Goal: Task Accomplishment & Management: Manage account settings

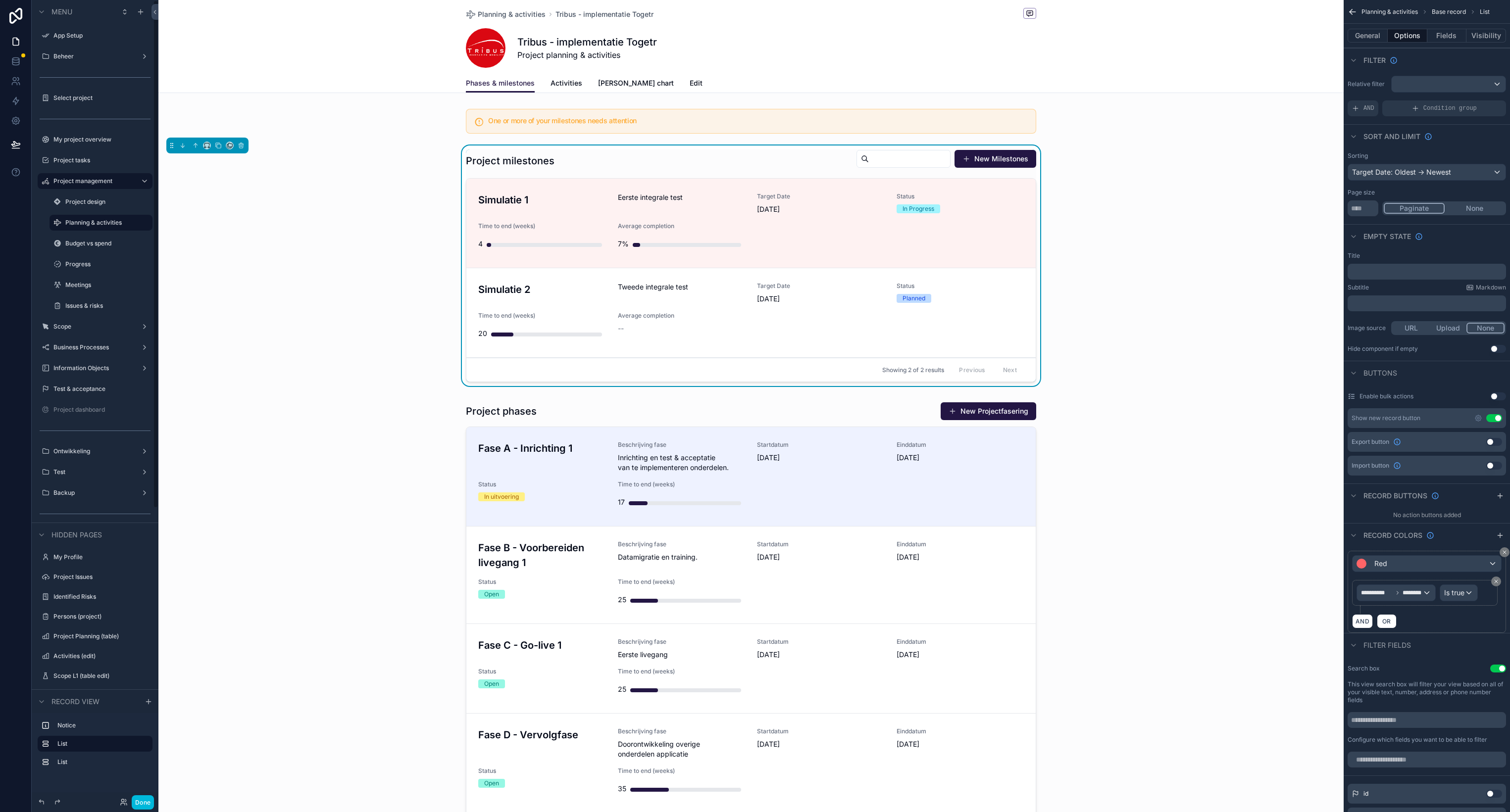
click at [99, 247] on label "Budget vs spend" at bounding box center [105, 243] width 81 height 8
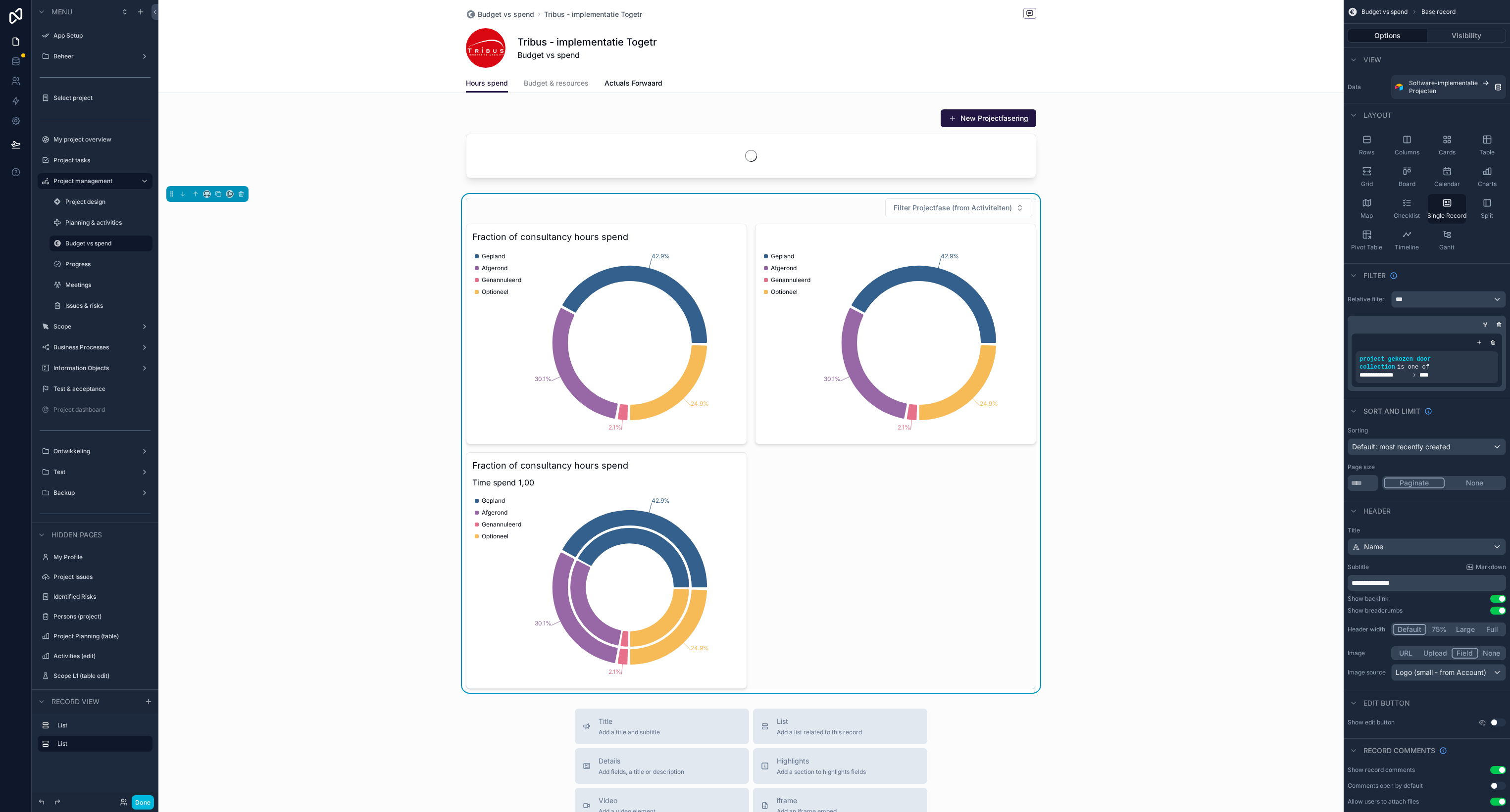
click at [805, 199] on div "scrollable content" at bounding box center [751, 569] width 1185 height 1140
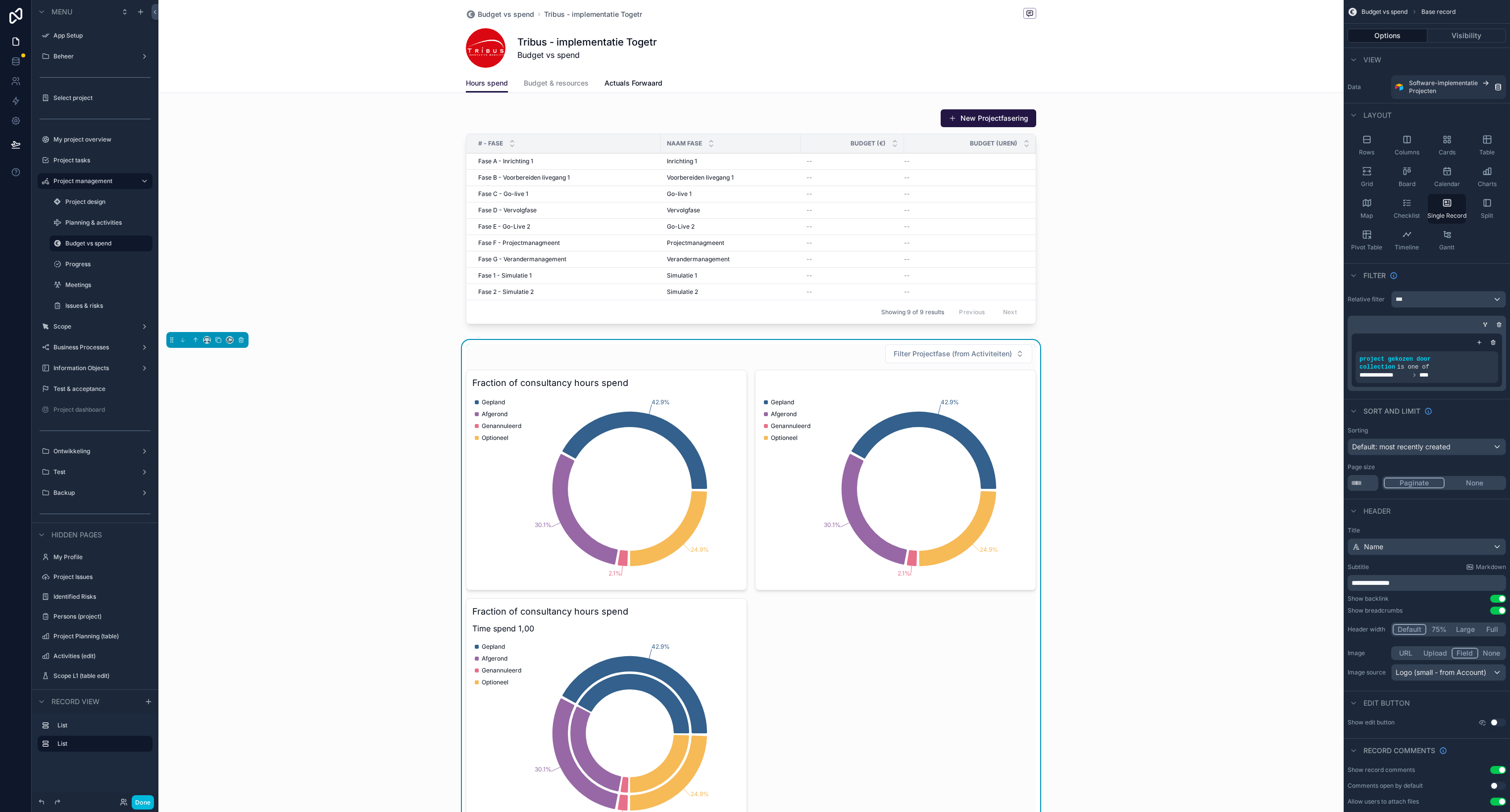
click at [792, 351] on div "Filter Projectfase (from Activiteiten)" at bounding box center [751, 353] width 571 height 20
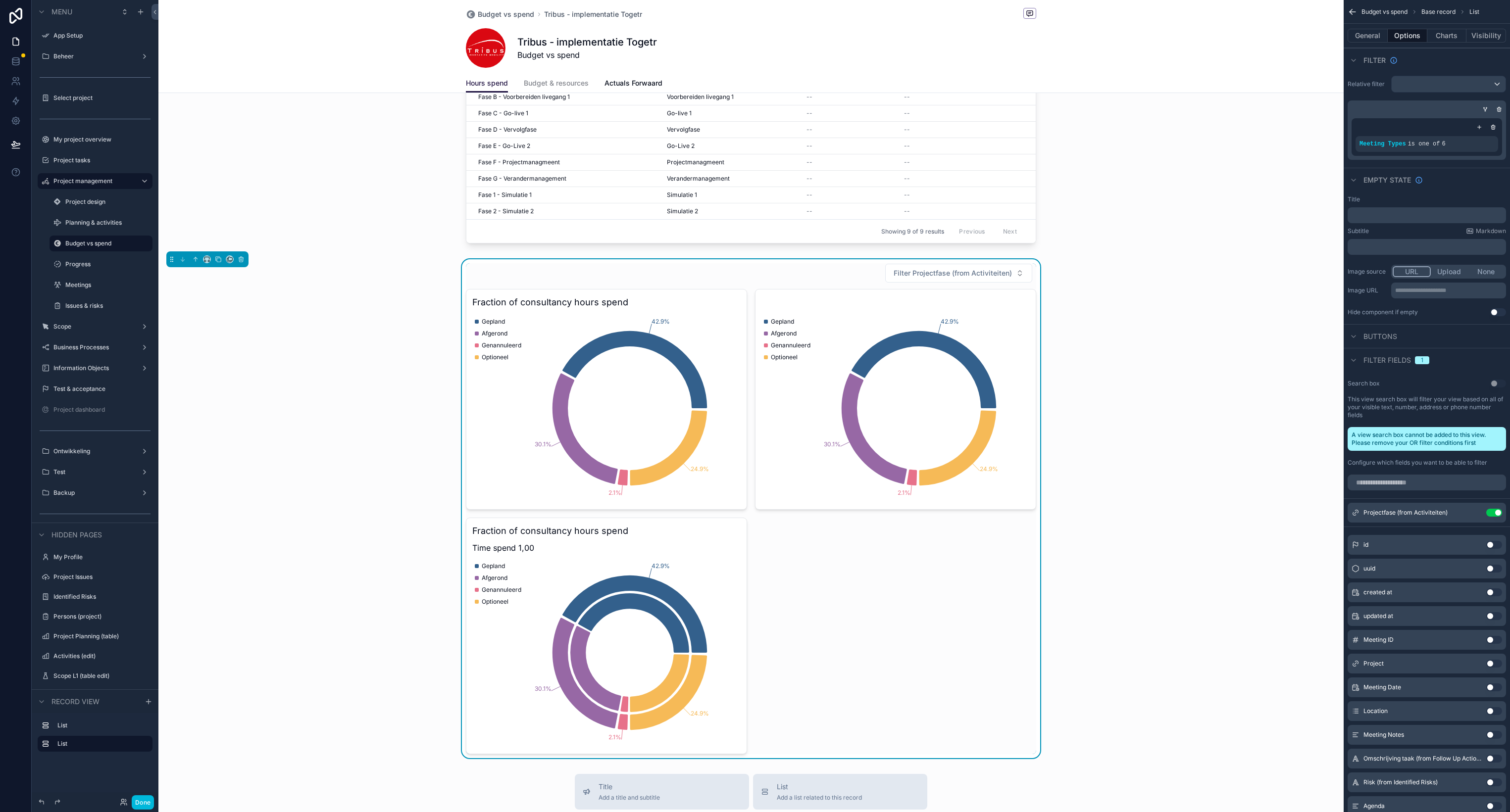
scroll to position [84, 0]
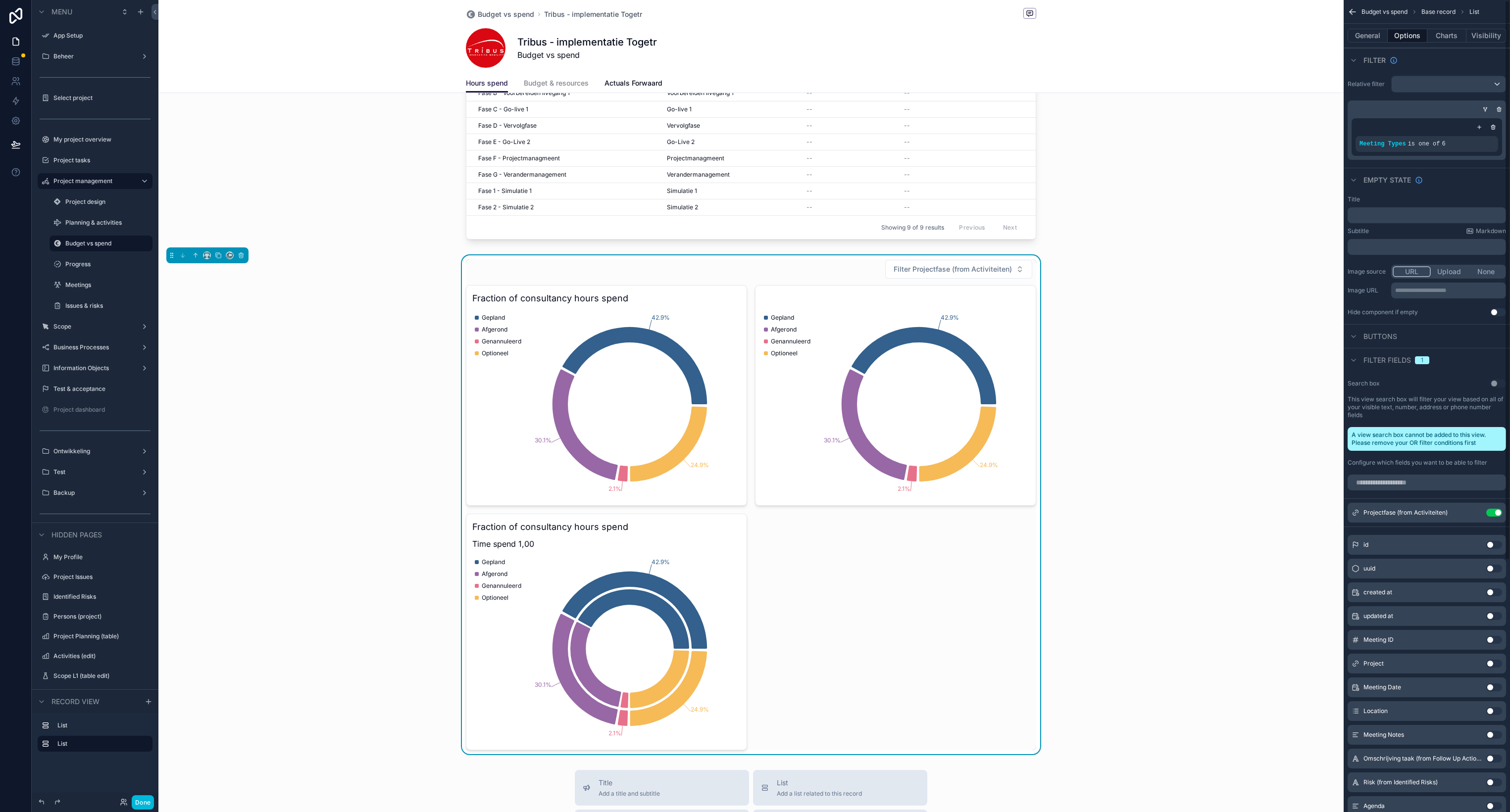
click at [1453, 41] on button "Charts" at bounding box center [1447, 35] width 39 height 14
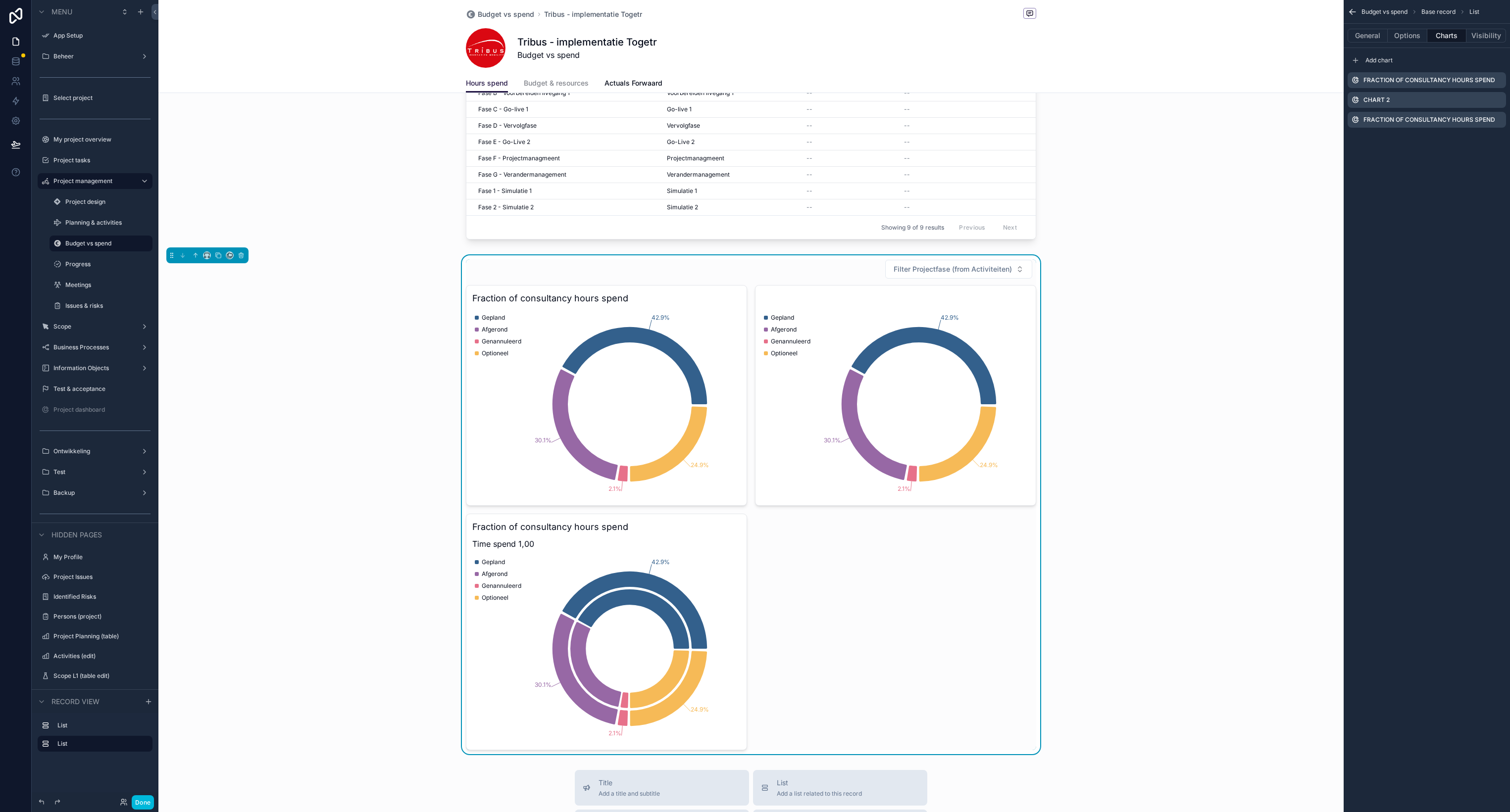
click at [0, 0] on icon "scrollable content" at bounding box center [0, 0] width 0 height 0
click at [1484, 84] on icon at bounding box center [1482, 85] width 5 height 5
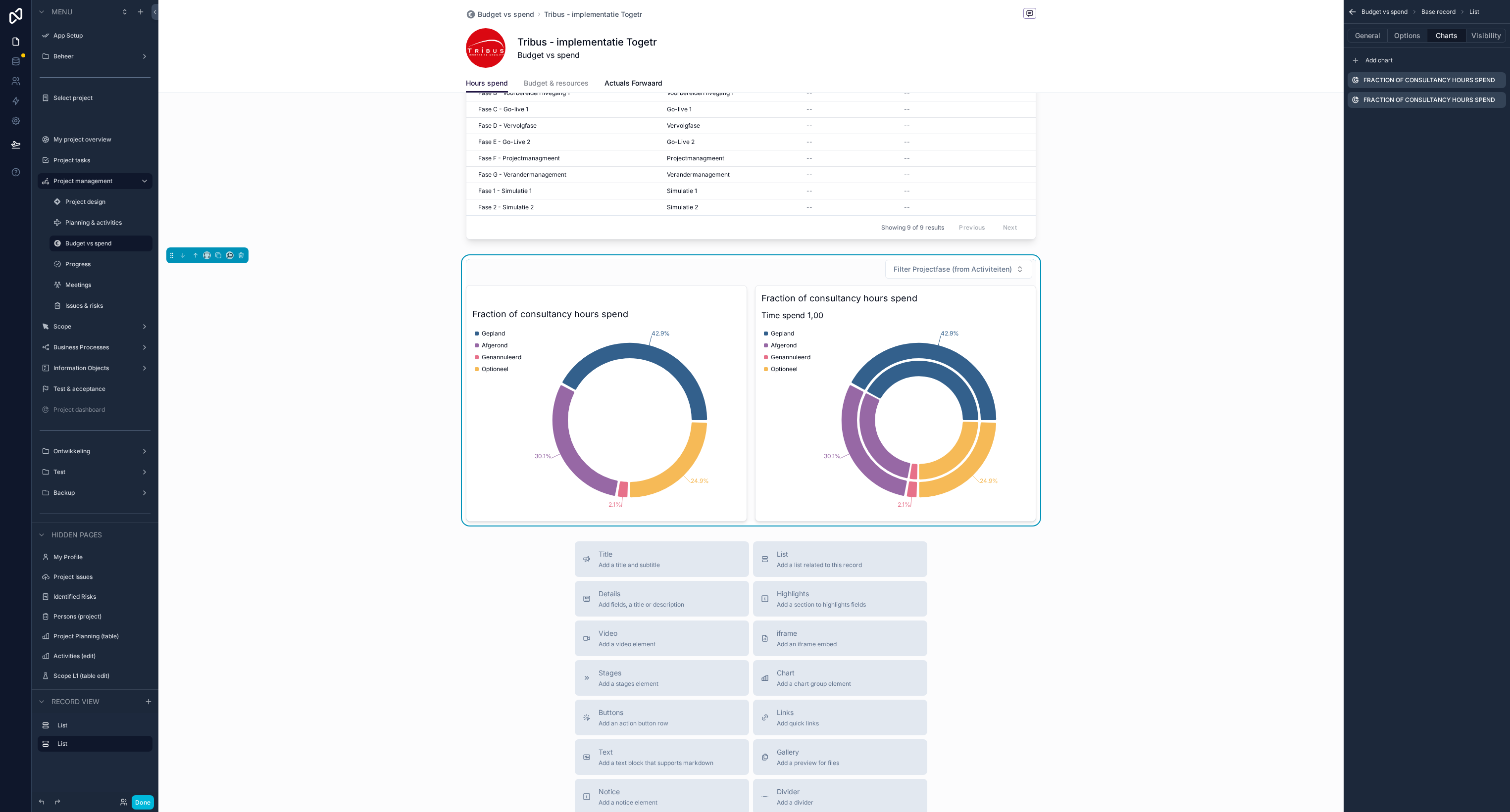
click at [0, 0] on icon "scrollable content" at bounding box center [0, 0] width 0 height 0
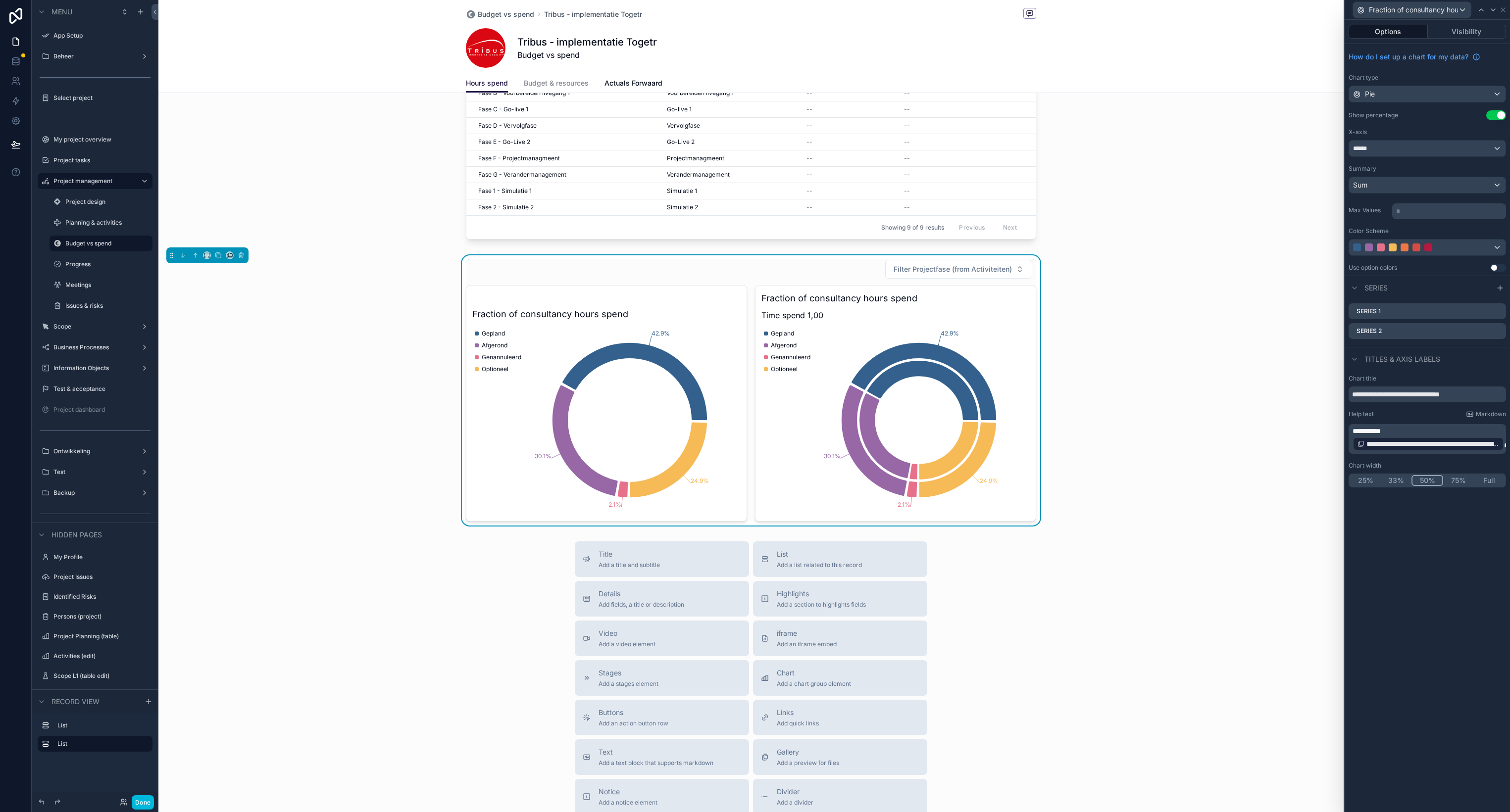
click at [0, 0] on icon at bounding box center [0, 0] width 0 height 0
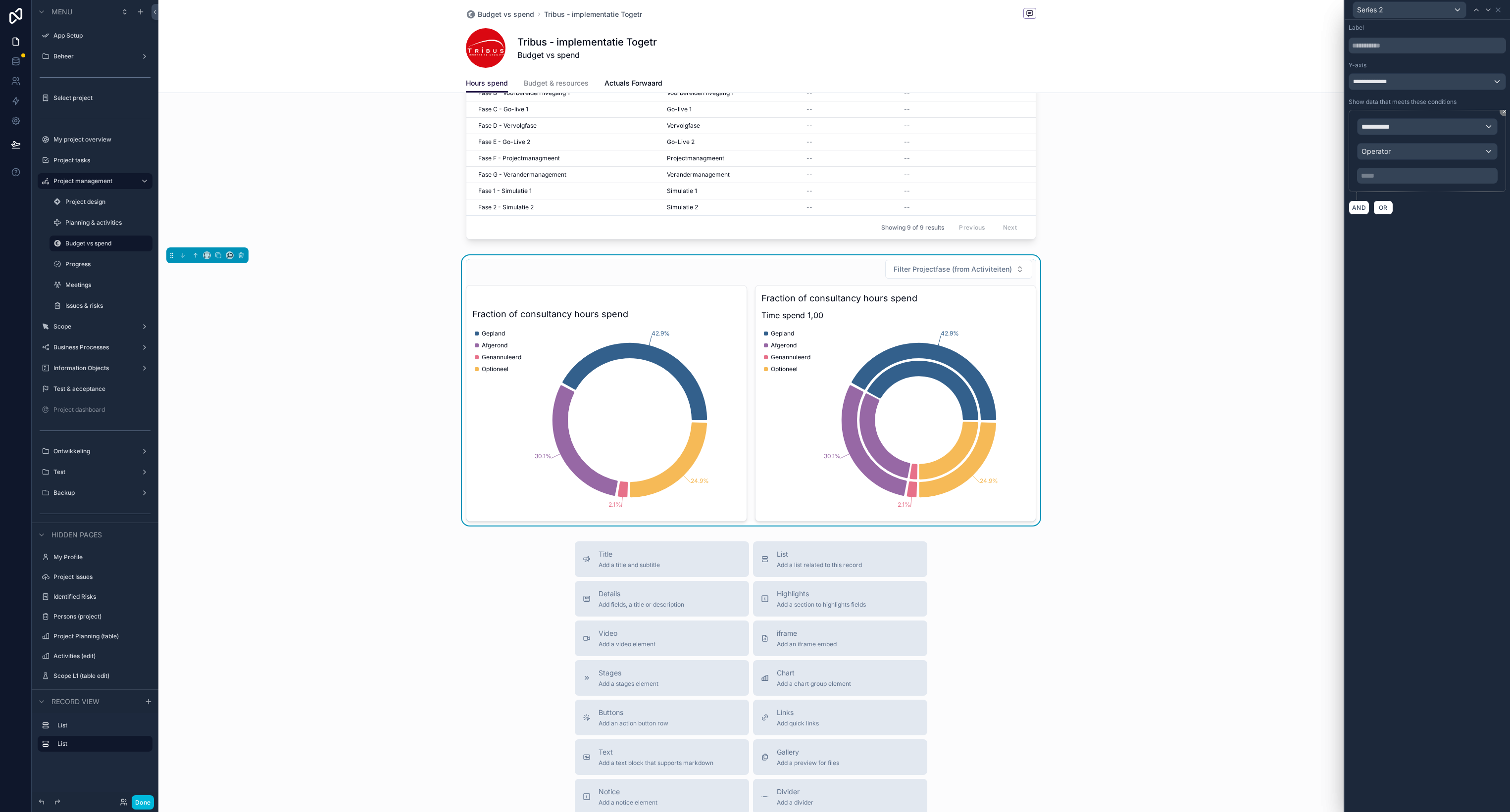
click at [1388, 177] on p "***** ﻿" at bounding box center [1428, 175] width 135 height 10
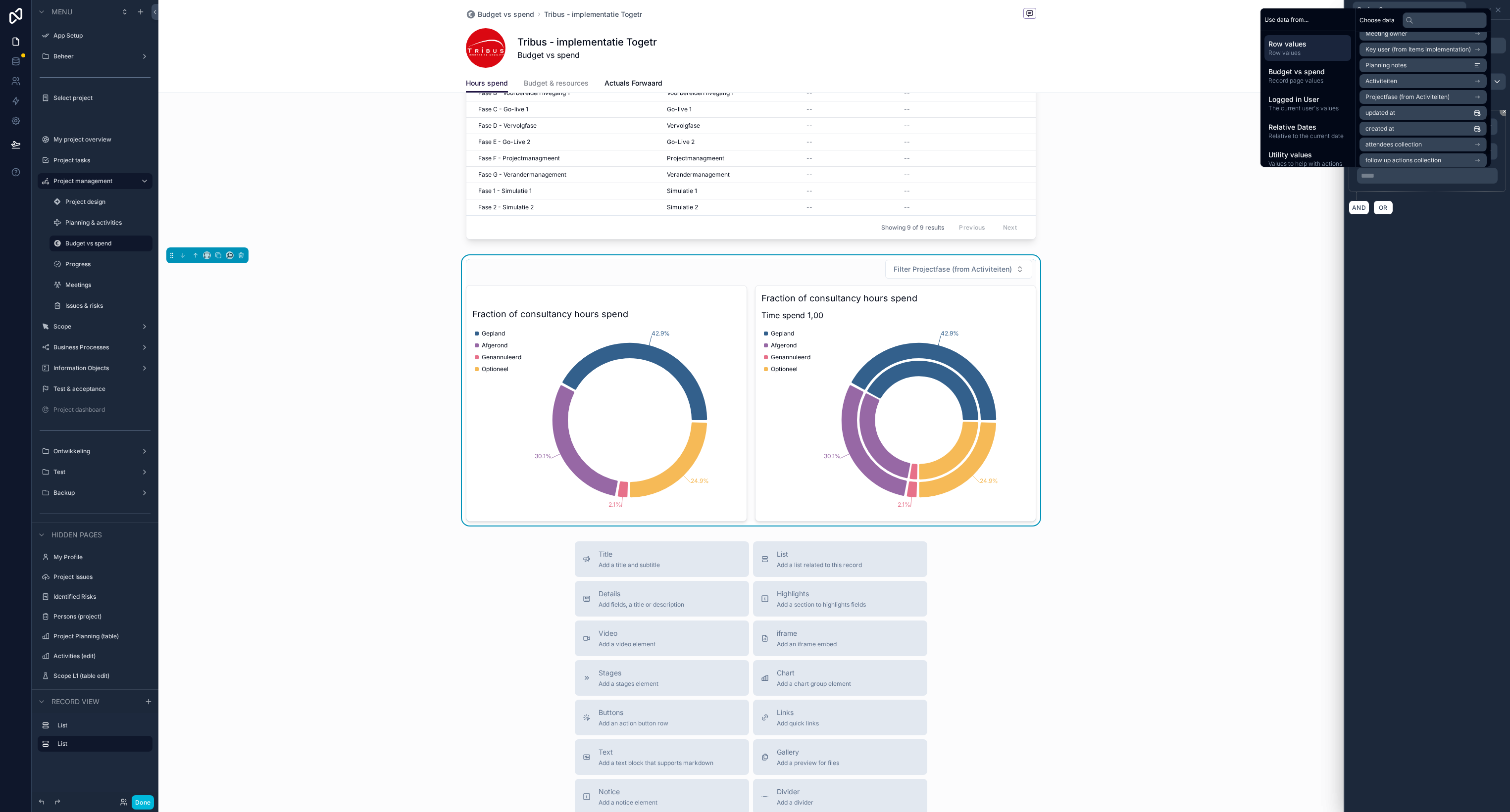
scroll to position [263, 0]
click at [1427, 22] on input "text" at bounding box center [1444, 20] width 84 height 16
type input "***"
click at [1383, 54] on li "Items implementation" at bounding box center [1422, 59] width 127 height 14
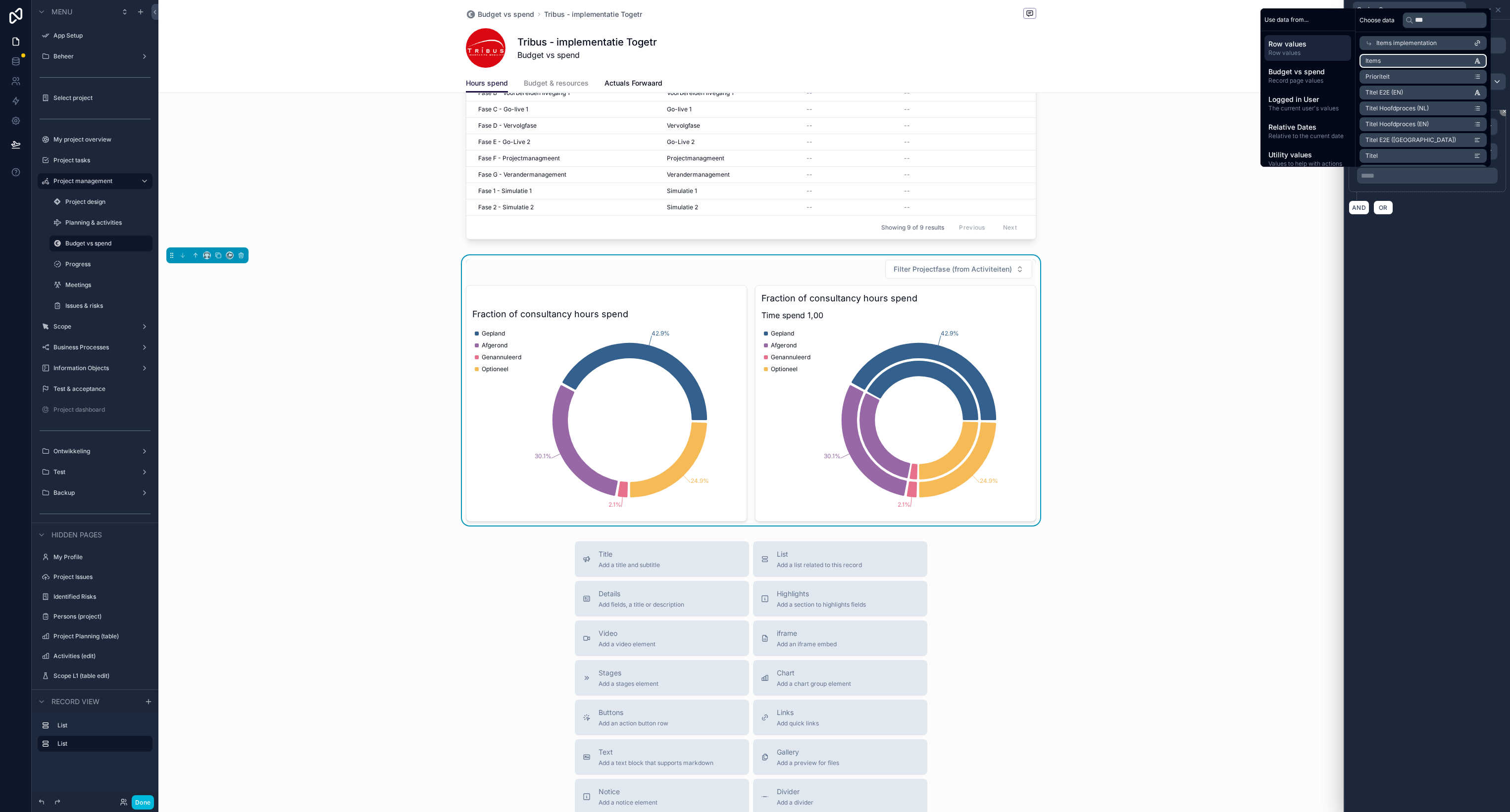
click at [1384, 61] on li "Items" at bounding box center [1422, 60] width 127 height 14
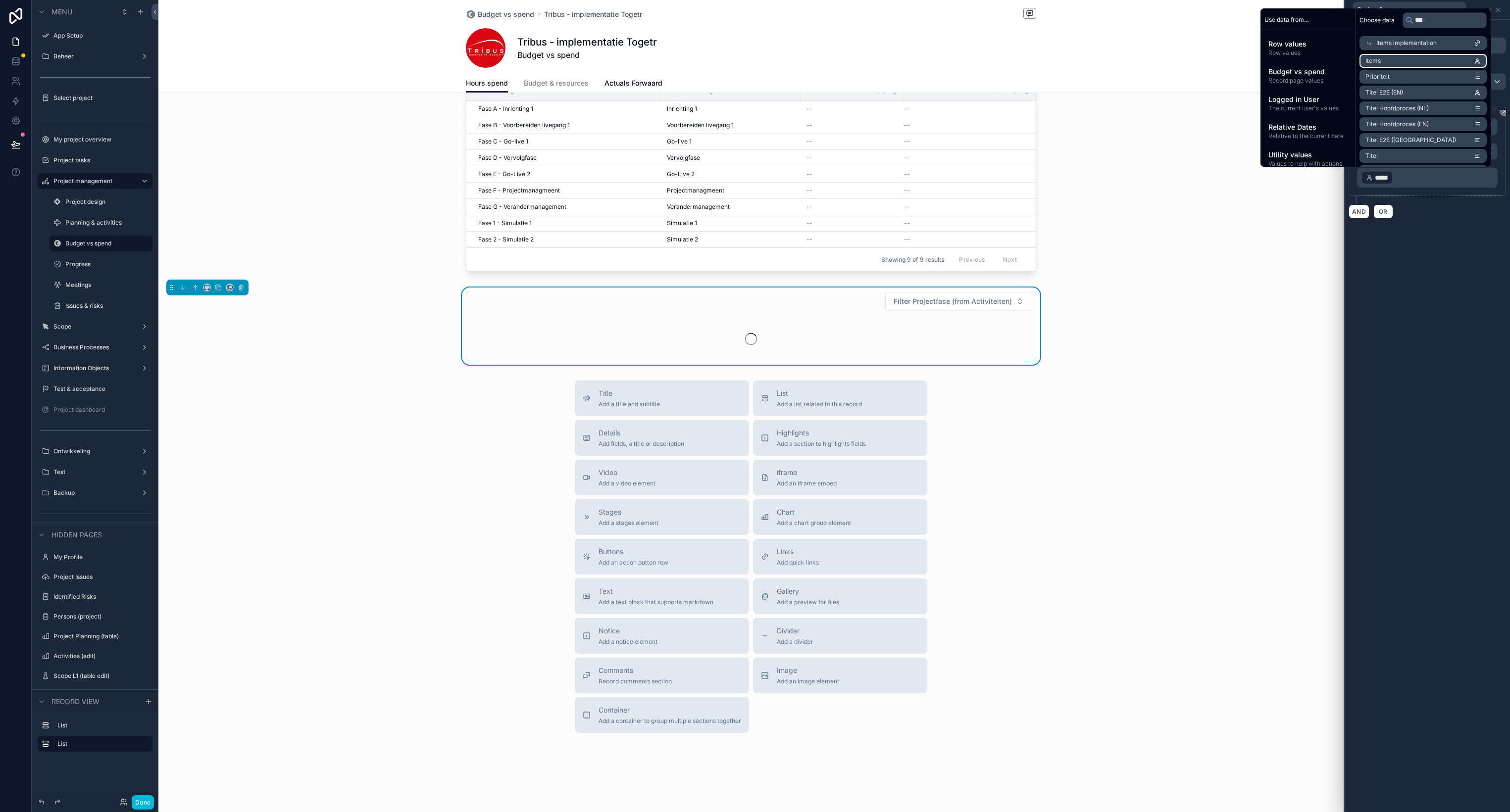
scroll to position [53, 0]
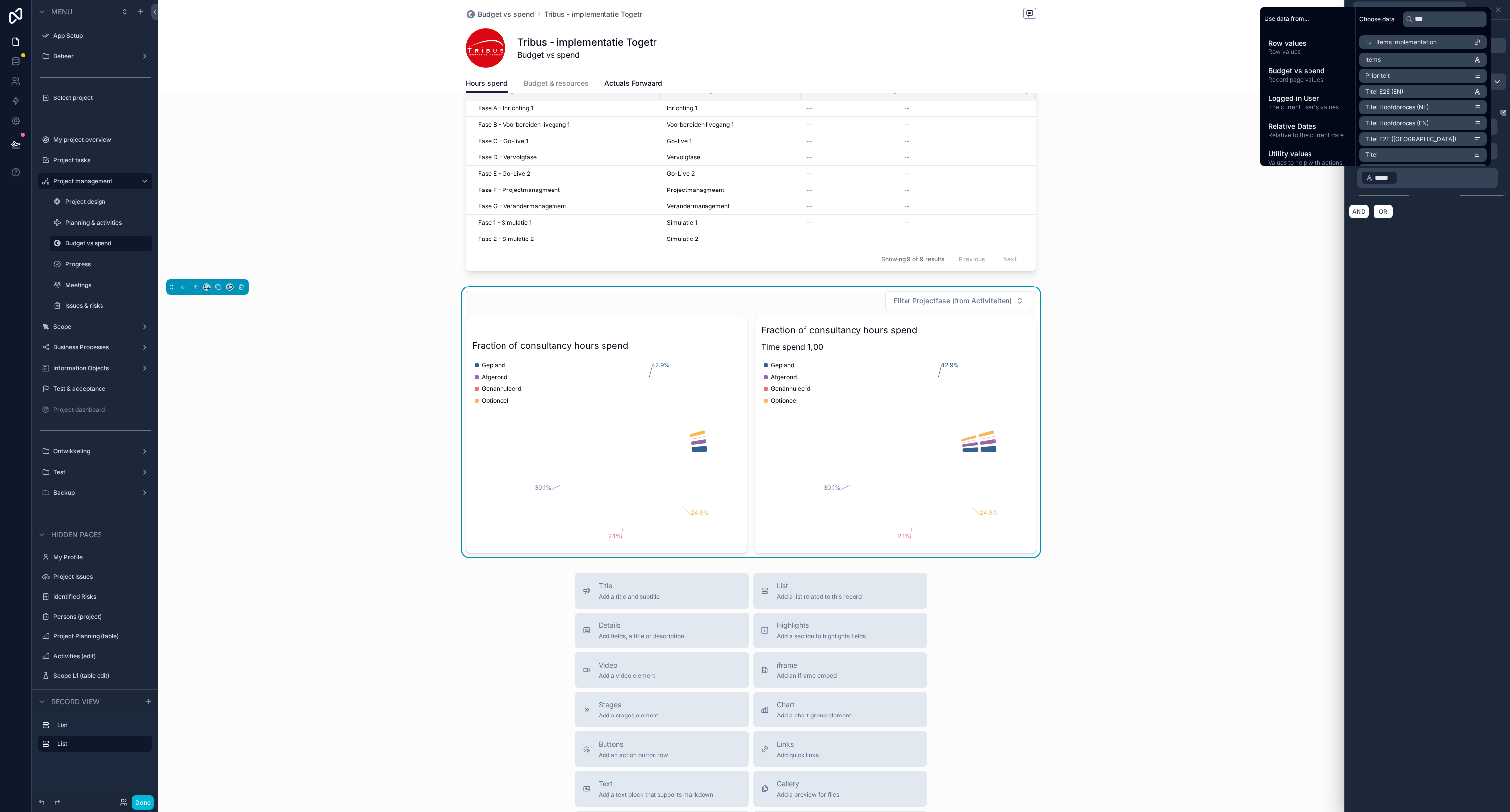
click at [1416, 177] on p "﻿ ***** ﻿ ﻿" at bounding box center [1428, 177] width 135 height 16
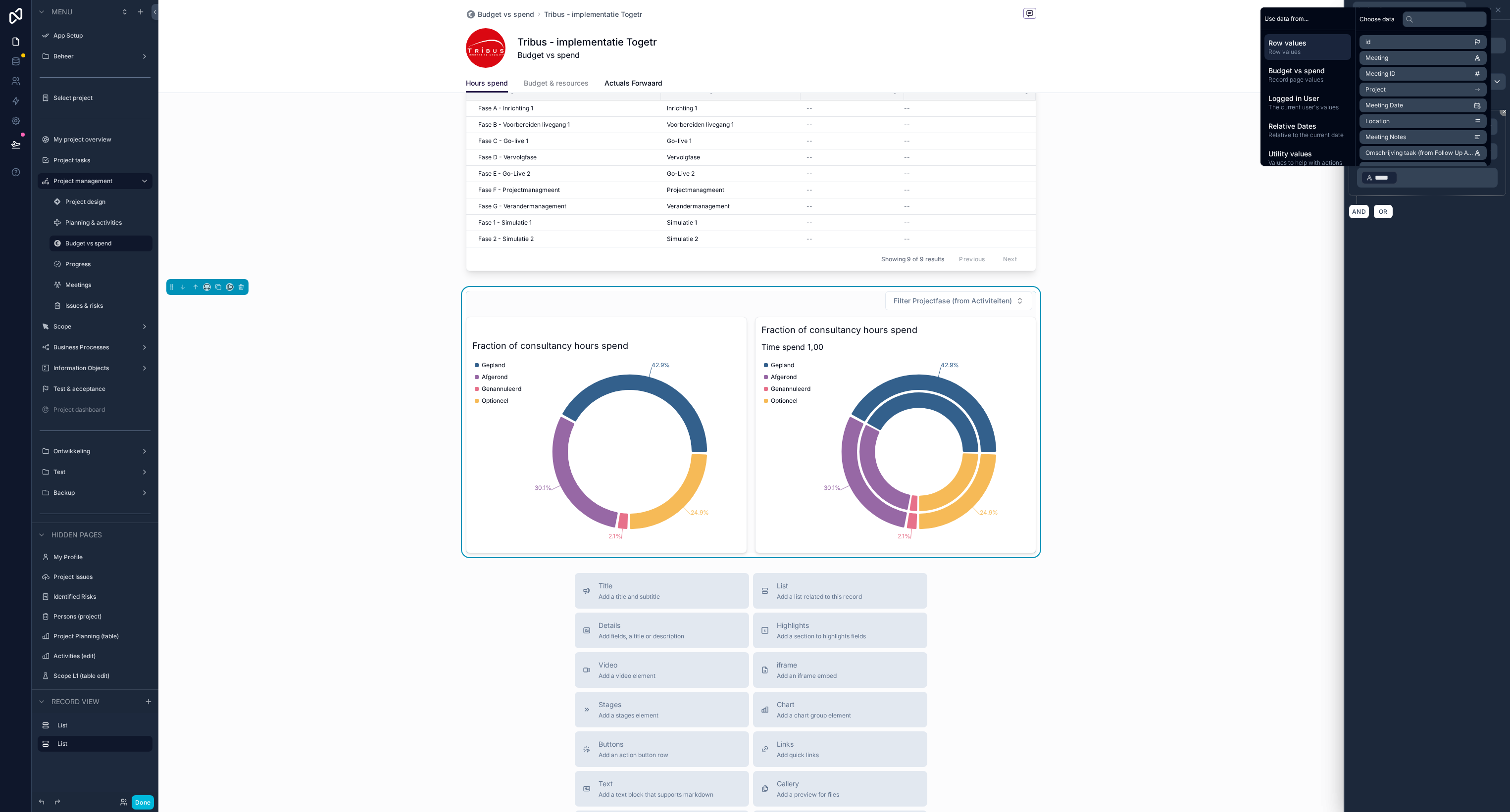
click at [1421, 181] on p "﻿ ***** ﻿ ﻿" at bounding box center [1428, 177] width 135 height 16
click at [1425, 267] on div "**********" at bounding box center [1427, 416] width 166 height 792
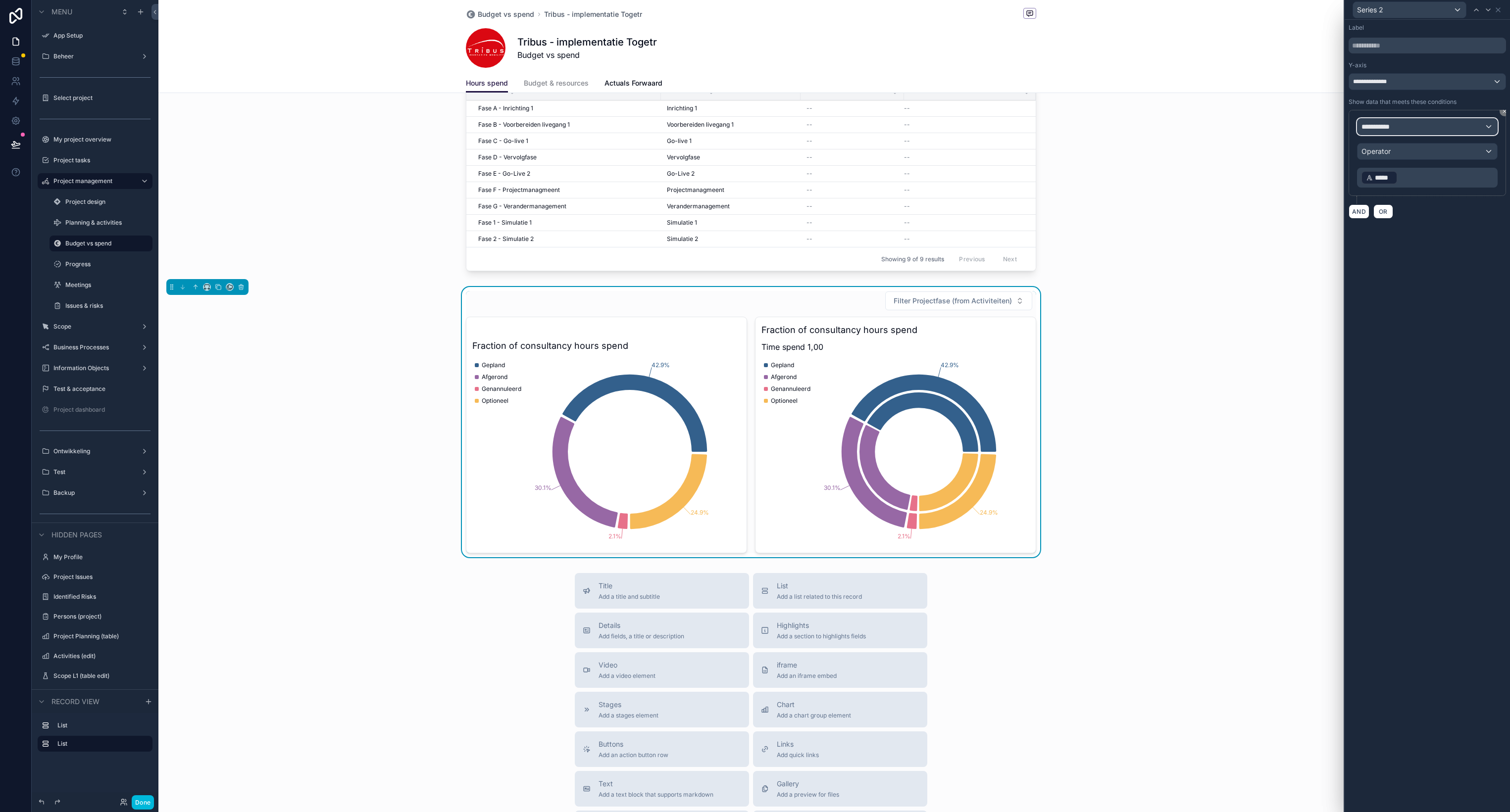
click at [1419, 124] on div "**********" at bounding box center [1427, 127] width 140 height 16
click at [1402, 179] on span "Row values" at bounding box center [1384, 179] width 37 height 12
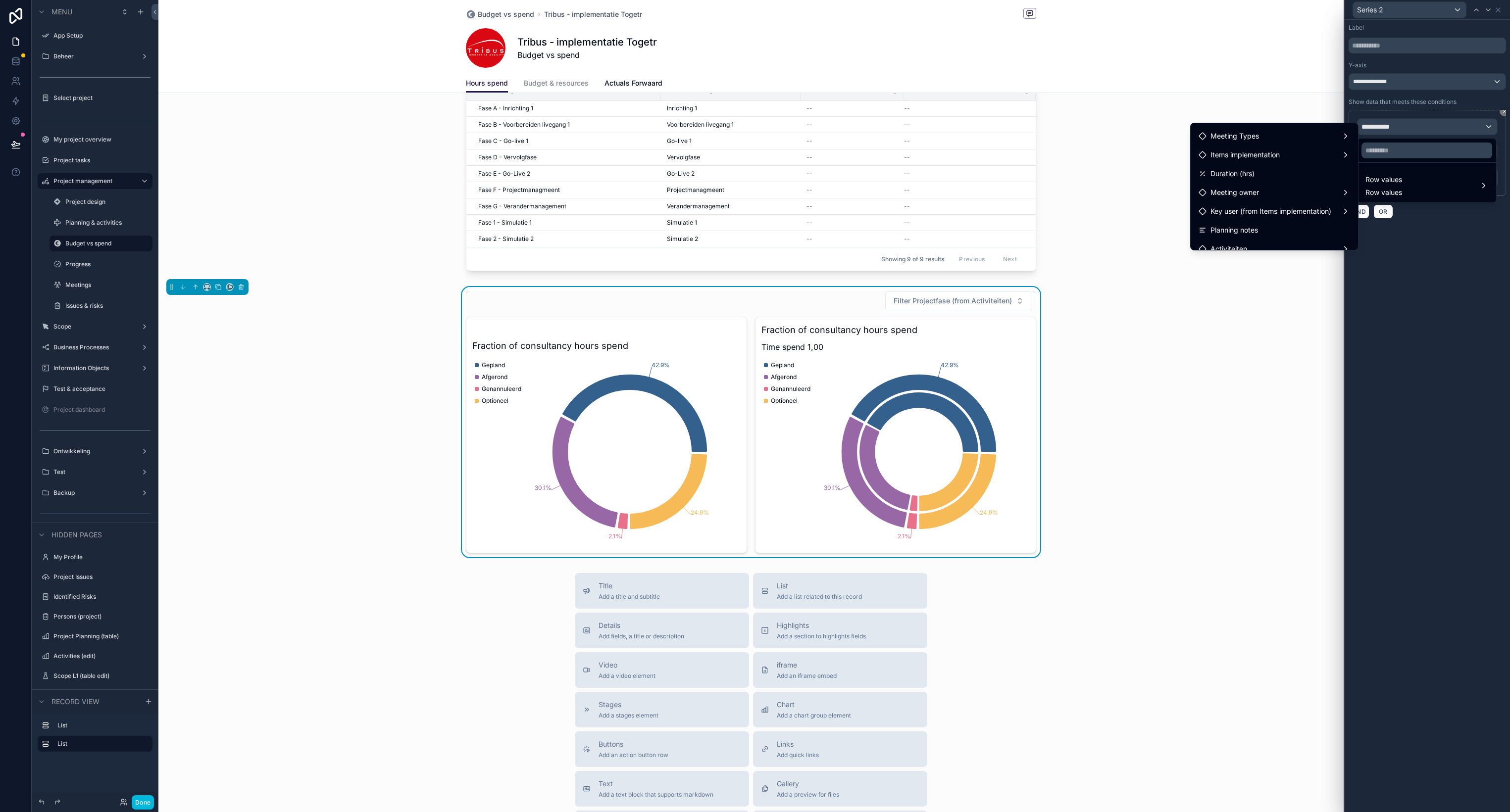
scroll to position [244, 0]
click at [1246, 157] on span "Items implementation" at bounding box center [1245, 153] width 69 height 12
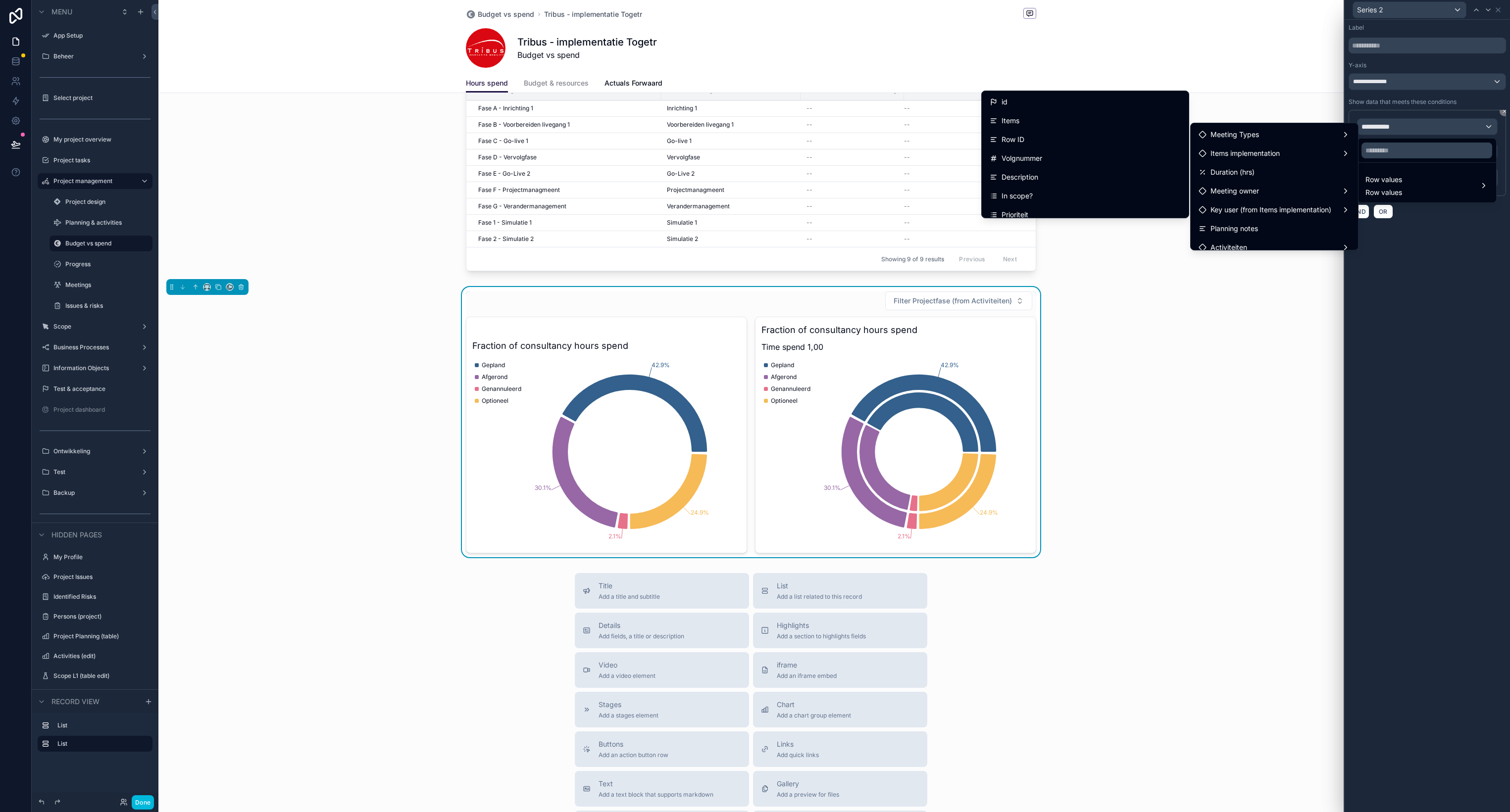
click at [1062, 120] on div "Items" at bounding box center [1085, 120] width 191 height 12
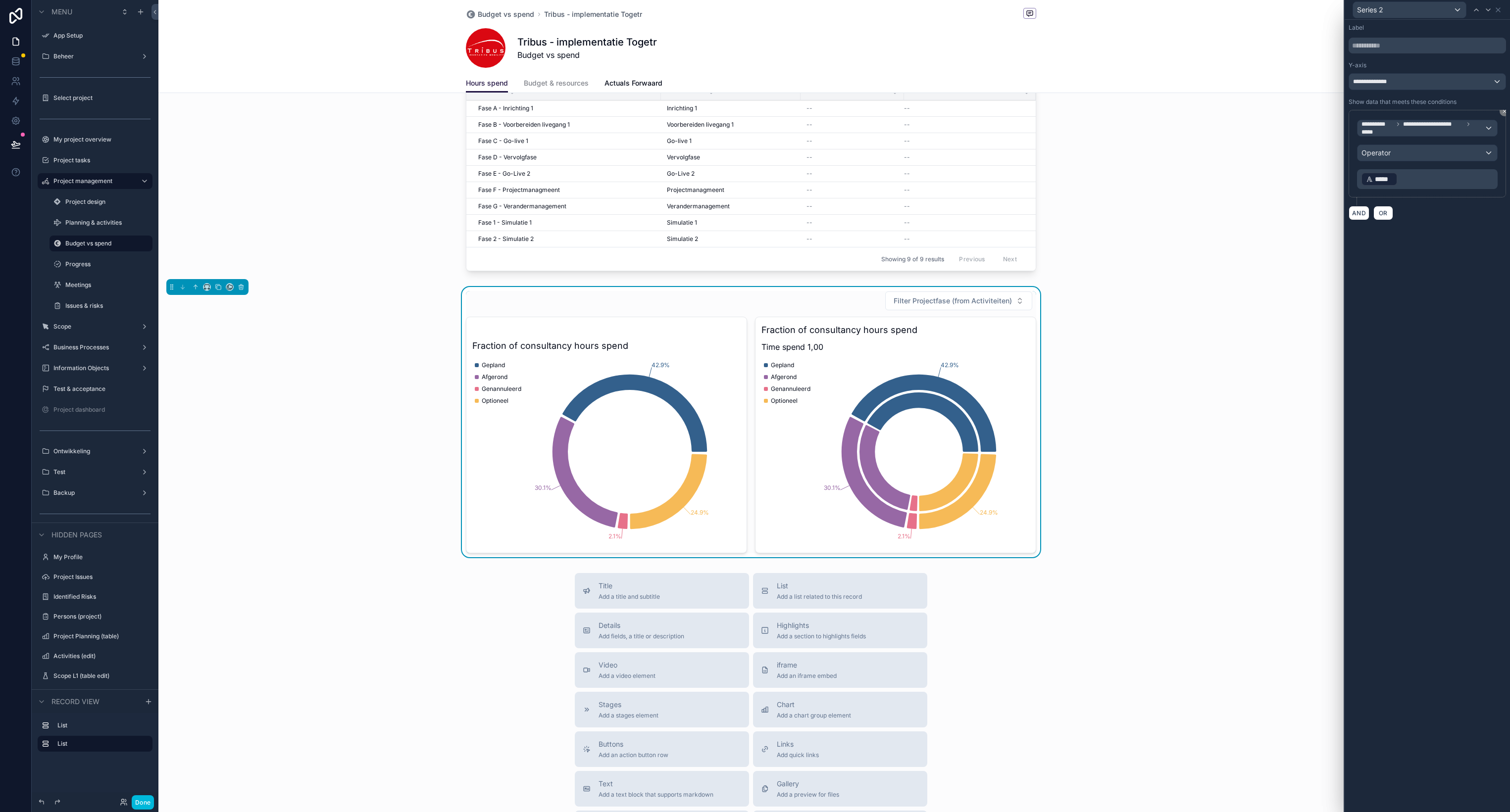
click at [1418, 179] on p "﻿ ***** ﻿ ﻿" at bounding box center [1428, 179] width 135 height 16
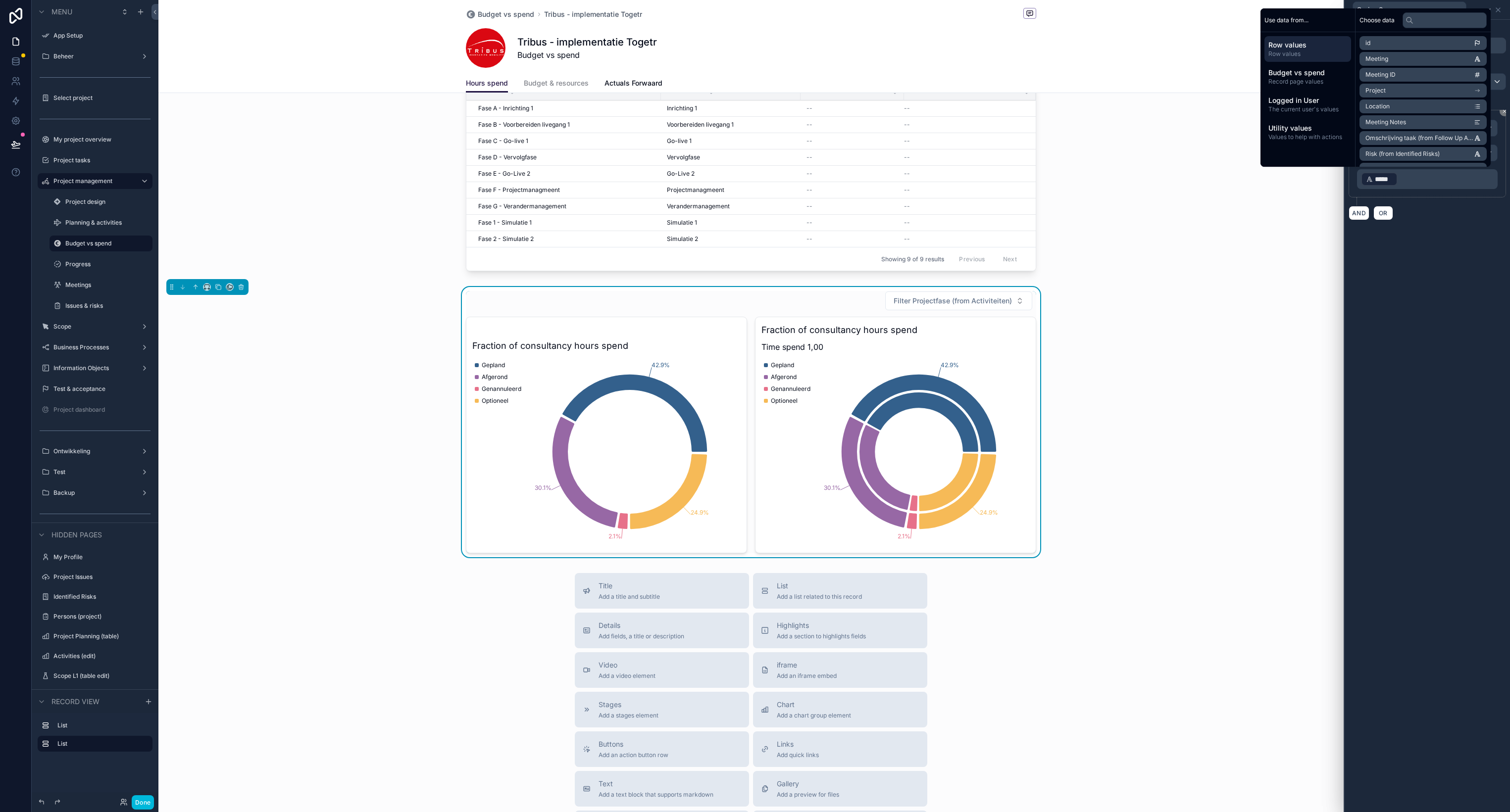
click at [1451, 235] on div "**********" at bounding box center [1427, 416] width 166 height 792
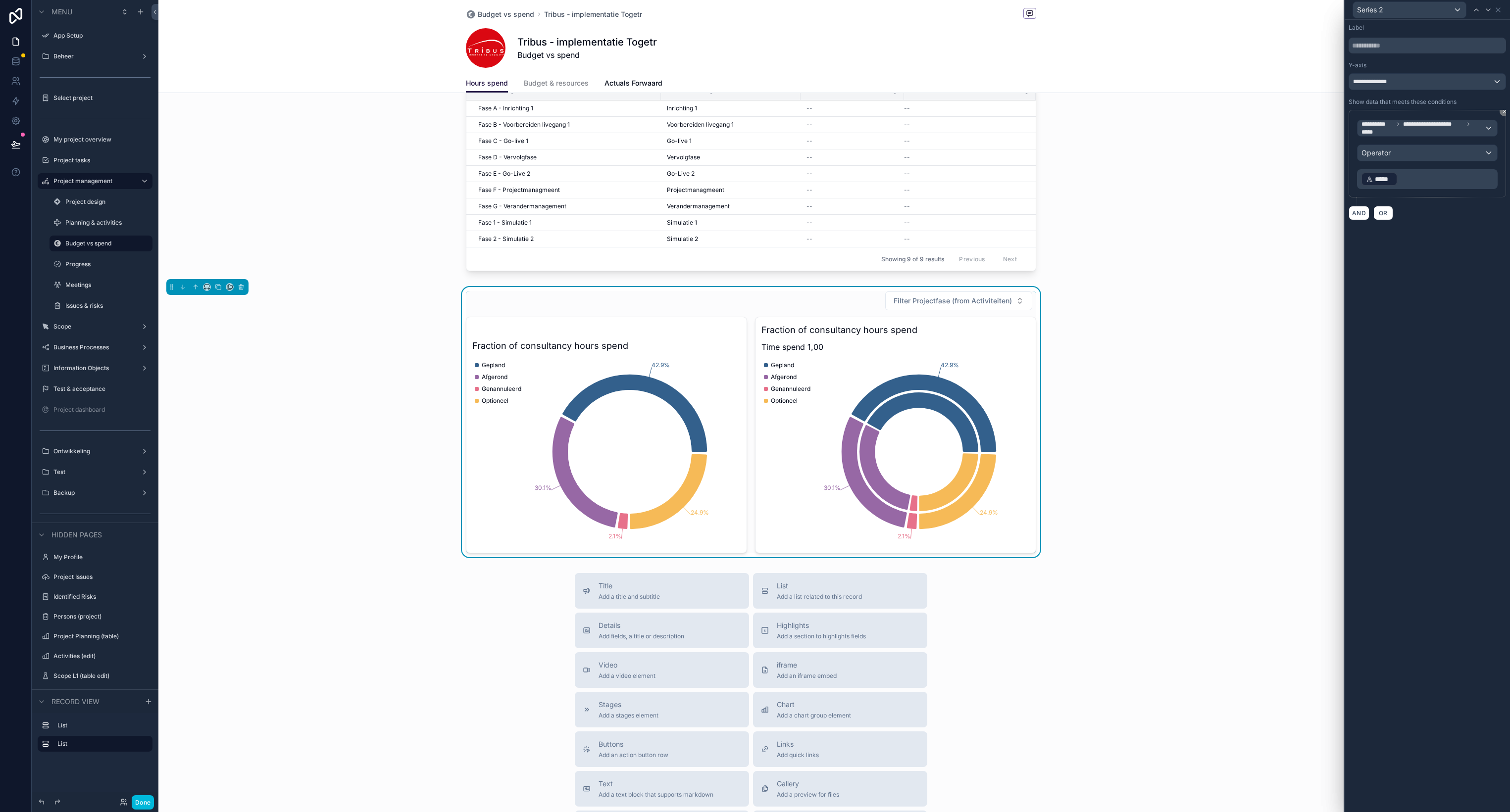
click at [1412, 183] on p "﻿ ***** ﻿ ﻿" at bounding box center [1428, 179] width 135 height 16
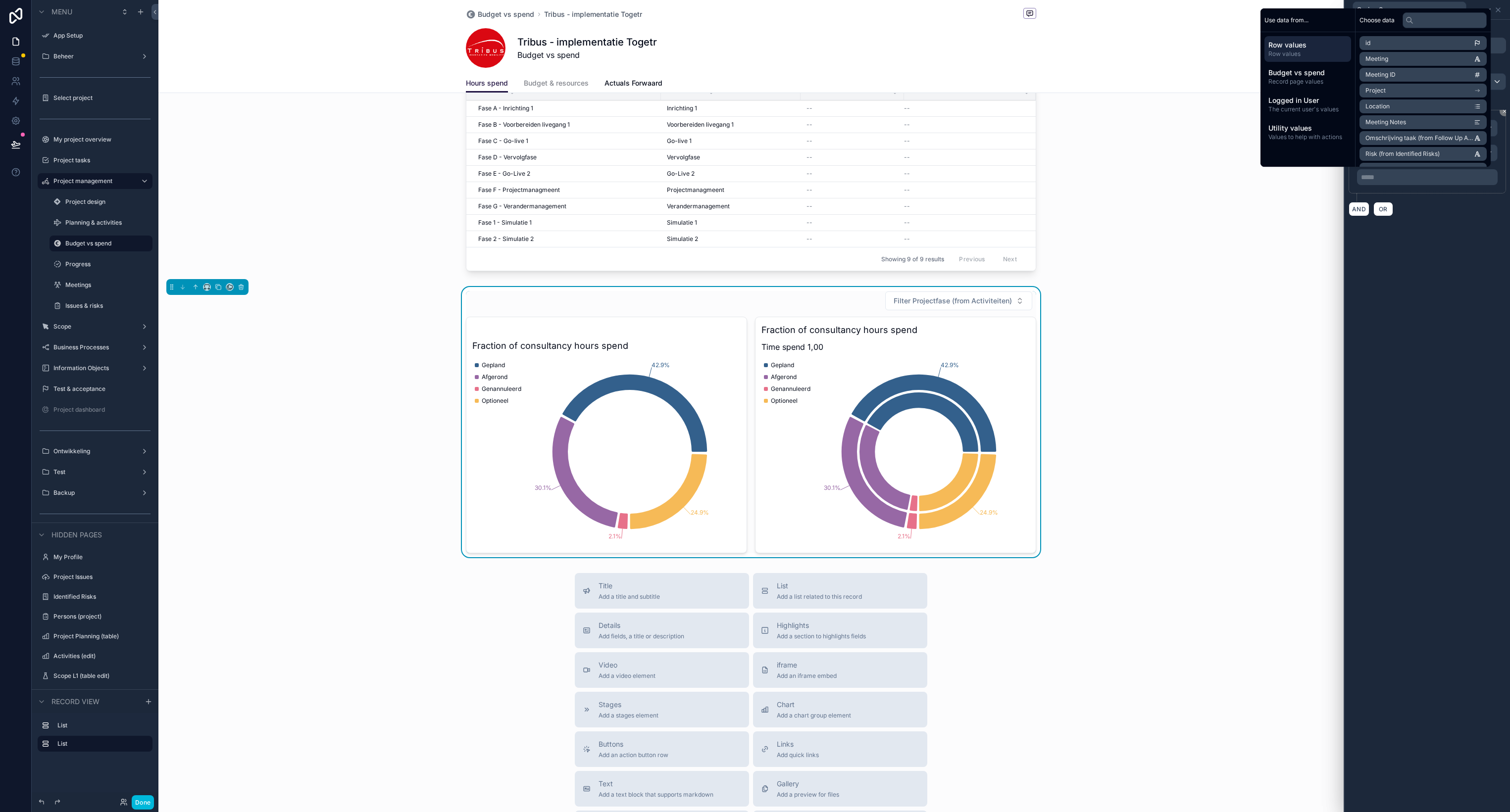
click at [1414, 339] on div "**********" at bounding box center [1427, 416] width 166 height 792
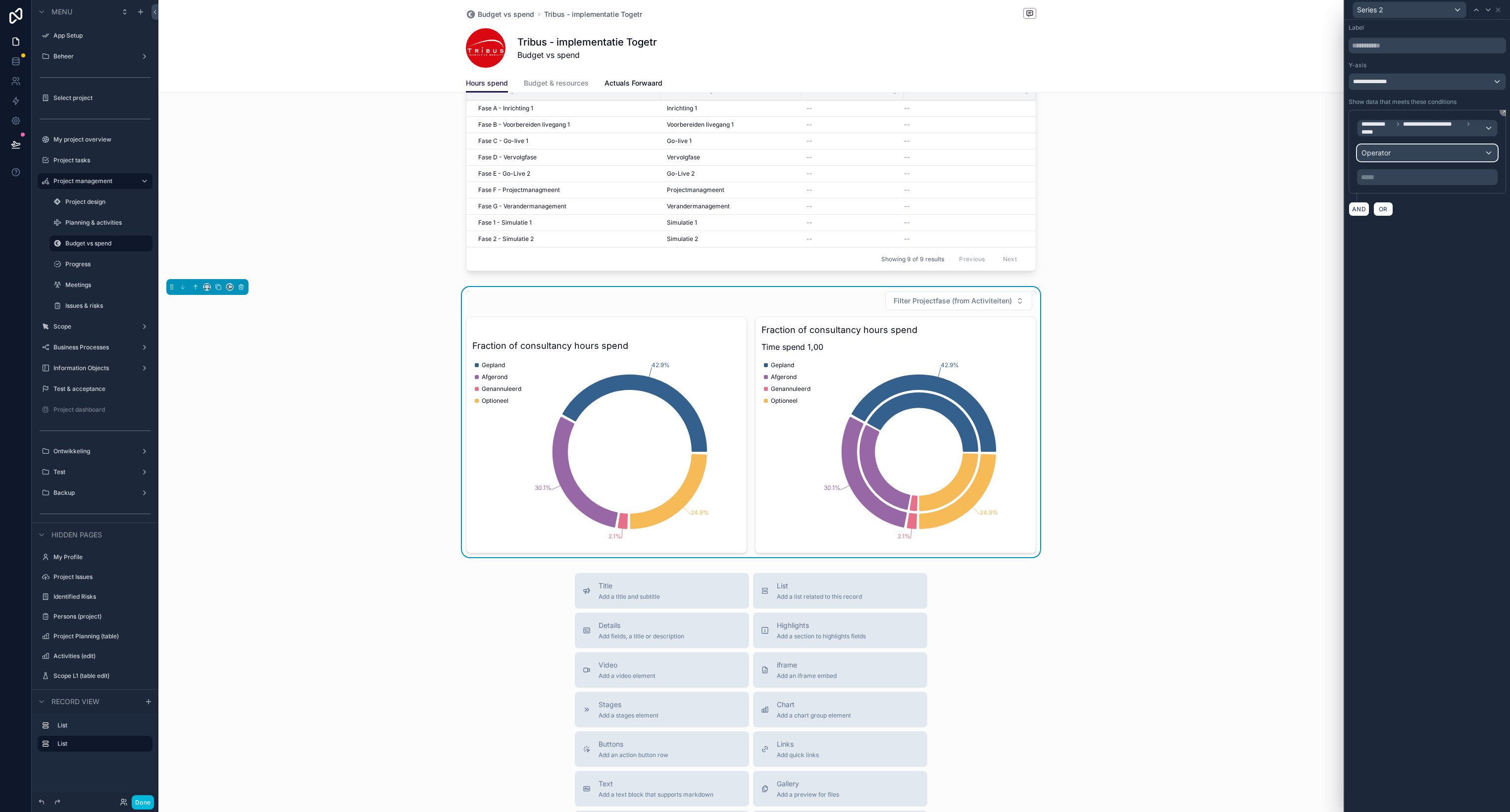
click at [1406, 150] on div "Operator" at bounding box center [1427, 153] width 140 height 16
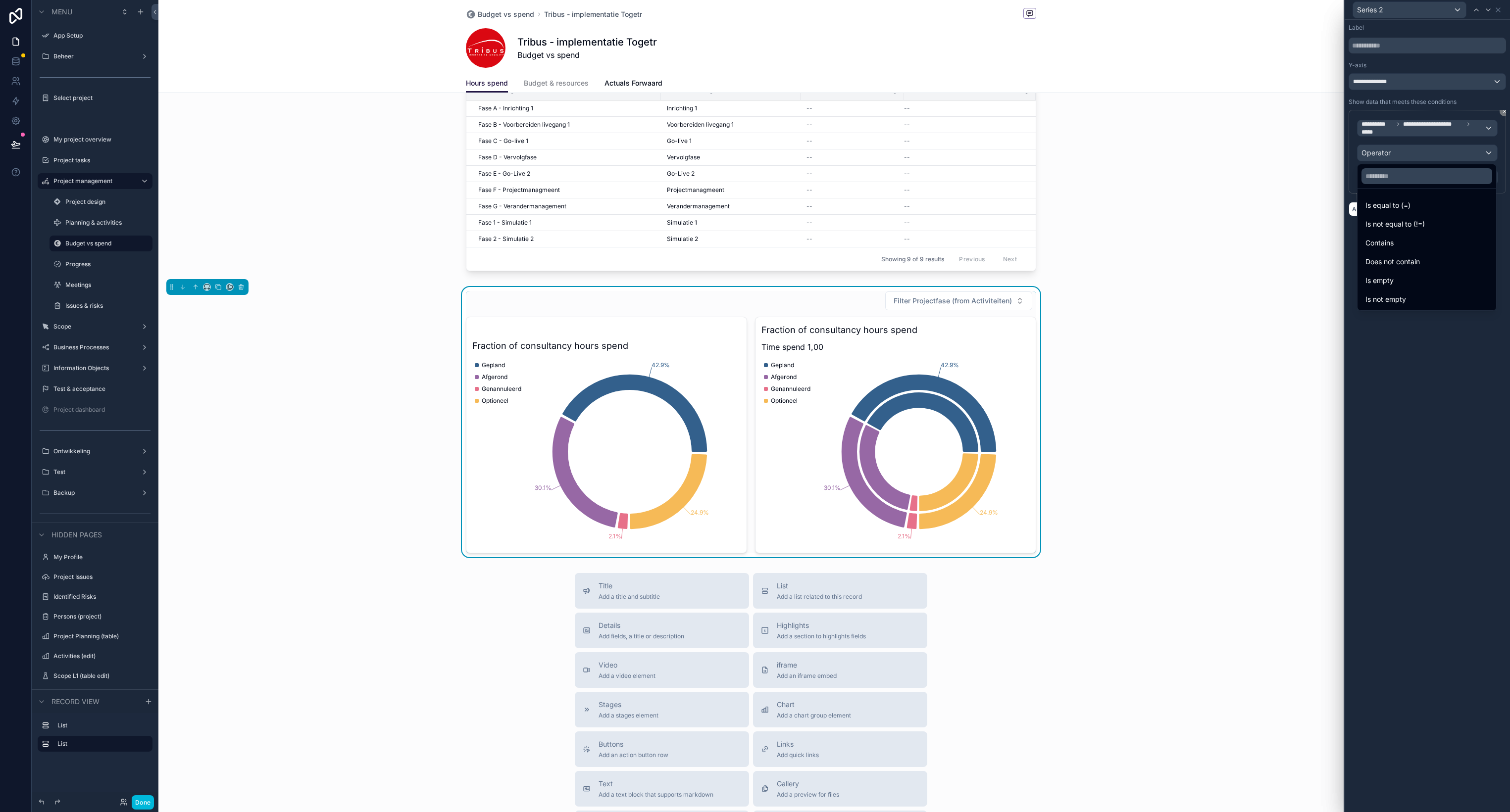
click at [1381, 208] on span "Is equal to (=)" at bounding box center [1388, 205] width 45 height 12
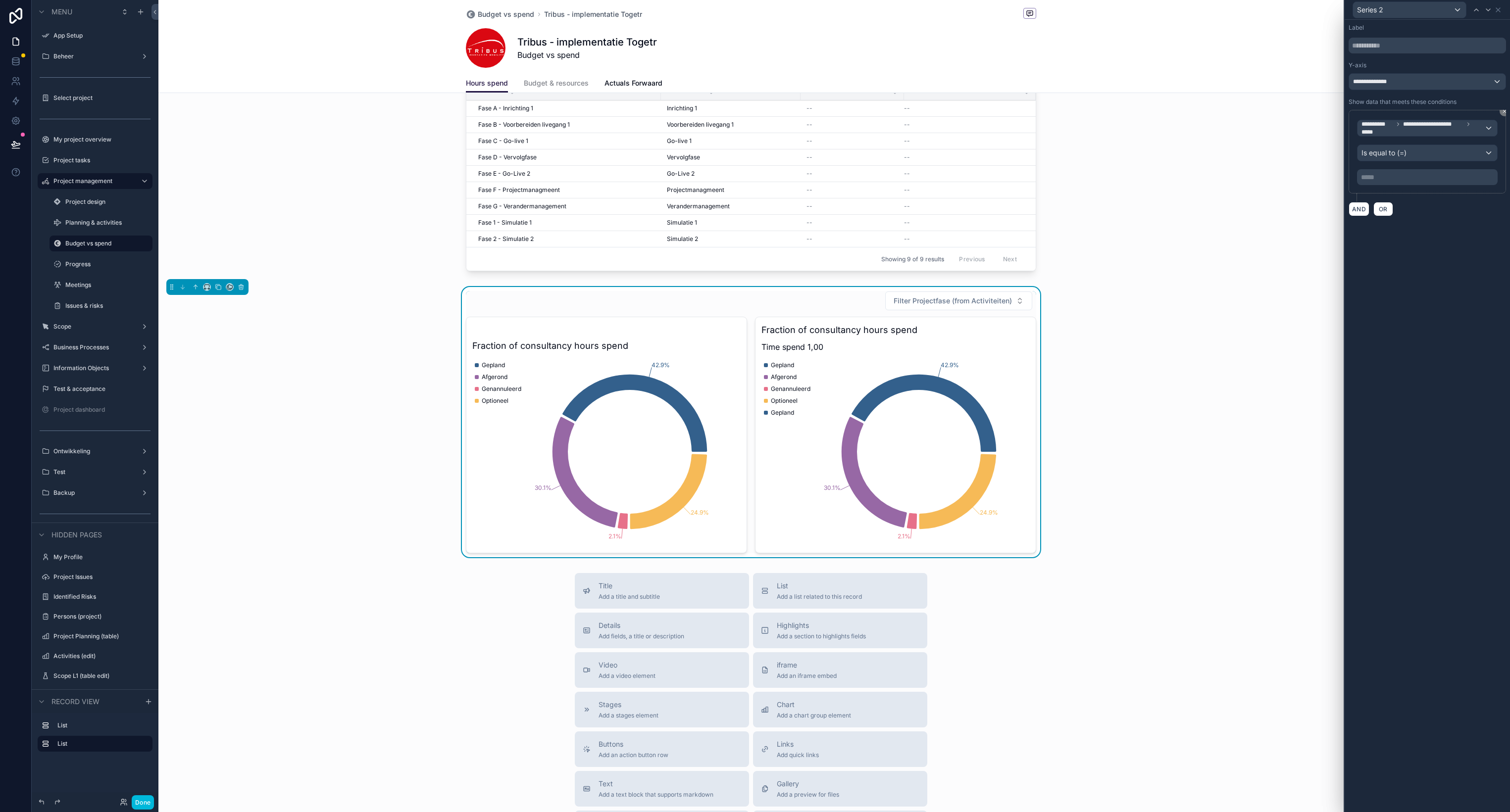
click at [1395, 177] on p "***** ﻿" at bounding box center [1428, 177] width 135 height 10
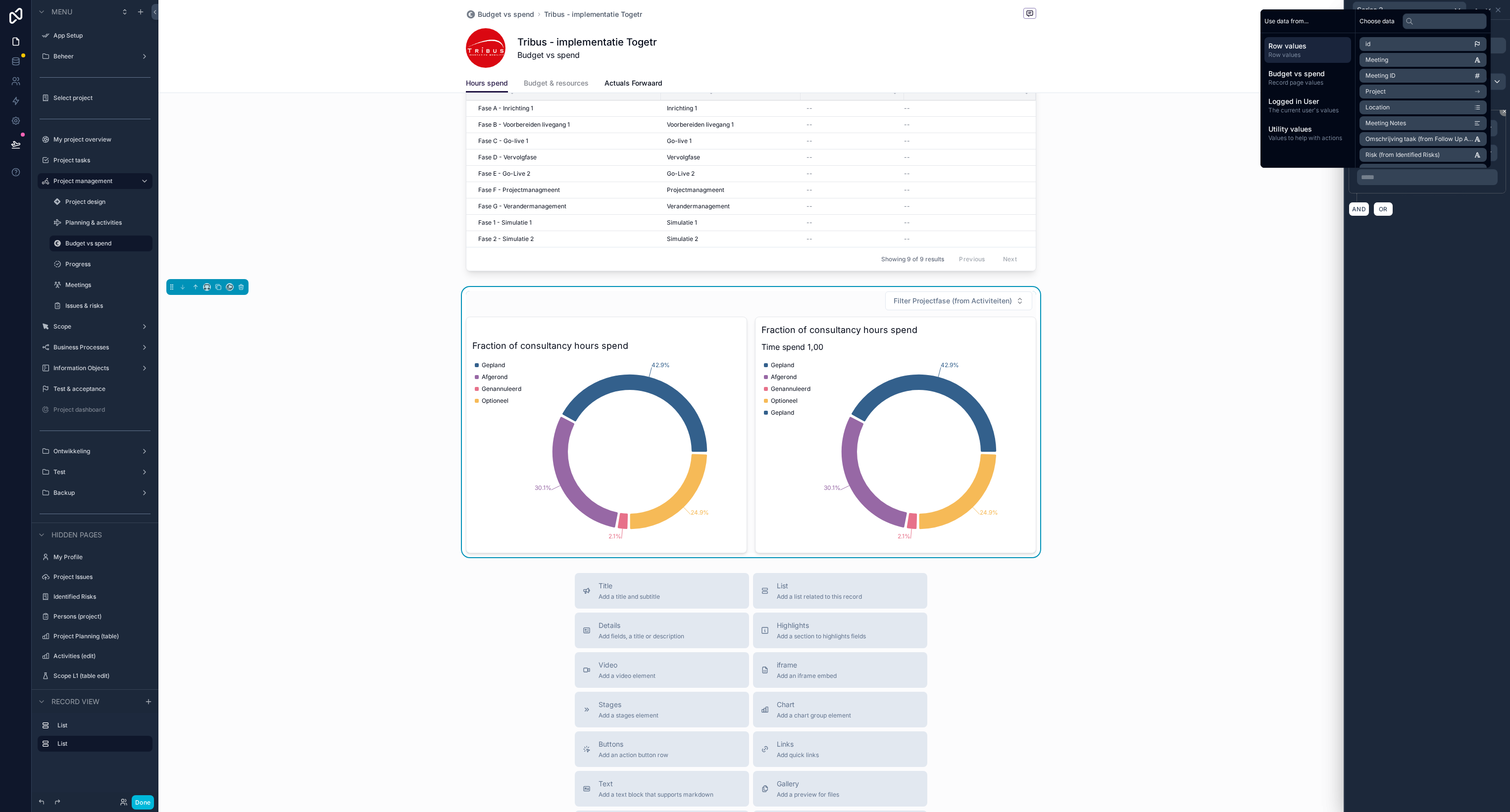
click at [1312, 133] on span "Utility values" at bounding box center [1307, 129] width 79 height 10
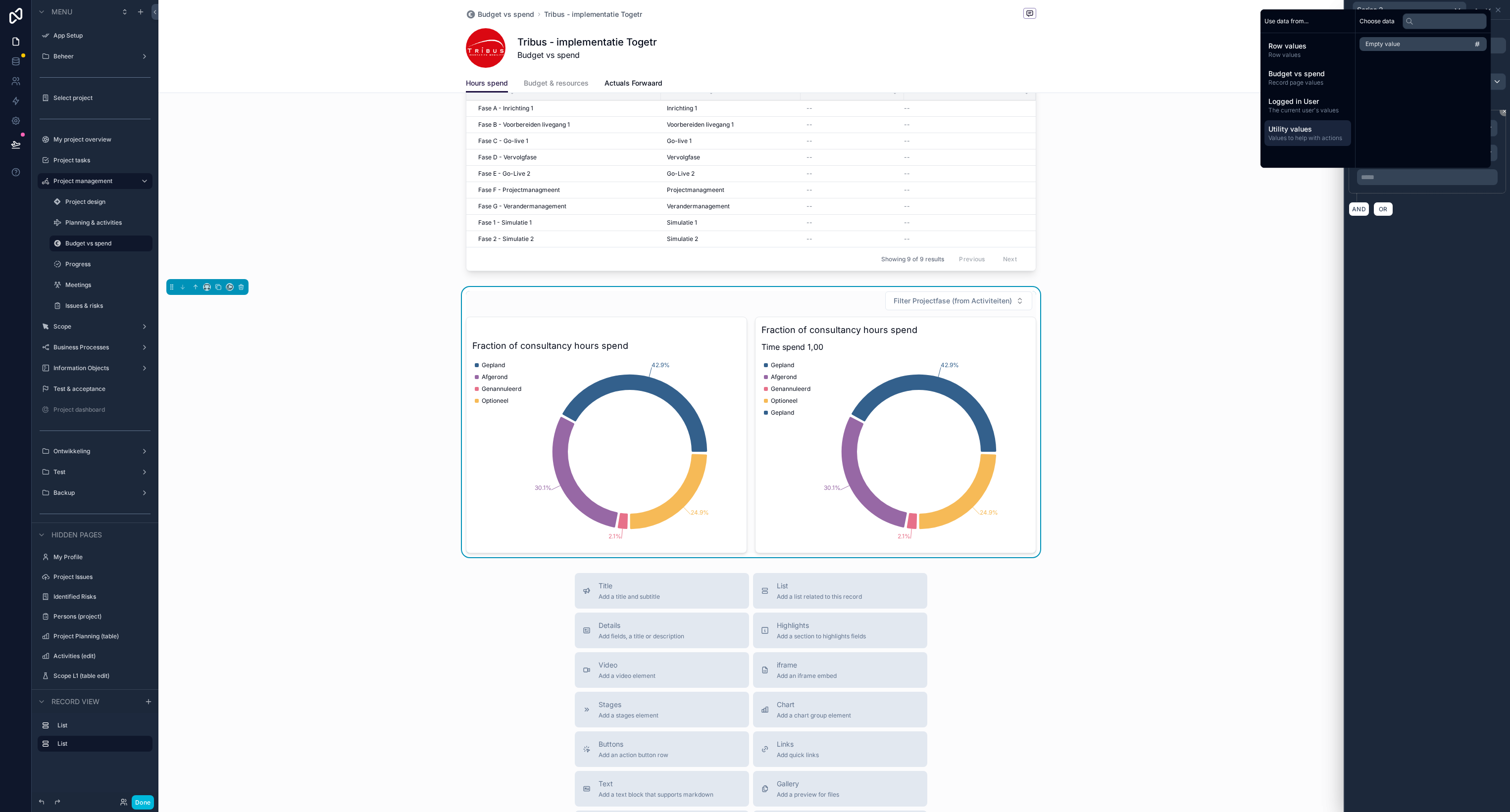
click at [1305, 60] on div "Row values Row values" at bounding box center [1307, 50] width 87 height 26
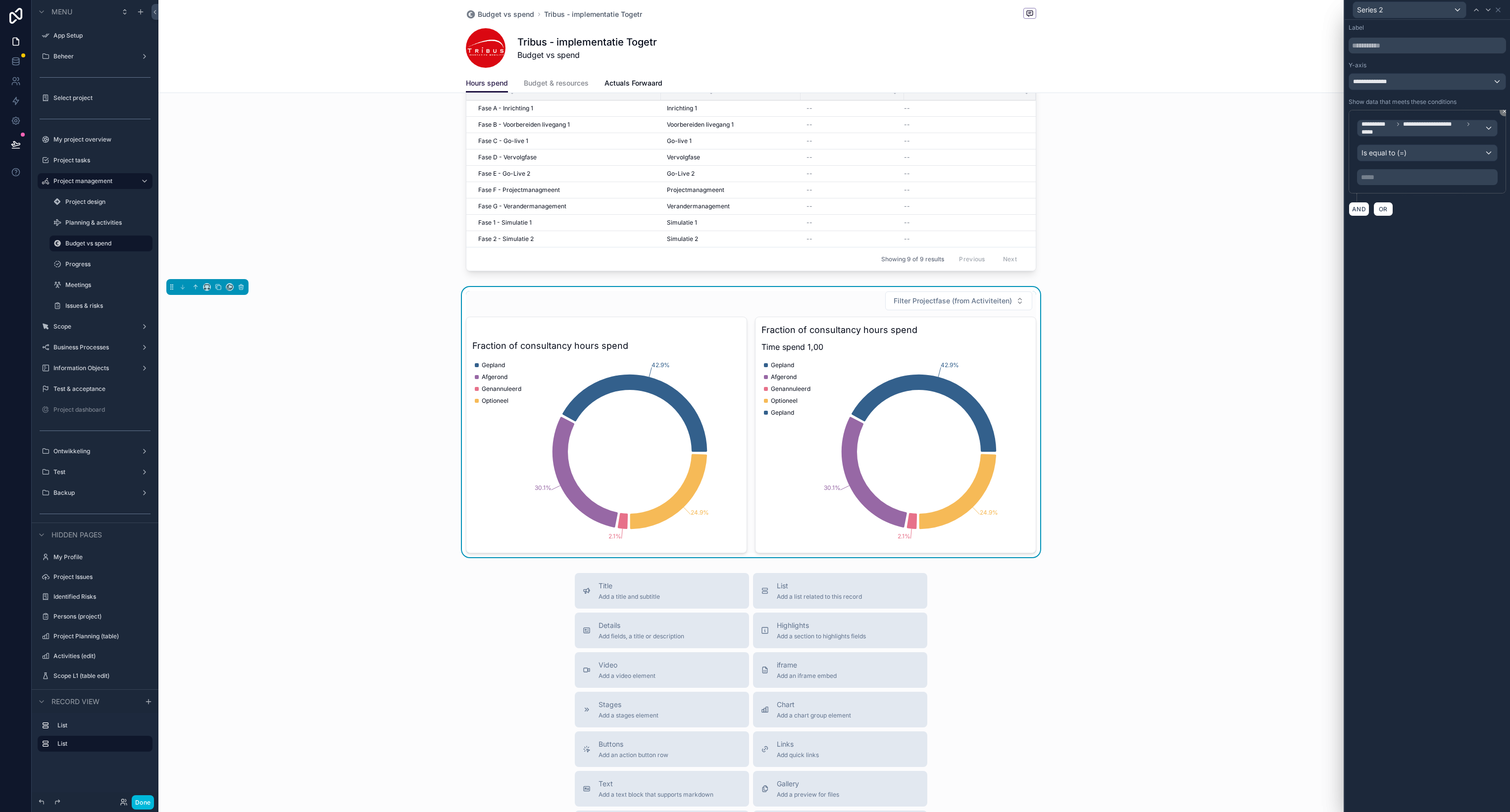
click at [1413, 330] on div "**********" at bounding box center [1427, 416] width 166 height 792
click at [657, 323] on div "Fraction of consultancy hours spend 42.9% 30.1% 2.1% 24.9% Gepland Afgerond Gen…" at bounding box center [607, 435] width 281 height 236
click at [710, 288] on div "New Projectfasering # - Fase Naam fase Budget (€) Budget ([PERSON_NAME]) Fase A…" at bounding box center [751, 304] width 1185 height 505
click at [1500, 10] on icon at bounding box center [1498, 10] width 8 height 8
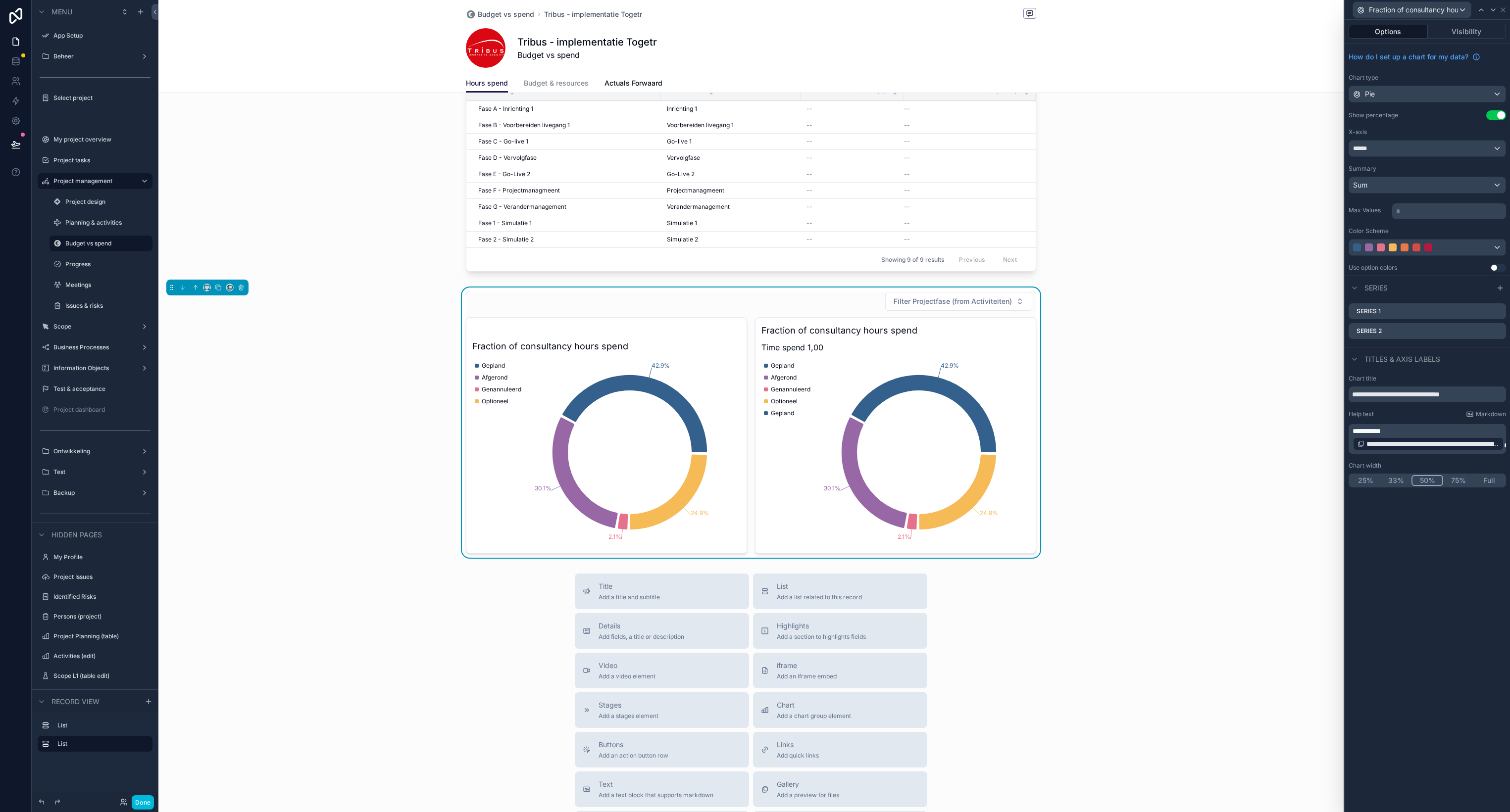
click at [0, 0] on icon at bounding box center [0, 0] width 0 height 0
click at [1483, 312] on icon at bounding box center [1482, 313] width 2 height 2
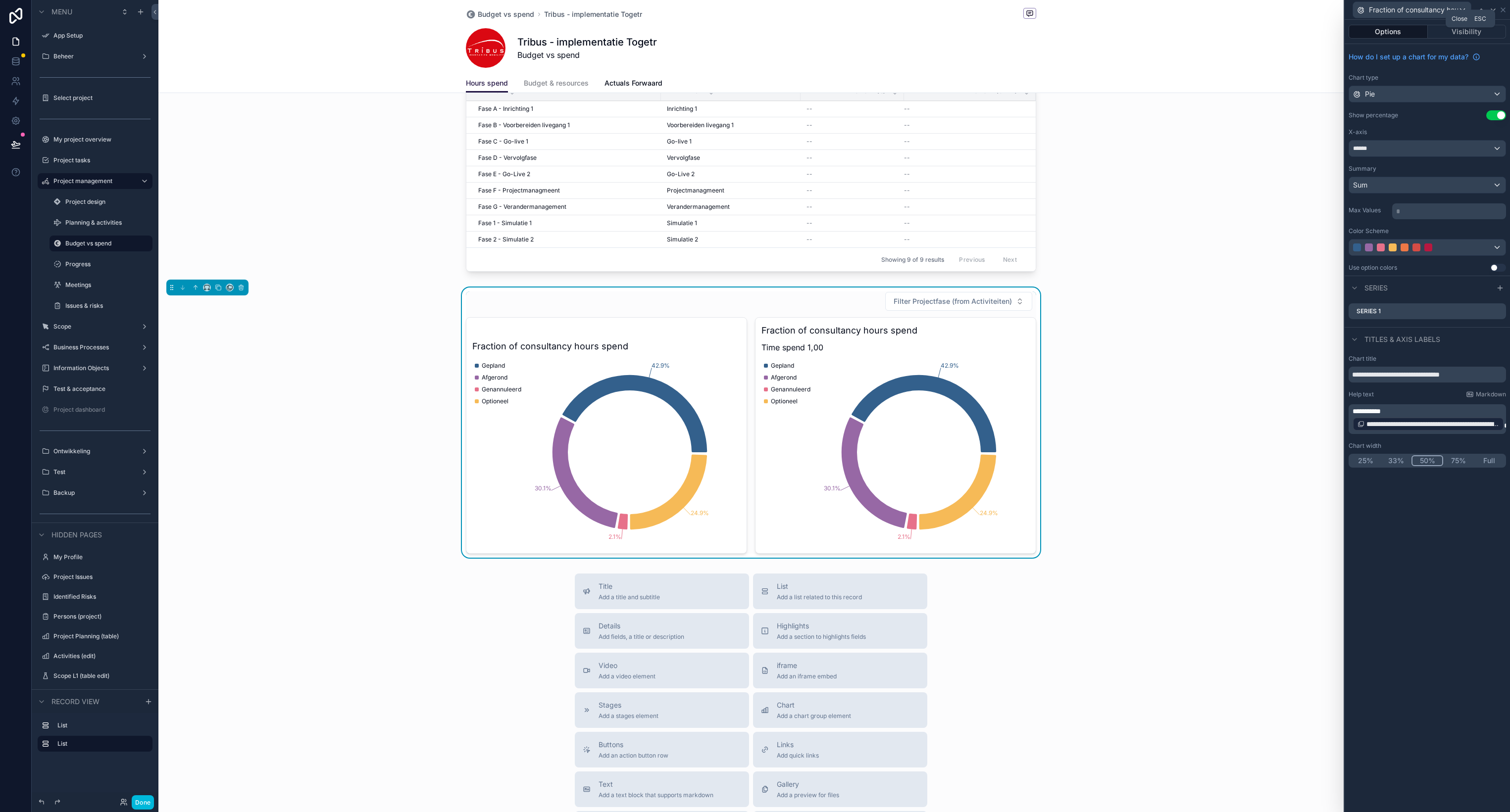
click at [1504, 10] on icon at bounding box center [1503, 10] width 8 height 8
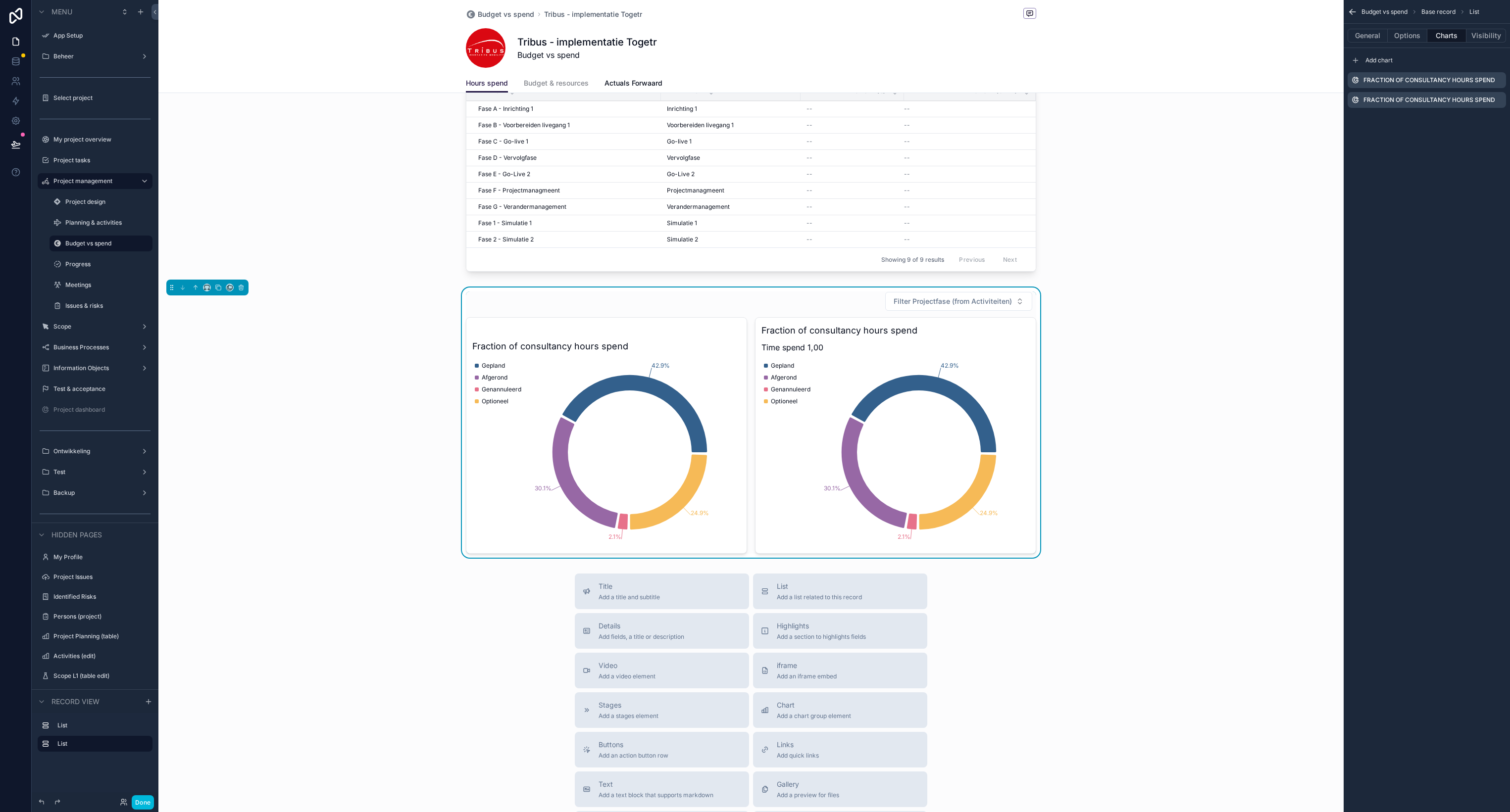
click at [0, 0] on icon "scrollable content" at bounding box center [0, 0] width 0 height 0
click at [1484, 82] on icon at bounding box center [1482, 84] width 8 height 8
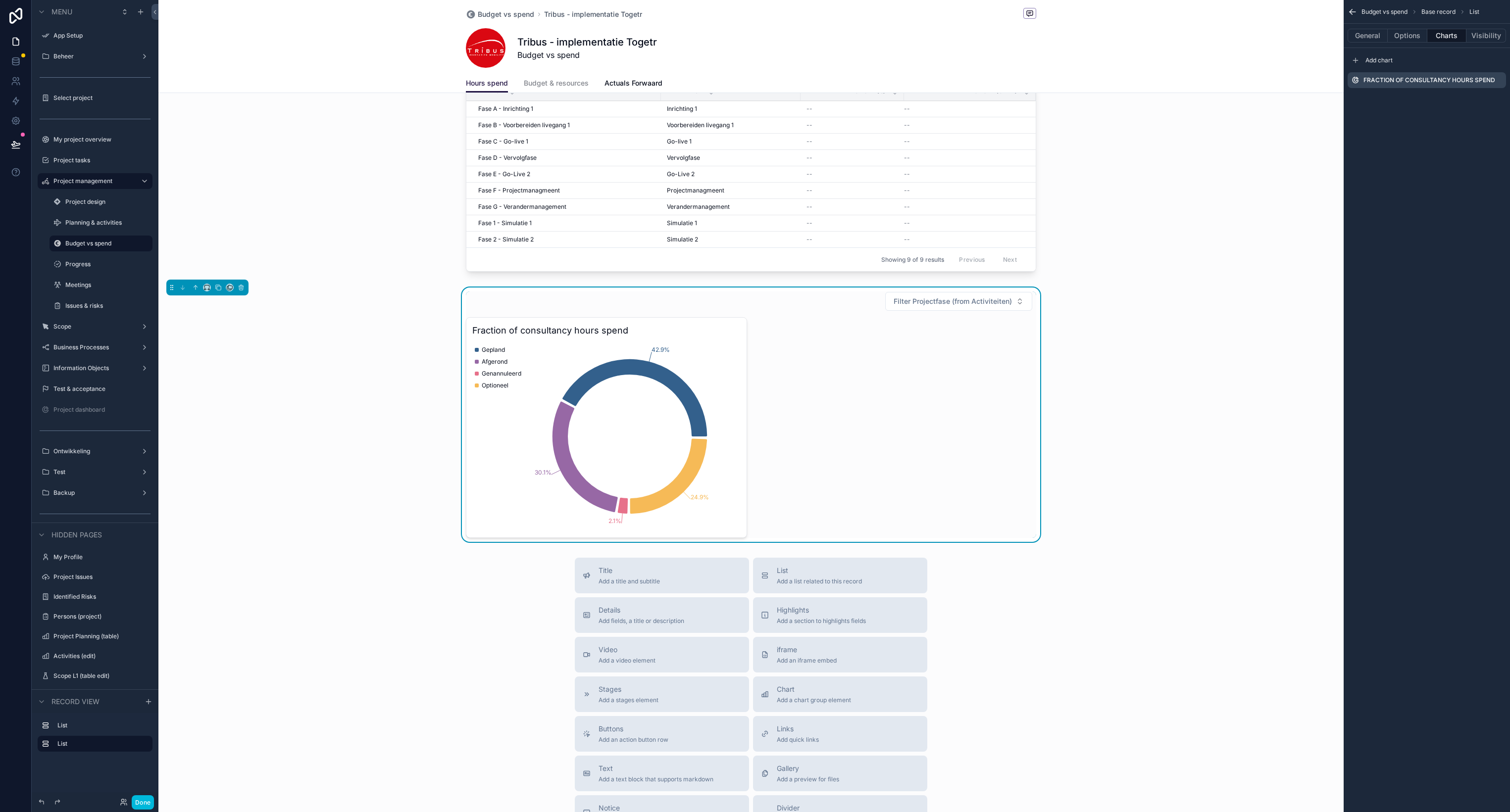
scroll to position [0, 0]
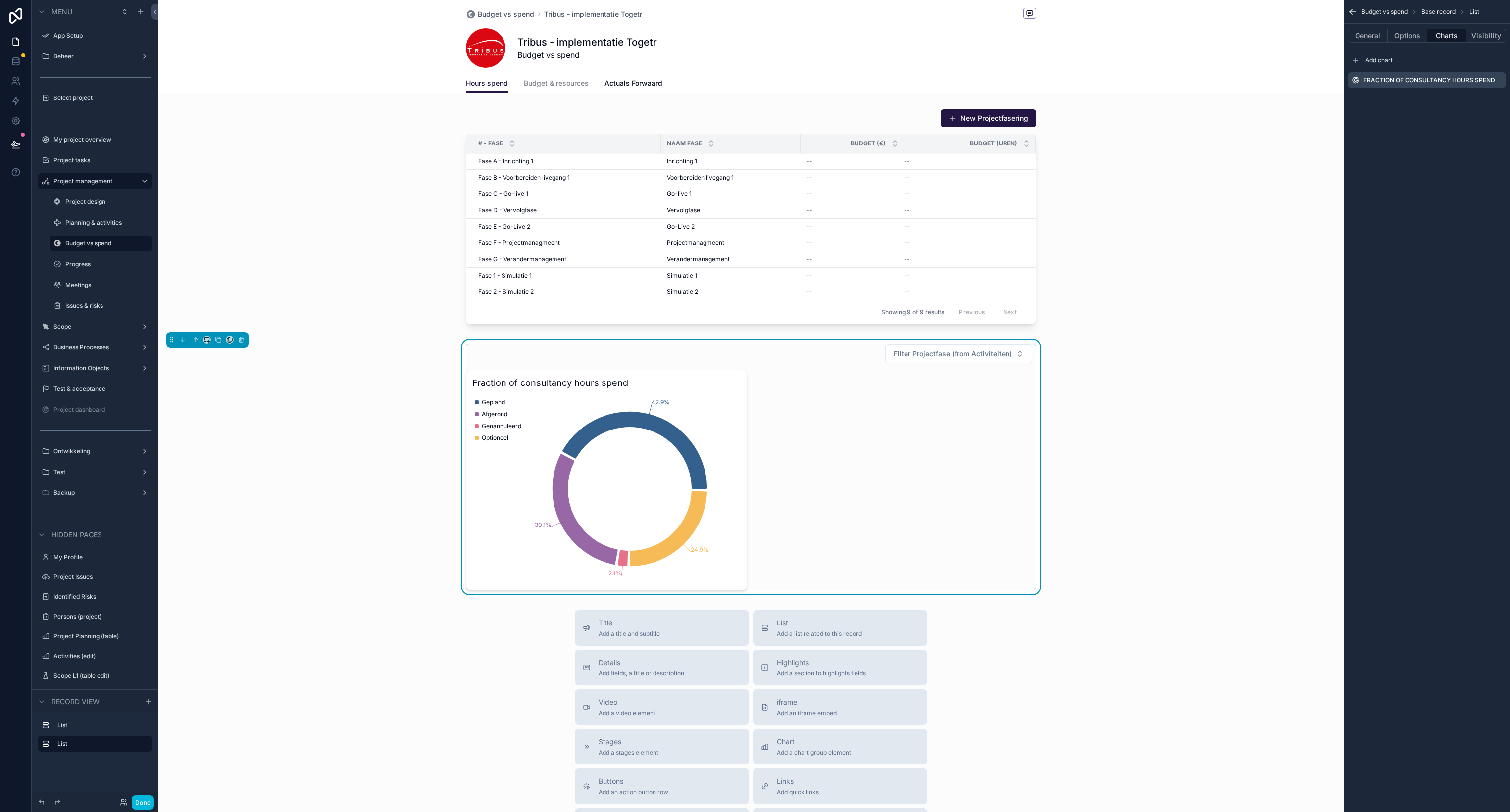
click at [945, 359] on span "Filter Projectfase (from Activiteiten)" at bounding box center [952, 353] width 118 height 10
click at [959, 413] on span "Milestone 1 - Simulatie 1" at bounding box center [932, 410] width 77 height 10
click at [837, 343] on div "Milestone 1 - Simulatie 1 Fraction of consultancy hours spend 61.6% 35% 3.4% Ge…" at bounding box center [751, 467] width 1185 height 255
click at [1358, 35] on button "General" at bounding box center [1368, 35] width 40 height 14
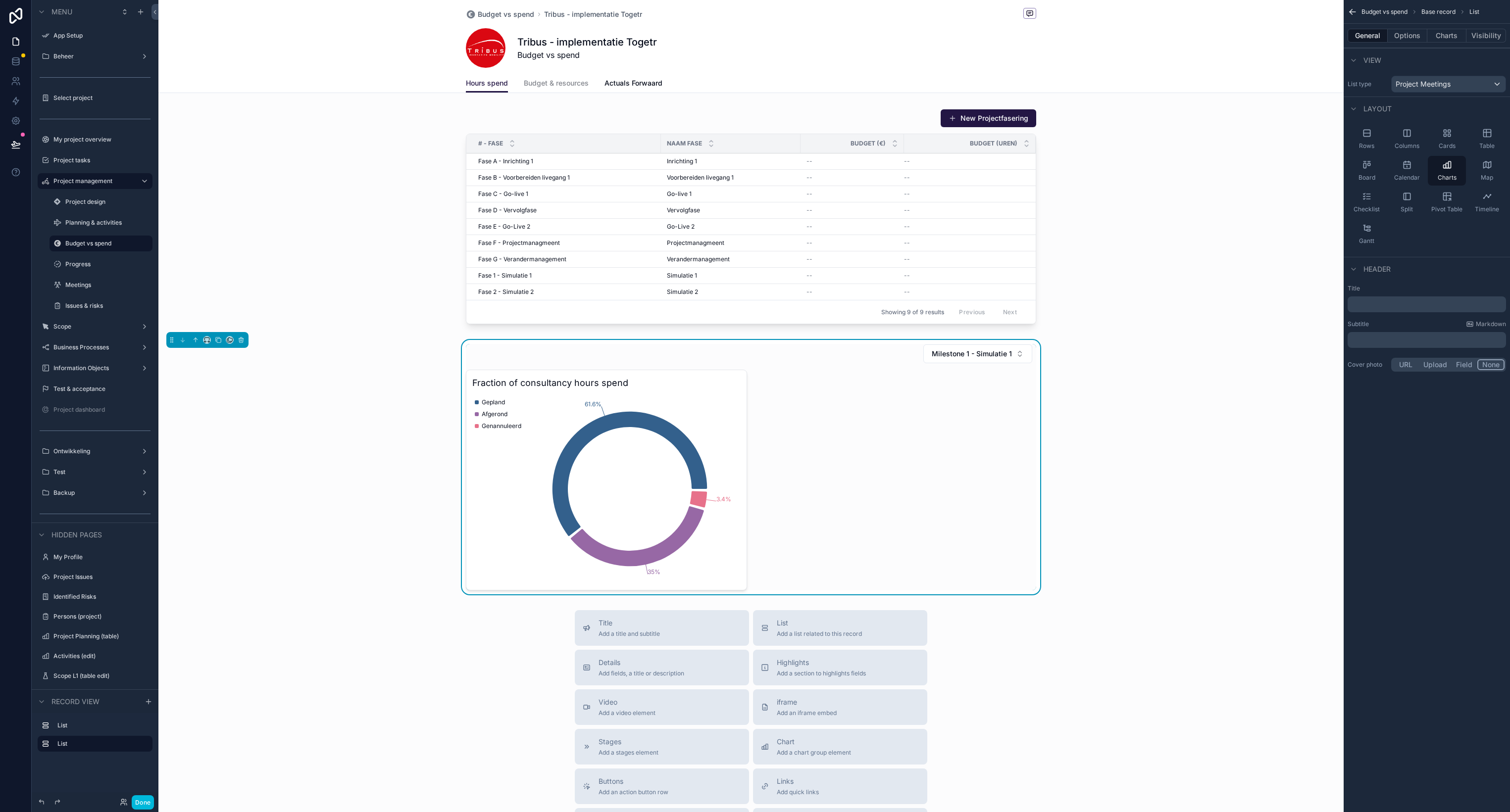
click at [1381, 302] on p "﻿" at bounding box center [1427, 304] width 153 height 10
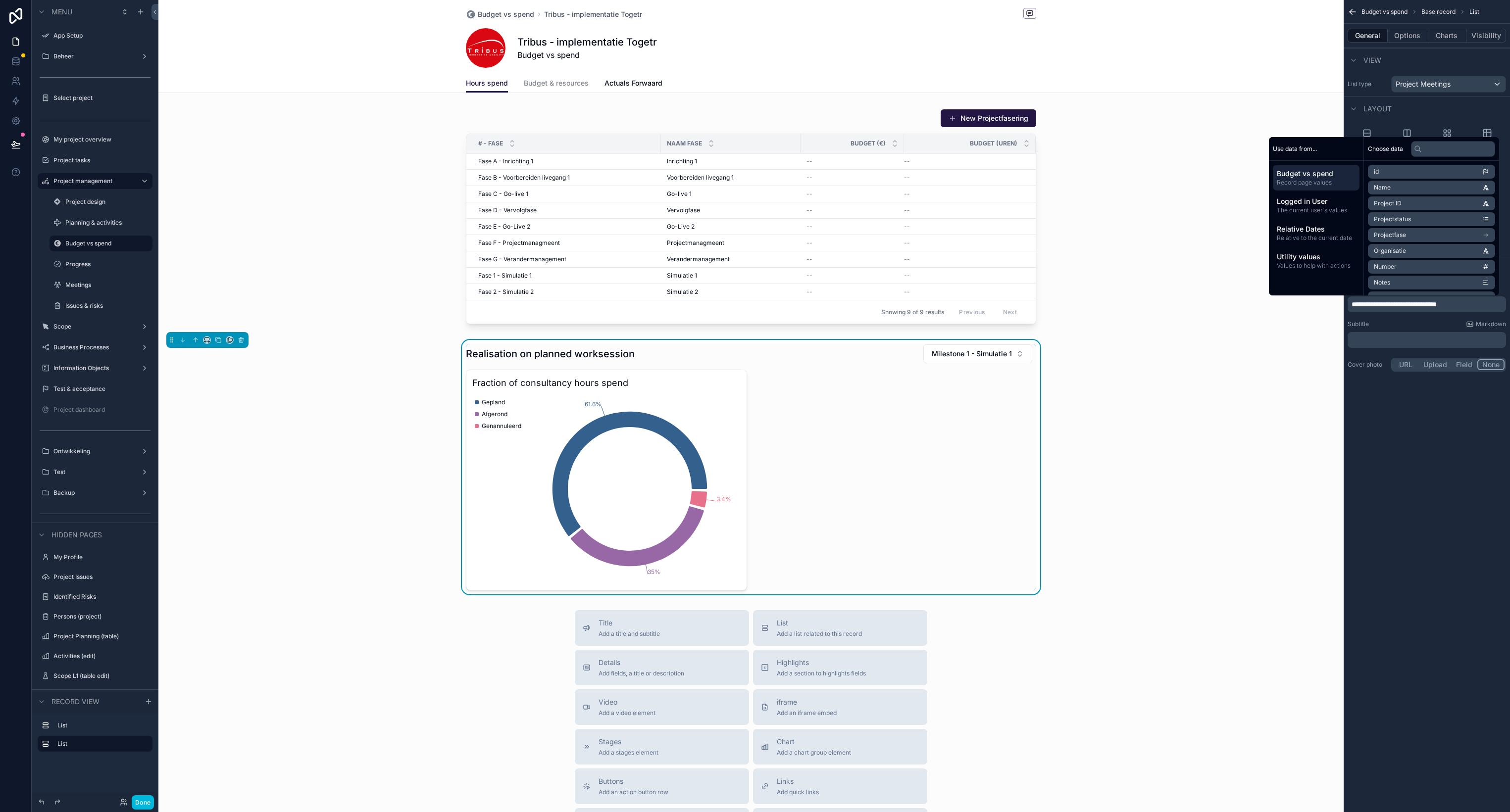
click at [1484, 304] on p "**********" at bounding box center [1427, 304] width 153 height 10
click at [1438, 303] on span "**********" at bounding box center [1394, 304] width 88 height 7
click at [1416, 331] on div "Subtitle Markdown ﻿" at bounding box center [1426, 333] width 158 height 27
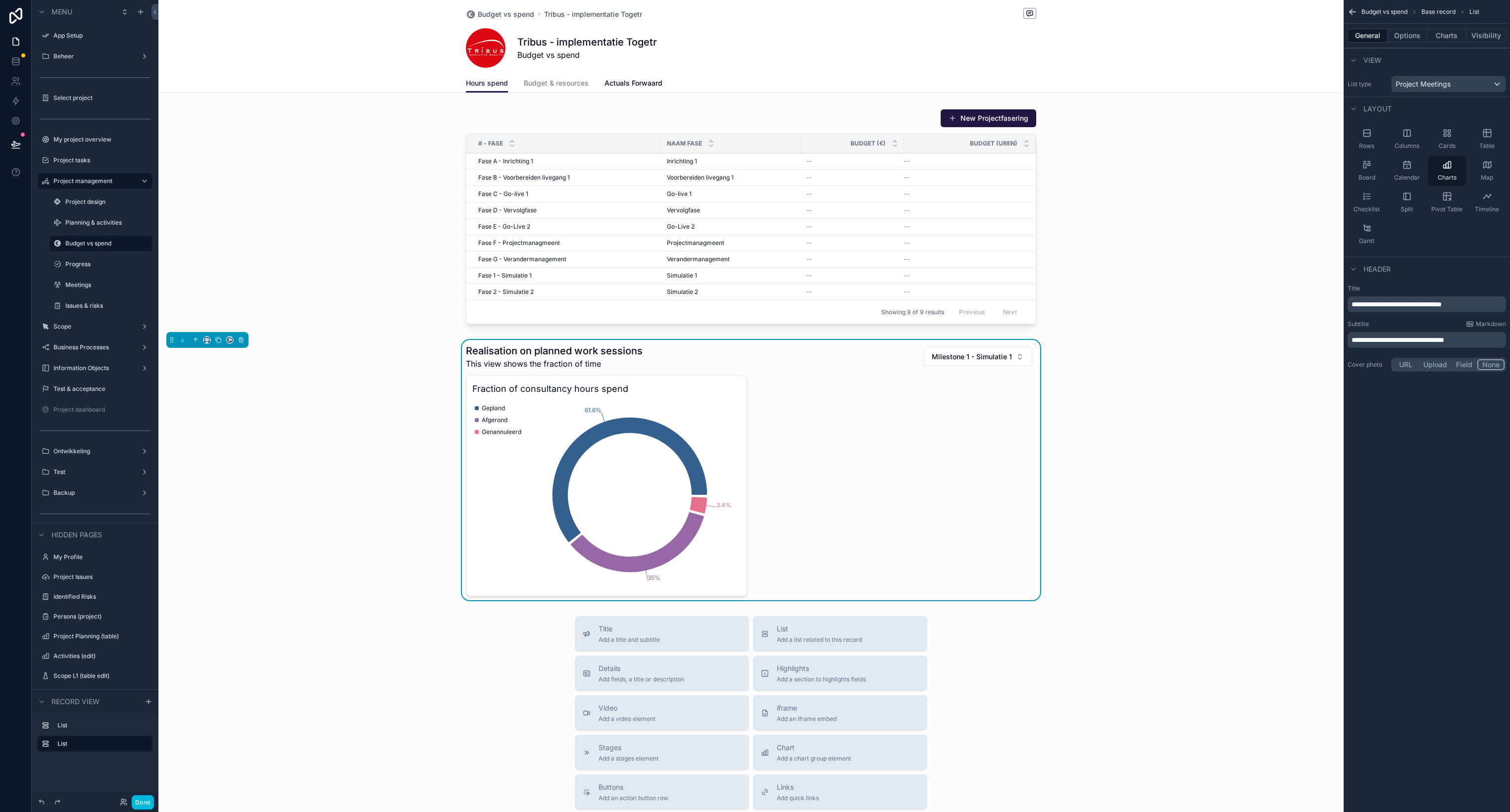
click at [1444, 341] on span "**********" at bounding box center [1397, 340] width 92 height 7
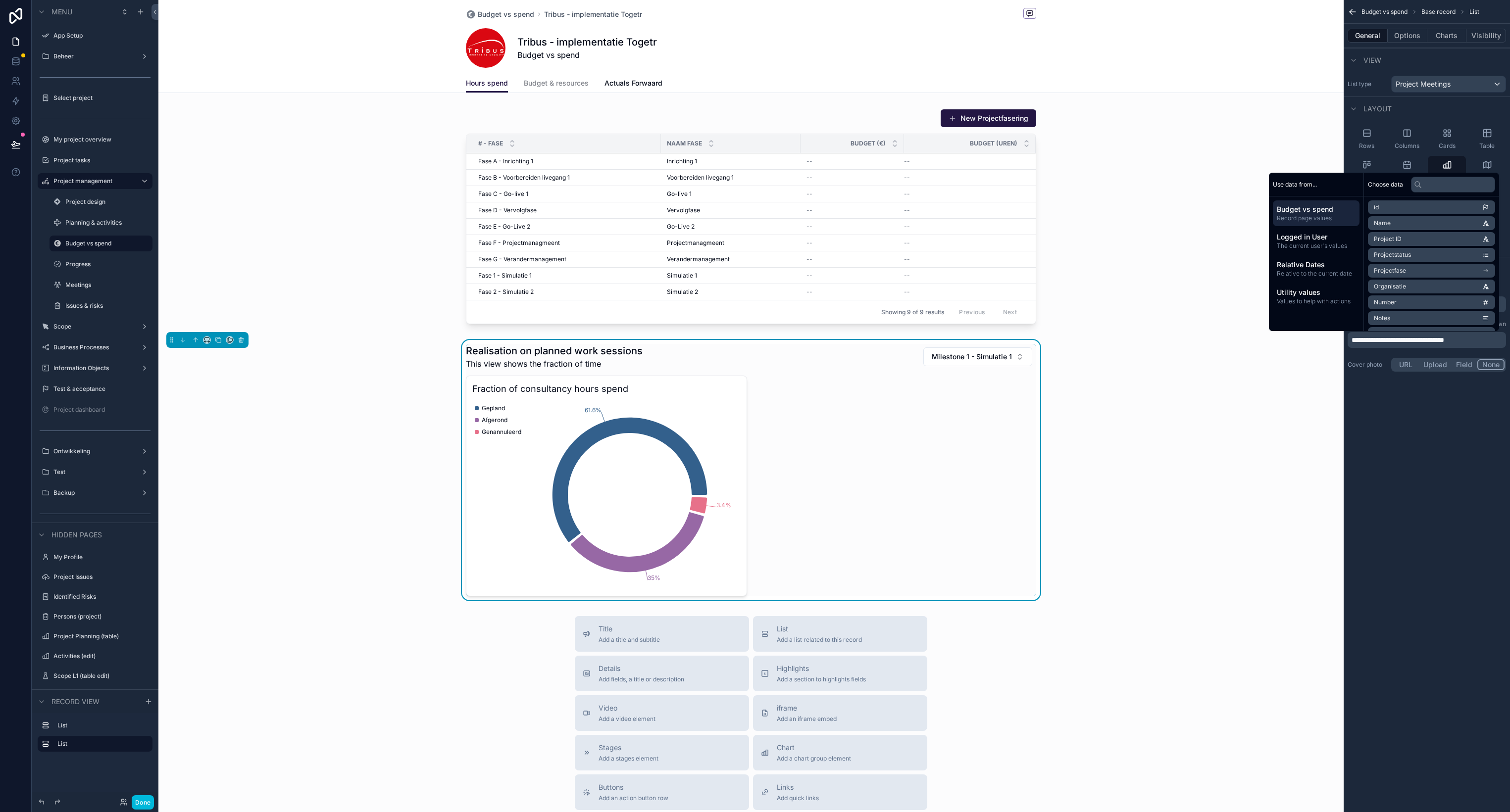
click at [1481, 341] on p "**********" at bounding box center [1427, 340] width 153 height 10
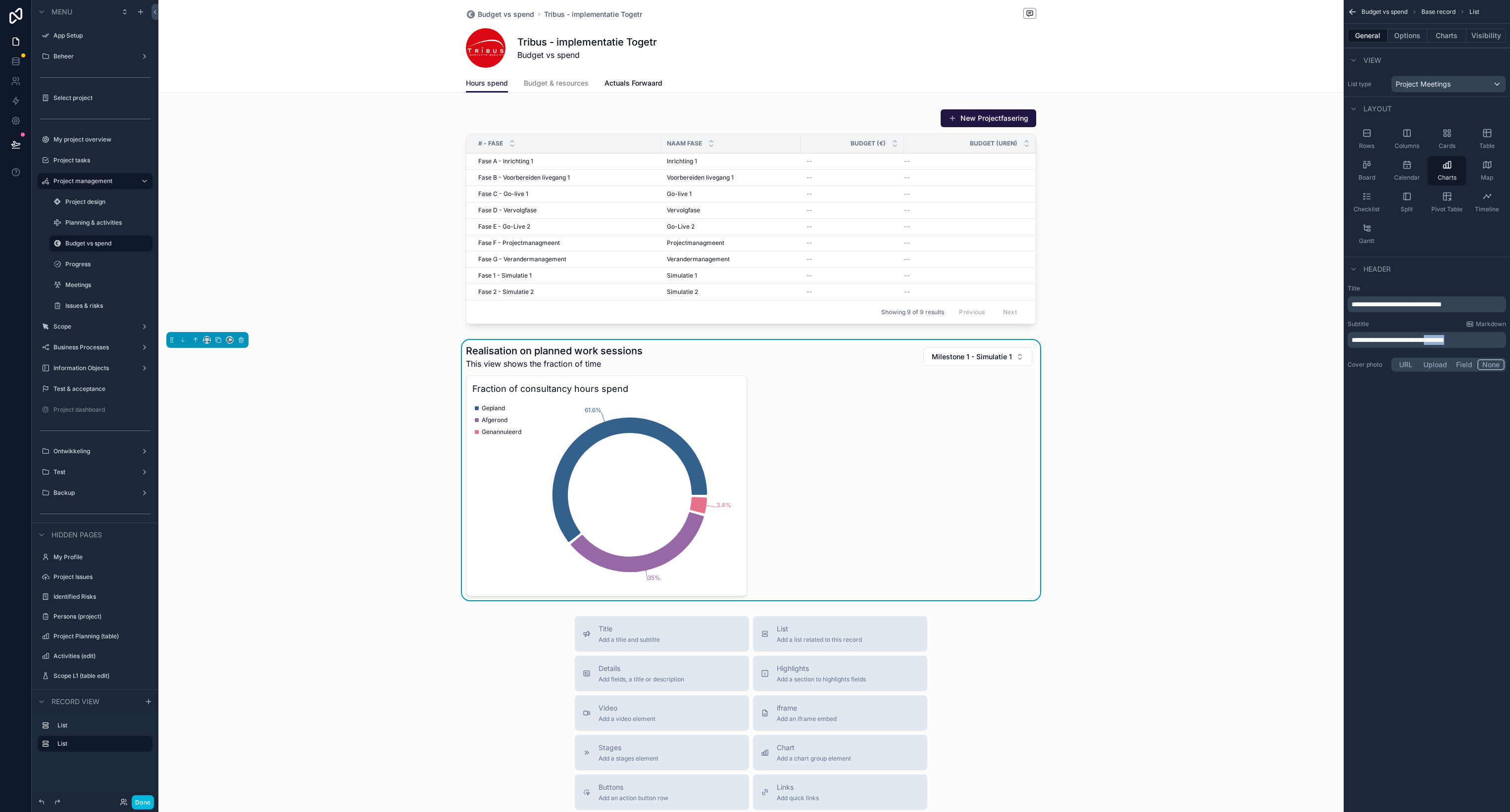
drag, startPoint x: 1447, startPoint y: 341, endPoint x: 1497, endPoint y: 341, distance: 50.0
click at [1497, 341] on p "**********" at bounding box center [1427, 340] width 153 height 10
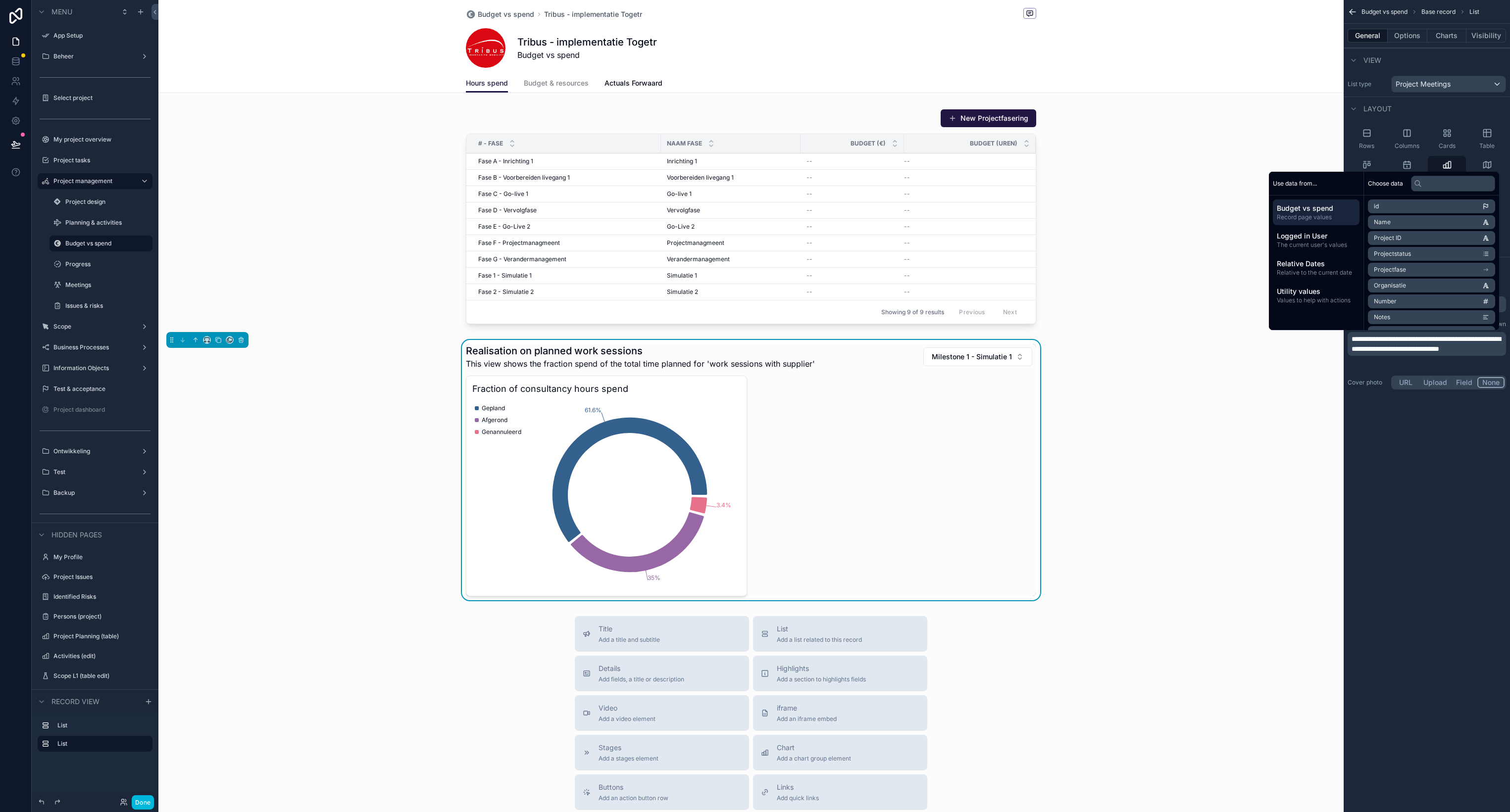
click at [1166, 421] on div "Realisation on planned work sessions This view shows the fraction spend of the …" at bounding box center [751, 470] width 1185 height 260
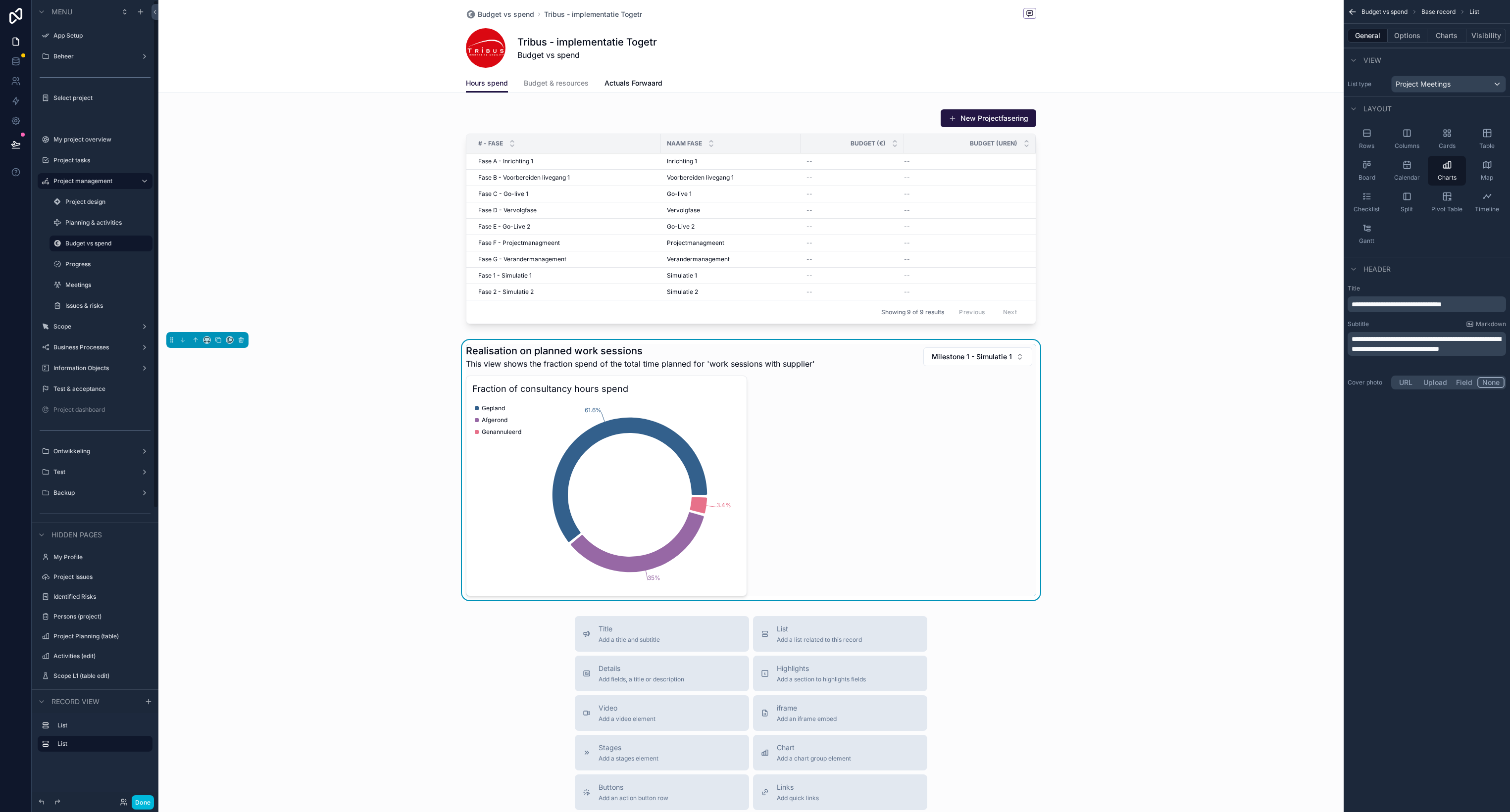
click at [93, 218] on div "Planning & activities" at bounding box center [108, 222] width 85 height 8
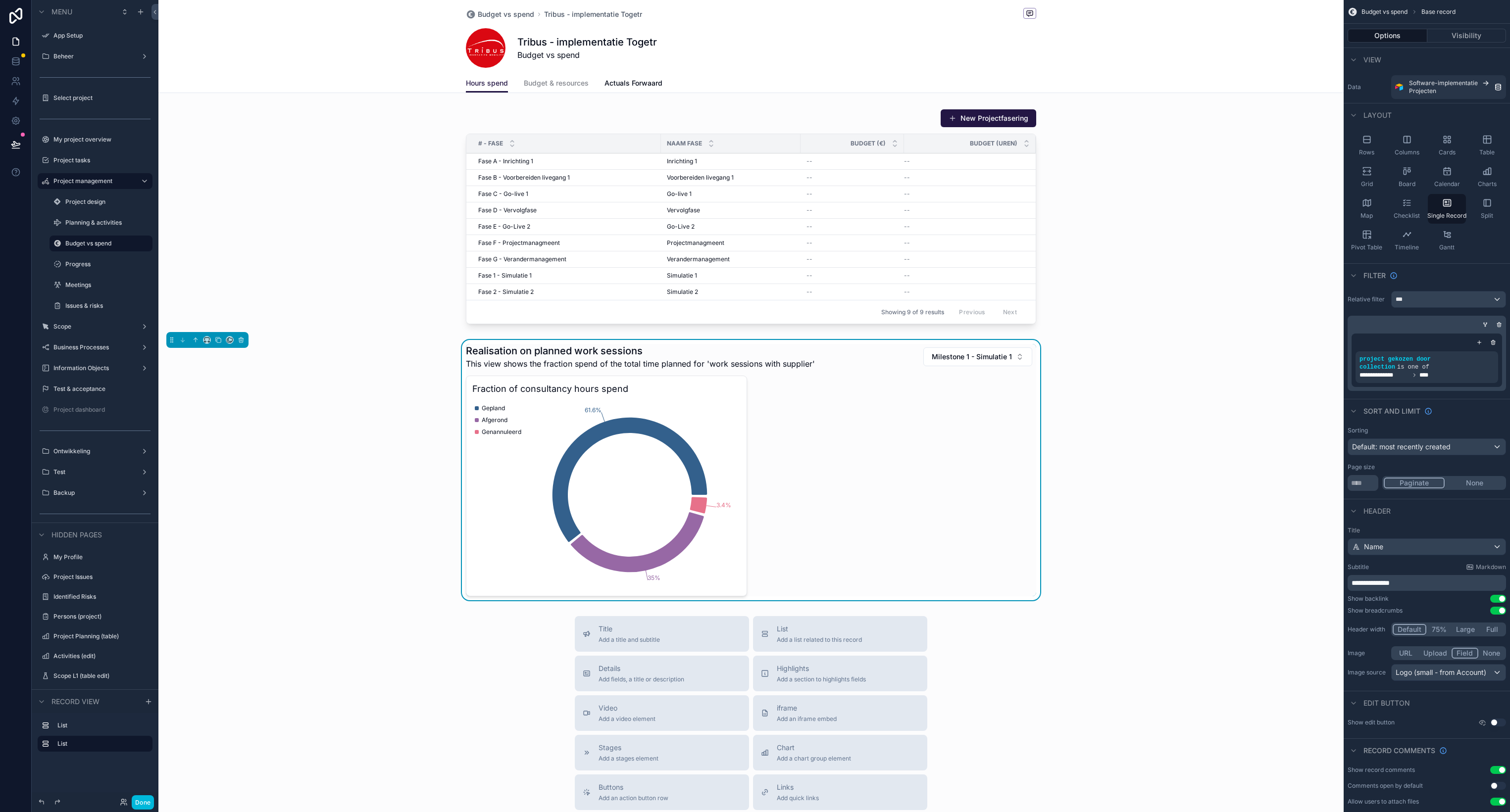
click at [93, 226] on div "Planning & activities" at bounding box center [108, 222] width 85 height 8
click at [110, 222] on label "Planning & activities" at bounding box center [105, 222] width 81 height 8
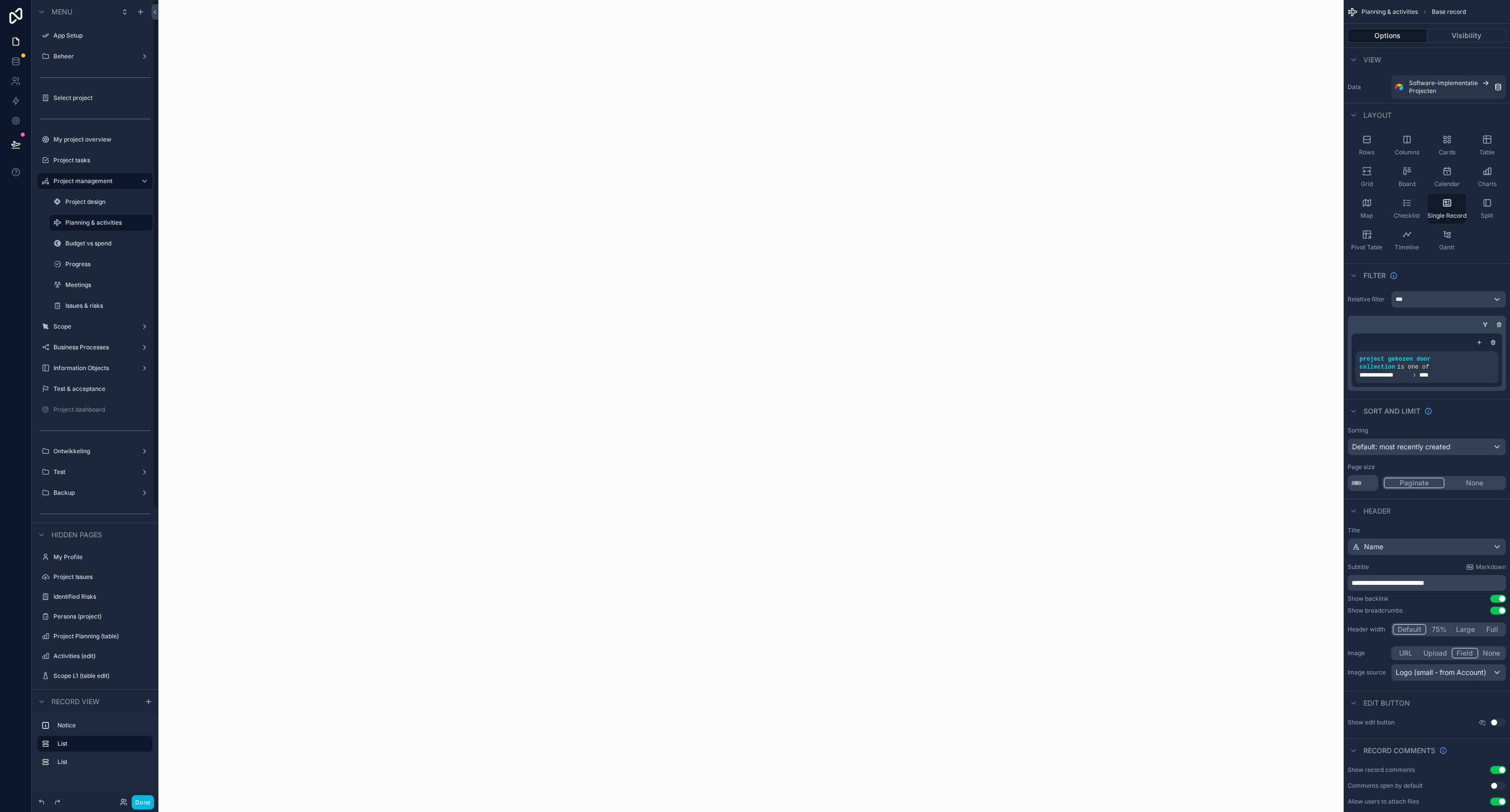
scroll to position [1, 0]
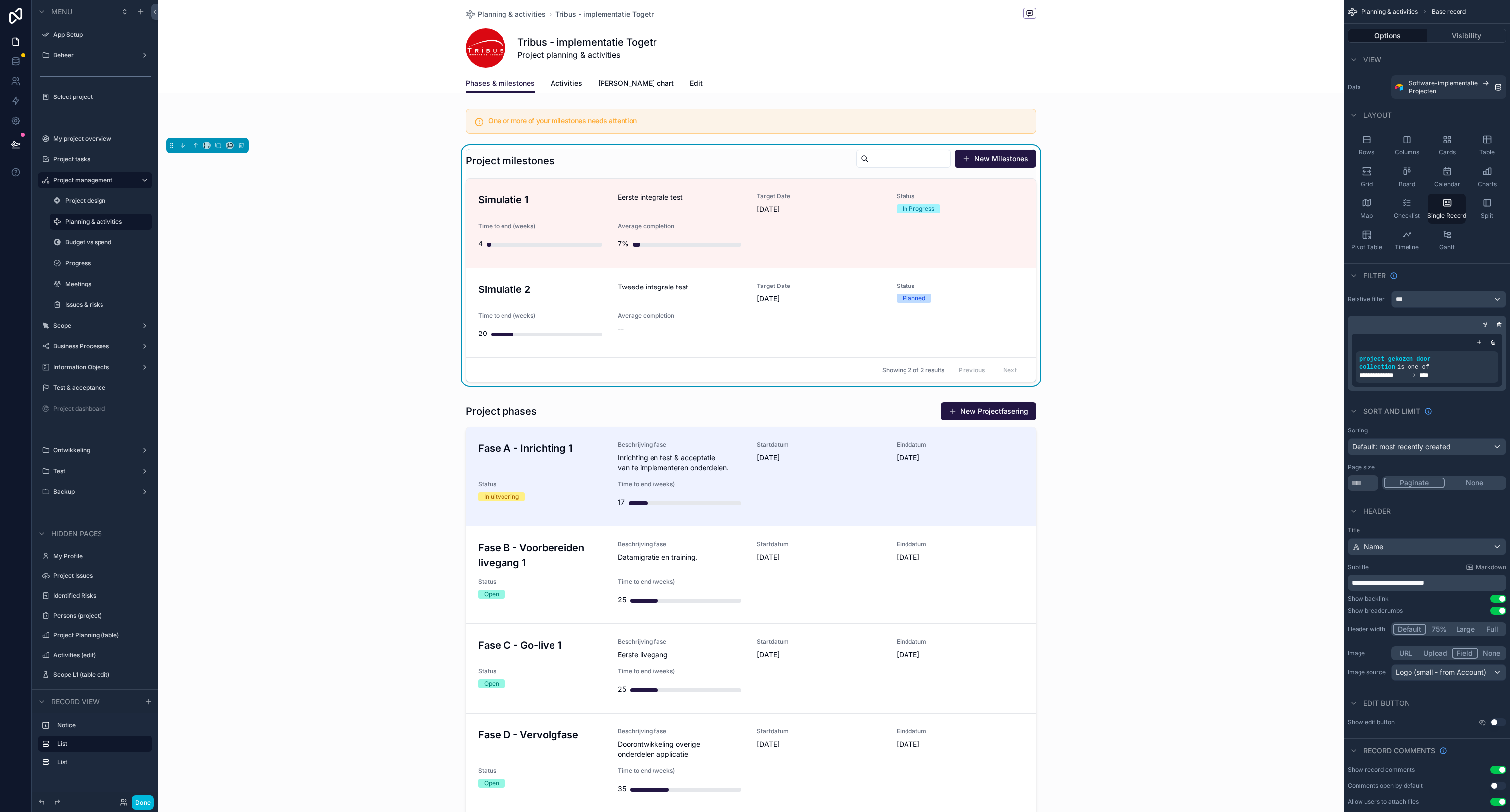
click at [592, 210] on div "scrollable content" at bounding box center [751, 745] width 1185 height 1491
click at [569, 203] on h3 "Simulatie 1" at bounding box center [542, 200] width 128 height 14
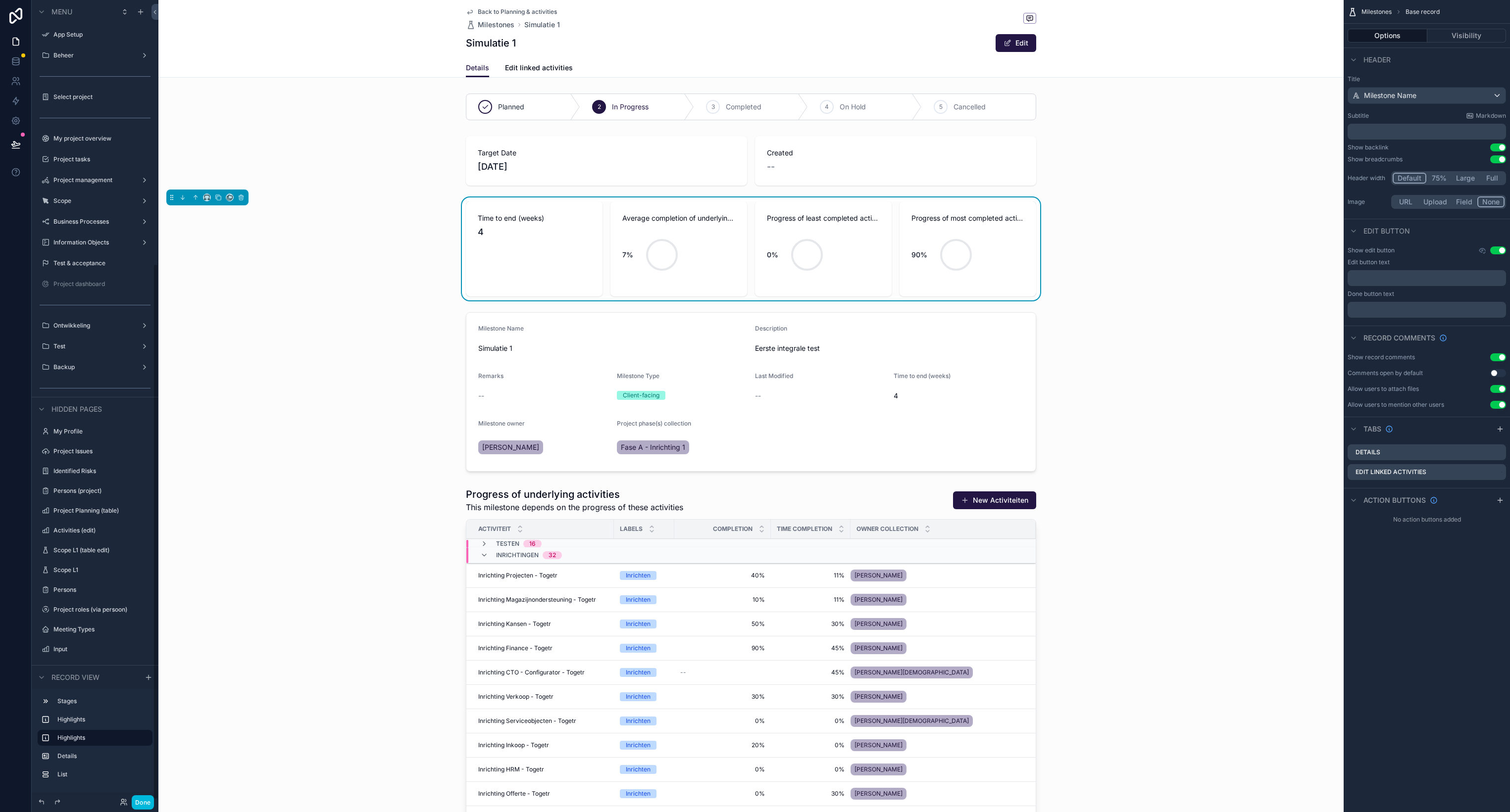
scroll to position [394, 0]
click at [730, 120] on div "scrollable content" at bounding box center [751, 106] width 1185 height 35
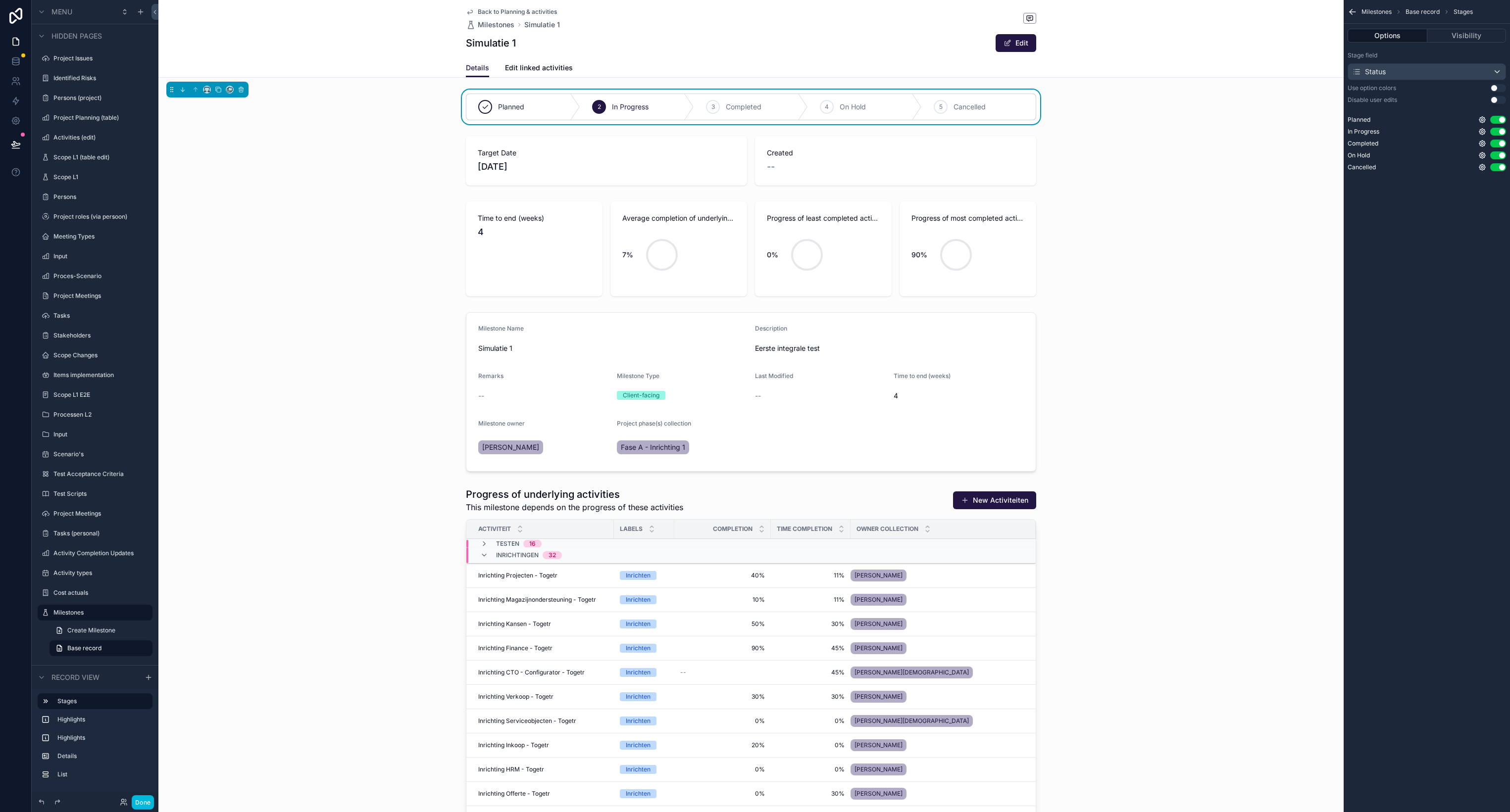
click at [1498, 88] on button "Use setting" at bounding box center [1498, 88] width 16 height 8
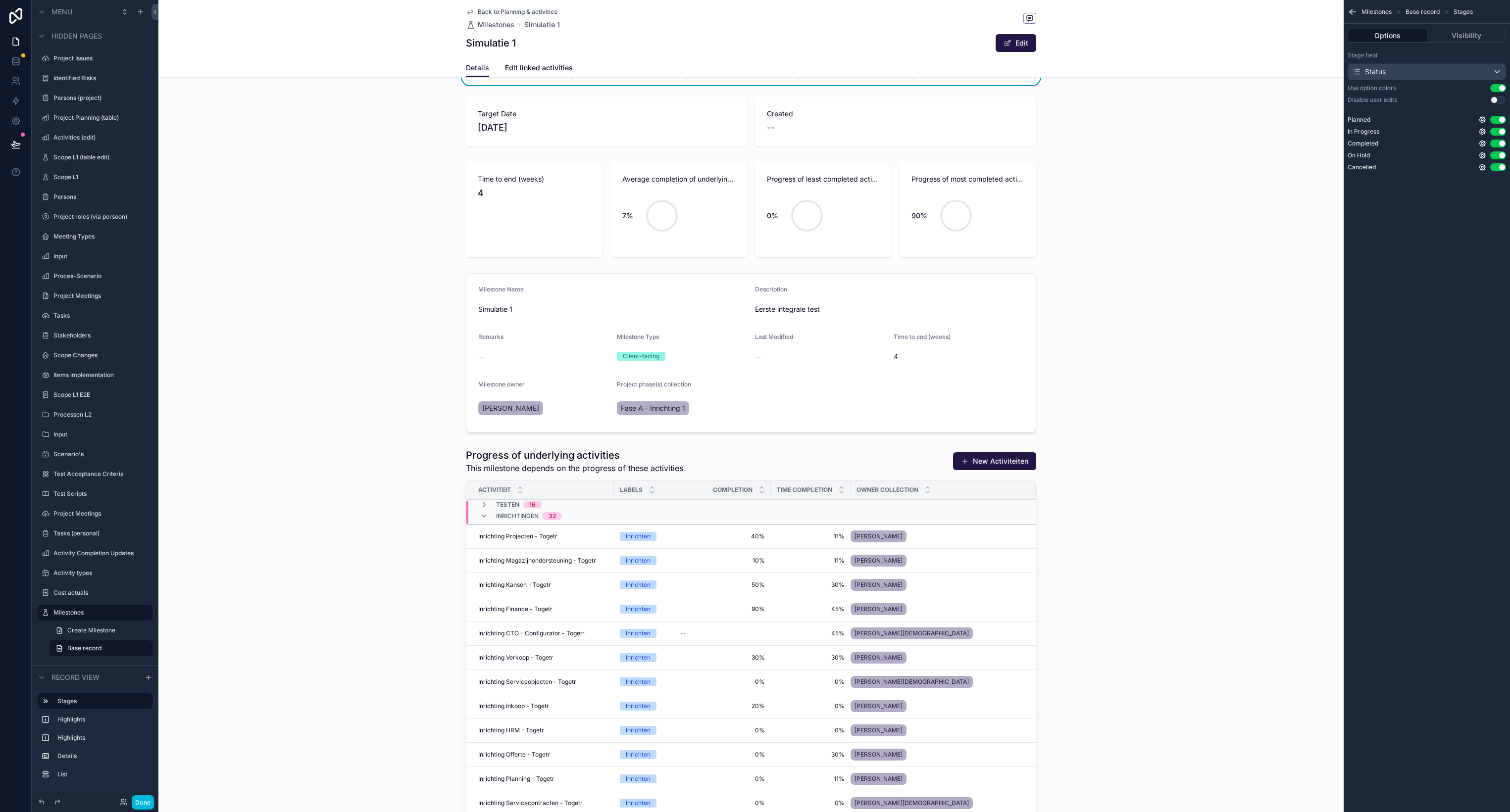
click at [1030, 172] on div "scrollable content" at bounding box center [751, 210] width 1185 height 103
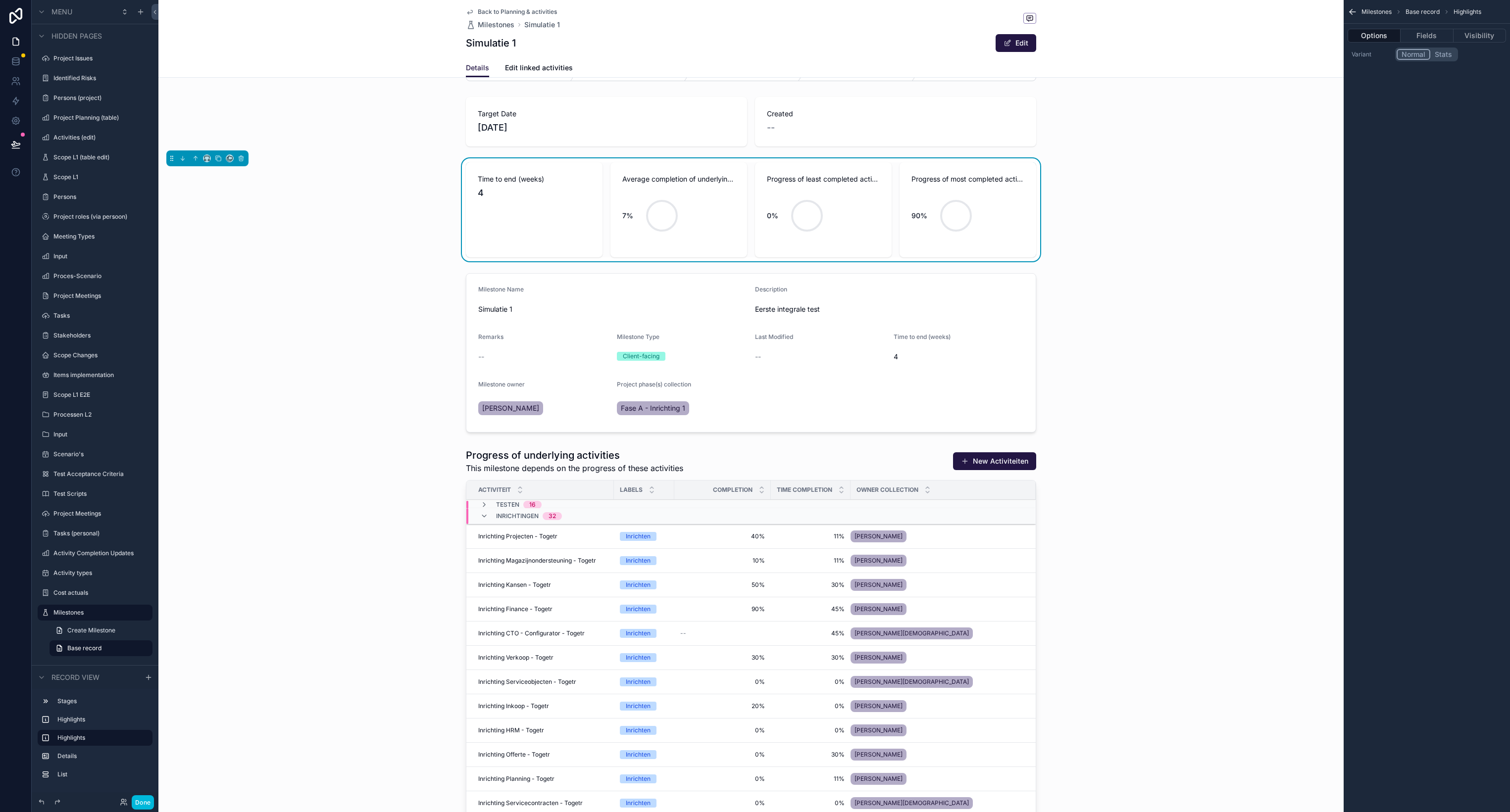
click at [1439, 57] on button "Stats" at bounding box center [1442, 55] width 27 height 11
click at [1431, 32] on button "Fields" at bounding box center [1426, 35] width 52 height 14
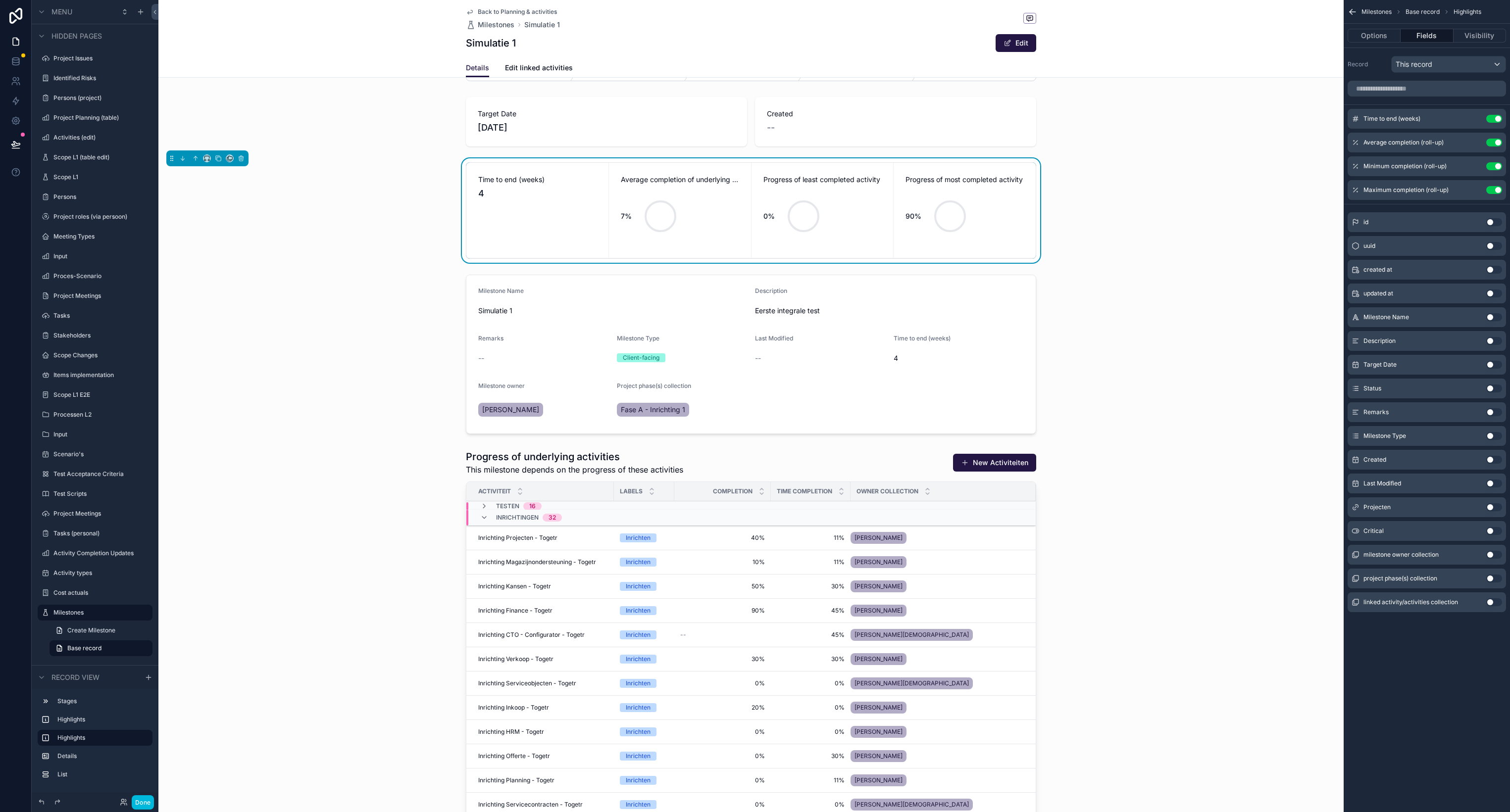
click at [0, 0] on icon "scrollable content" at bounding box center [0, 0] width 0 height 0
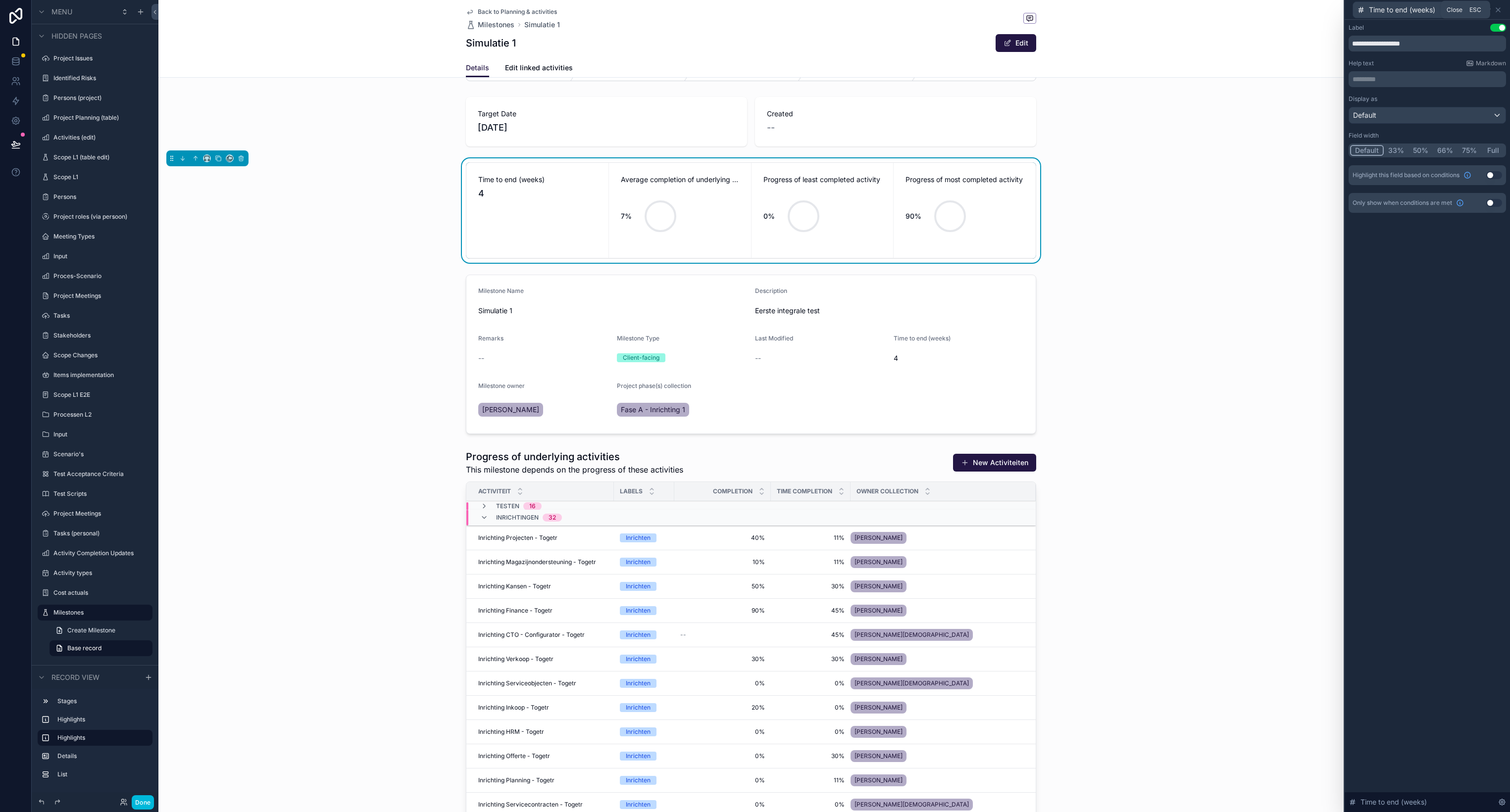
click at [1499, 12] on icon at bounding box center [1498, 10] width 8 height 8
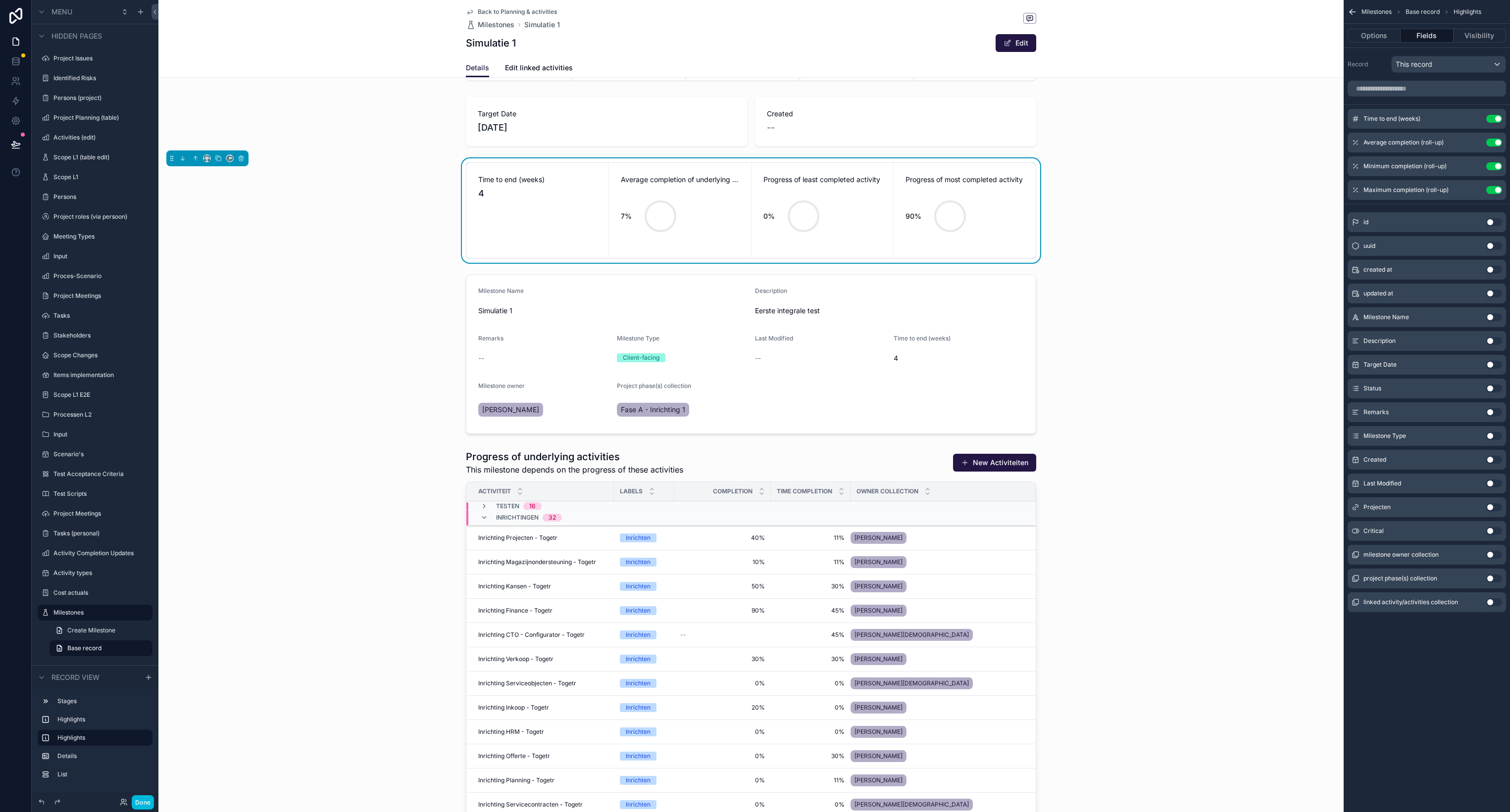
click at [0, 0] on icon "scrollable content" at bounding box center [0, 0] width 0 height 0
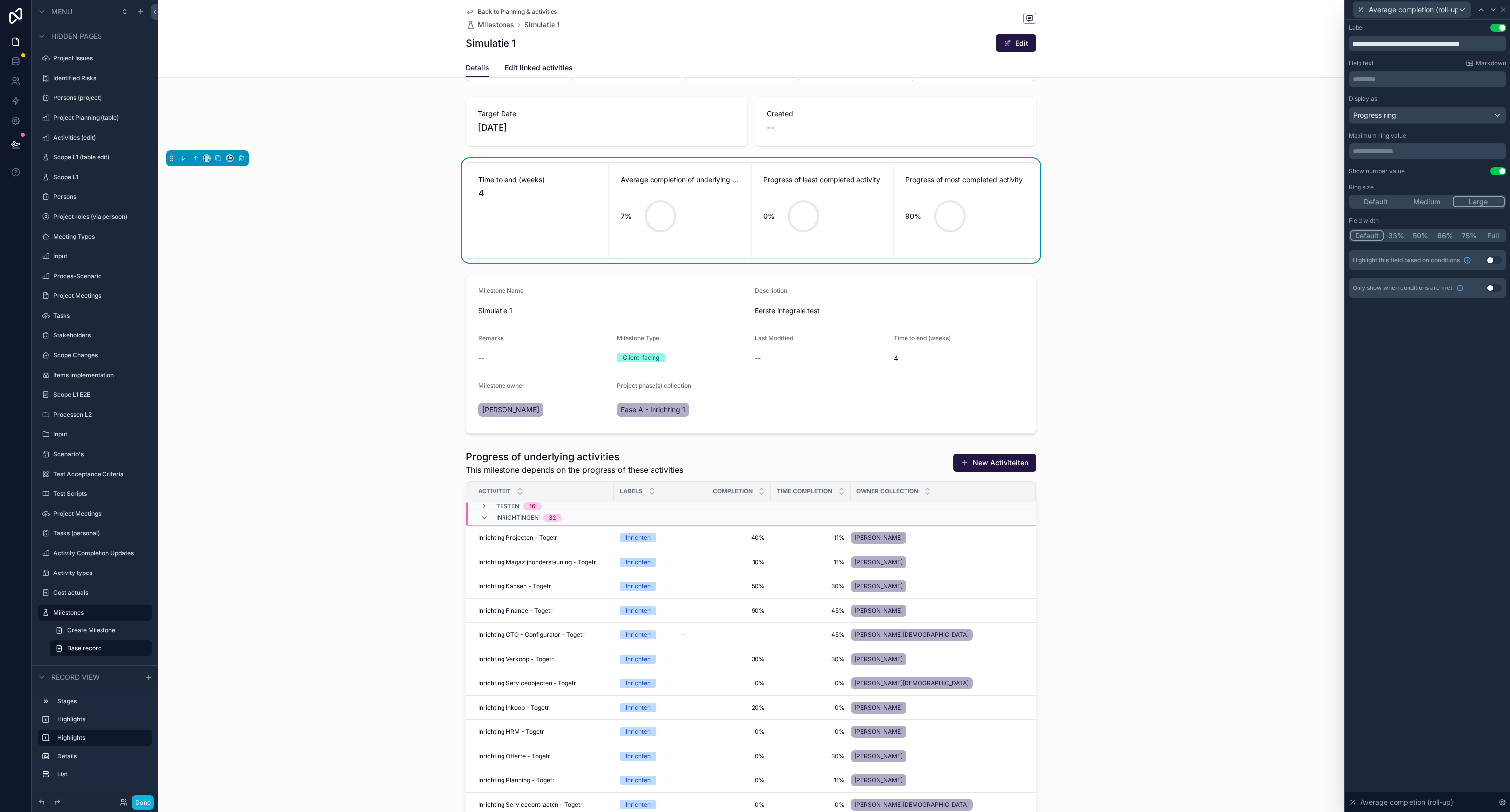
click at [1493, 259] on button "Use setting" at bounding box center [1494, 260] width 16 height 8
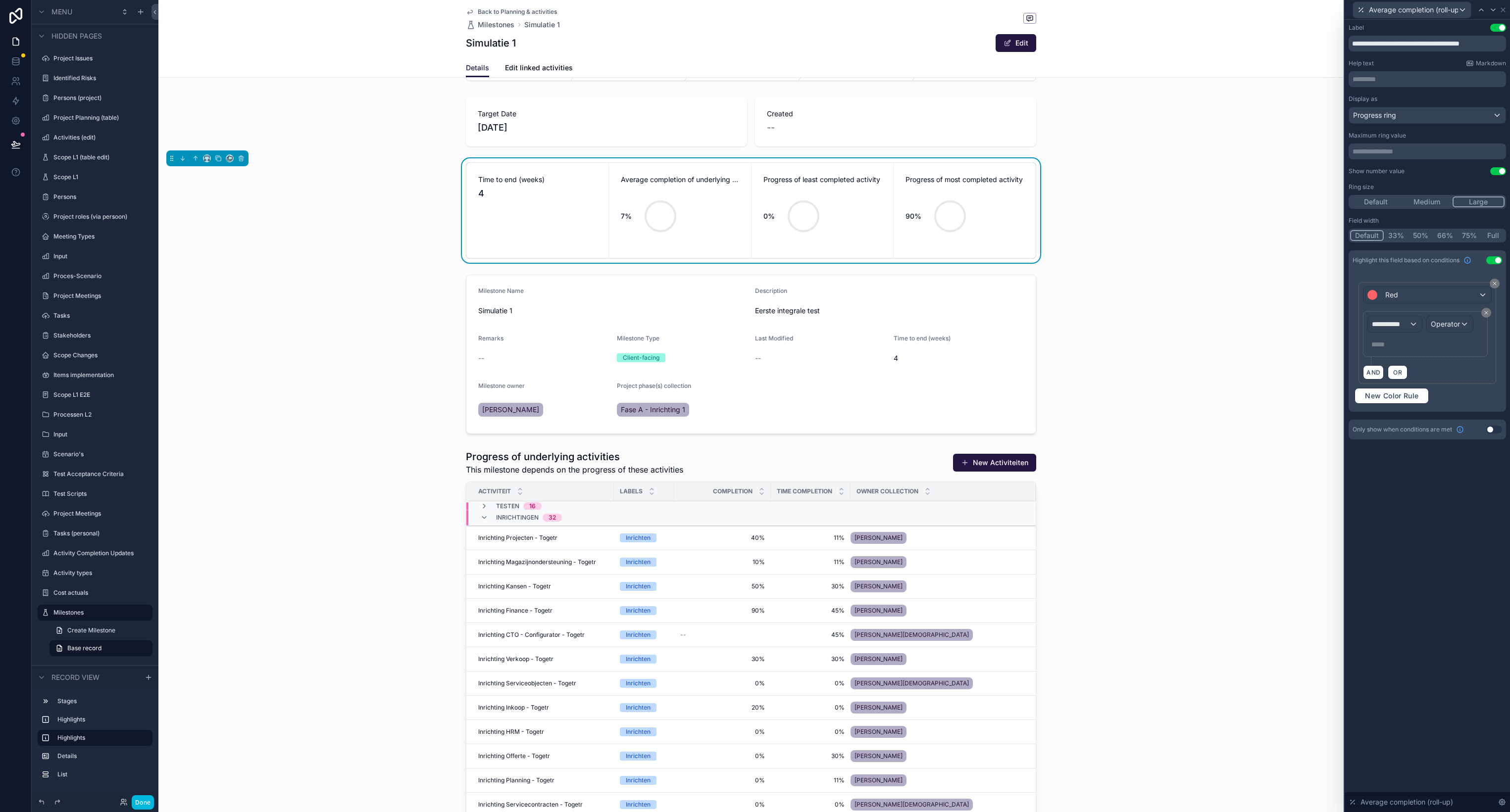
click at [1492, 259] on button "Use setting" at bounding box center [1494, 260] width 16 height 8
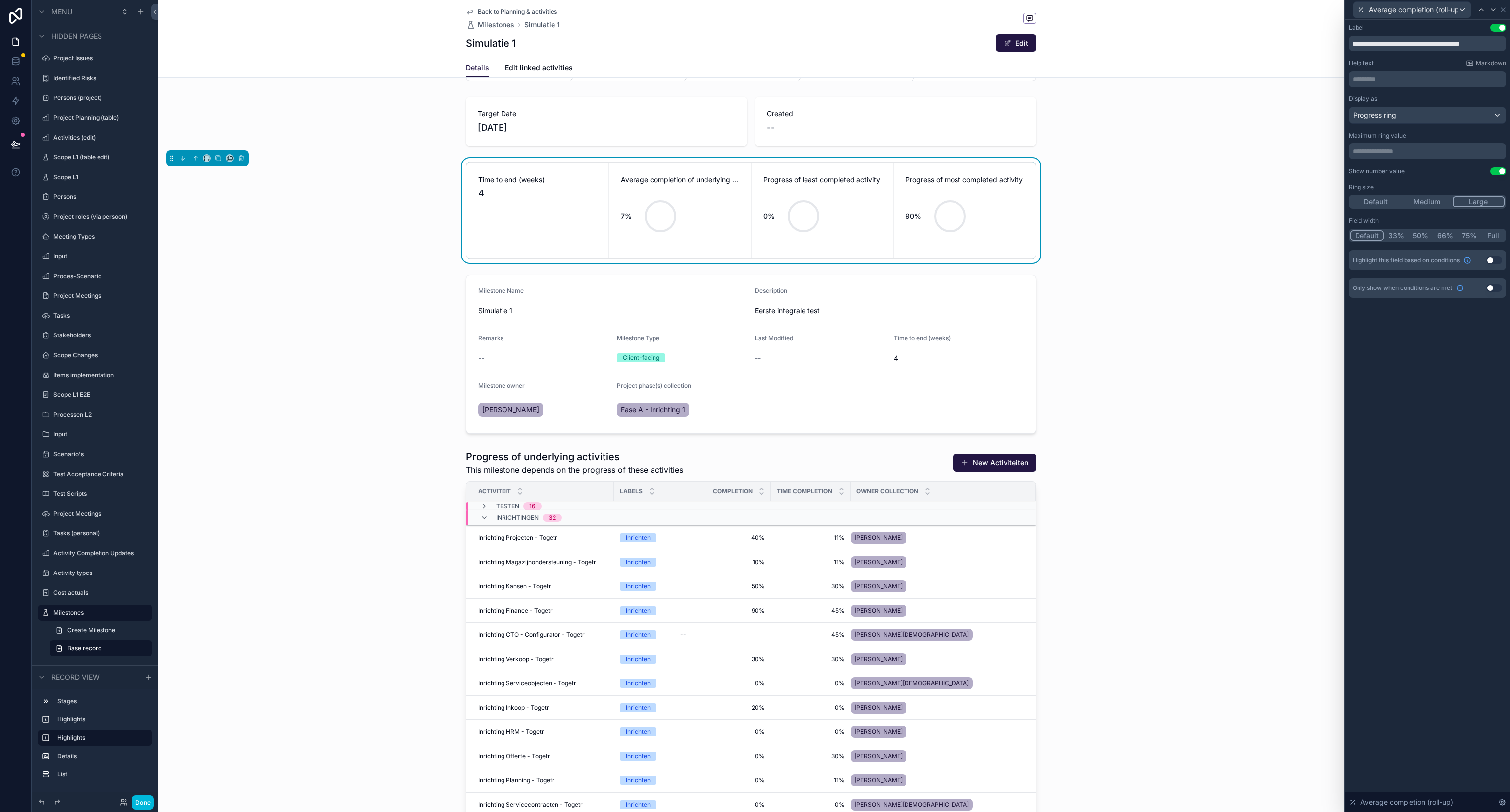
click at [734, 298] on div "scrollable content" at bounding box center [751, 354] width 1185 height 167
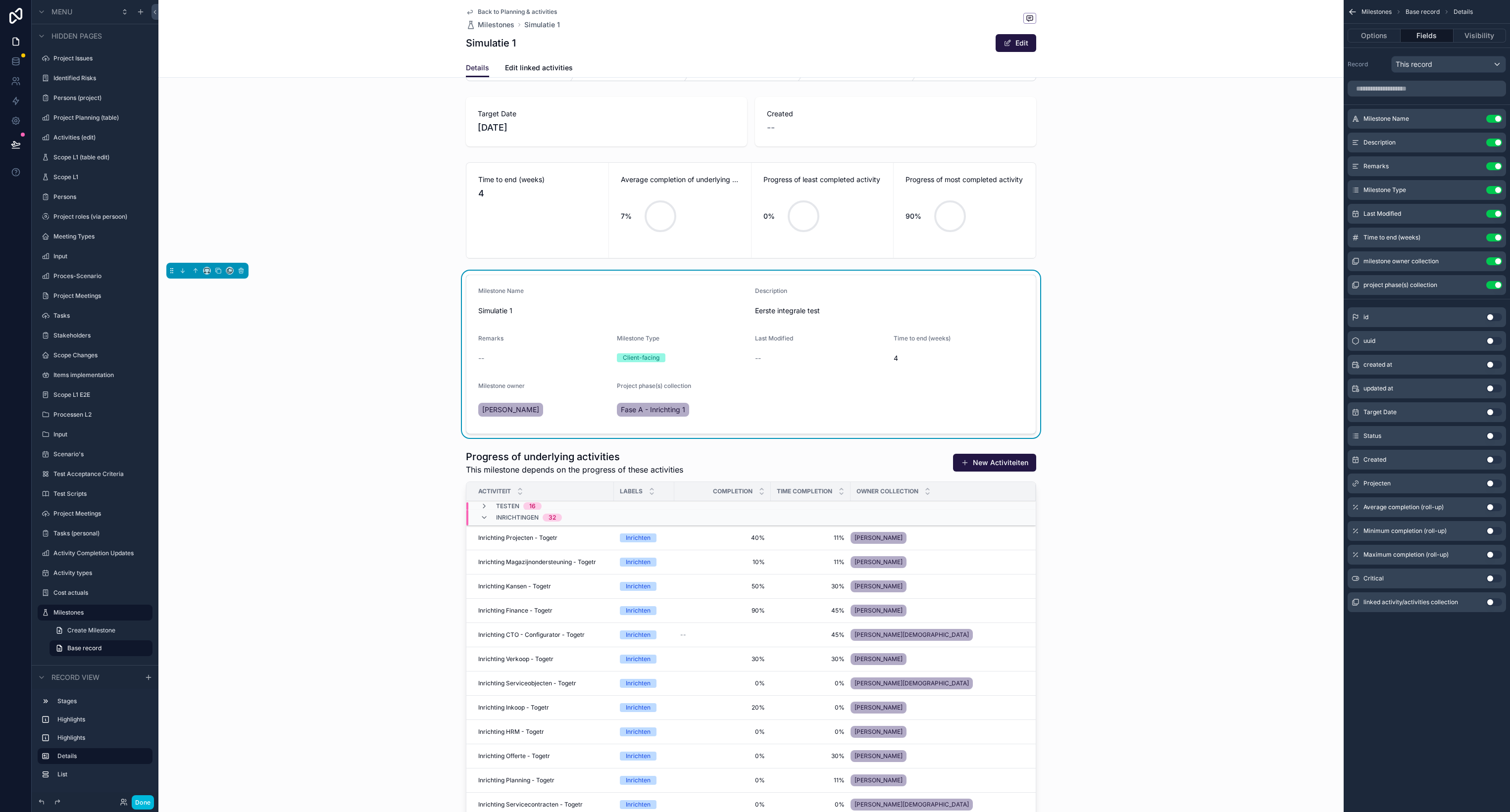
click at [1379, 38] on button "Options" at bounding box center [1374, 35] width 53 height 14
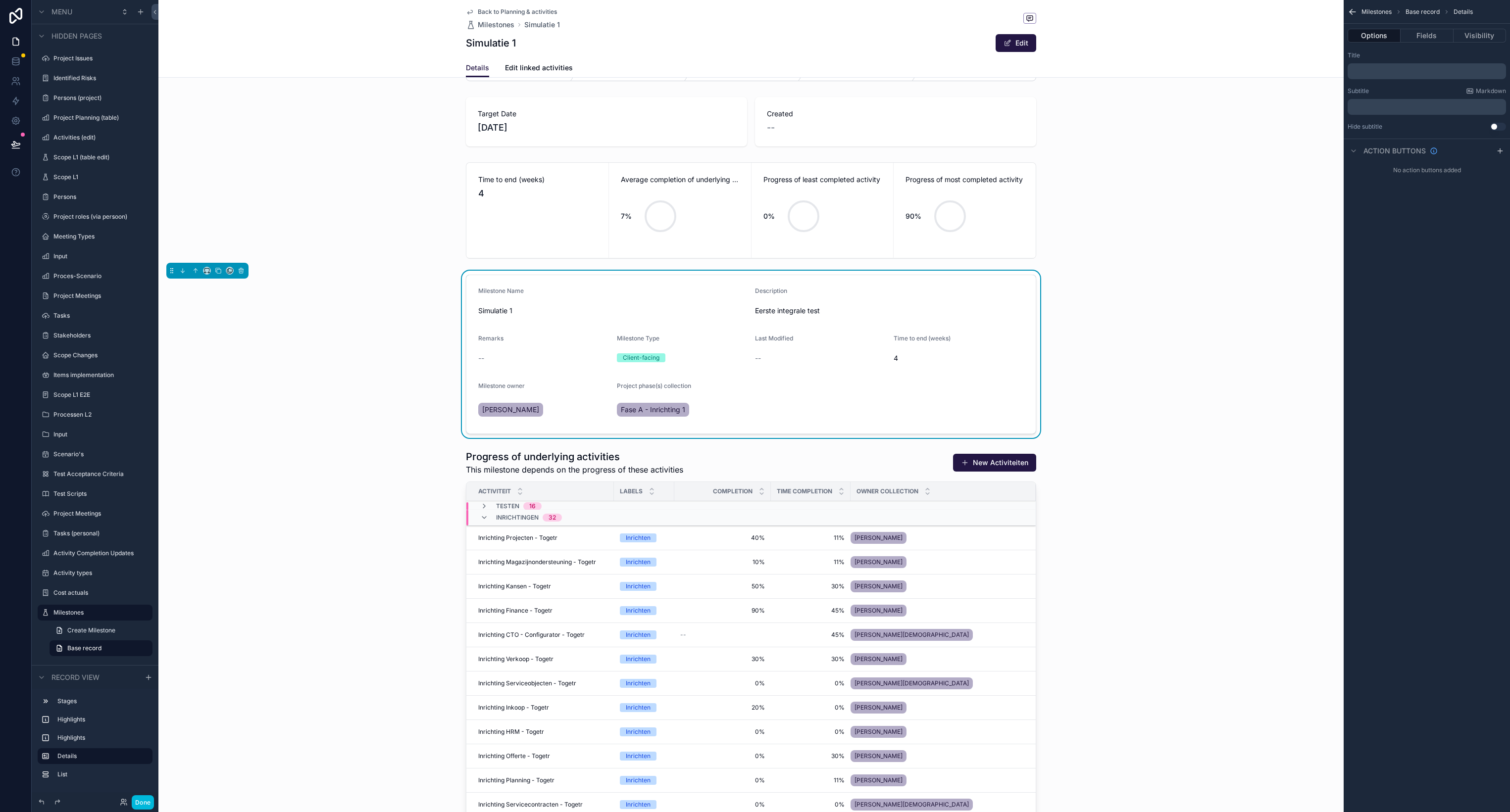
click at [1429, 72] on p "﻿" at bounding box center [1427, 71] width 153 height 8
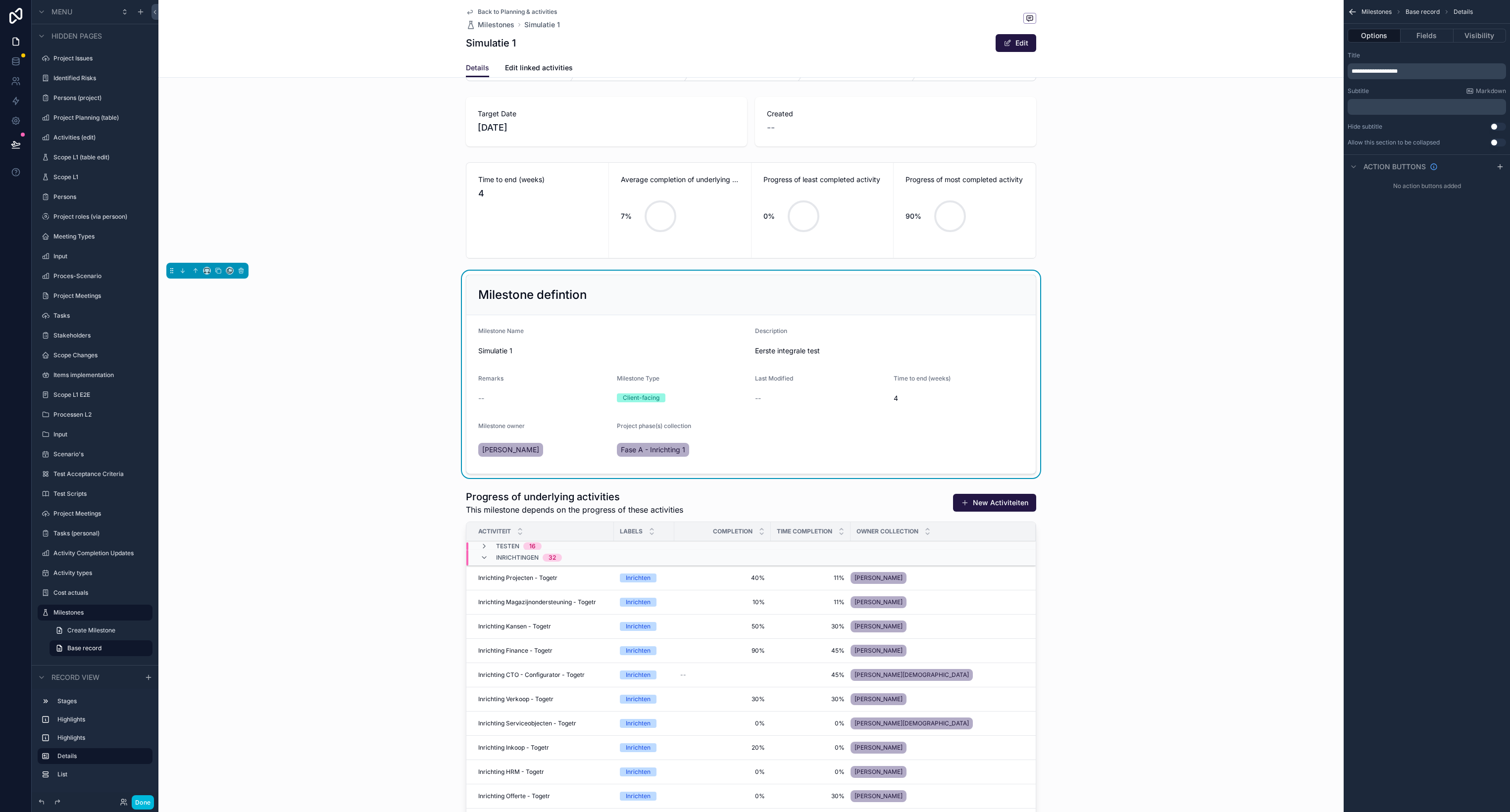
click at [994, 287] on div "Milestone defintion" at bounding box center [751, 295] width 546 height 16
click at [1497, 142] on button "Use setting" at bounding box center [1498, 142] width 16 height 8
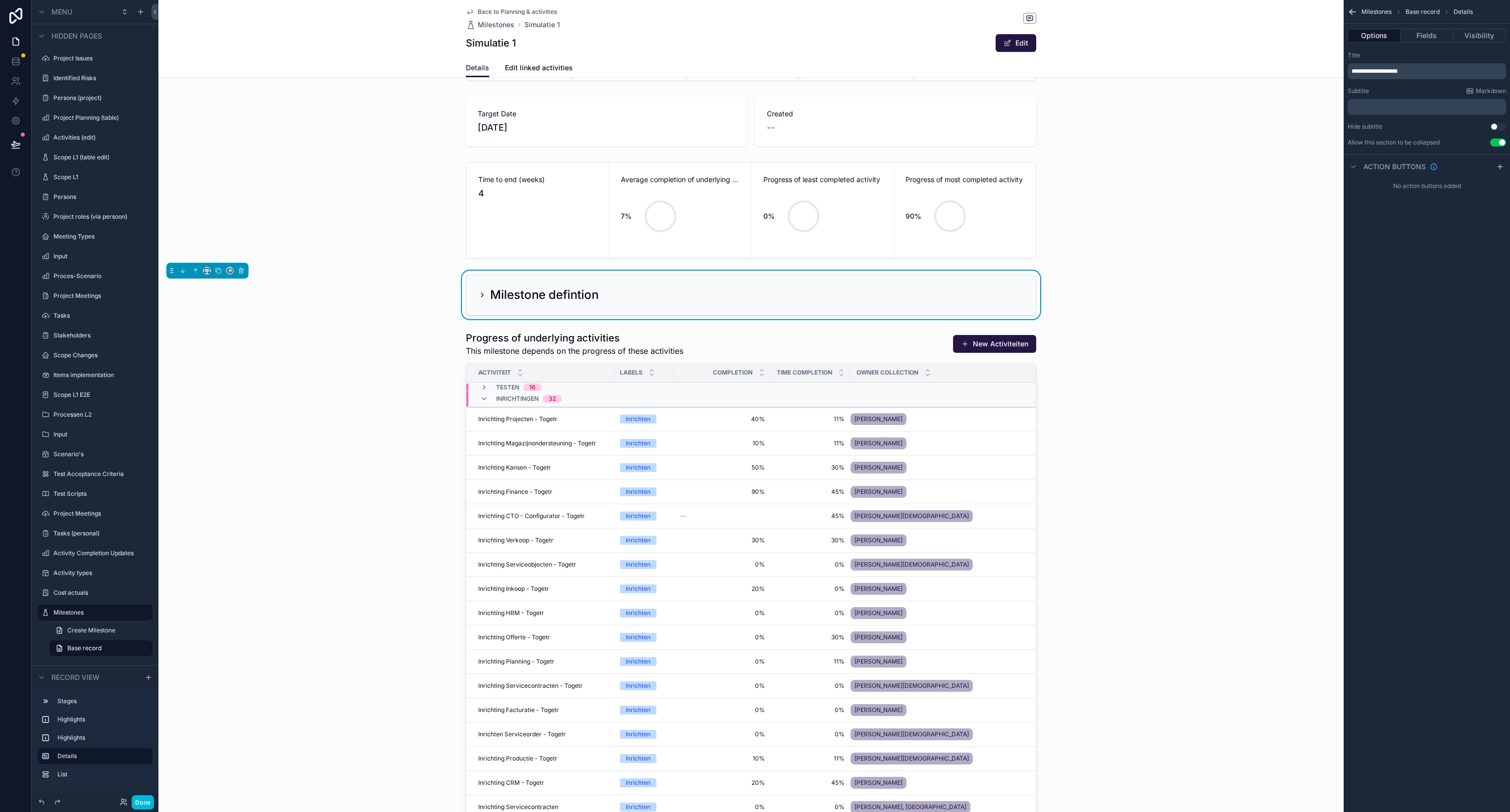
click at [676, 341] on div "scrollable content" at bounding box center [751, 654] width 1185 height 654
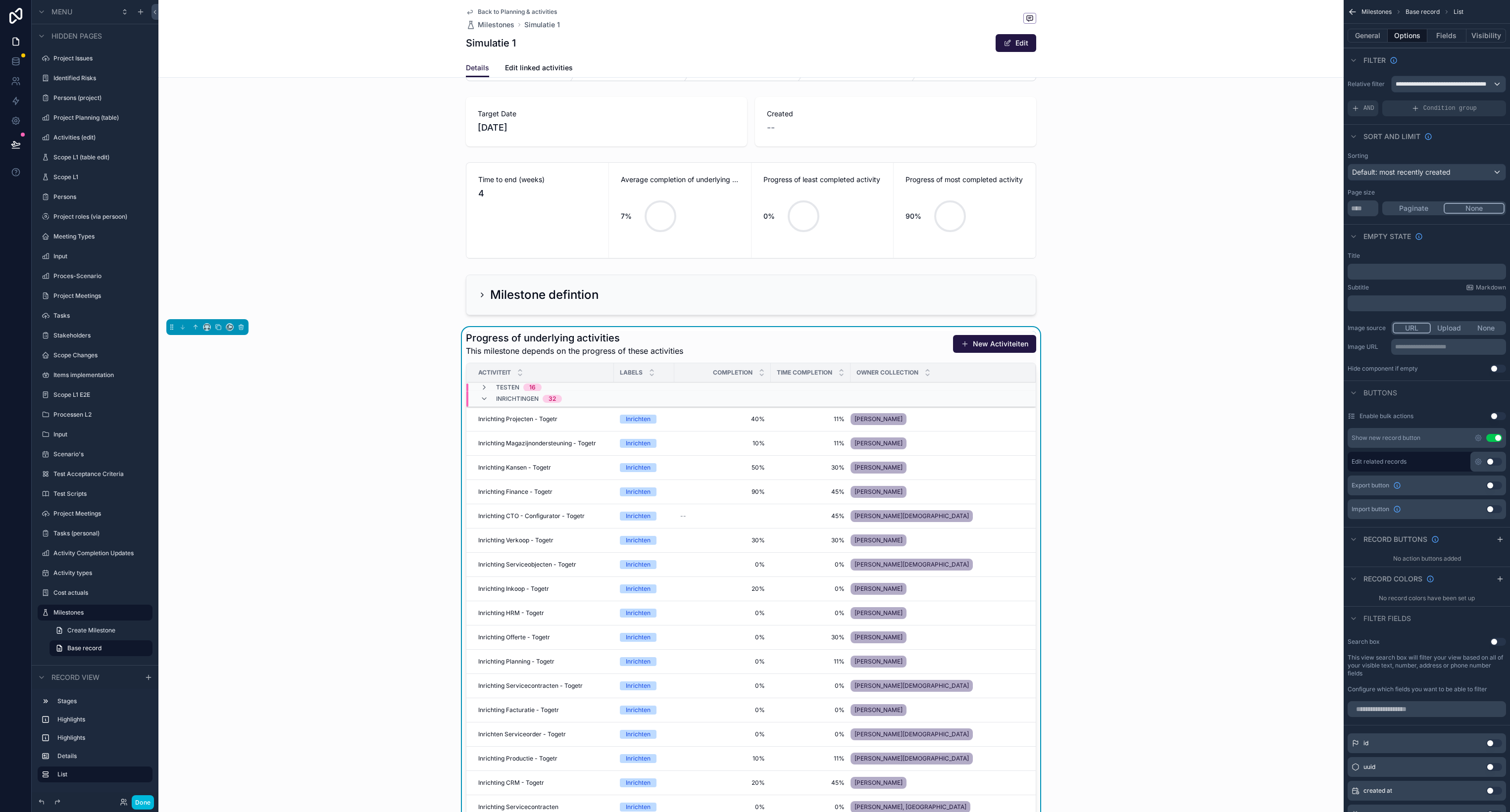
click at [481, 291] on div "scrollable content" at bounding box center [751, 295] width 1185 height 48
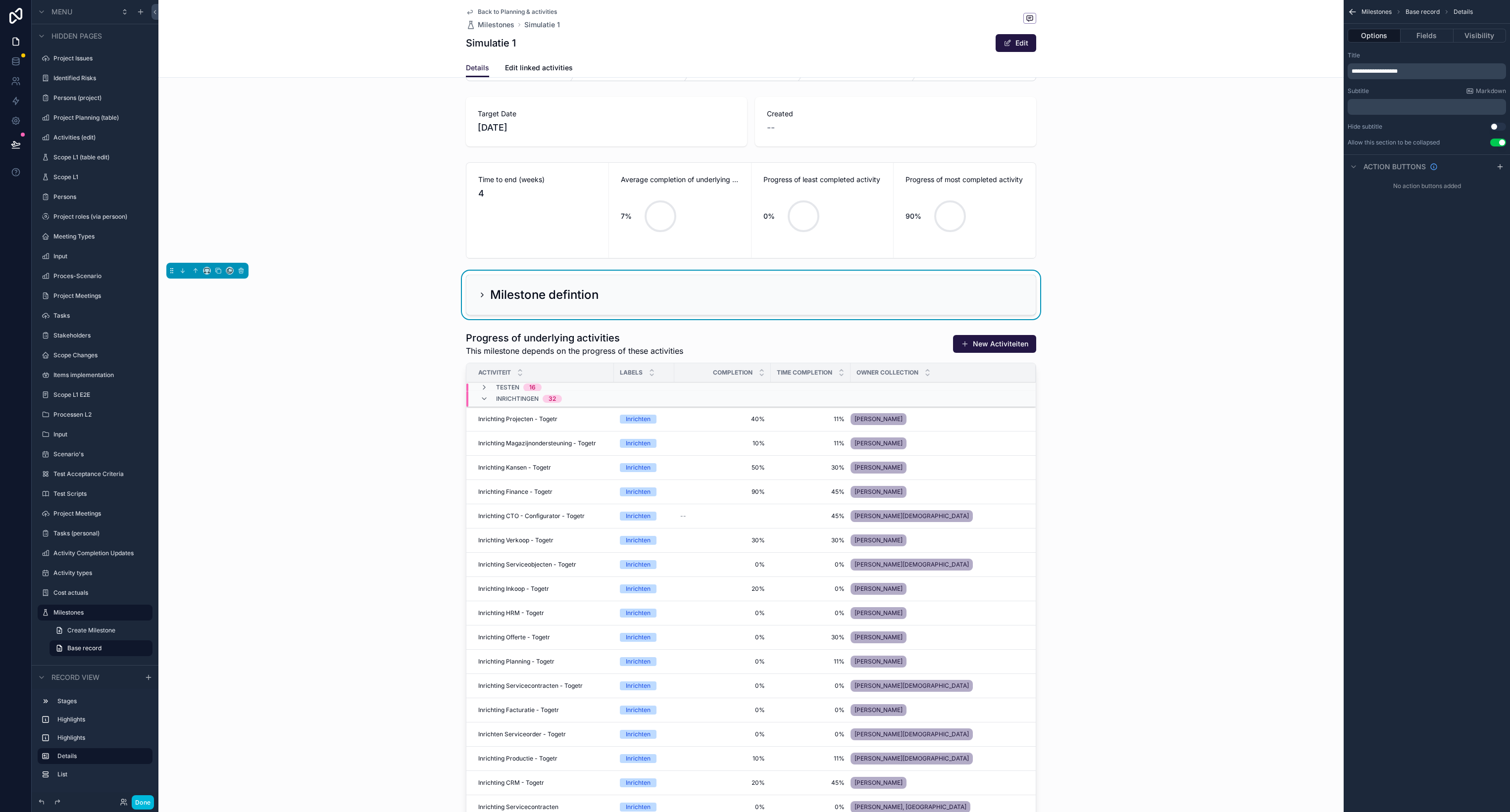
click at [481, 297] on icon "scrollable content" at bounding box center [482, 295] width 8 height 8
click at [482, 294] on icon "scrollable content" at bounding box center [482, 295] width 8 height 8
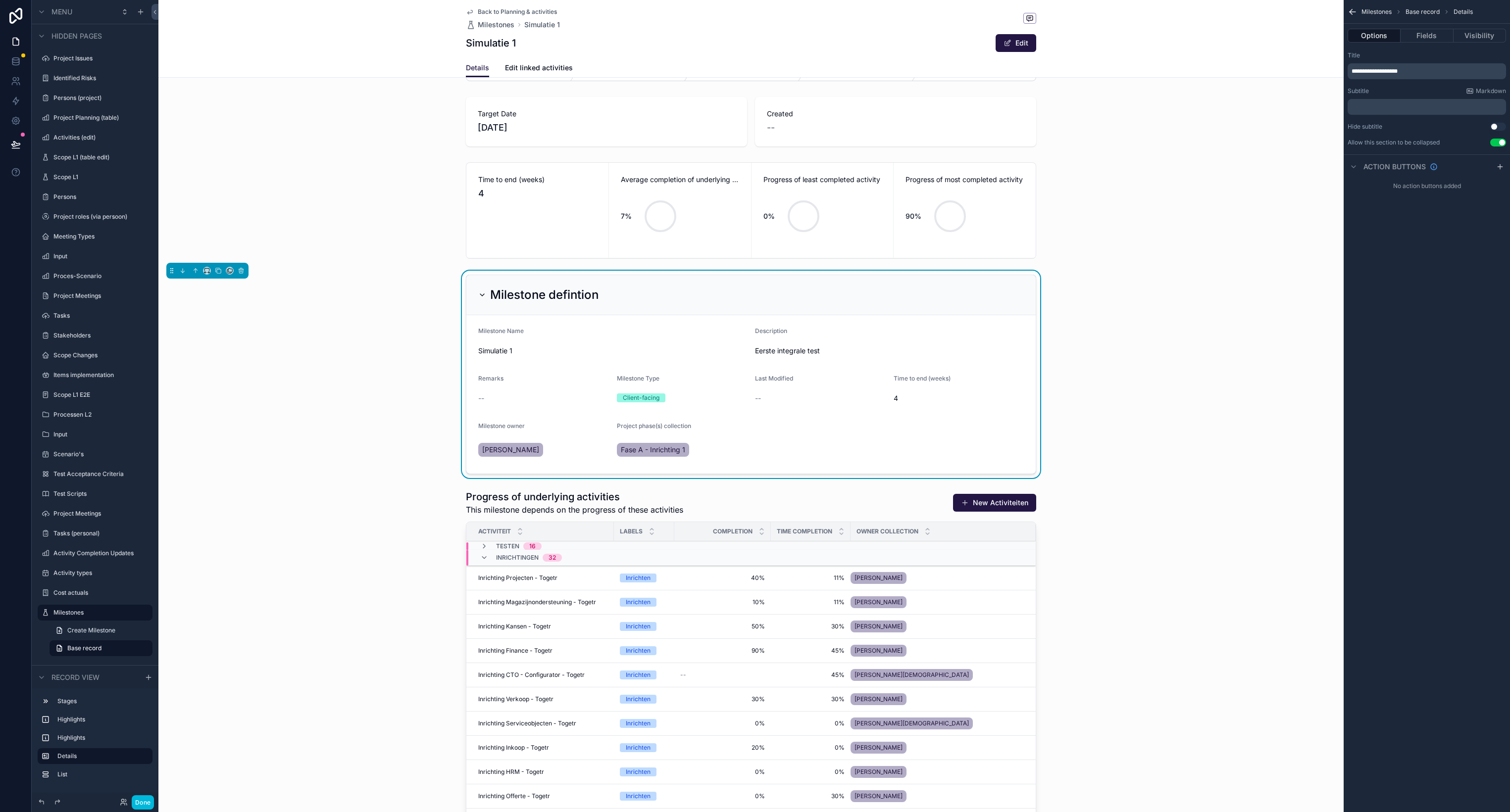
click at [484, 291] on div "Milestone defintion" at bounding box center [538, 295] width 121 height 16
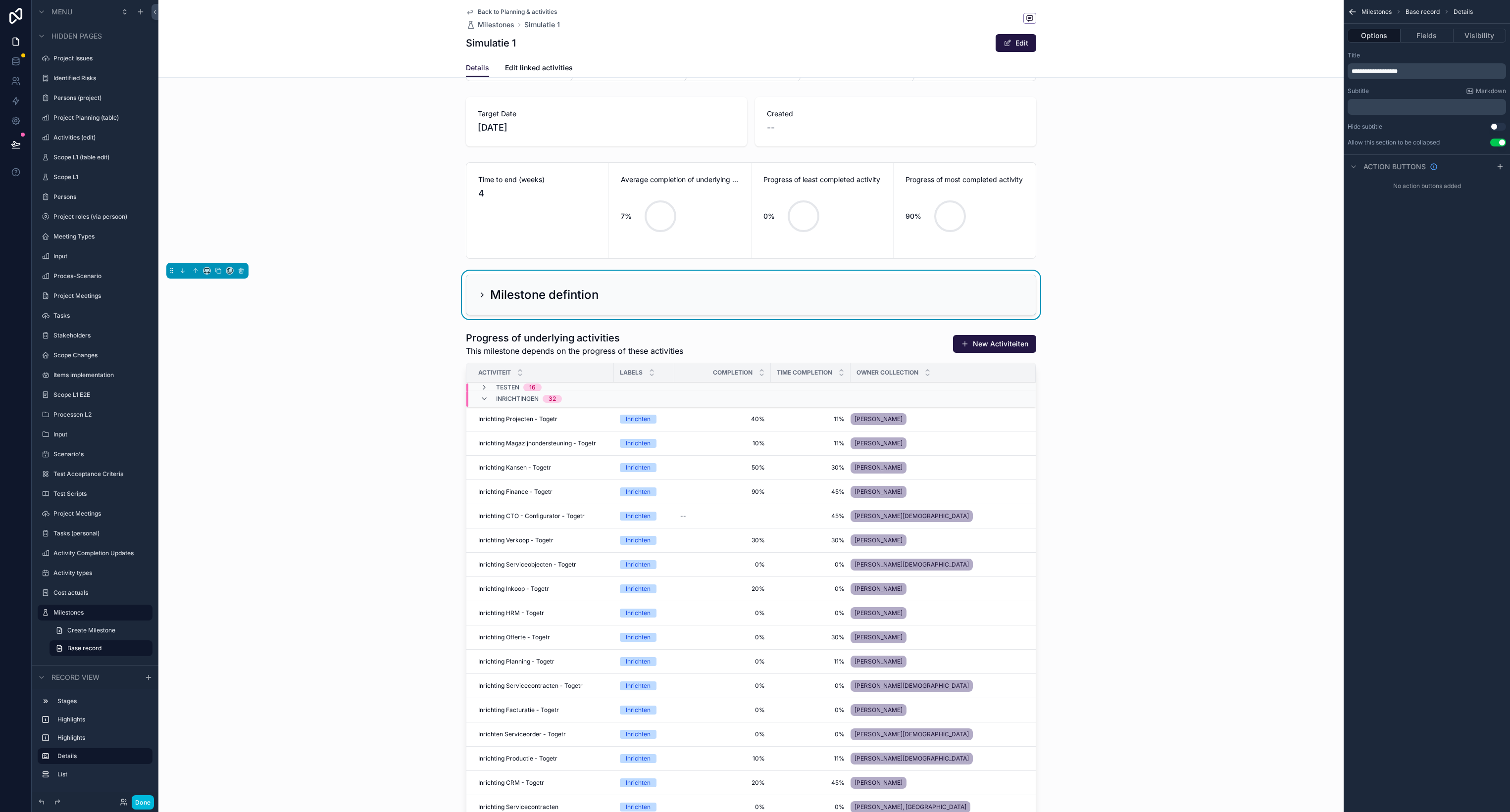
click at [387, 234] on div "scrollable content" at bounding box center [751, 210] width 1185 height 104
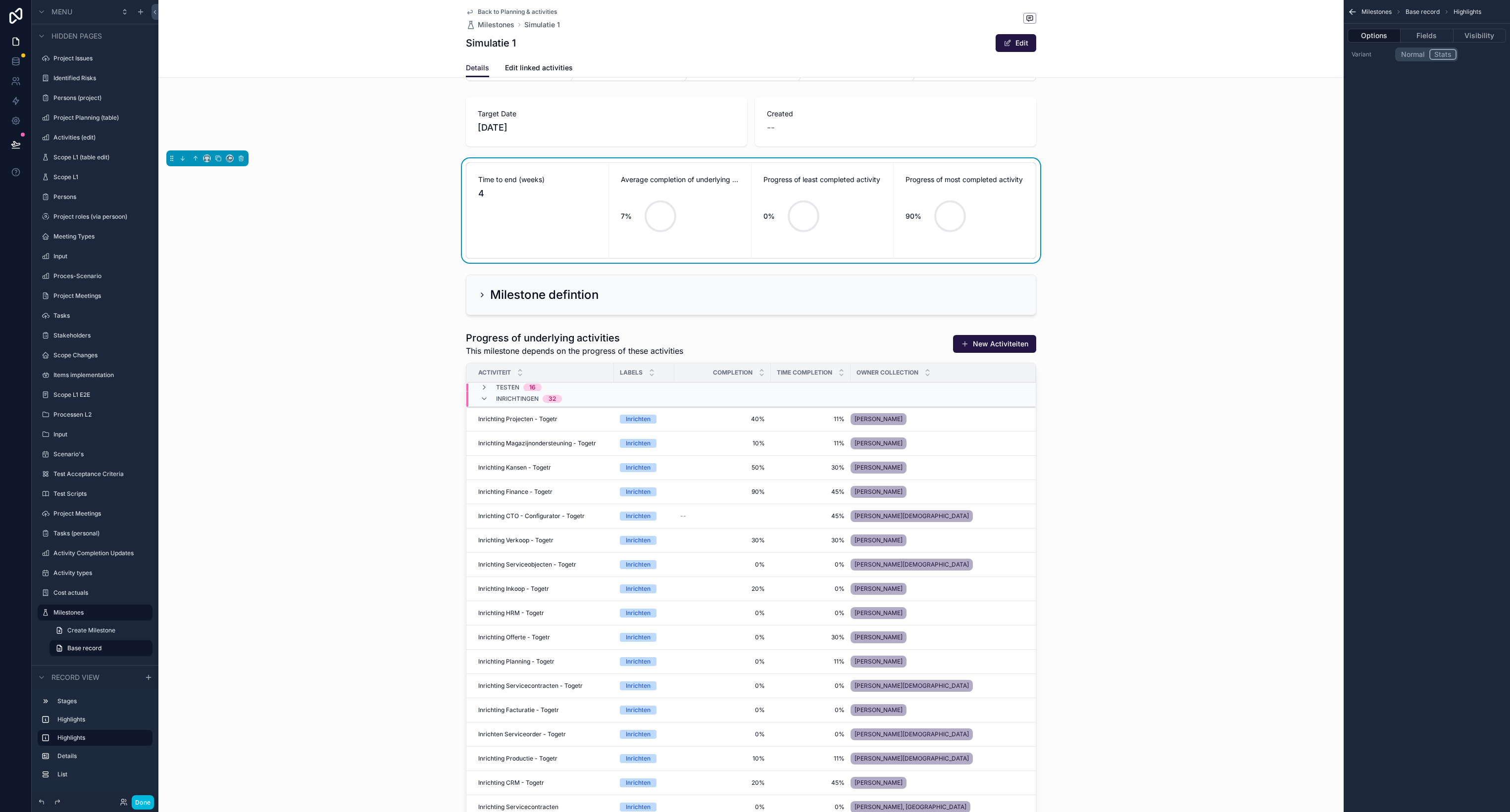
scroll to position [38, 0]
click at [780, 423] on div "scrollable content" at bounding box center [751, 655] width 1185 height 654
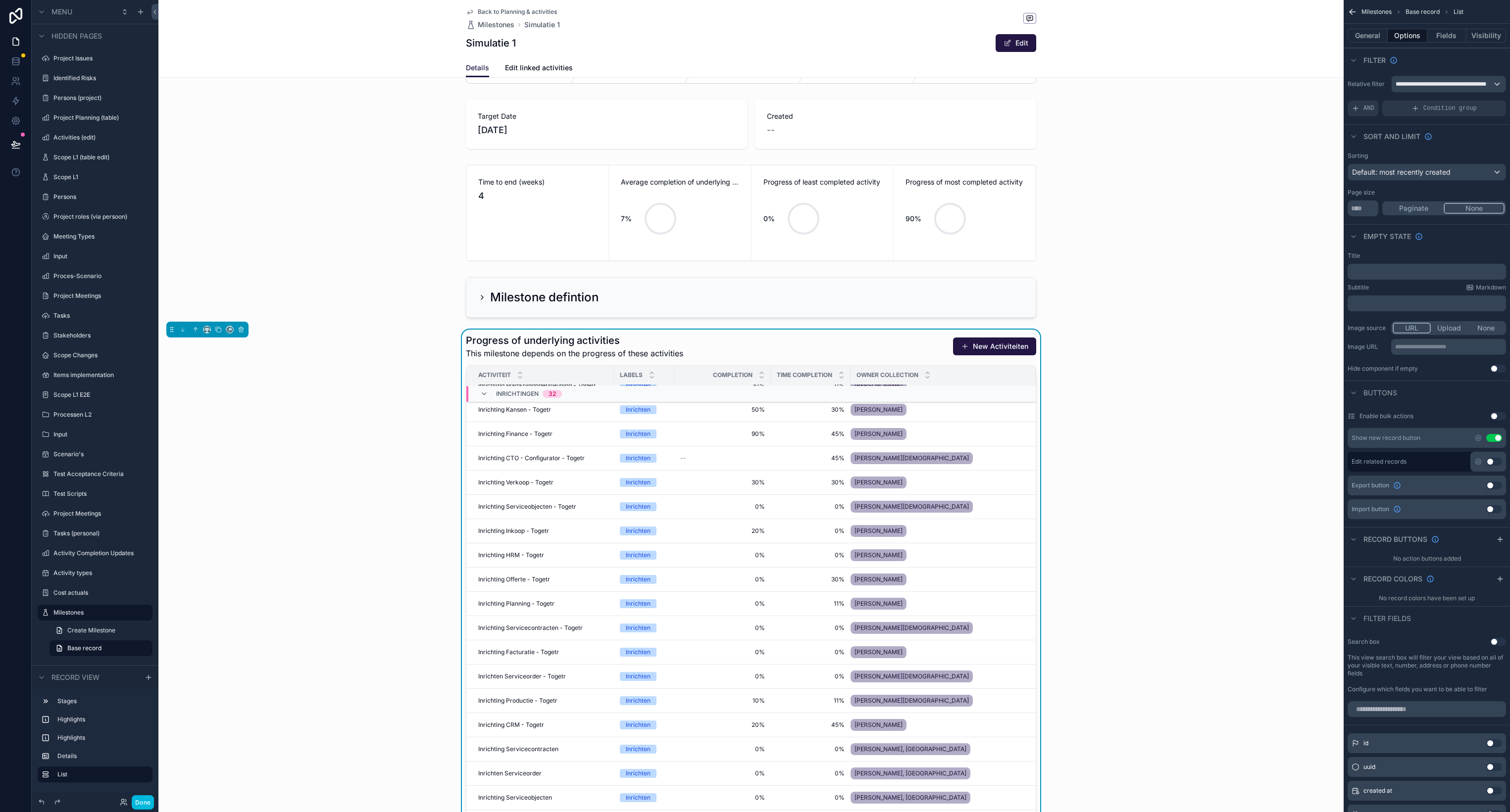
scroll to position [0, 0]
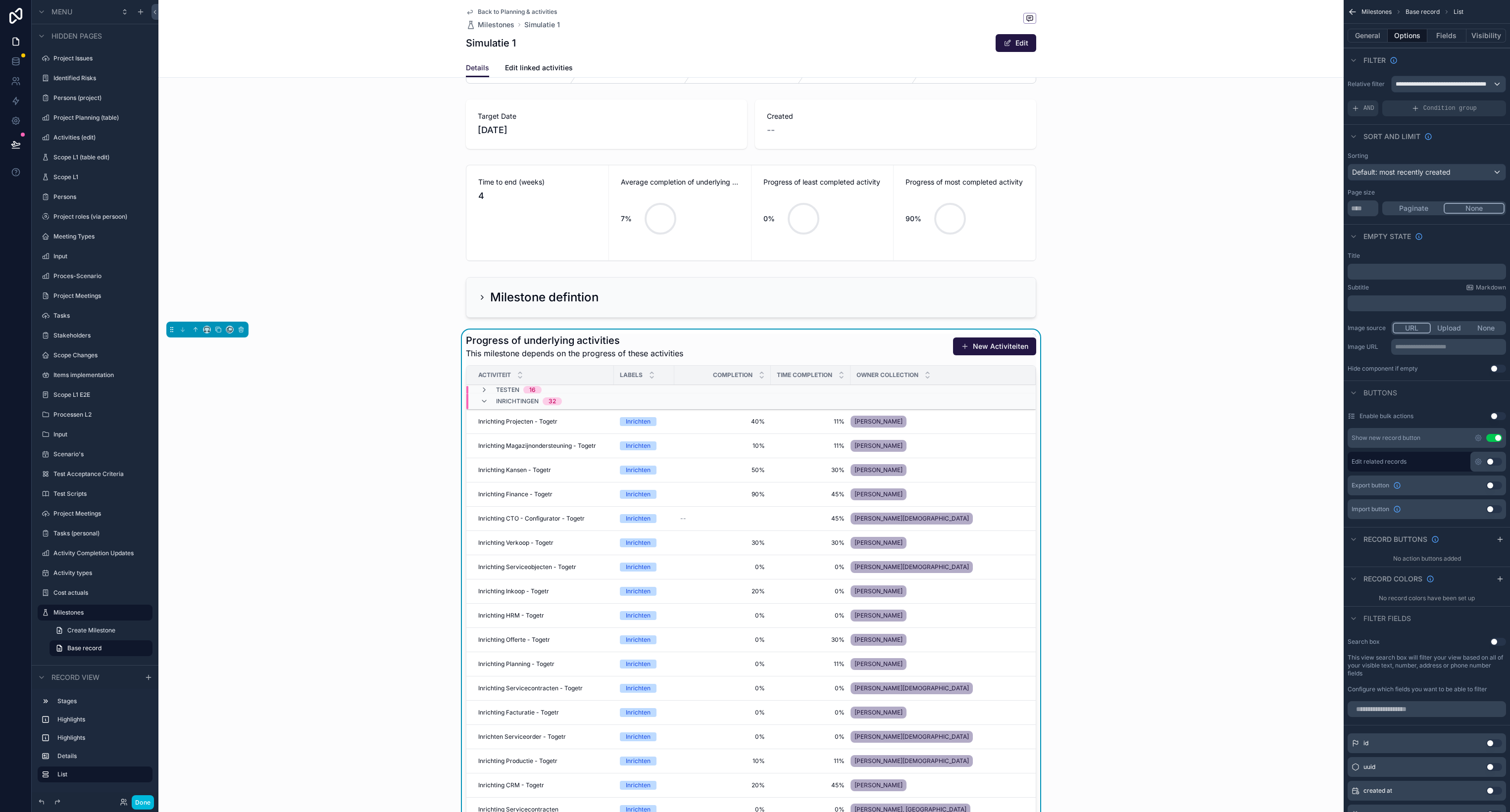
click at [1124, 363] on div "Progress of underlying activities This milestone depends on the progress of the…" at bounding box center [751, 656] width 1185 height 654
click at [833, 344] on div "Progress of underlying activities This milestone depends on the progress of the…" at bounding box center [751, 346] width 571 height 26
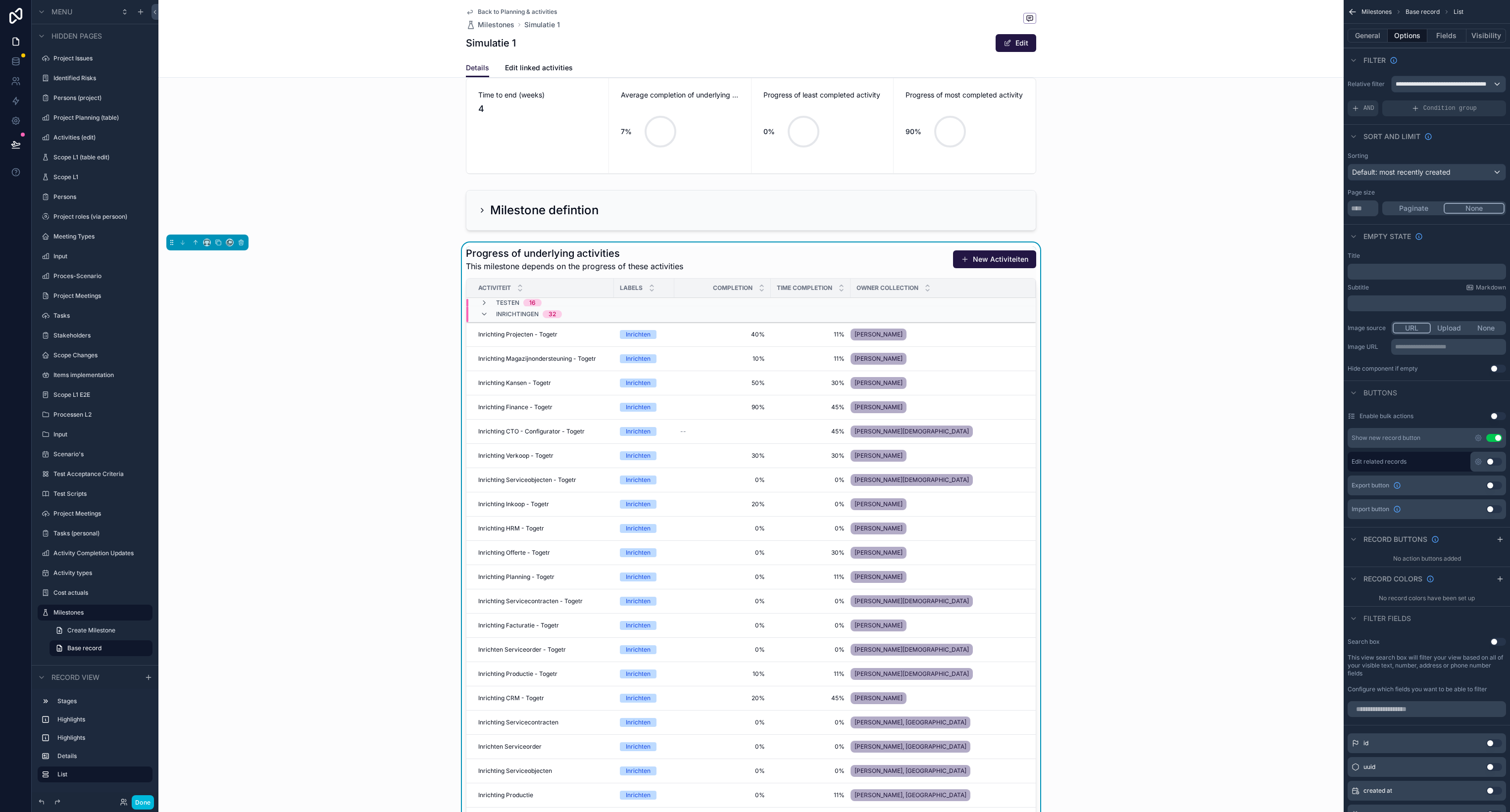
scroll to position [123, 0]
click at [520, 69] on span "Edit linked activities" at bounding box center [538, 67] width 68 height 10
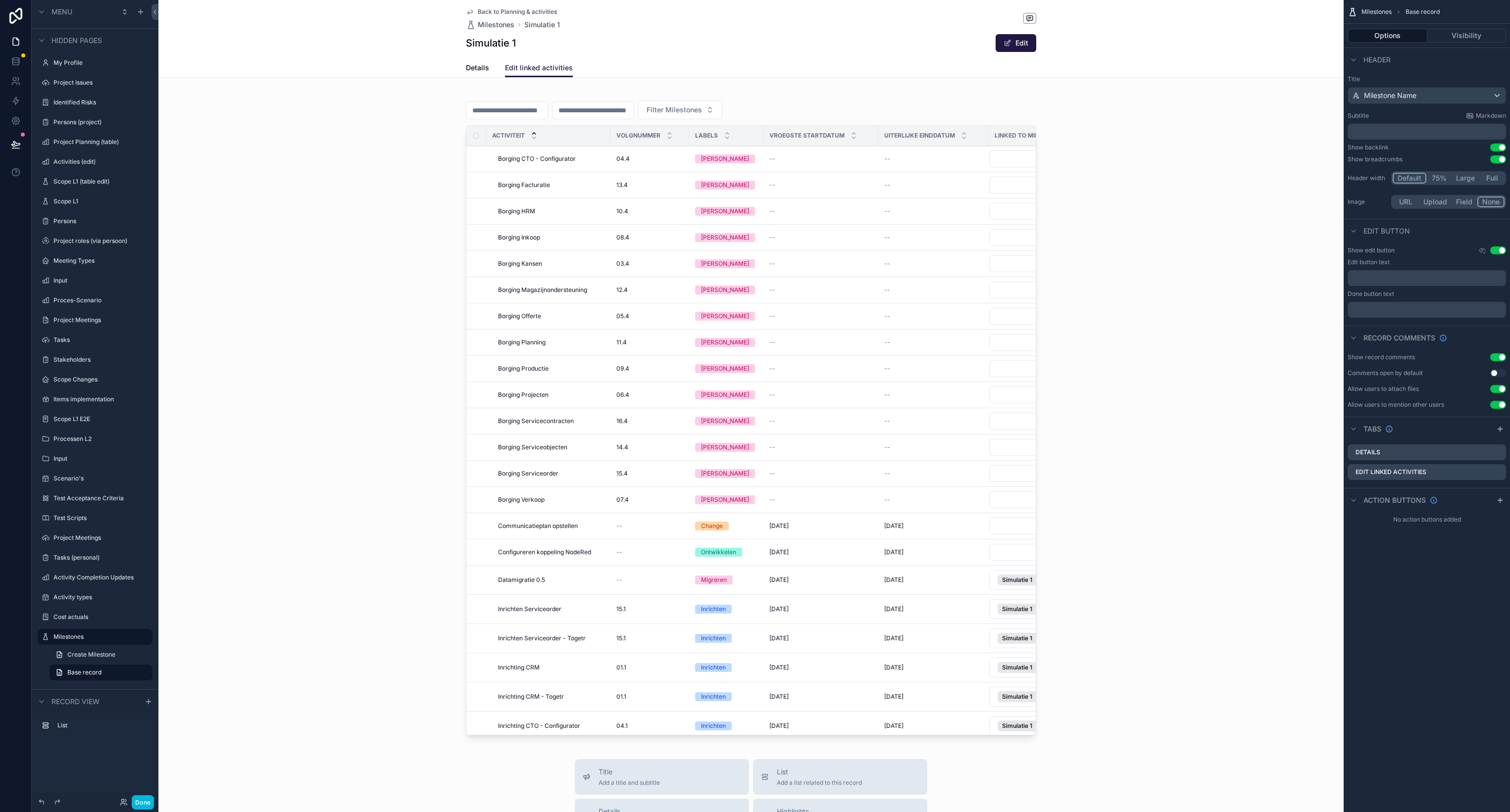
click at [481, 70] on span "Details" at bounding box center [477, 67] width 23 height 10
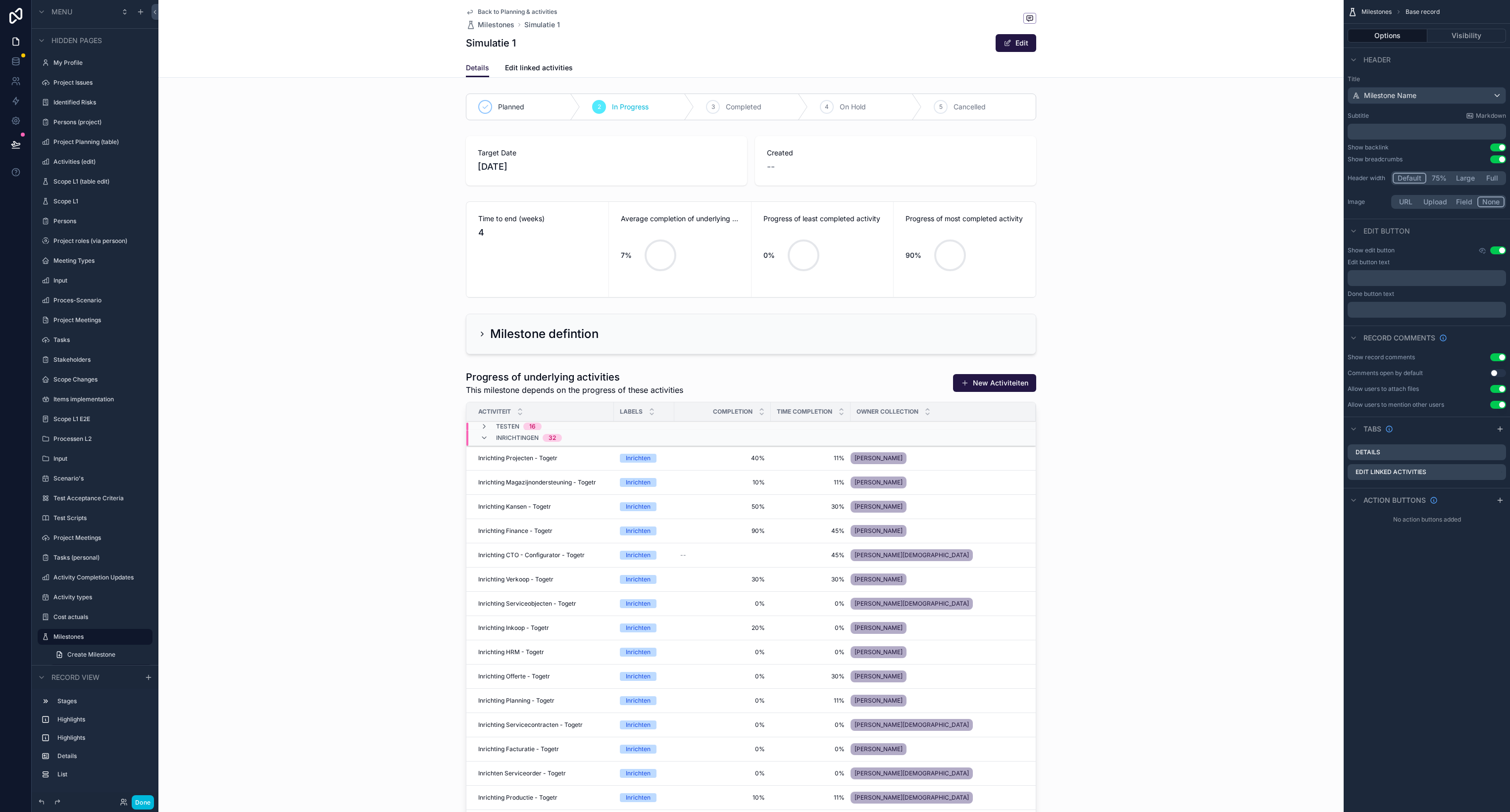
click at [565, 69] on span "Edit linked activities" at bounding box center [538, 67] width 68 height 10
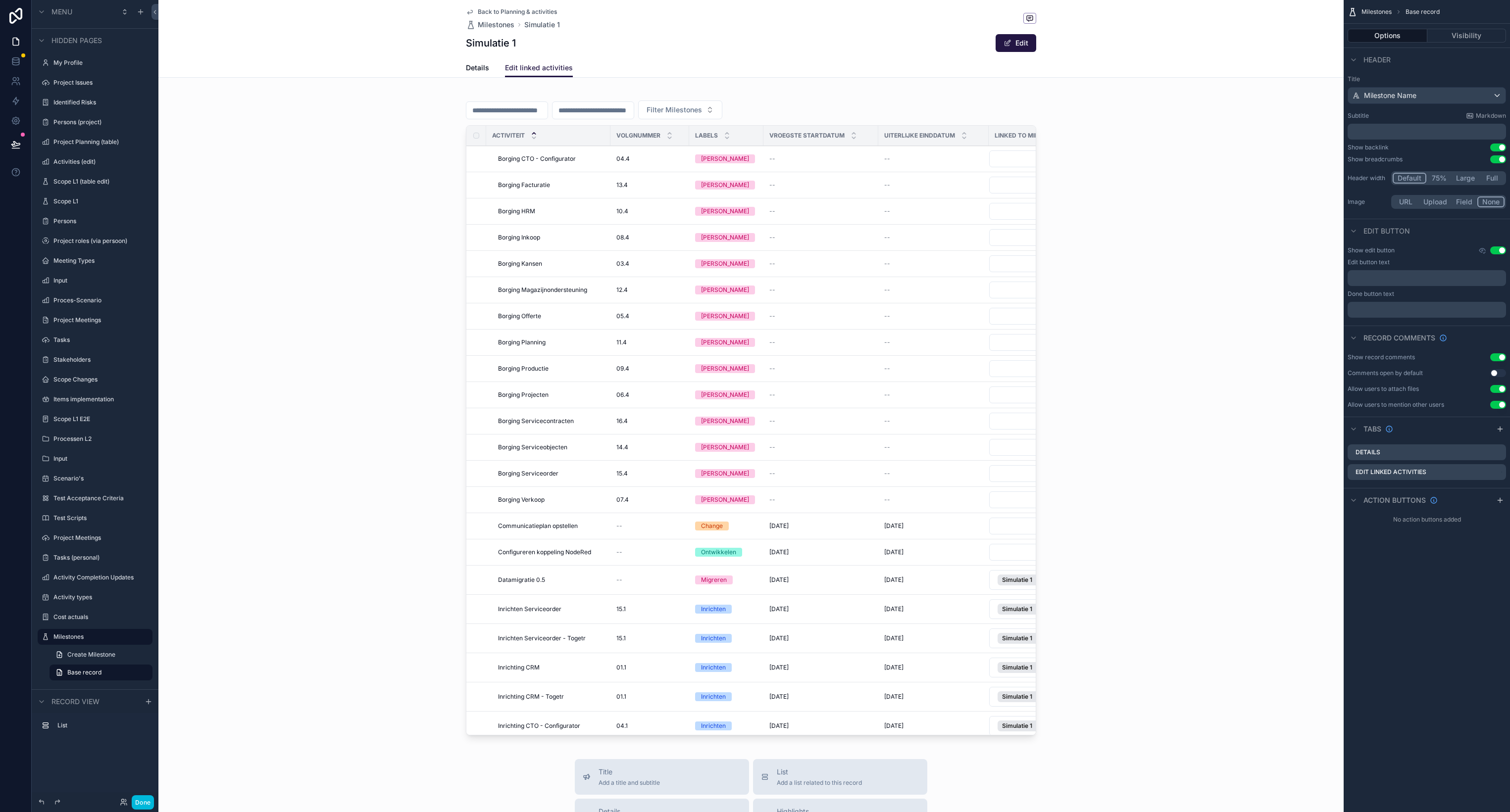
click at [1214, 80] on div "Back to Planning & activities Milestones Simulatie 1 Simulatie 1 Edit Edit link…" at bounding box center [751, 595] width 1185 height 1190
click at [620, 93] on div "scrollable content" at bounding box center [751, 416] width 1185 height 654
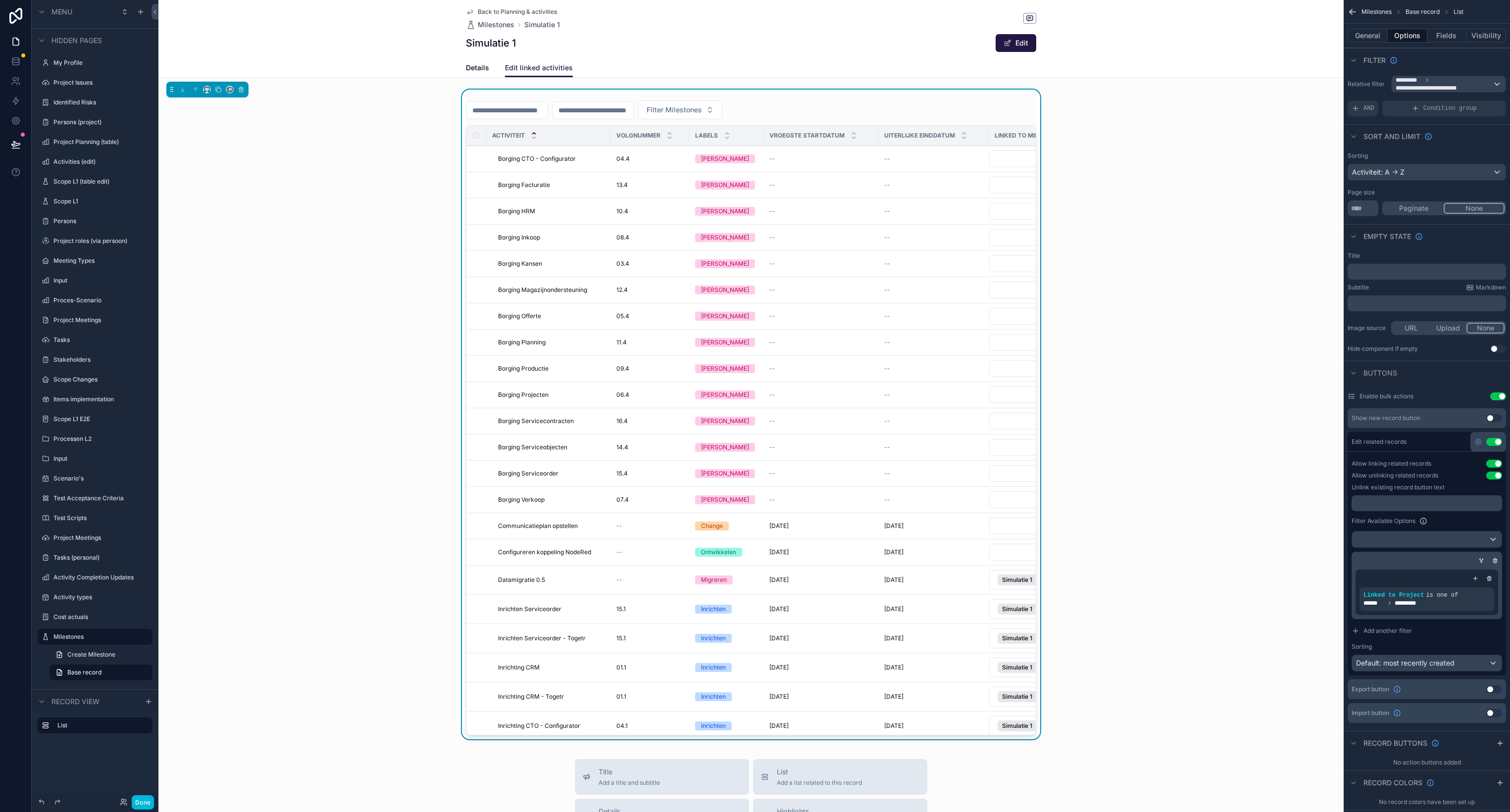
click at [644, 47] on div "Simulatie 1 Edit" at bounding box center [751, 43] width 571 height 18
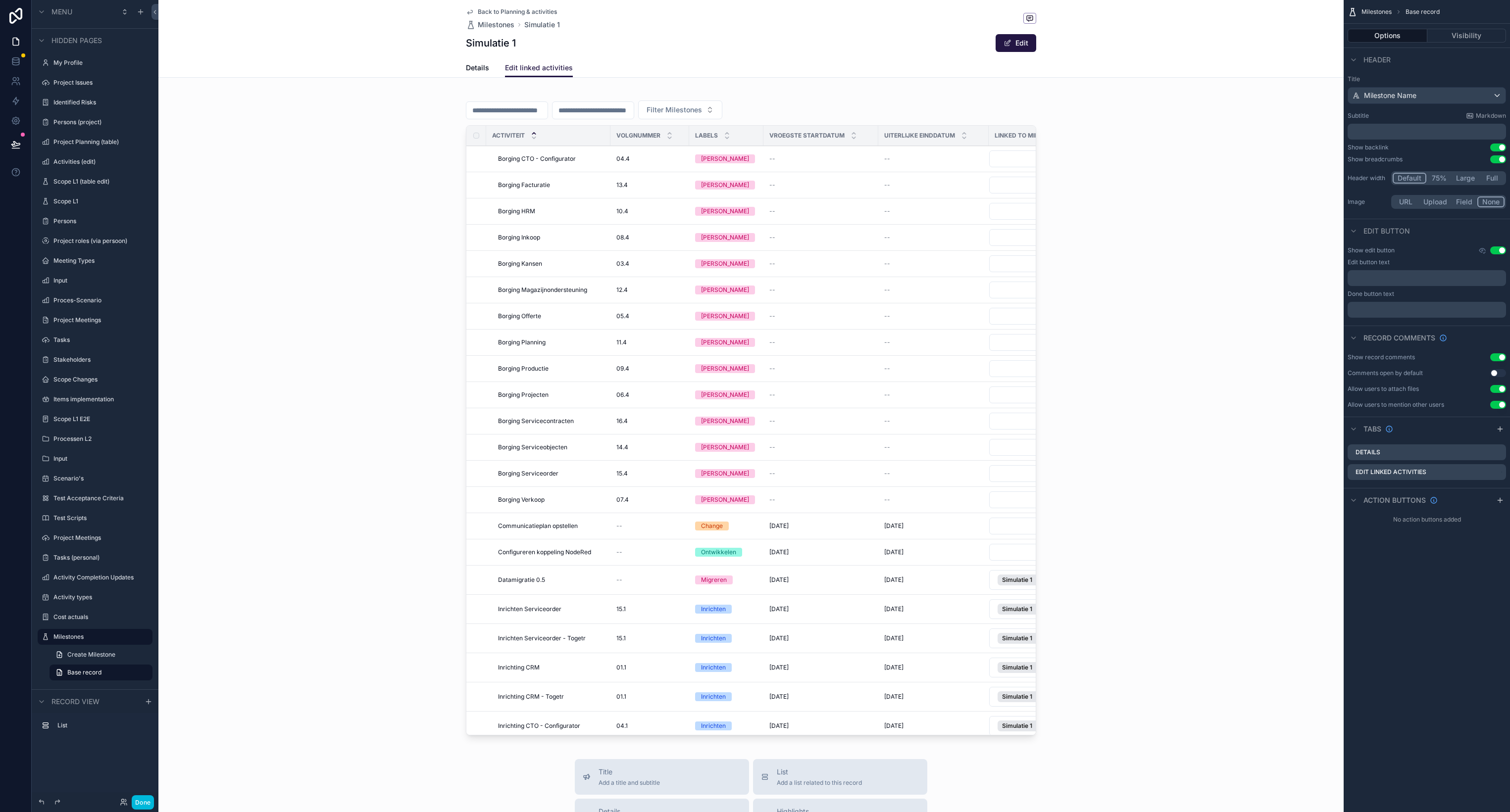
click at [547, 11] on span "Back to Planning & activities" at bounding box center [517, 12] width 80 height 8
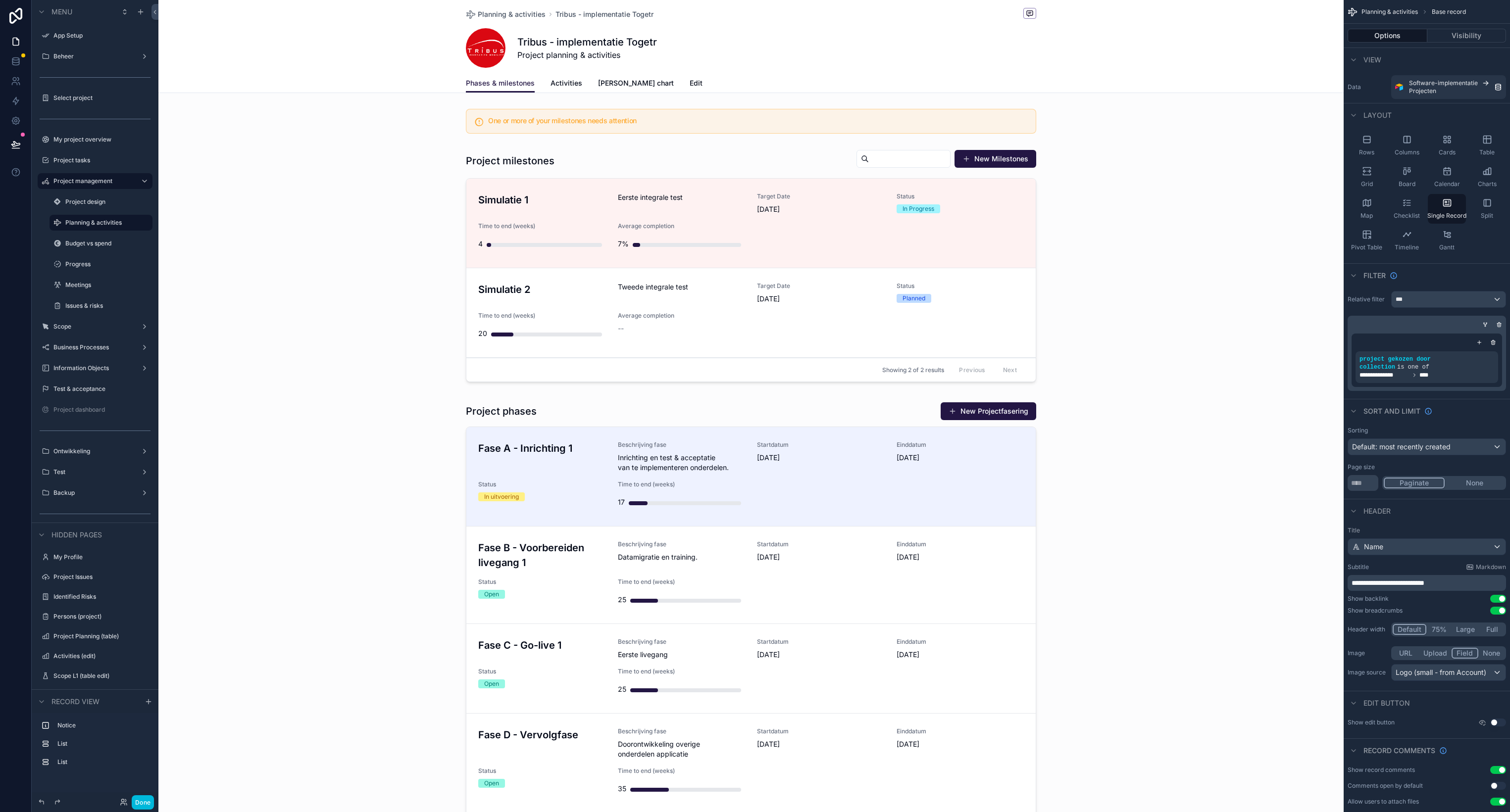
click at [669, 210] on div "scrollable content" at bounding box center [751, 745] width 1185 height 1491
click at [668, 198] on div "scrollable content" at bounding box center [751, 267] width 1185 height 244
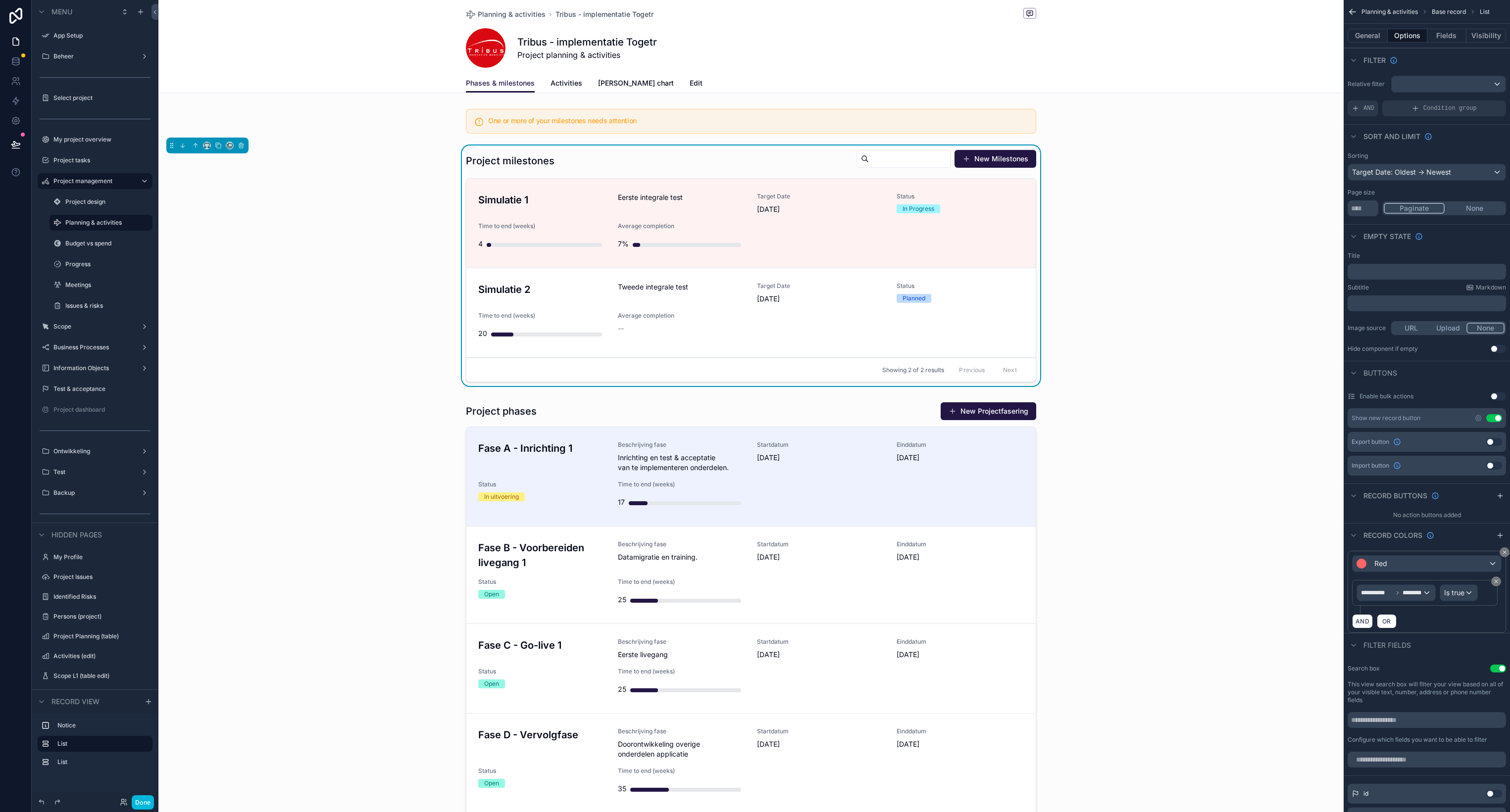
click at [689, 206] on div "Eerste integrale test" at bounding box center [681, 203] width 128 height 22
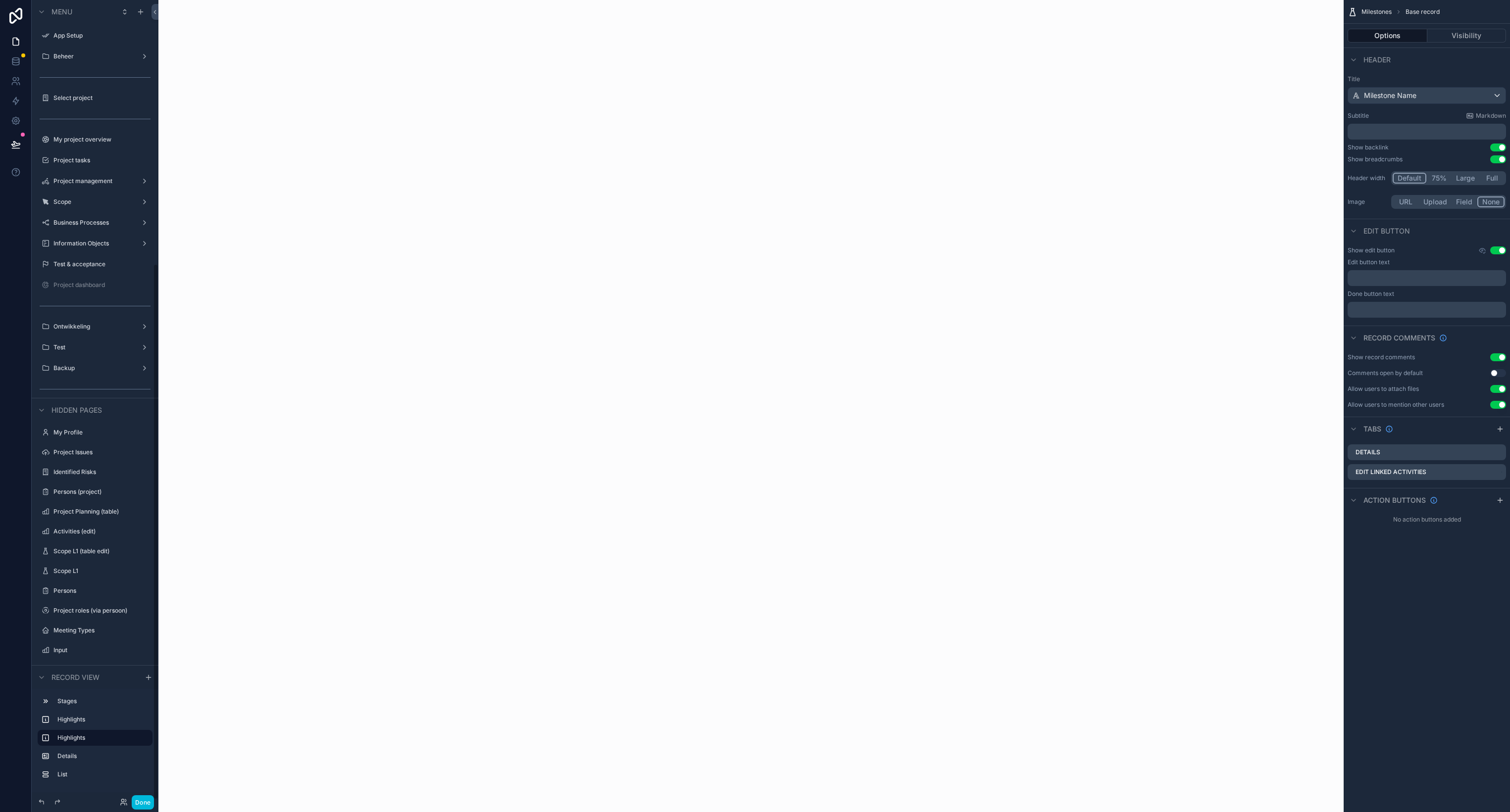
scroll to position [394, 0]
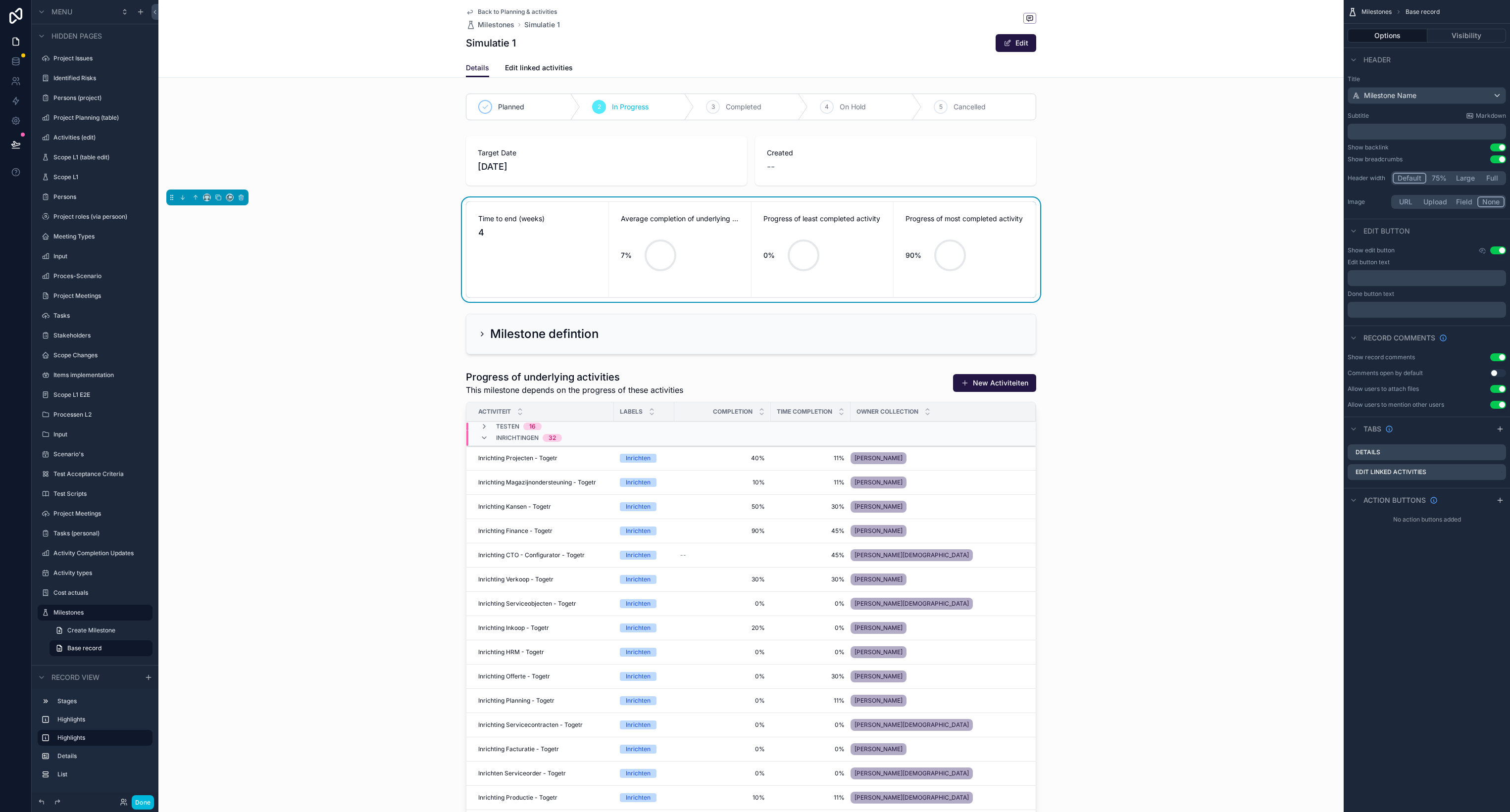
click at [0, 0] on icon "scrollable content" at bounding box center [0, 0] width 0 height 0
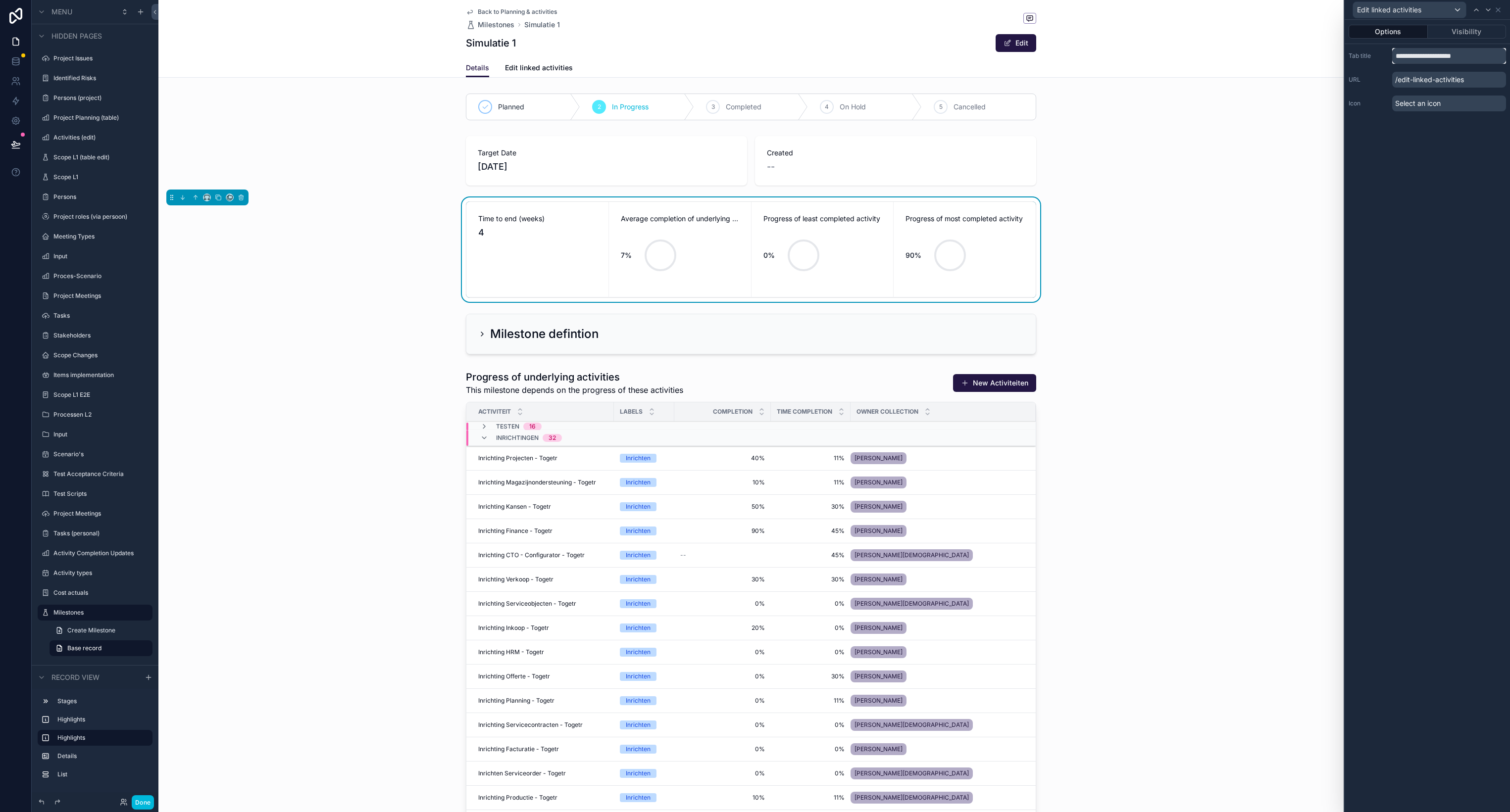
click at [1398, 57] on input "**********" at bounding box center [1449, 56] width 114 height 16
drag, startPoint x: 1422, startPoint y: 57, endPoint x: 1375, endPoint y: 54, distance: 47.1
click at [1392, 54] on input "**********" at bounding box center [1449, 56] width 114 height 16
type input "**********"
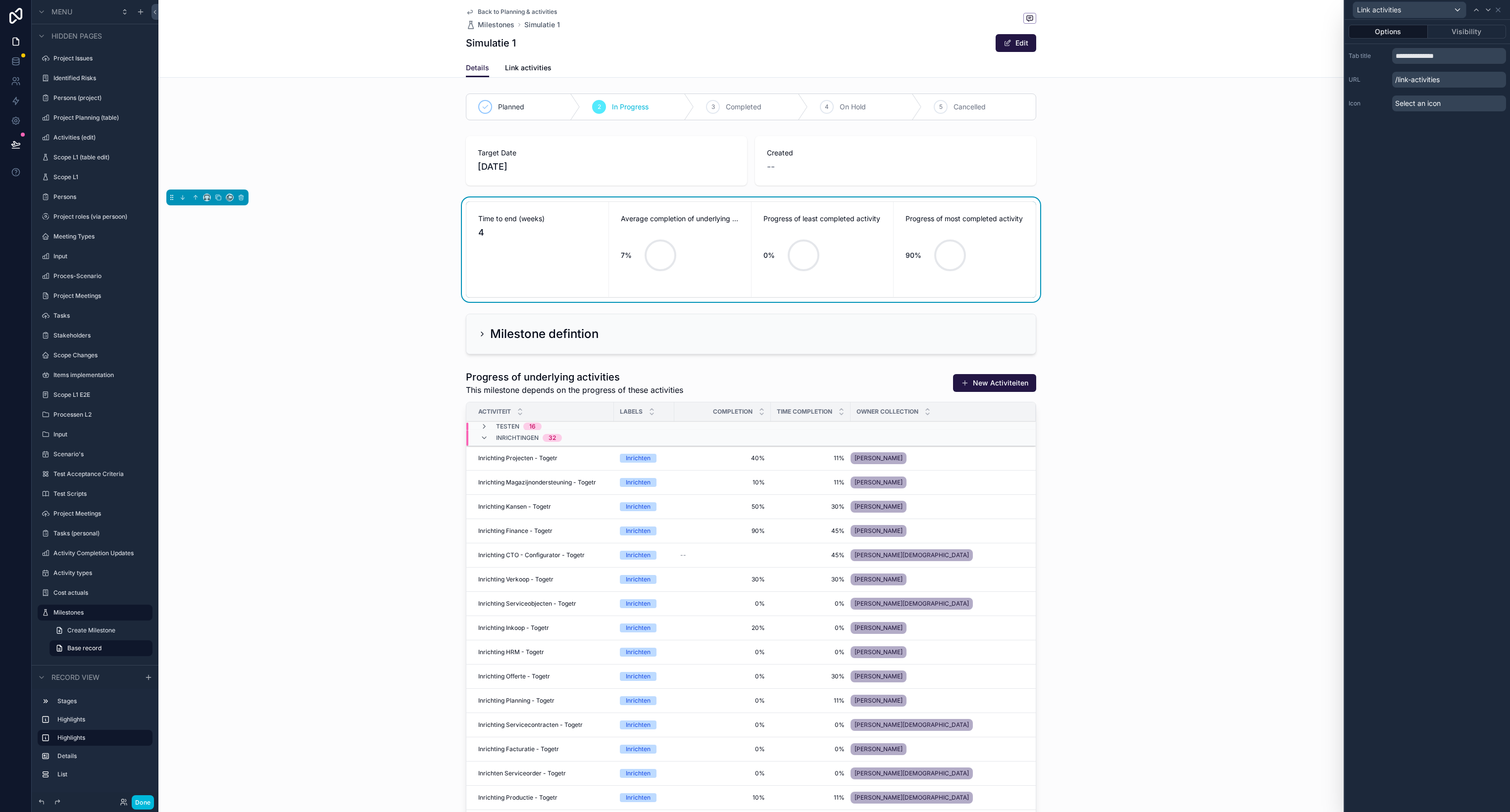
click at [1412, 180] on div "**********" at bounding box center [1427, 416] width 166 height 792
drag, startPoint x: 1501, startPoint y: 12, endPoint x: 1431, endPoint y: 182, distance: 183.8
click at [1431, 182] on div "**********" at bounding box center [1426, 406] width 166 height 812
click at [1430, 186] on div "**********" at bounding box center [1427, 416] width 166 height 792
click at [1450, 31] on button "Visibility" at bounding box center [1467, 31] width 79 height 14
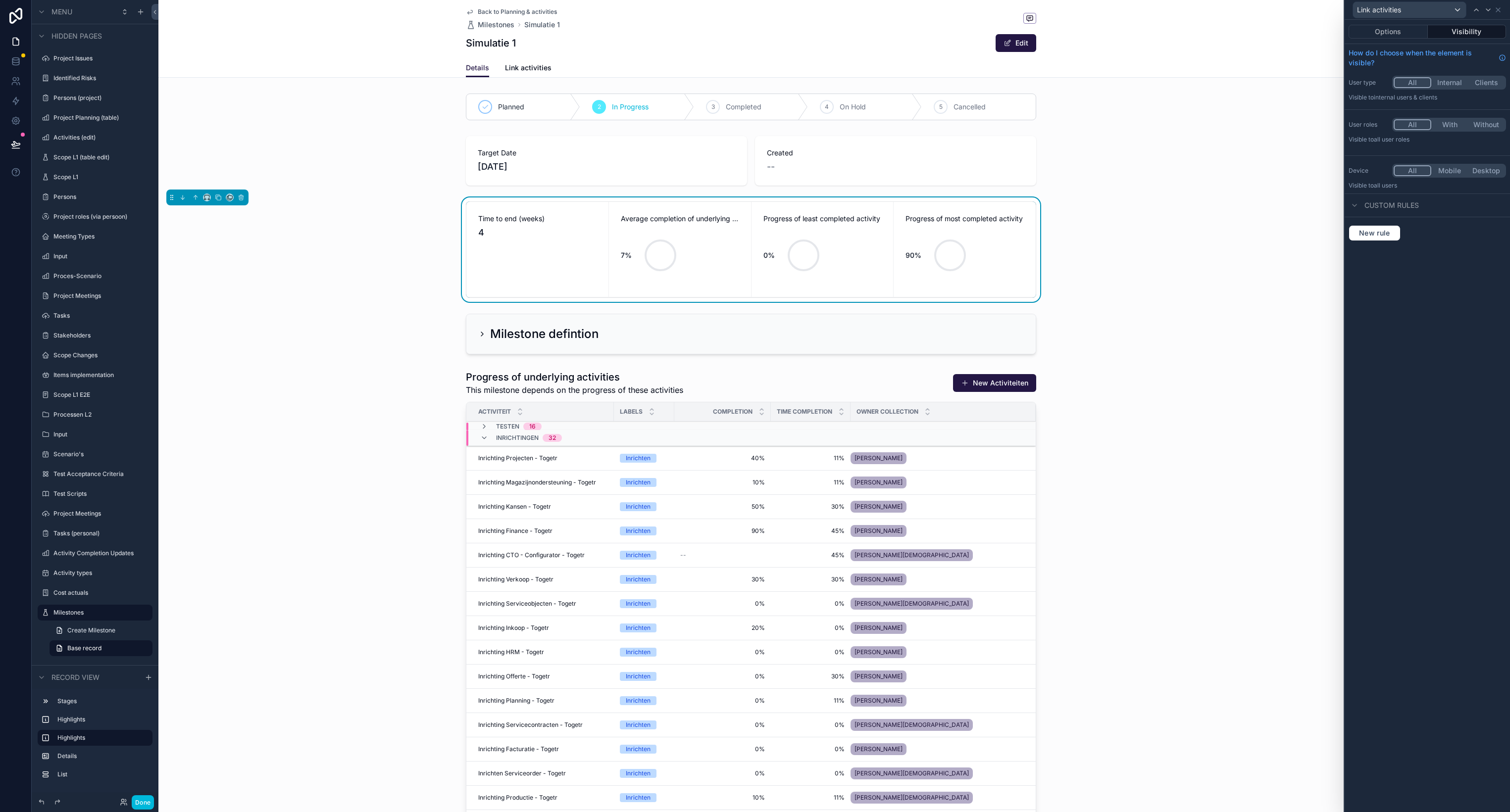
click at [1438, 124] on button "With" at bounding box center [1450, 124] width 37 height 11
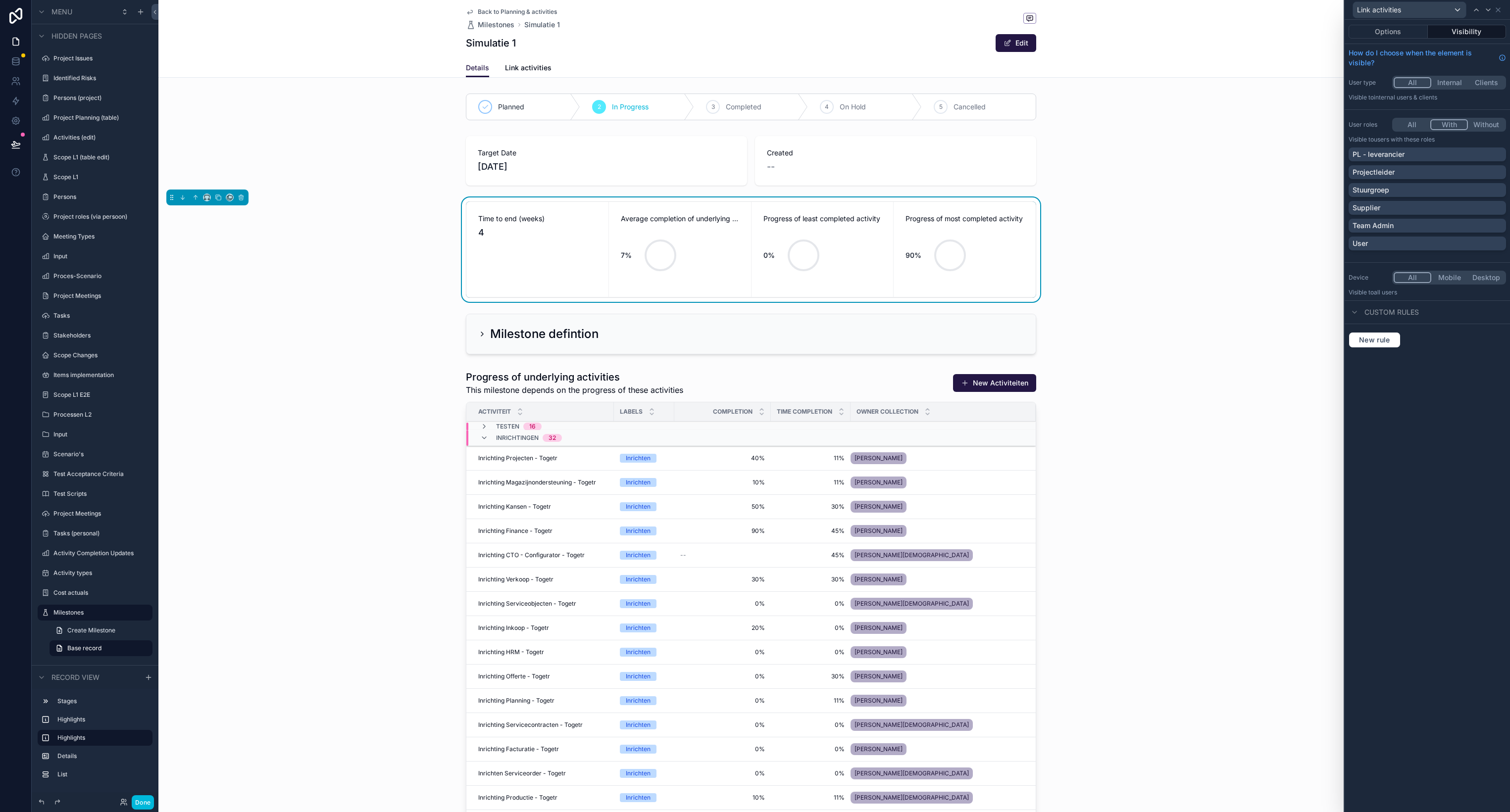
click at [1478, 173] on div "Projectleider" at bounding box center [1427, 172] width 149 height 10
click at [1434, 426] on div "Options Visibility How do I choose when the element is visible? User type All I…" at bounding box center [1427, 416] width 166 height 792
click at [1498, 9] on icon at bounding box center [1498, 10] width 8 height 8
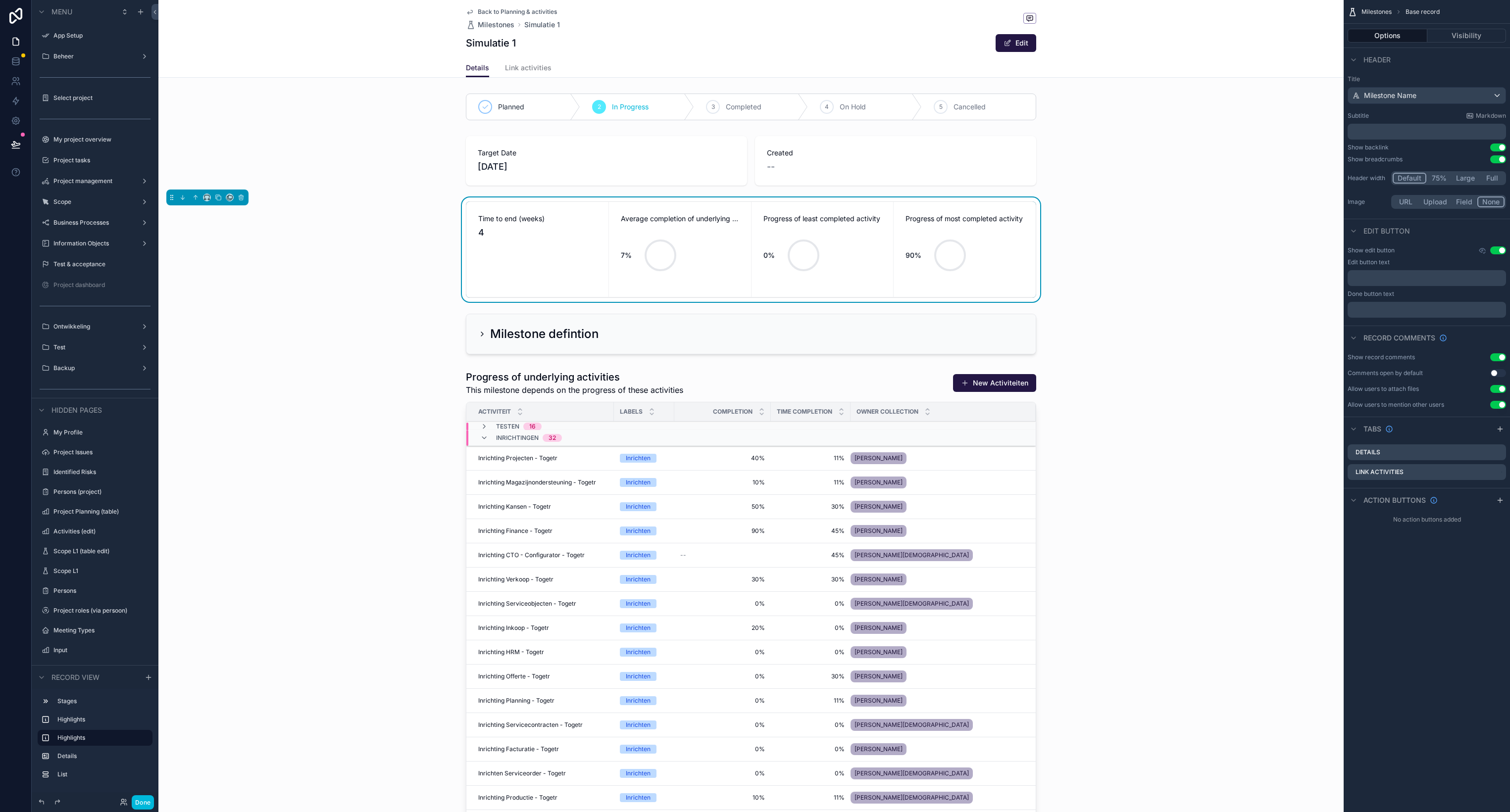
scroll to position [394, 0]
click at [0, 0] on icon "scrollable content" at bounding box center [0, 0] width 0 height 0
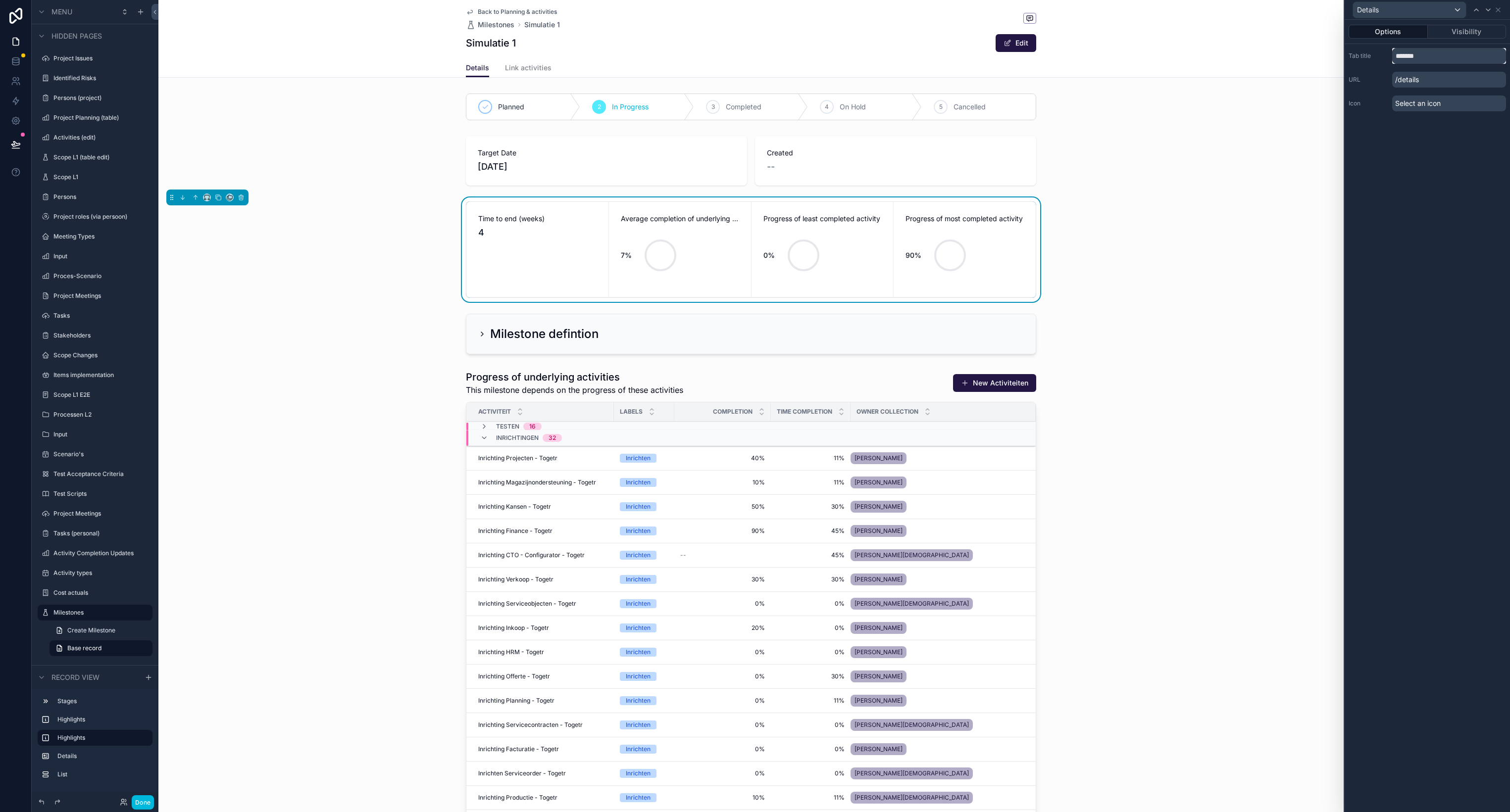
click at [1415, 62] on input "*******" at bounding box center [1449, 56] width 114 height 16
type input "*"
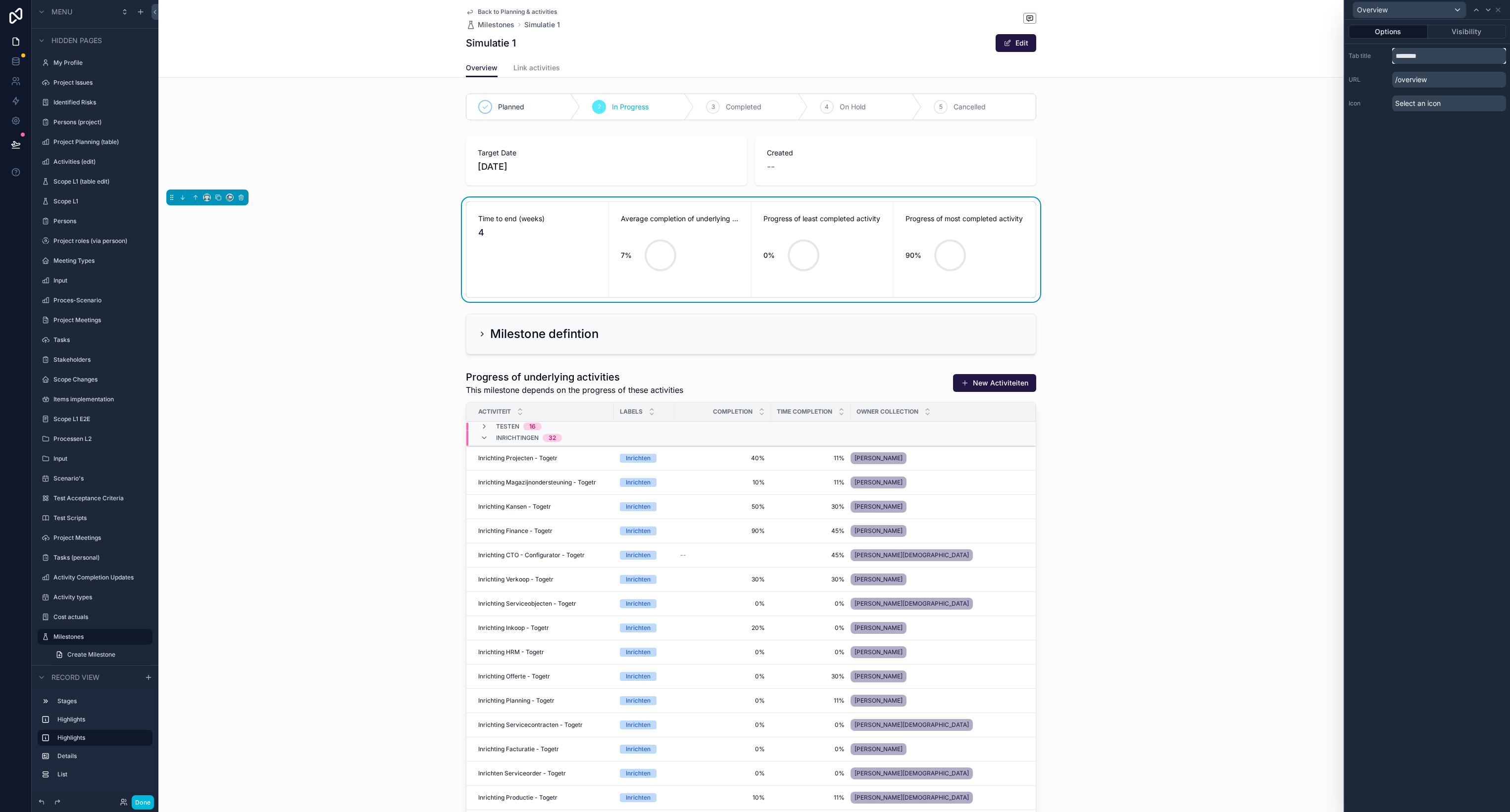
type input "********"
click at [1397, 169] on div "Options Visibility Tab title ******** URL /overview Icon Select an icon" at bounding box center [1427, 416] width 166 height 792
click at [1499, 11] on icon at bounding box center [1498, 10] width 8 height 8
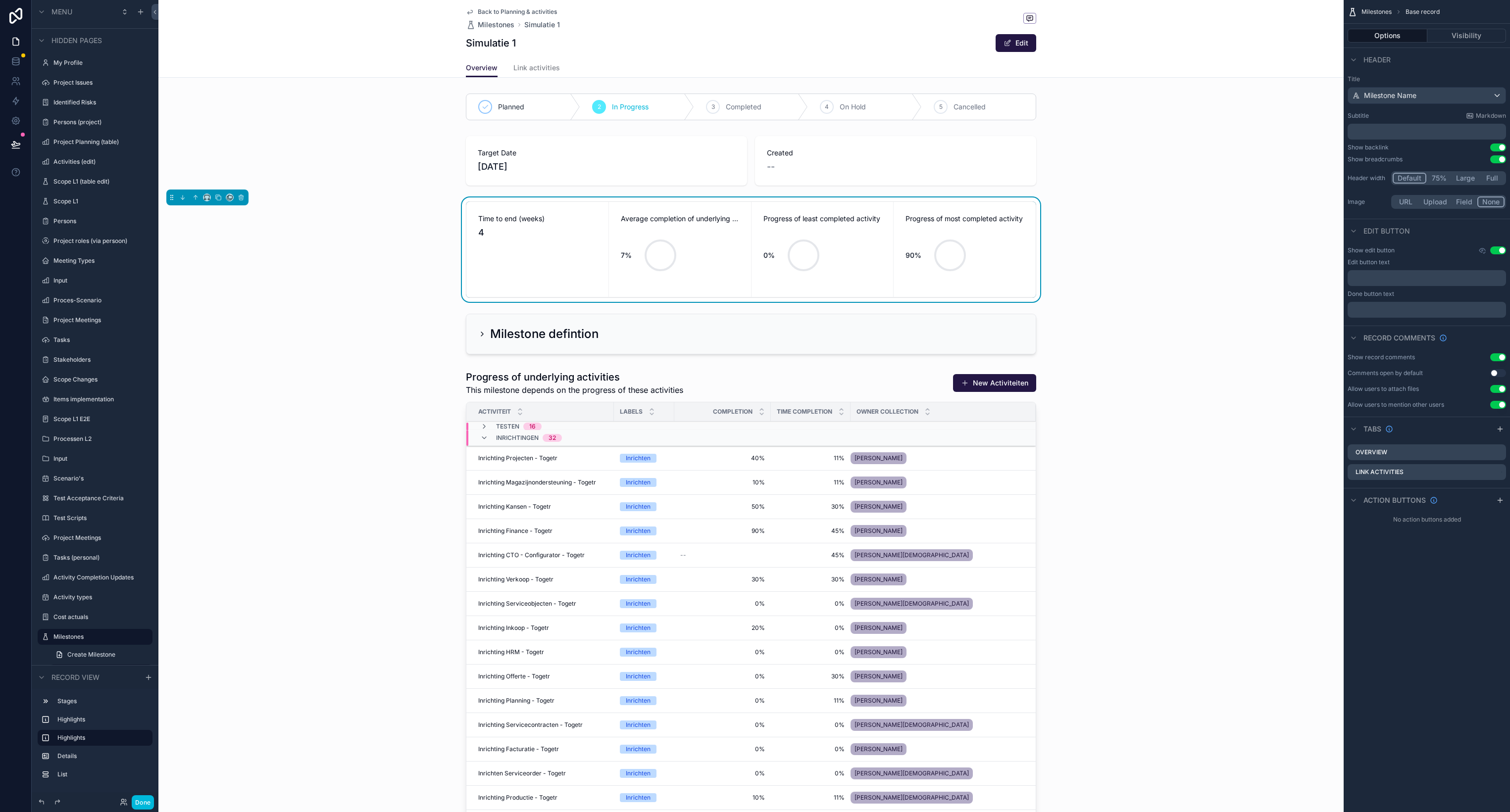
click at [0, 0] on icon "scrollable content" at bounding box center [0, 0] width 0 height 0
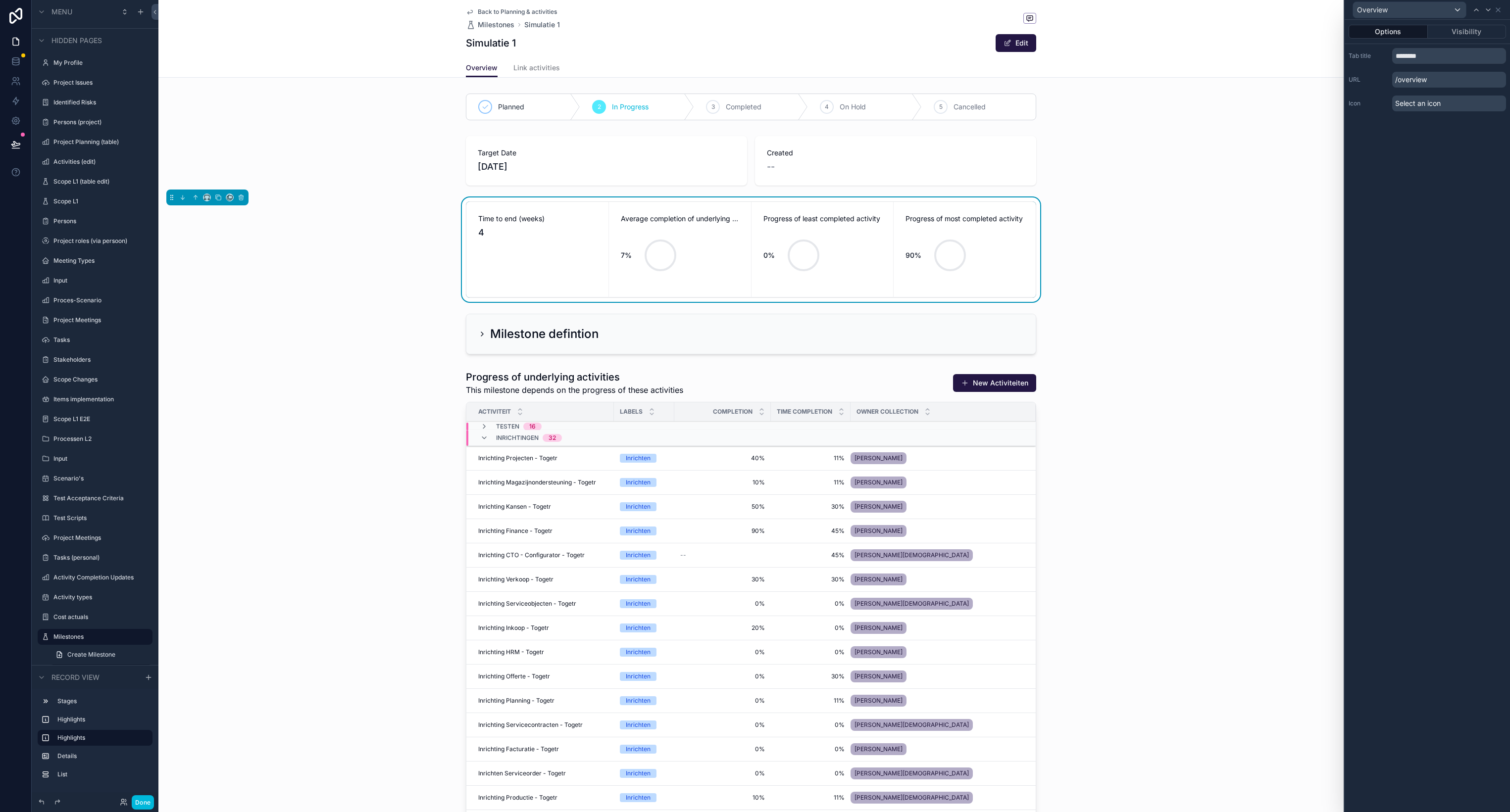
click at [1502, 10] on div "Overview" at bounding box center [1427, 10] width 158 height 19
click at [1500, 10] on icon at bounding box center [1498, 10] width 8 height 8
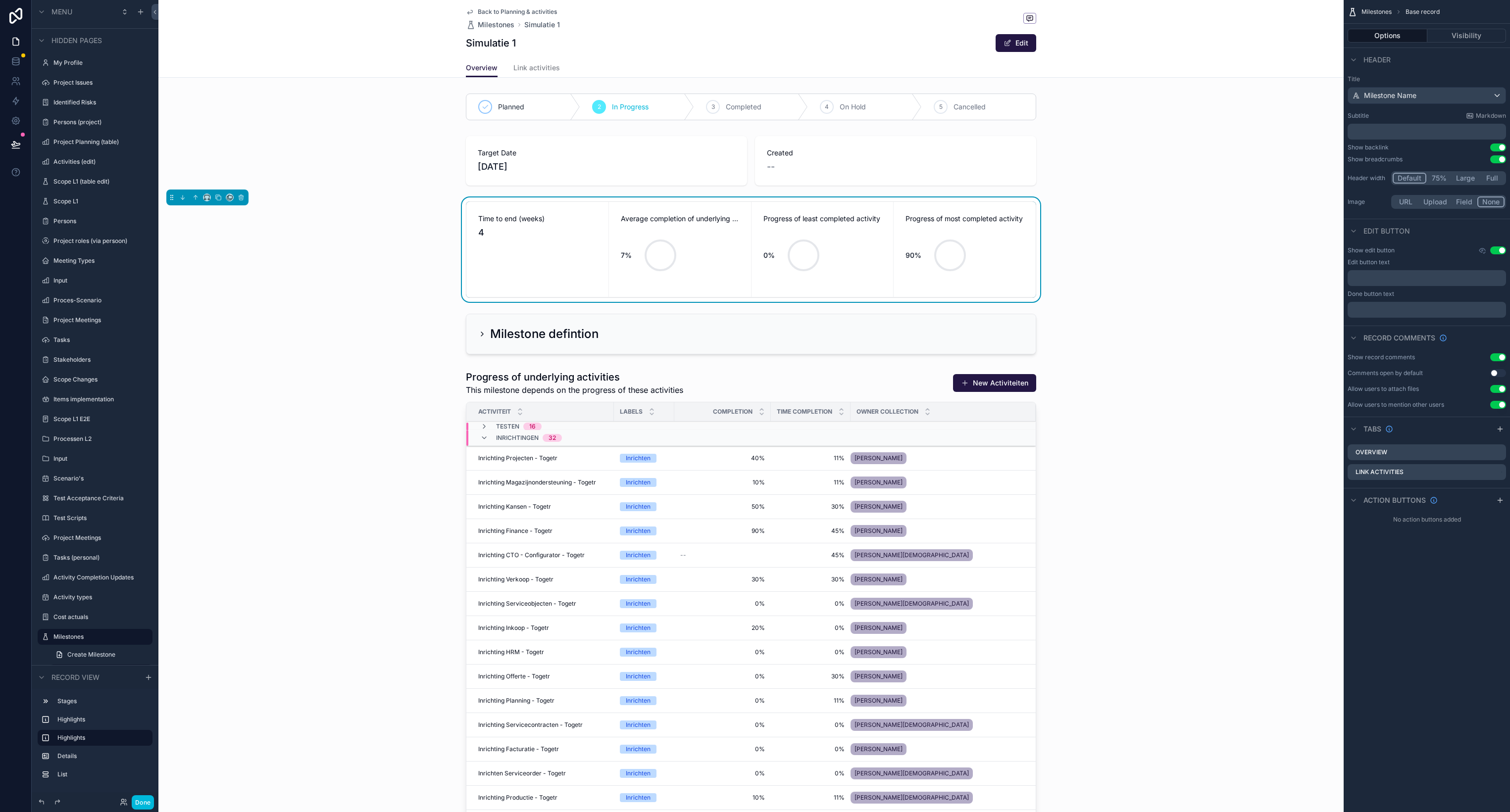
click at [0, 0] on icon "scrollable content" at bounding box center [0, 0] width 0 height 0
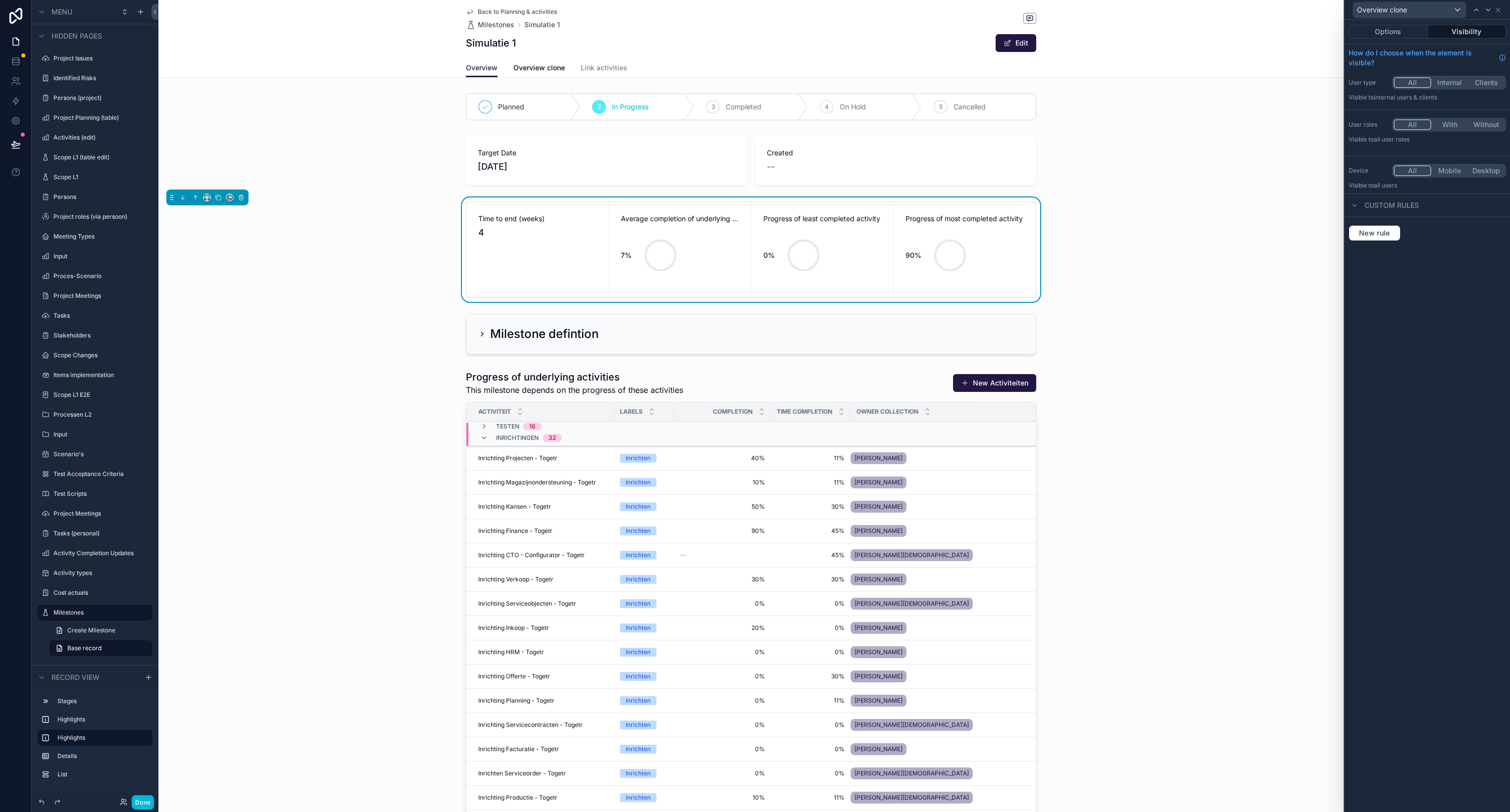
click at [1402, 31] on button "Options" at bounding box center [1388, 31] width 80 height 14
click at [1418, 58] on input "**********" at bounding box center [1449, 56] width 114 height 16
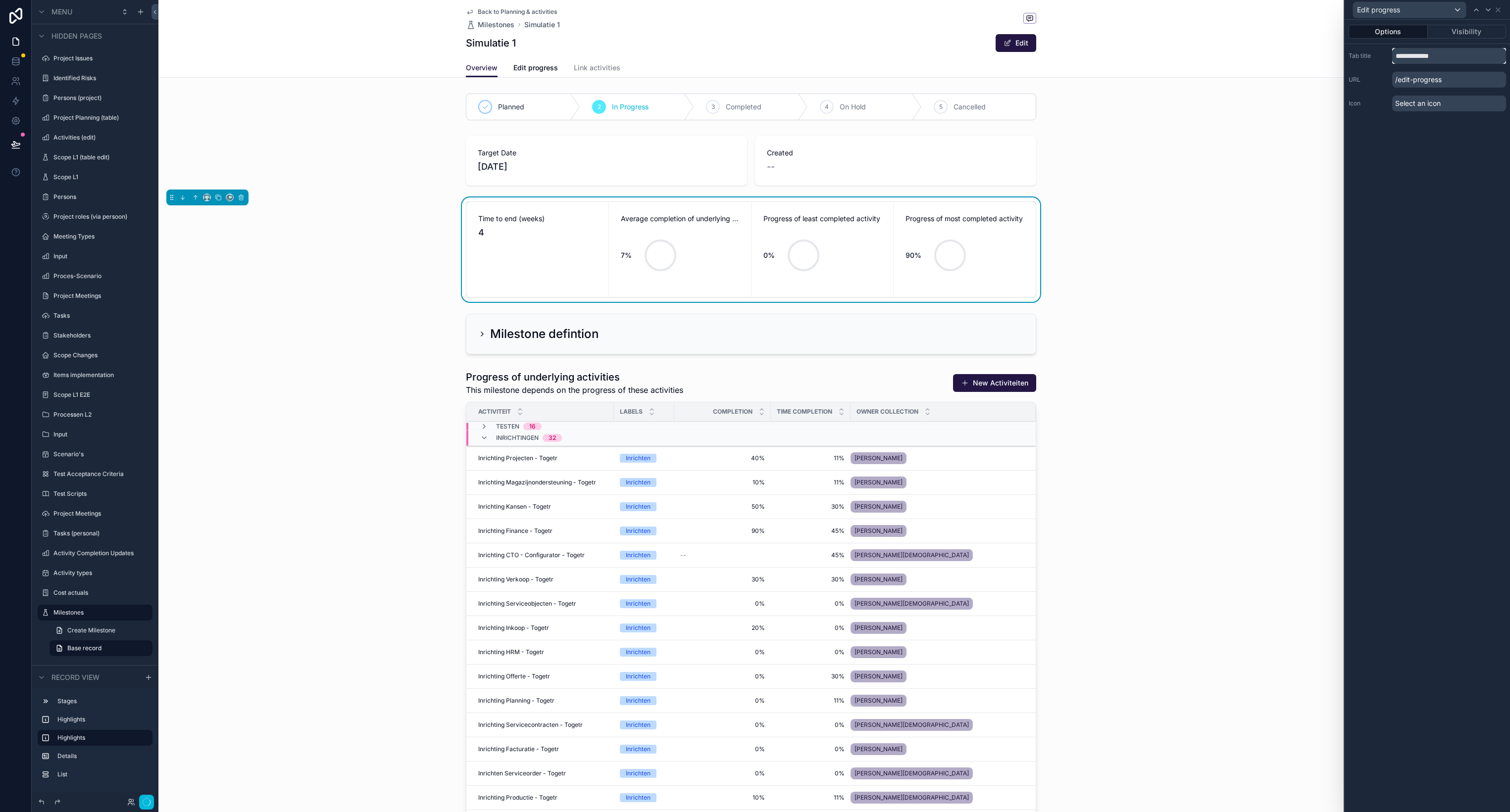
type input "**********"
click at [1500, 13] on icon at bounding box center [1498, 10] width 8 height 8
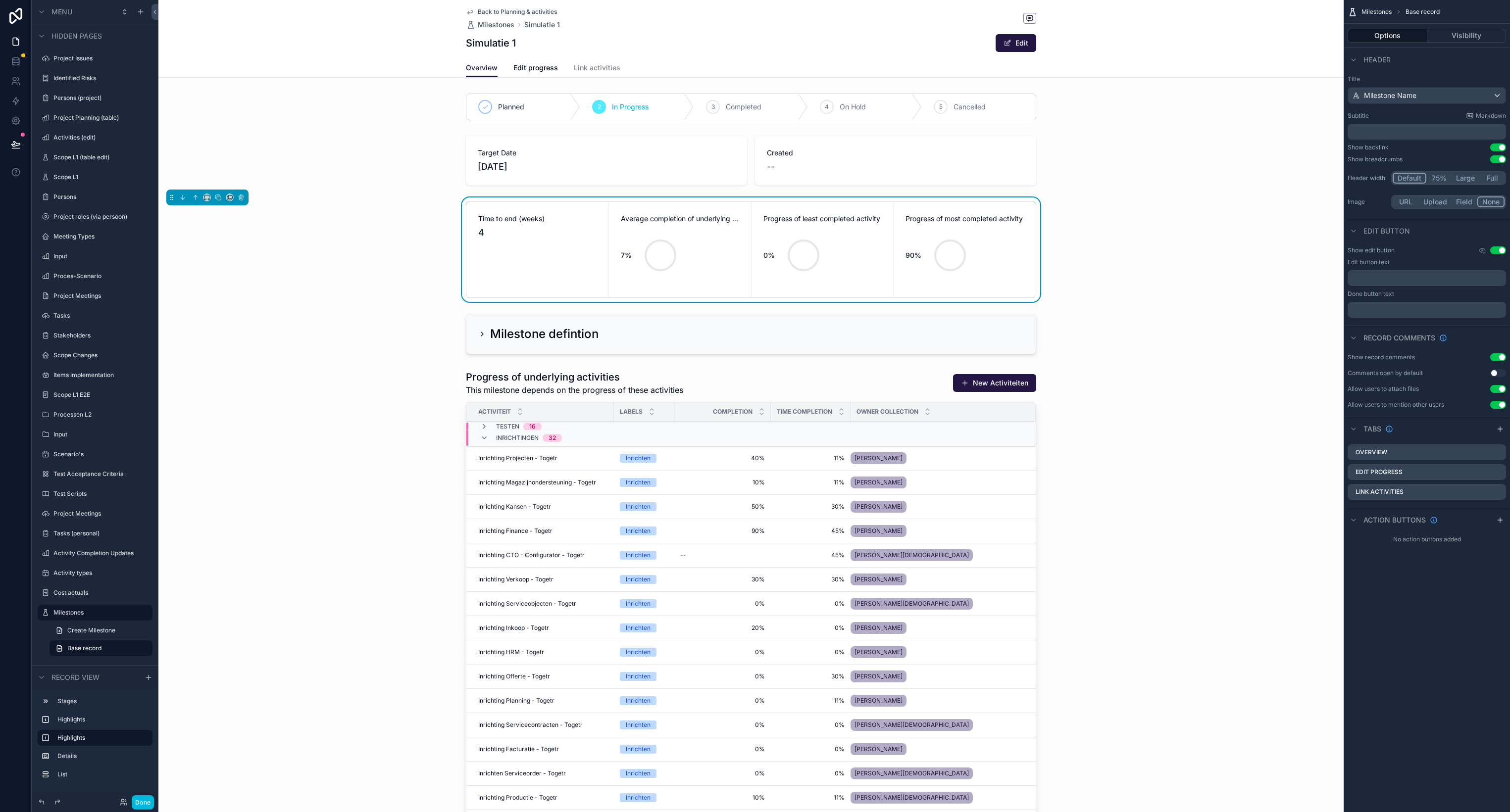
click at [0, 0] on icon "scrollable content" at bounding box center [0, 0] width 0 height 0
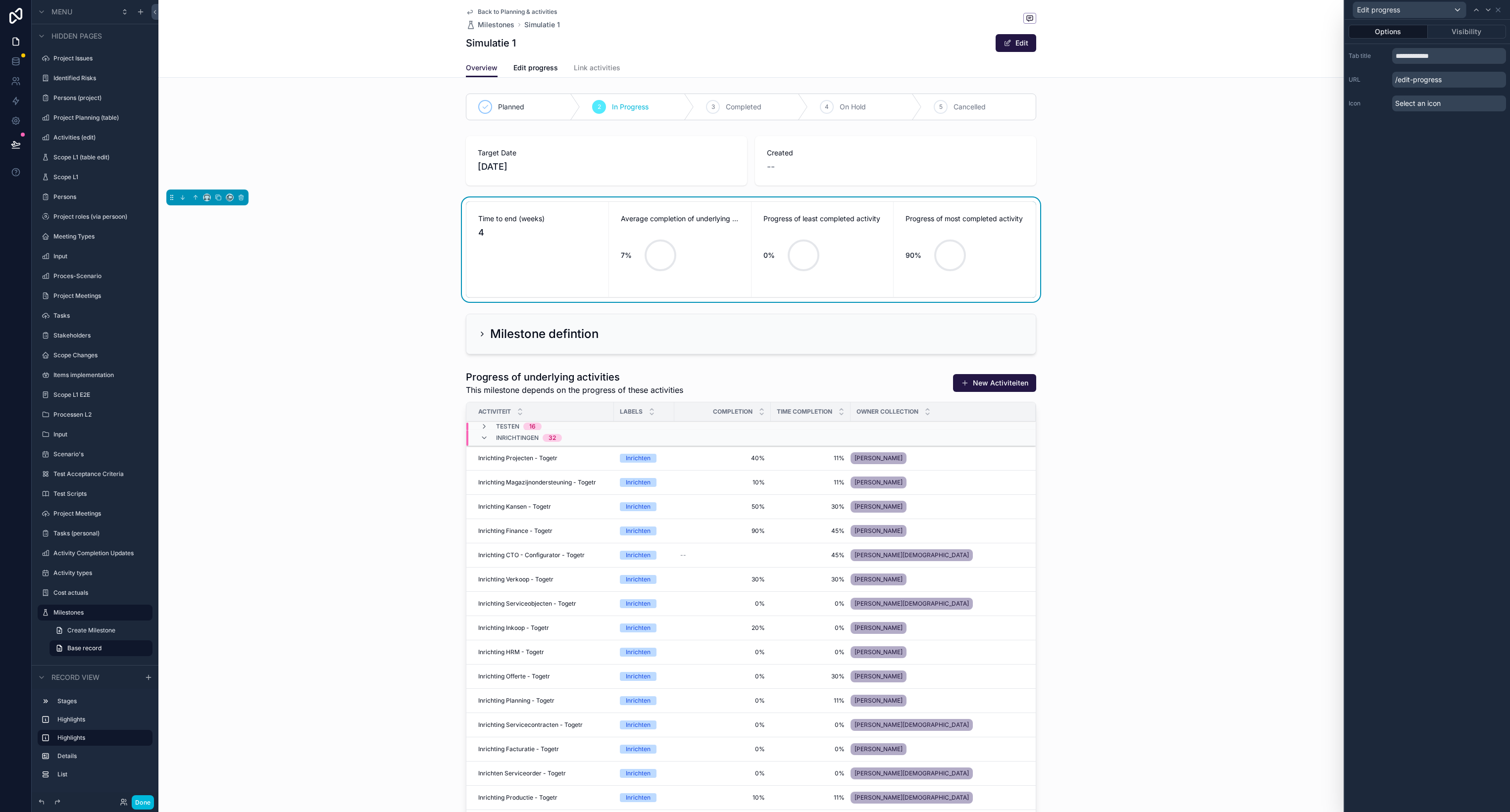
click at [1466, 31] on button "Visibility" at bounding box center [1467, 31] width 79 height 14
click at [1449, 124] on button "With" at bounding box center [1450, 124] width 37 height 11
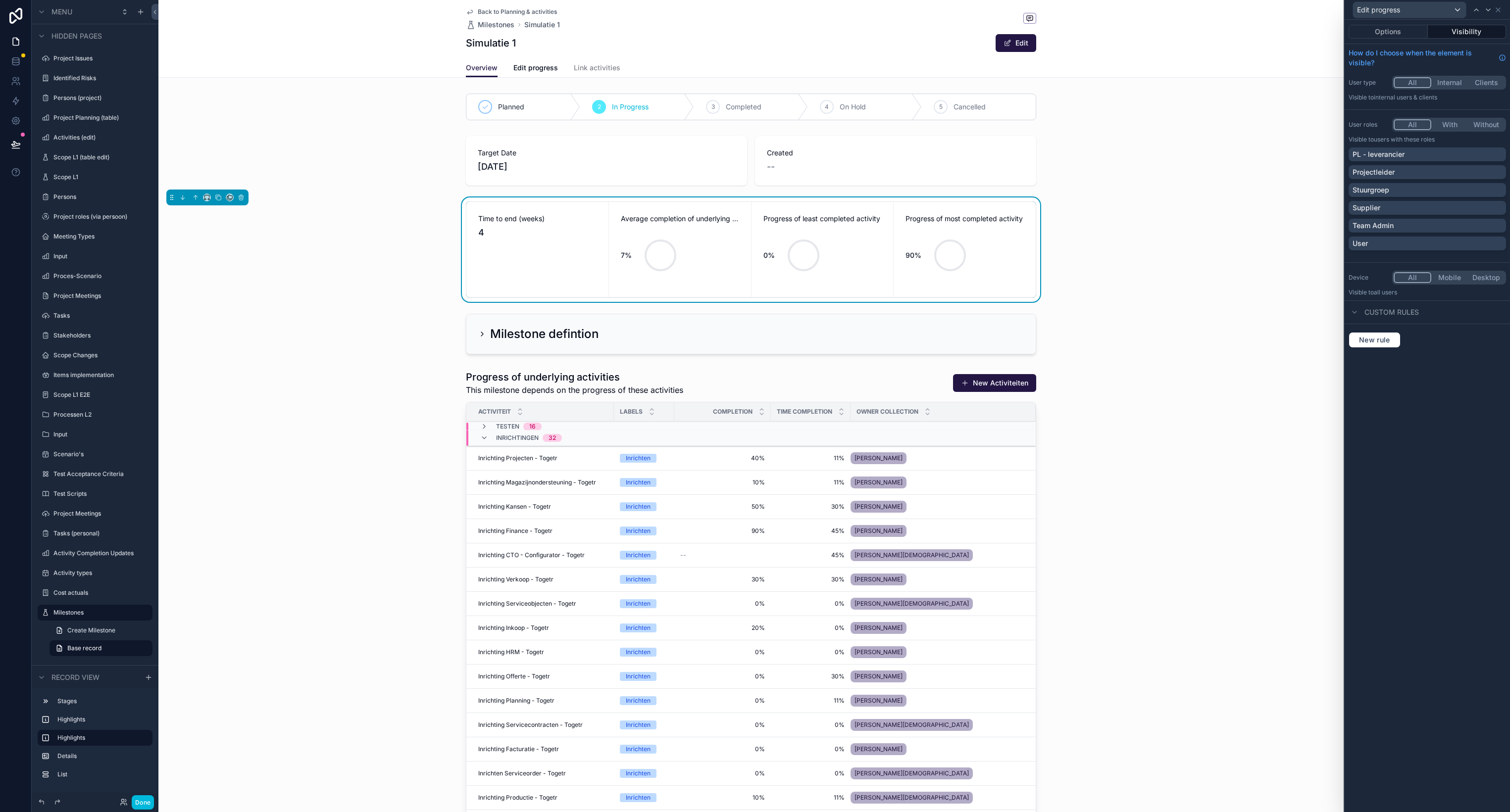
click at [1408, 128] on button "All" at bounding box center [1412, 124] width 38 height 11
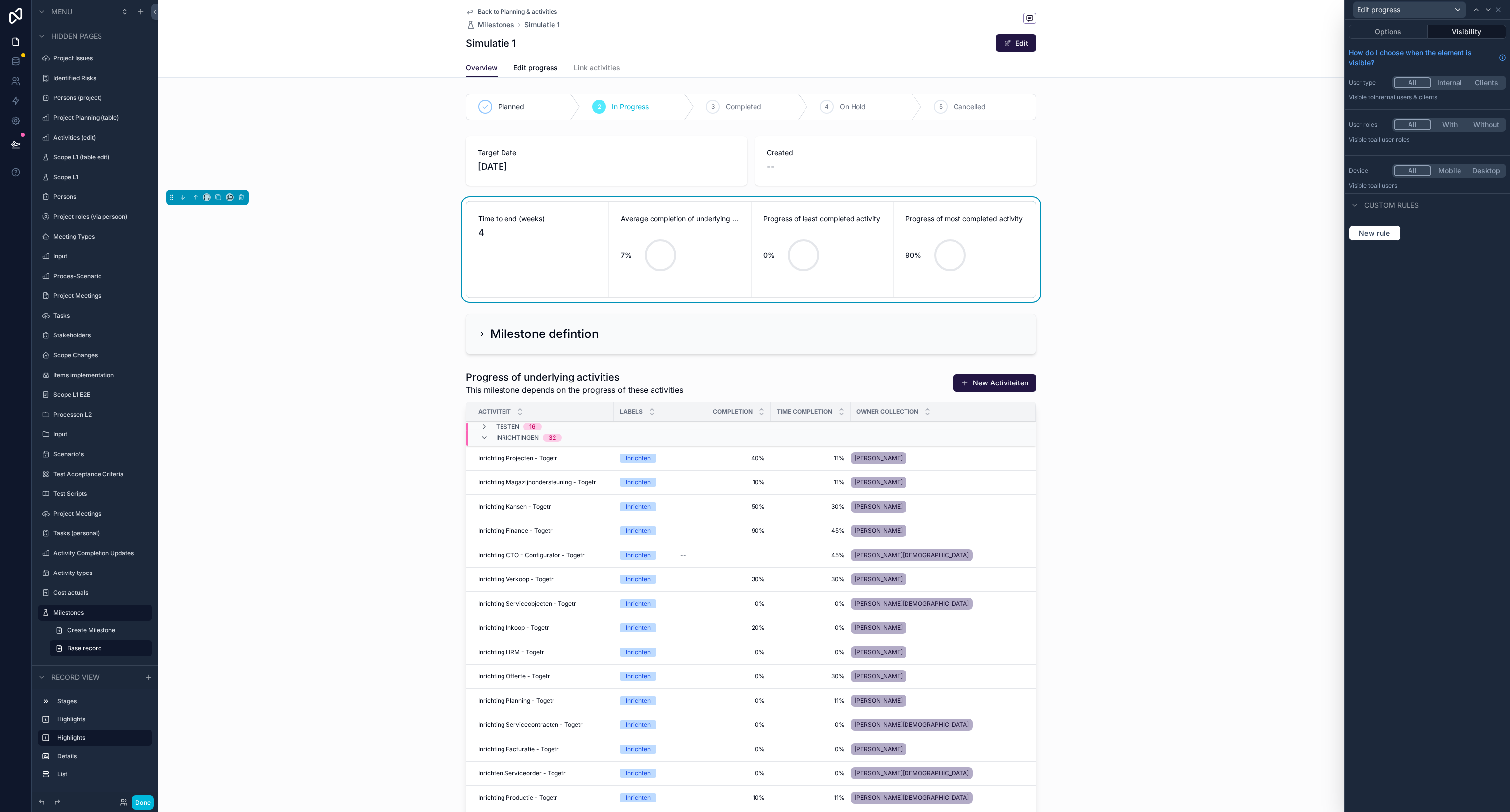
click at [1357, 206] on icon at bounding box center [1354, 206] width 8 height 8
click at [1357, 206] on icon at bounding box center [1354, 206] width 8 height 8
click at [1393, 236] on span "New rule" at bounding box center [1374, 233] width 39 height 9
click at [1391, 241] on span "**********" at bounding box center [1380, 242] width 37 height 10
click at [1395, 325] on span "Logged in User" at bounding box center [1406, 325] width 82 height 12
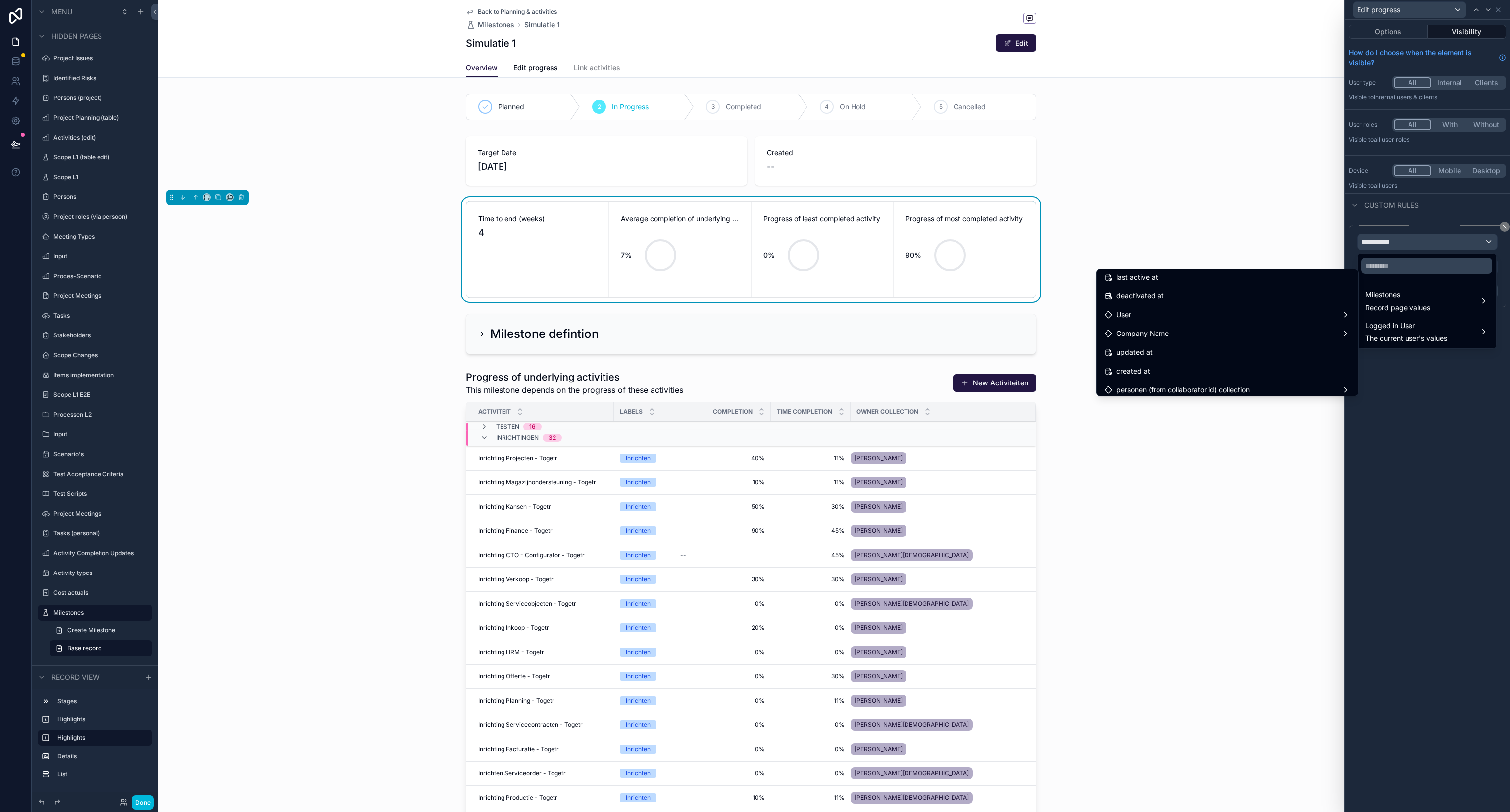
scroll to position [194, 0]
click at [1267, 316] on div "User" at bounding box center [1226, 312] width 245 height 12
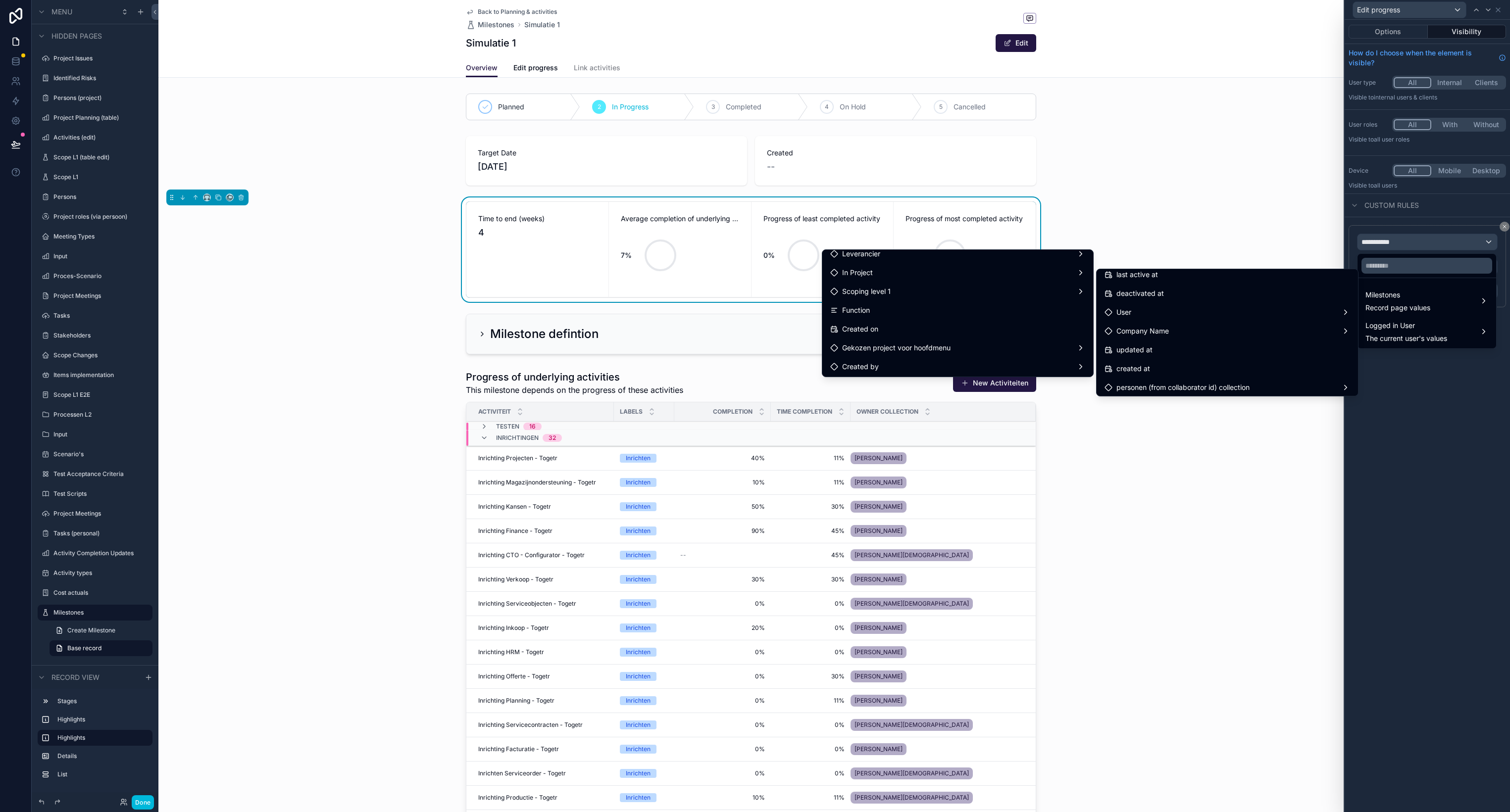
scroll to position [116, 0]
click at [983, 282] on div "In Project" at bounding box center [957, 276] width 255 height 12
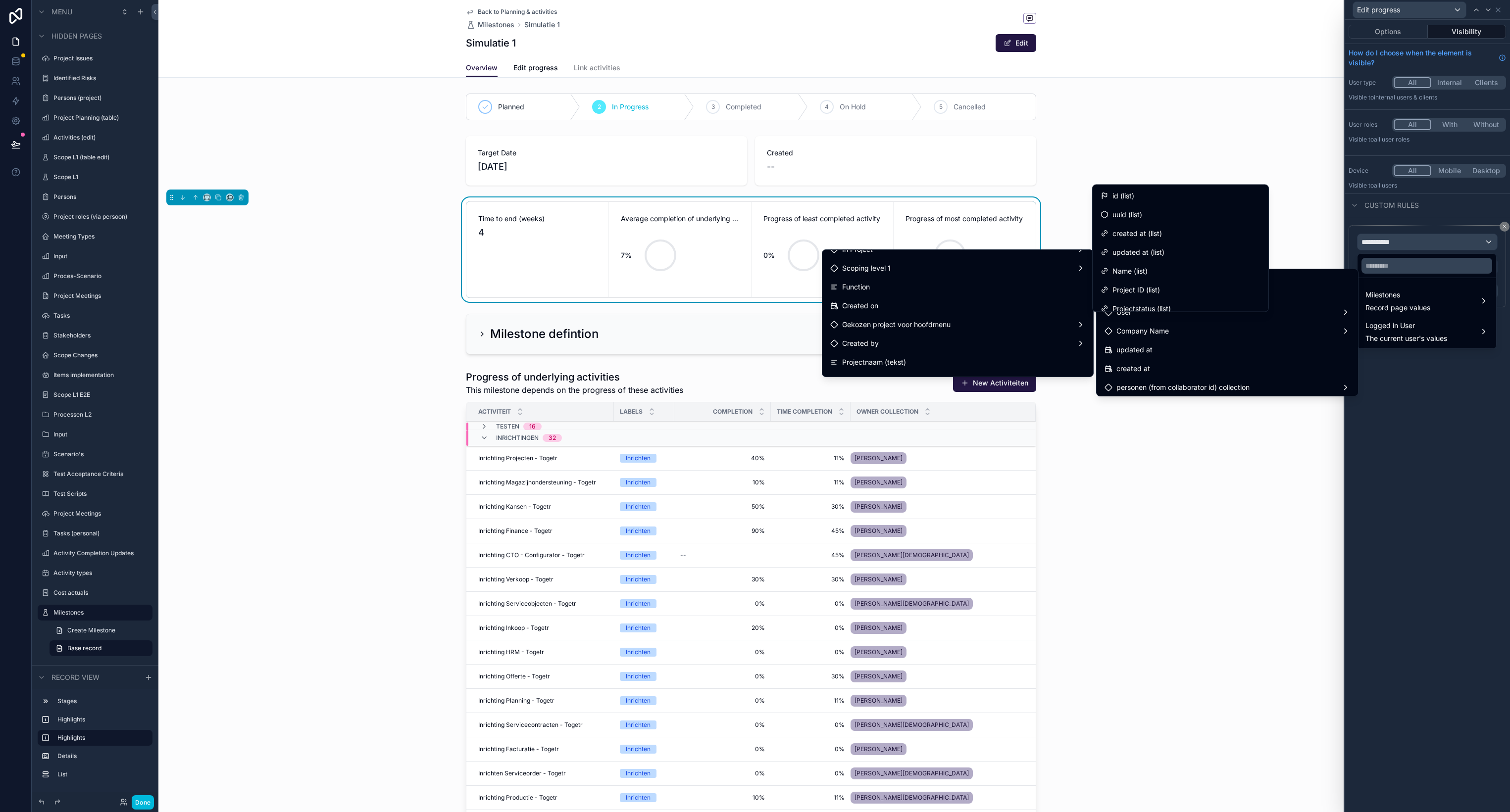
scroll to position [151, 0]
click at [943, 317] on span "Gekozen project voor hoofdmenu" at bounding box center [896, 316] width 108 height 12
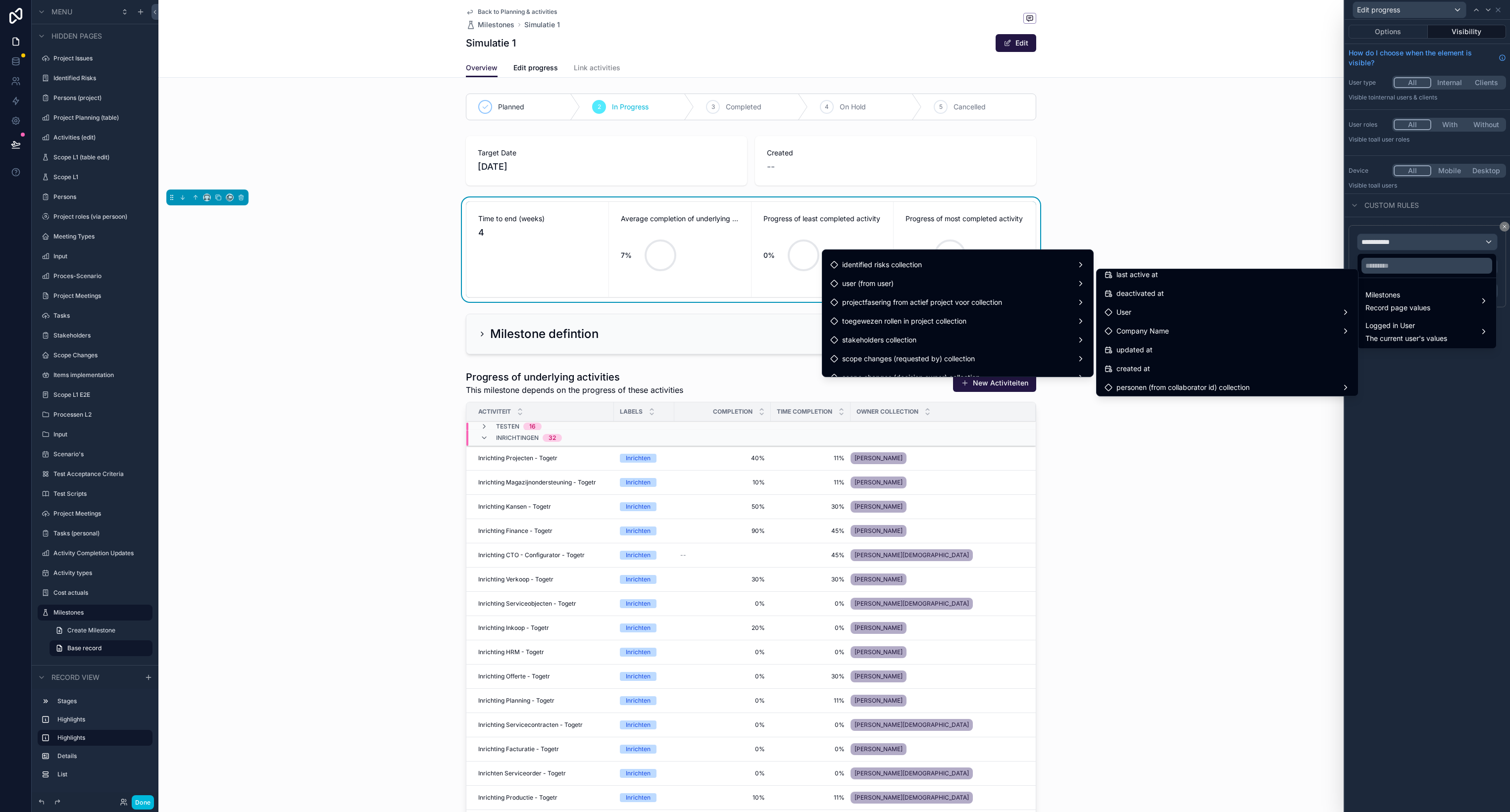
scroll to position [973, 0]
click at [1033, 317] on div "toegewezen rollen in project collection" at bounding box center [957, 321] width 255 height 12
click at [1151, 341] on span "Rol naam (list)" at bounding box center [1135, 345] width 46 height 12
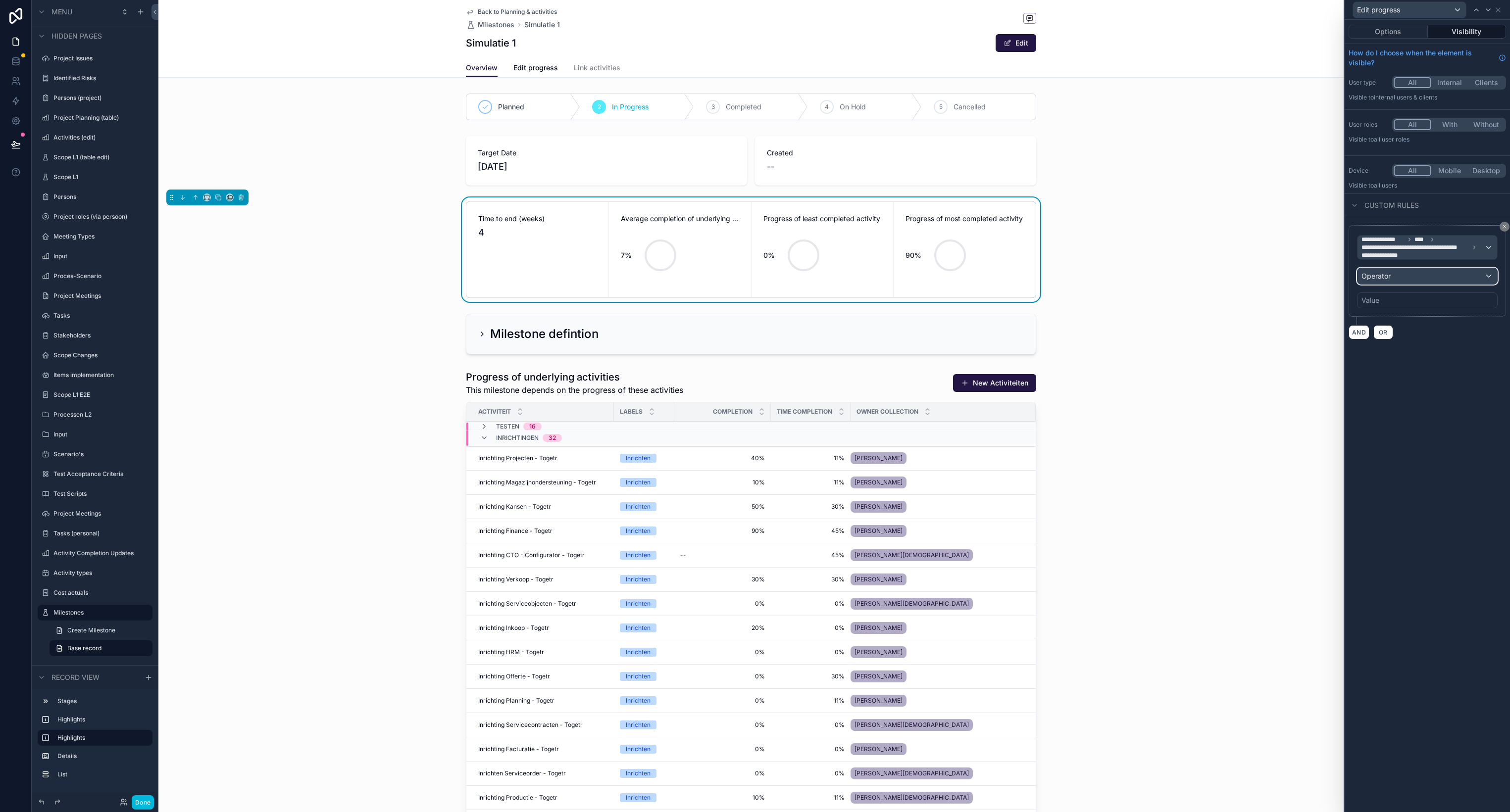
click at [1393, 278] on div "Operator" at bounding box center [1427, 276] width 140 height 16
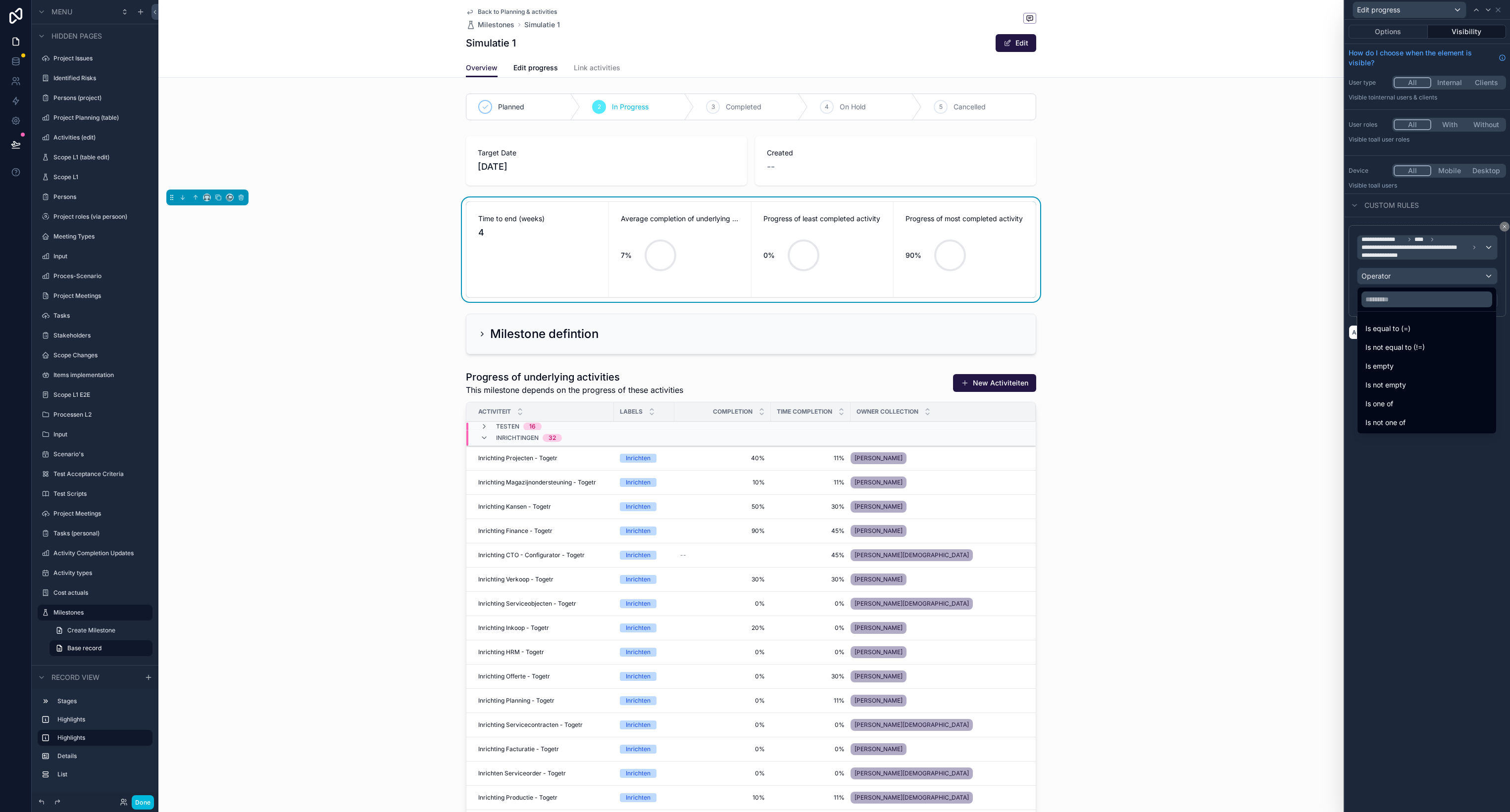
click at [1393, 278] on div at bounding box center [1427, 406] width 166 height 812
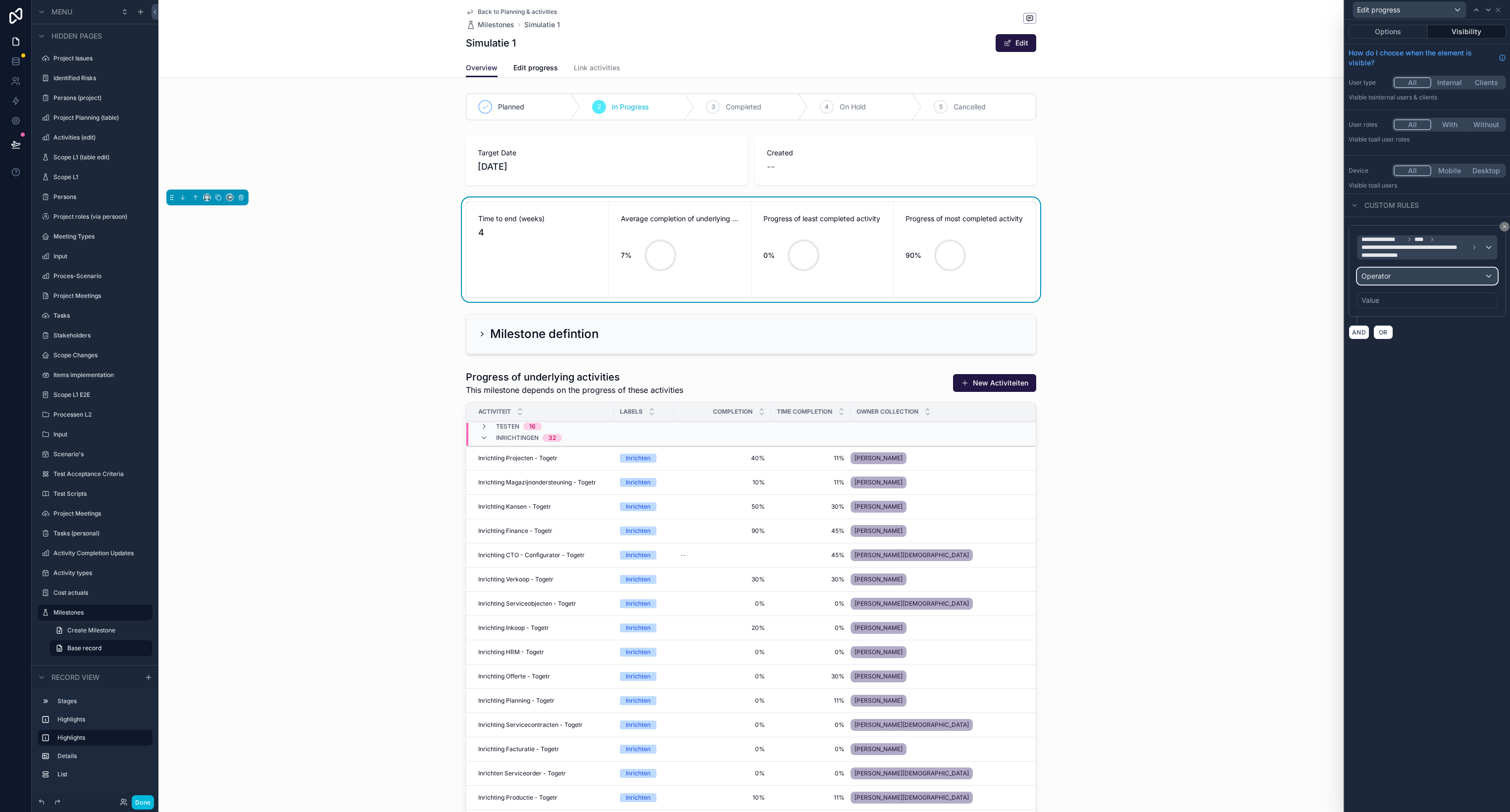
click at [1393, 278] on div "Operator" at bounding box center [1427, 276] width 140 height 16
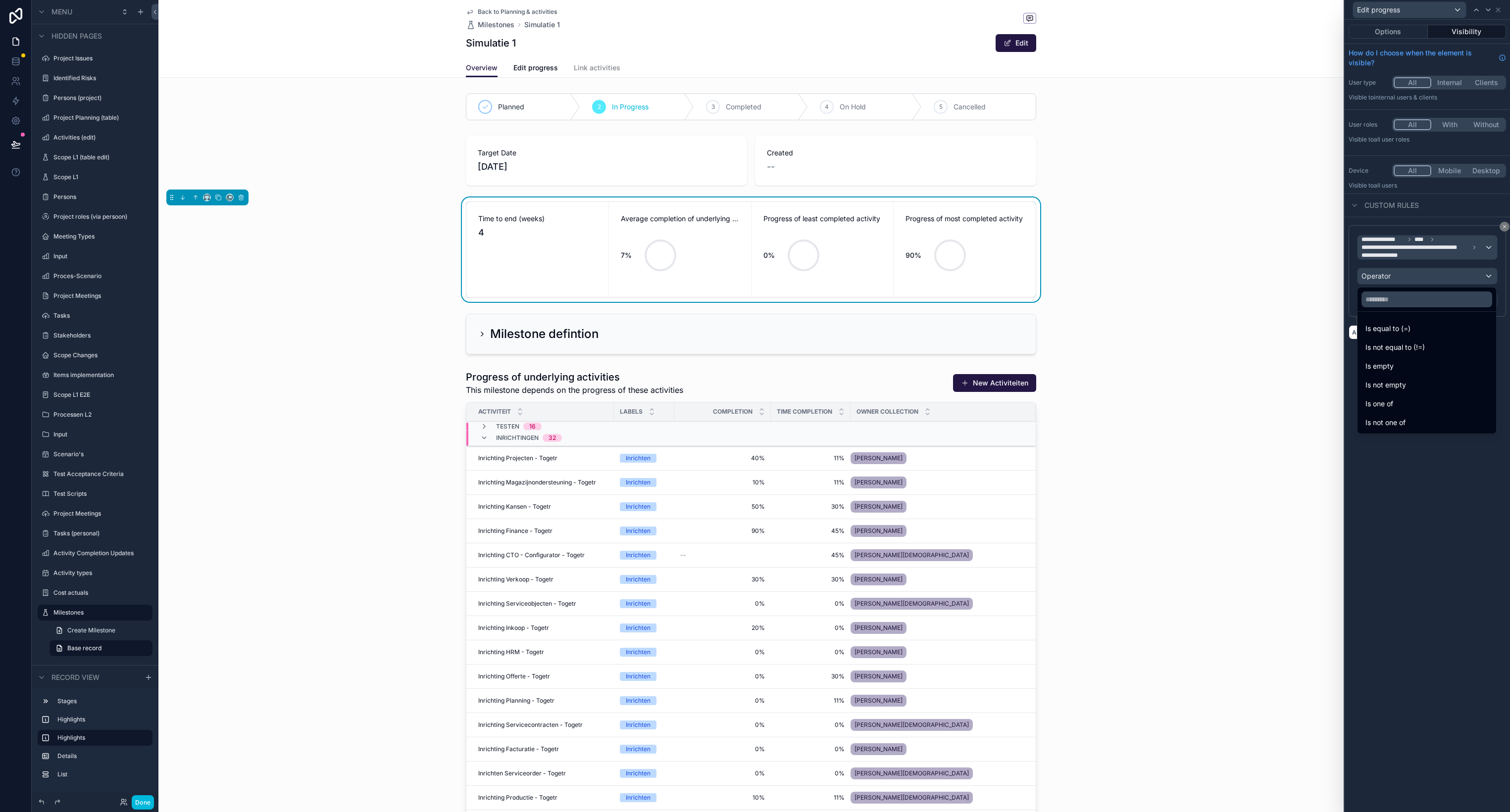
click at [1393, 325] on span "Is equal to (=)" at bounding box center [1388, 328] width 45 height 12
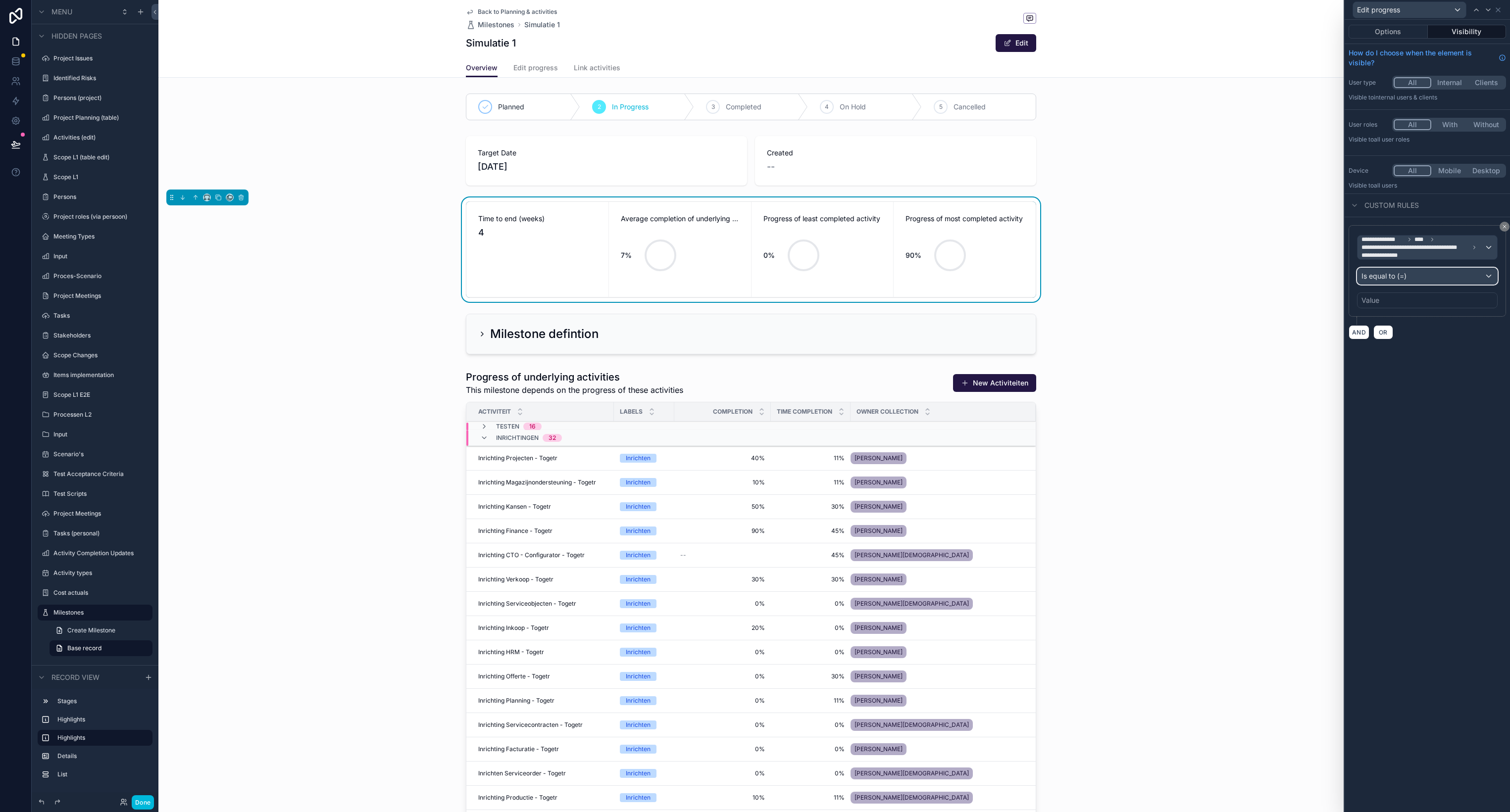
click at [1389, 271] on span "Is equal to (=)" at bounding box center [1384, 276] width 45 height 10
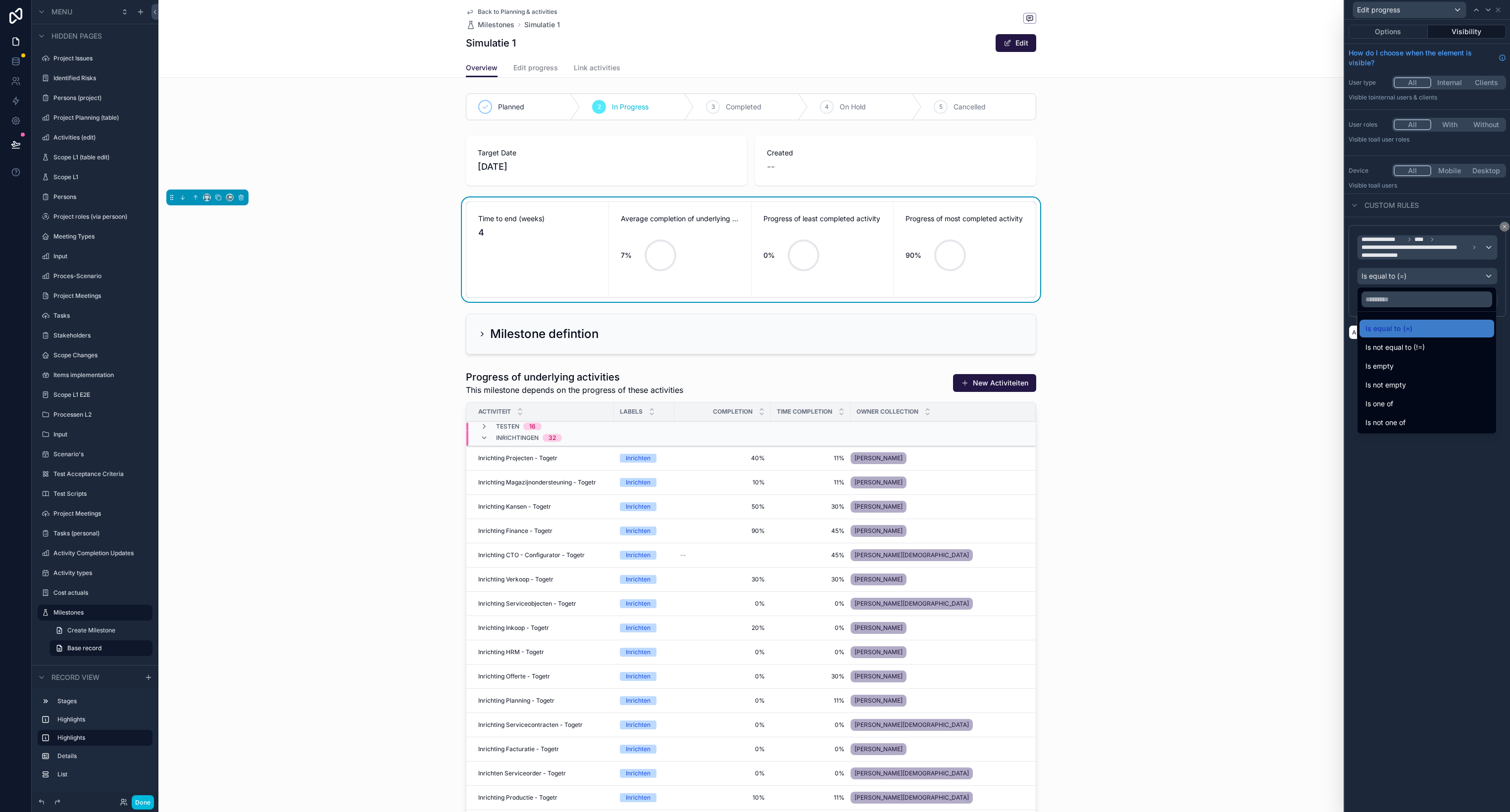
click at [1413, 402] on div "Is one of" at bounding box center [1426, 403] width 123 height 12
click at [1408, 297] on div "Value" at bounding box center [1426, 300] width 141 height 16
click at [640, 370] on div "scrollable content" at bounding box center [751, 693] width 1185 height 654
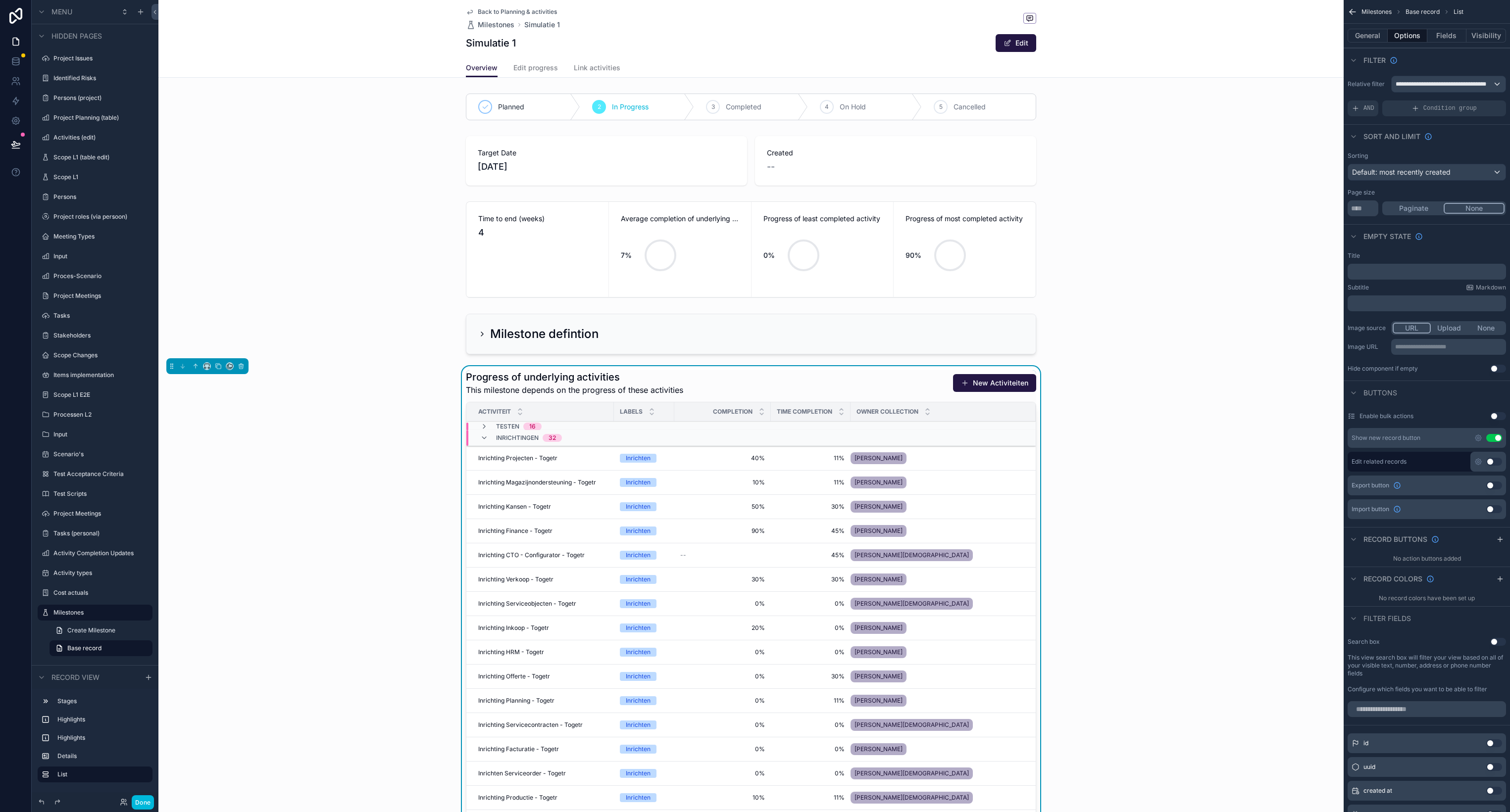
click at [546, 73] on link "Edit progress" at bounding box center [535, 68] width 44 height 20
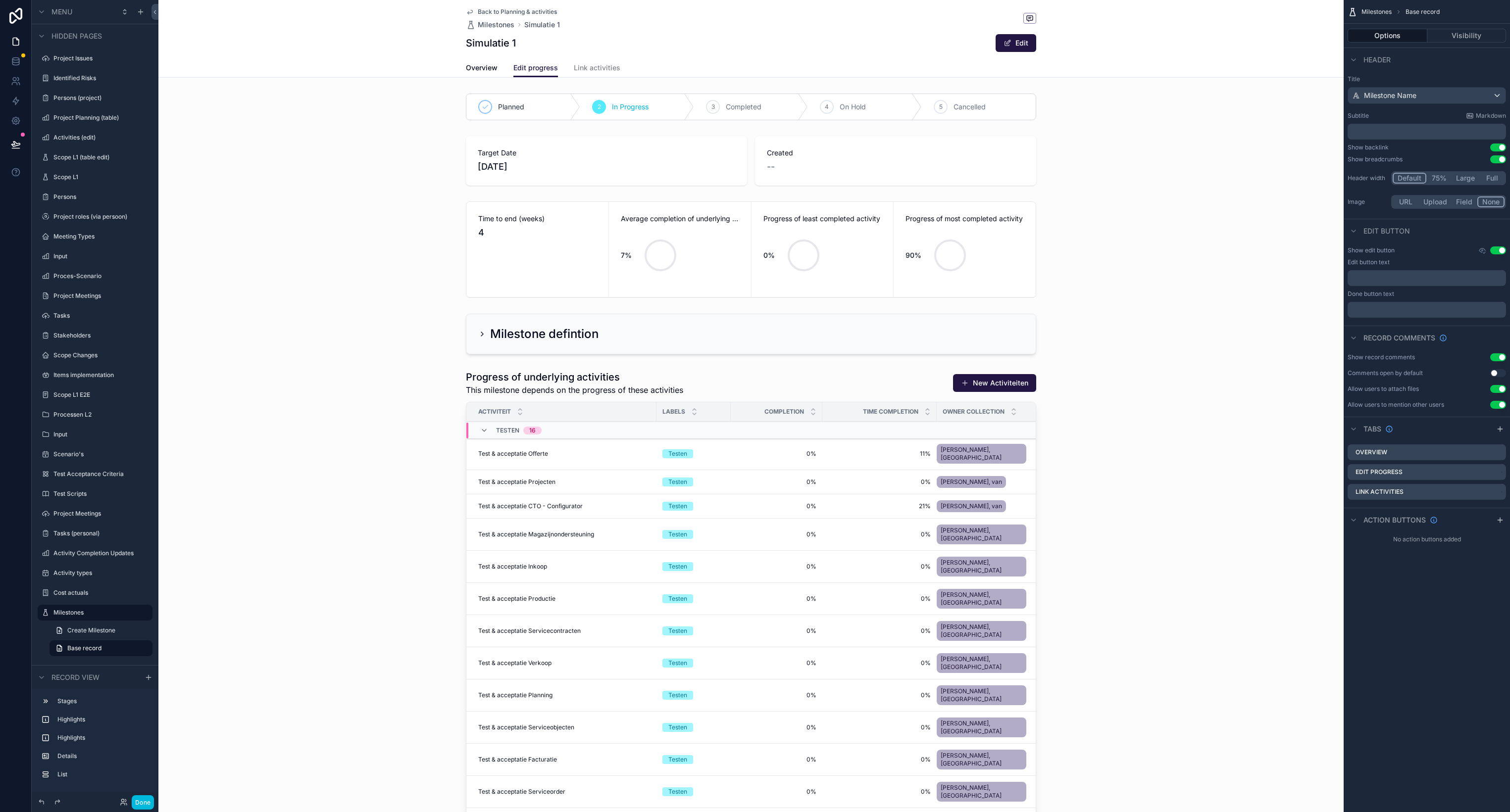
click at [581, 159] on div "scrollable content" at bounding box center [751, 160] width 1185 height 57
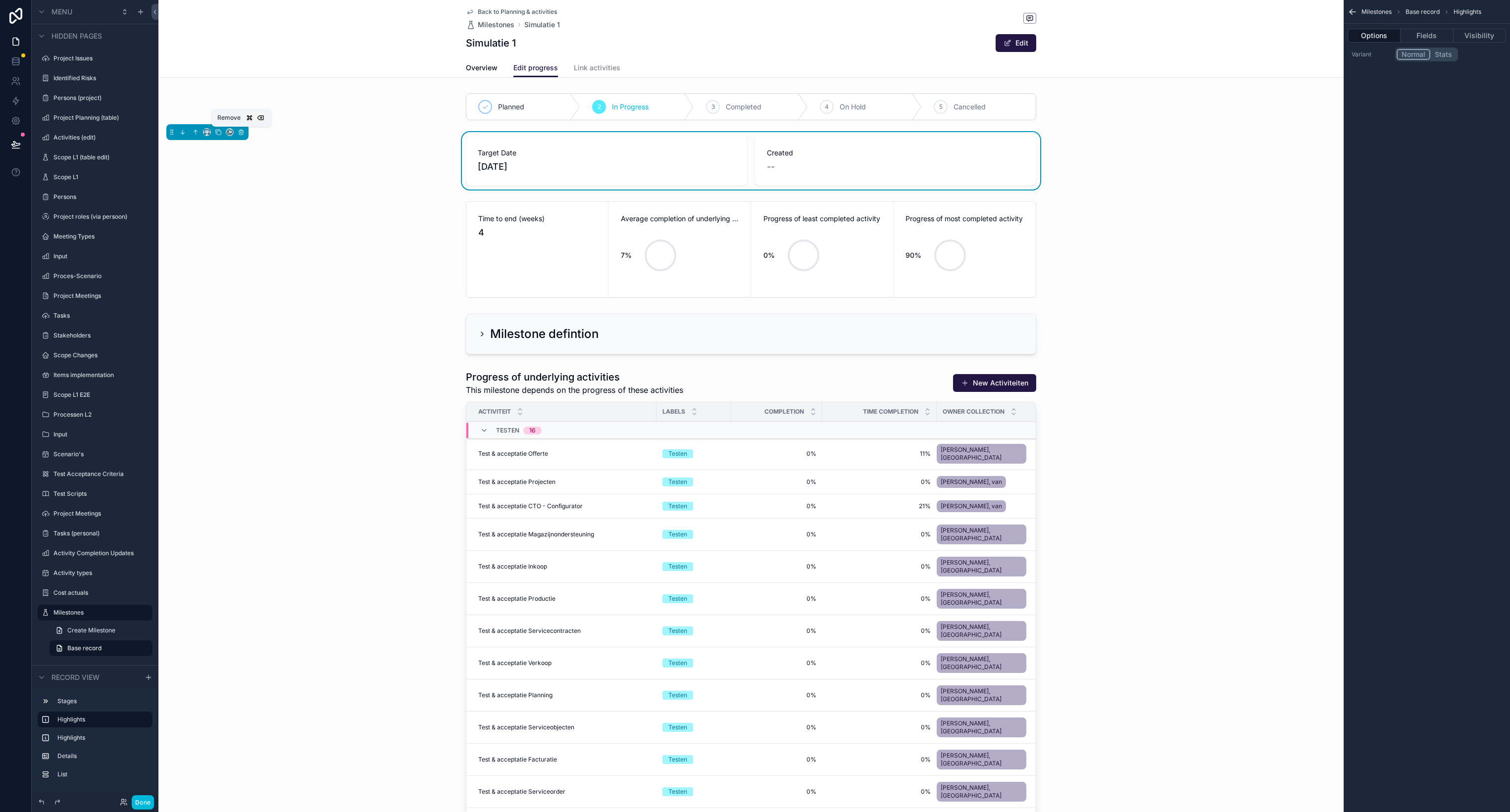
click at [240, 130] on icon "scrollable content" at bounding box center [241, 129] width 2 height 1
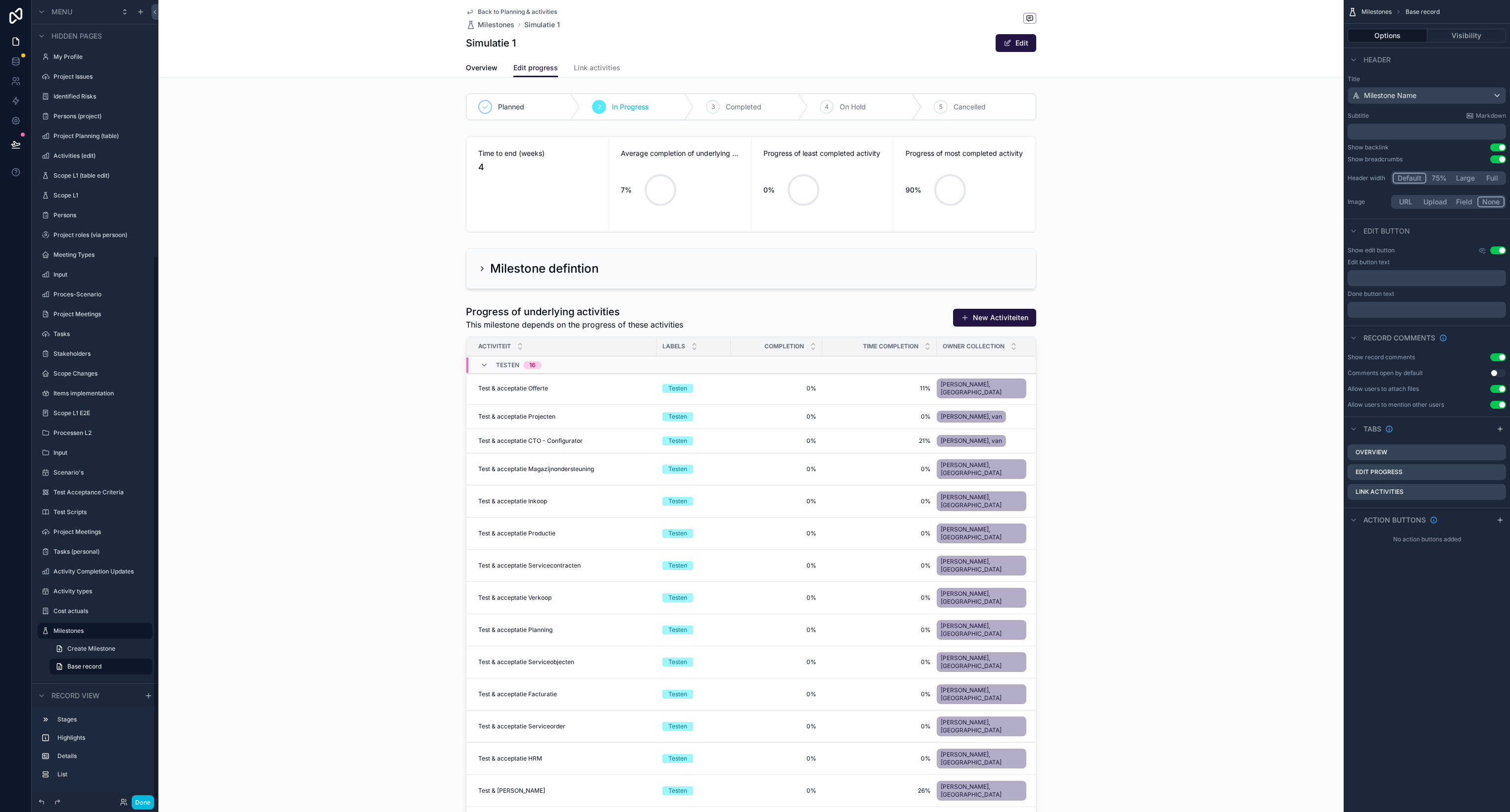
scroll to position [375, 0]
click at [557, 173] on div "scrollable content" at bounding box center [751, 184] width 1185 height 104
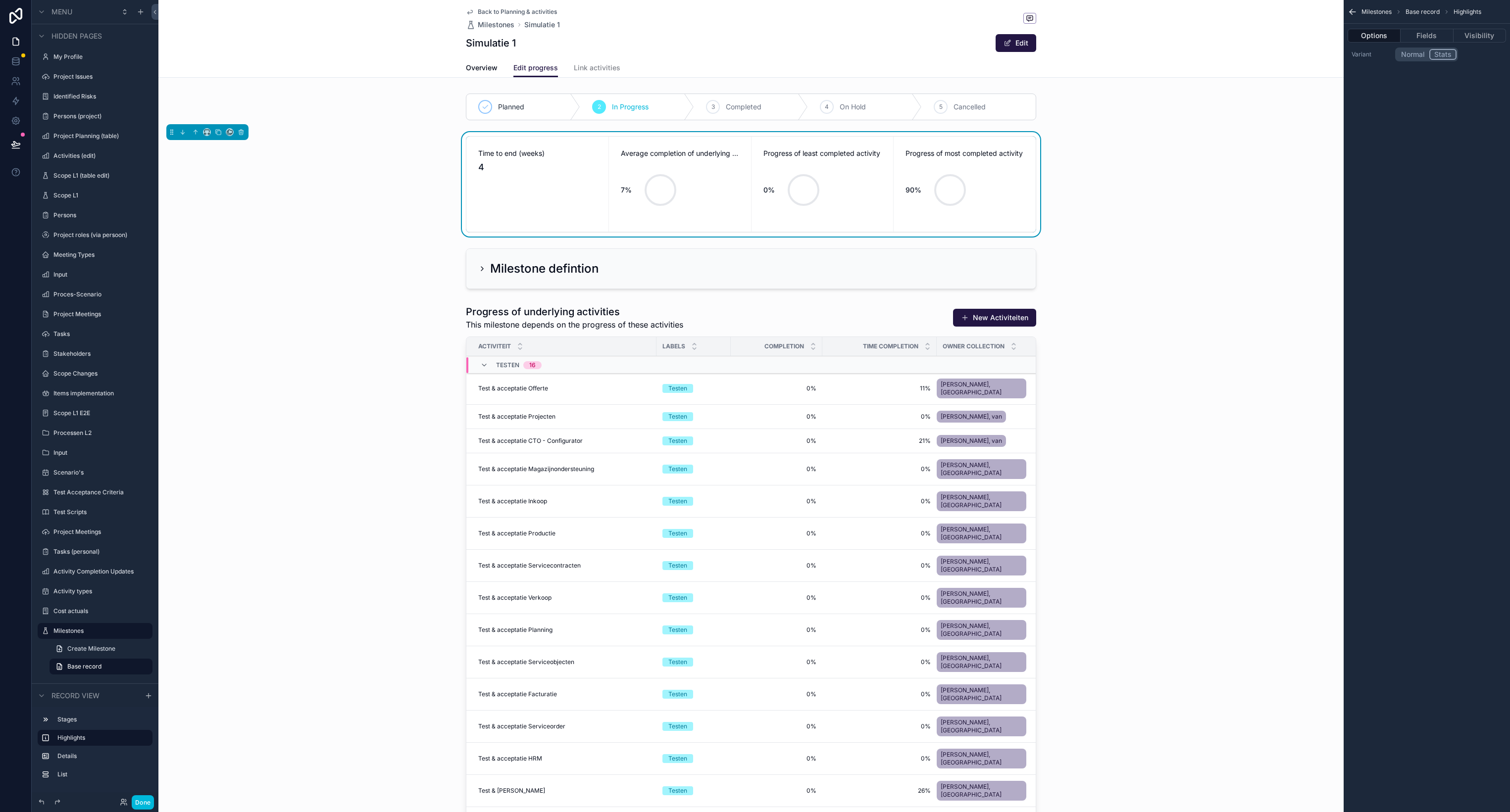
click at [633, 287] on div "scrollable content" at bounding box center [751, 268] width 1185 height 48
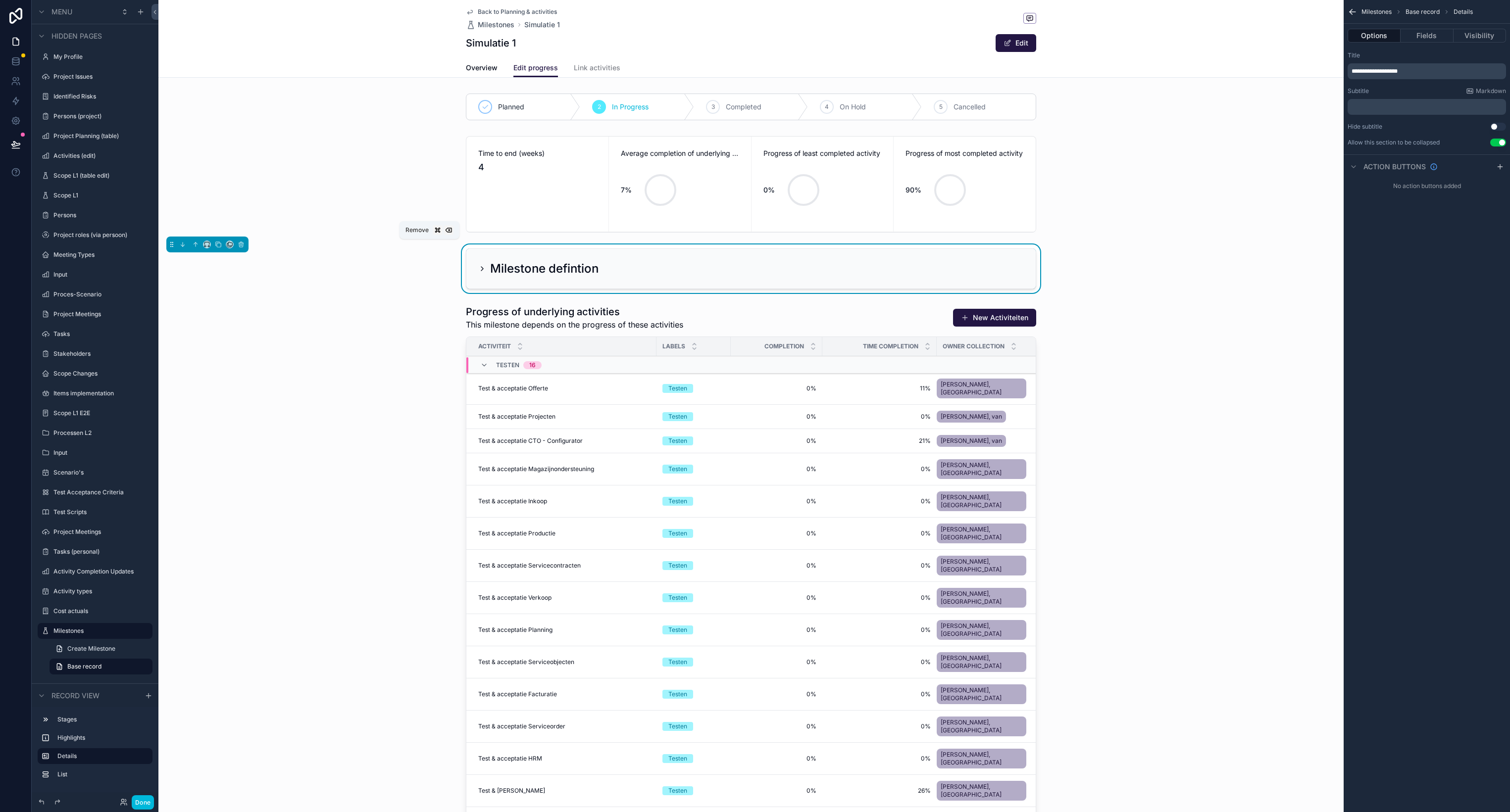
click at [243, 243] on icon "scrollable content" at bounding box center [241, 244] width 7 height 7
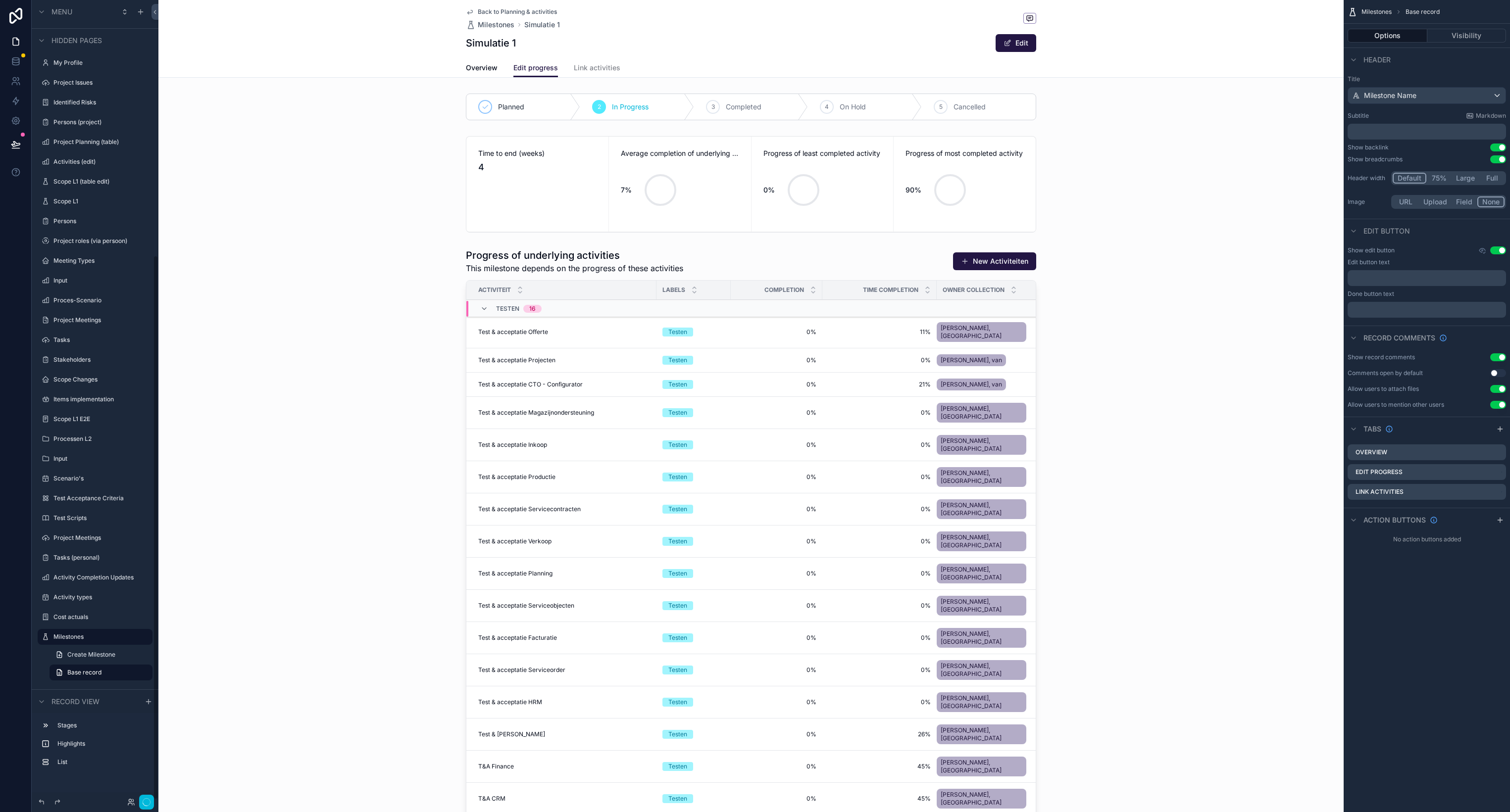
scroll to position [369, 0]
click at [550, 189] on div "scrollable content" at bounding box center [751, 184] width 1185 height 104
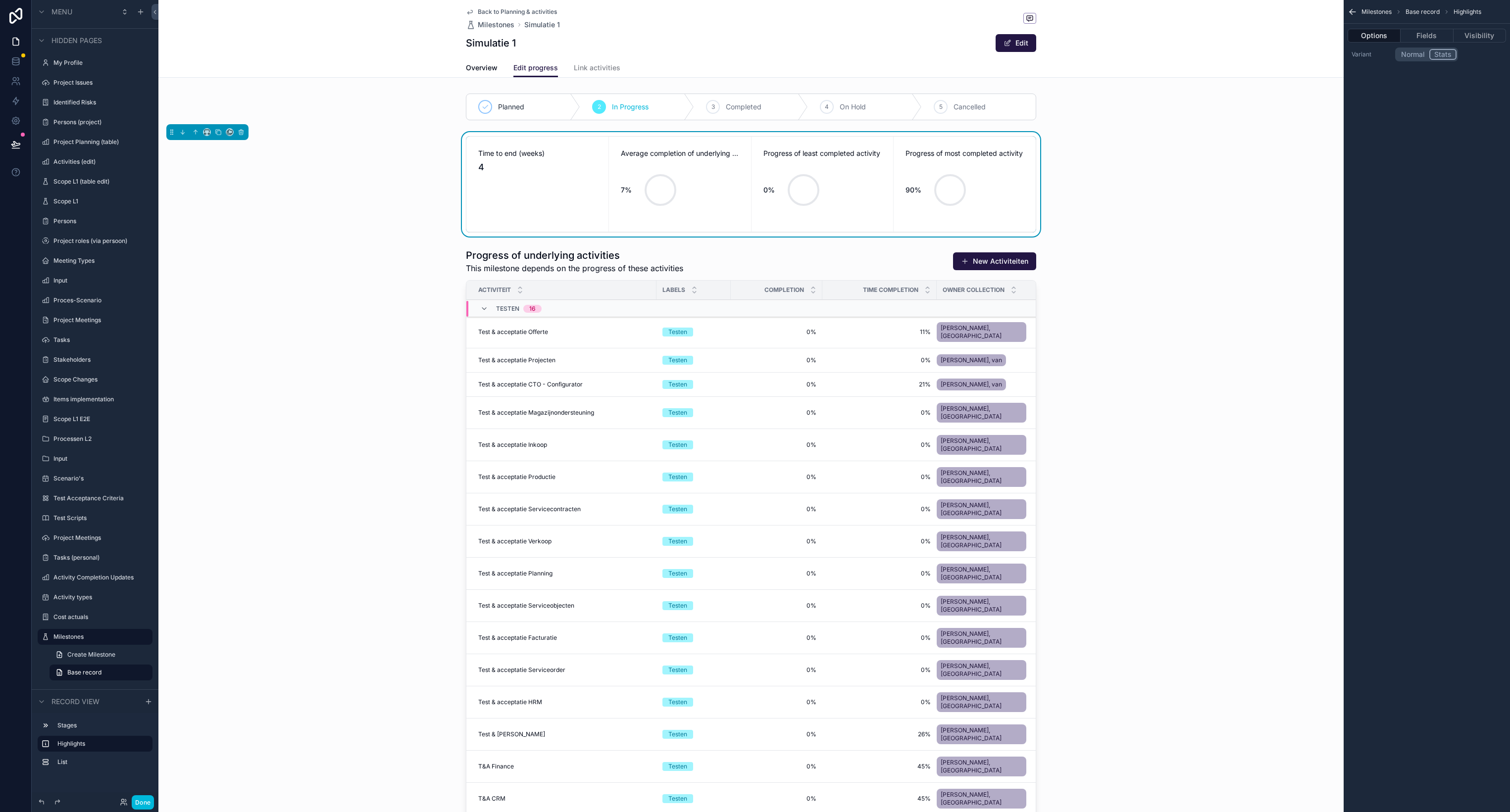
click at [1417, 35] on button "Fields" at bounding box center [1426, 35] width 52 height 14
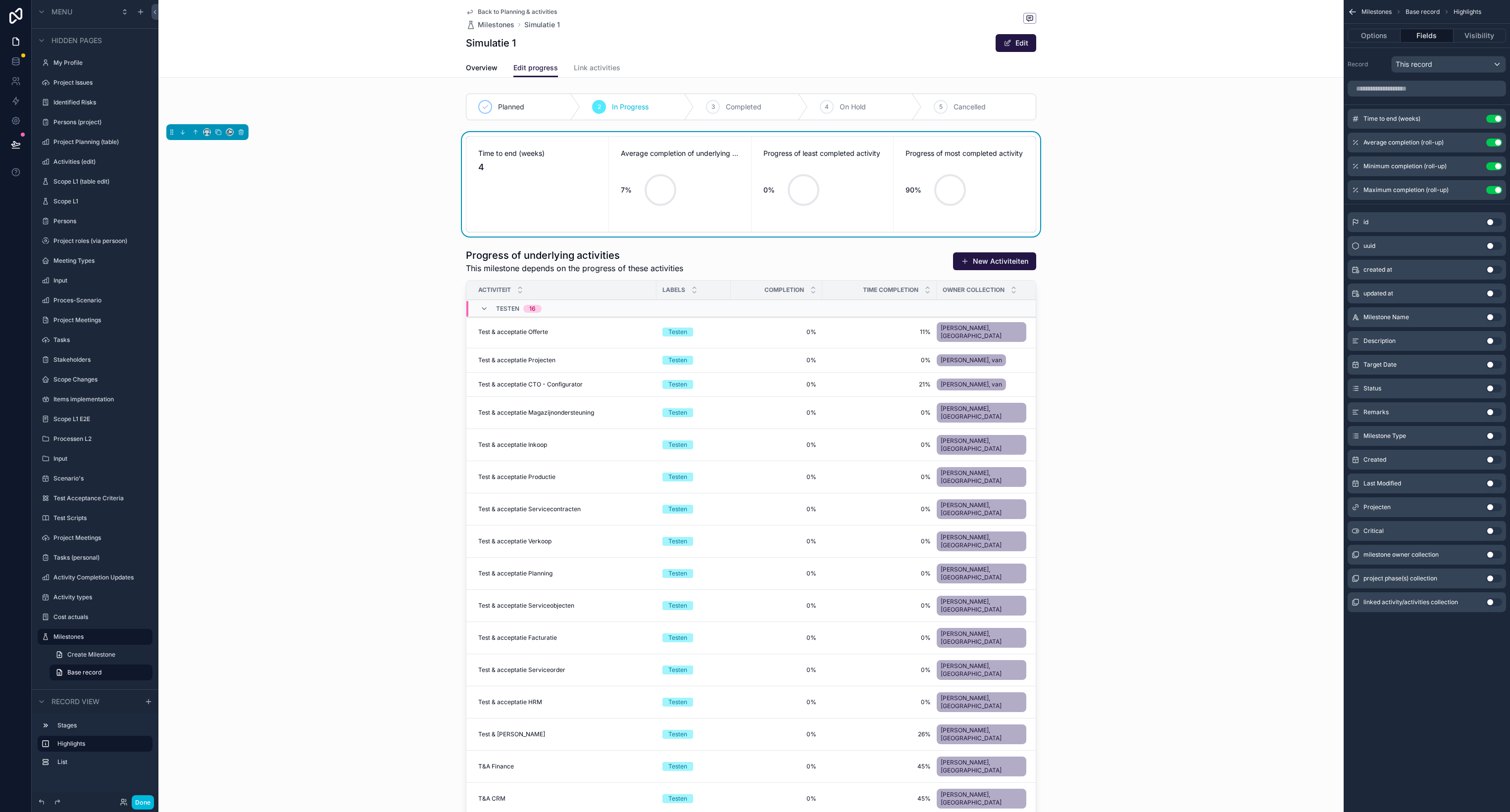
click at [1492, 118] on button "Use setting" at bounding box center [1494, 119] width 16 height 8
click at [1004, 172] on div "90%" at bounding box center [940, 190] width 166 height 59
click at [0, 0] on icon "scrollable content" at bounding box center [0, 0] width 0 height 0
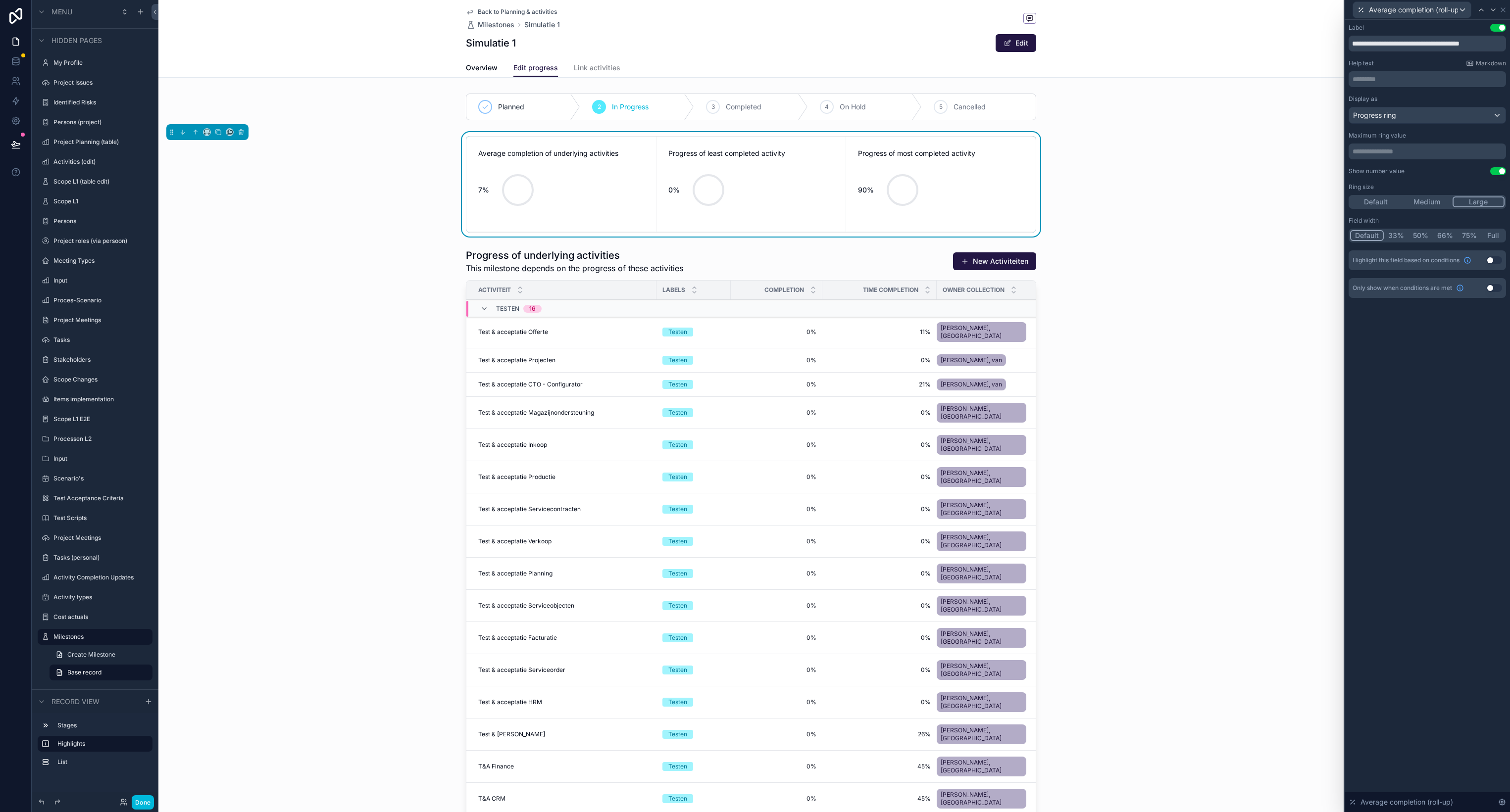
click at [1422, 203] on button "Medium" at bounding box center [1426, 202] width 51 height 11
click at [1503, 12] on icon at bounding box center [1503, 10] width 8 height 8
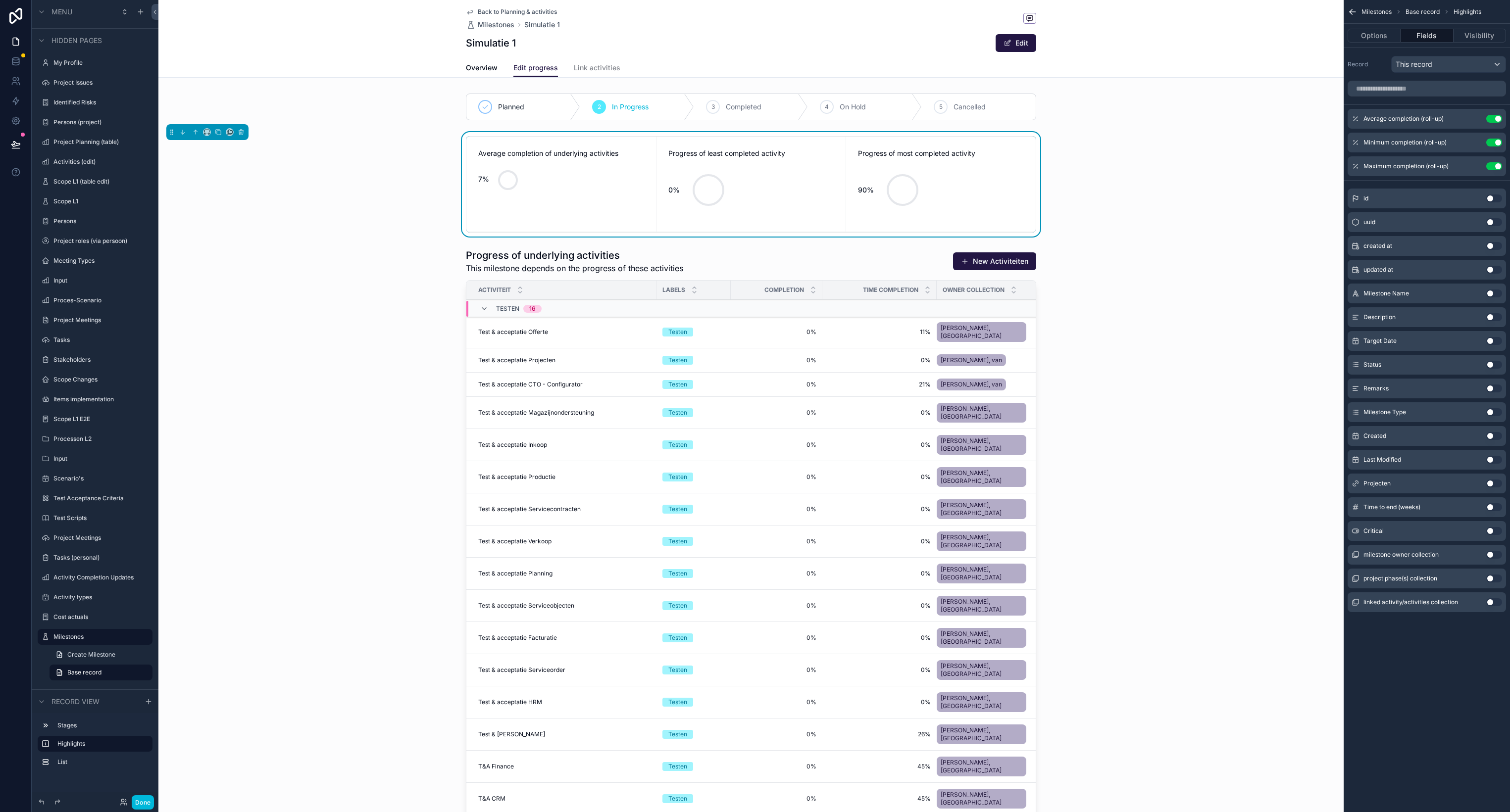
click at [0, 0] on icon "scrollable content" at bounding box center [0, 0] width 0 height 0
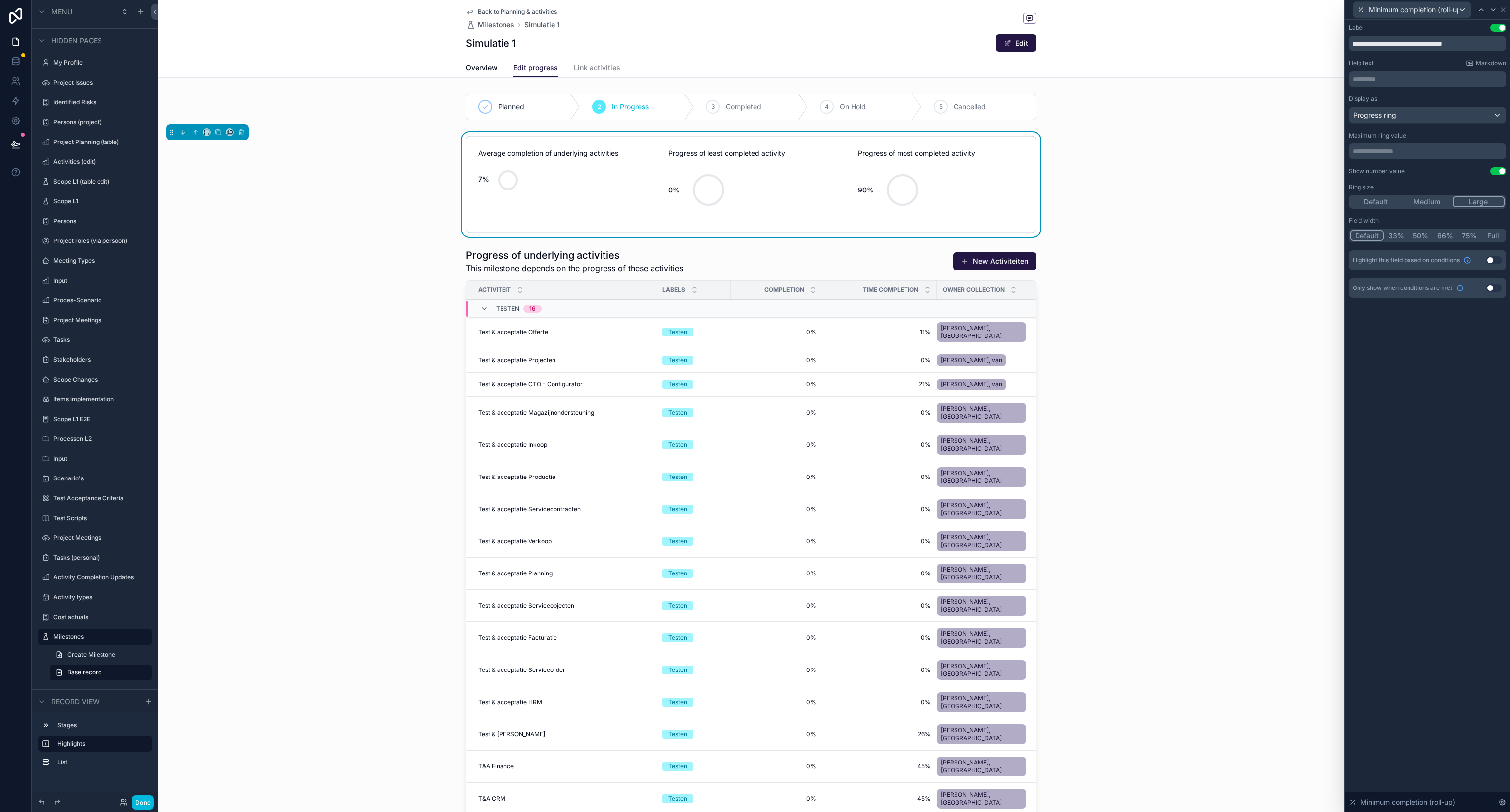
click at [1435, 202] on button "Medium" at bounding box center [1426, 202] width 51 height 11
click at [1504, 10] on icon at bounding box center [1502, 10] width 4 height 4
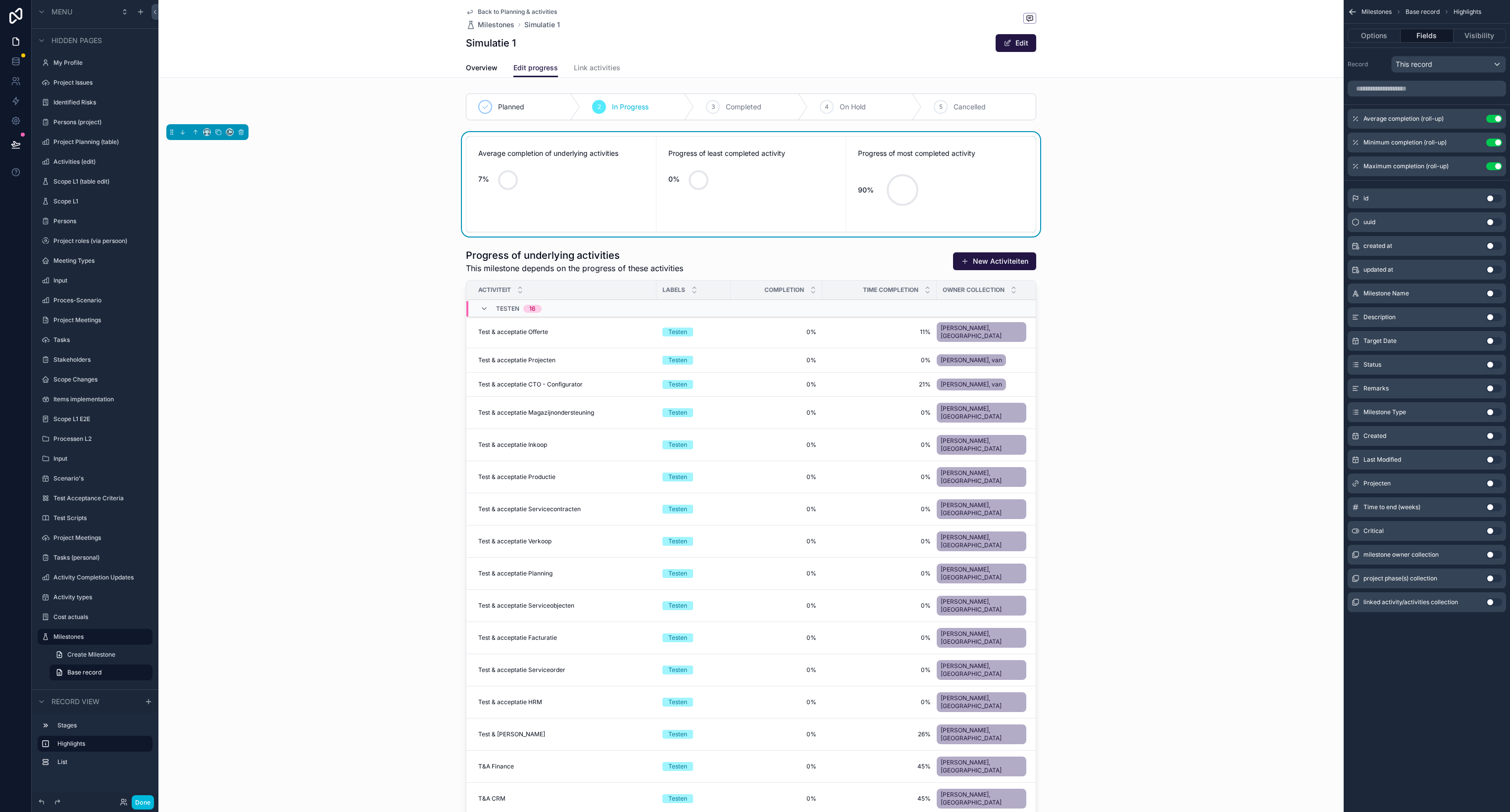
click at [0, 0] on icon "scrollable content" at bounding box center [0, 0] width 0 height 0
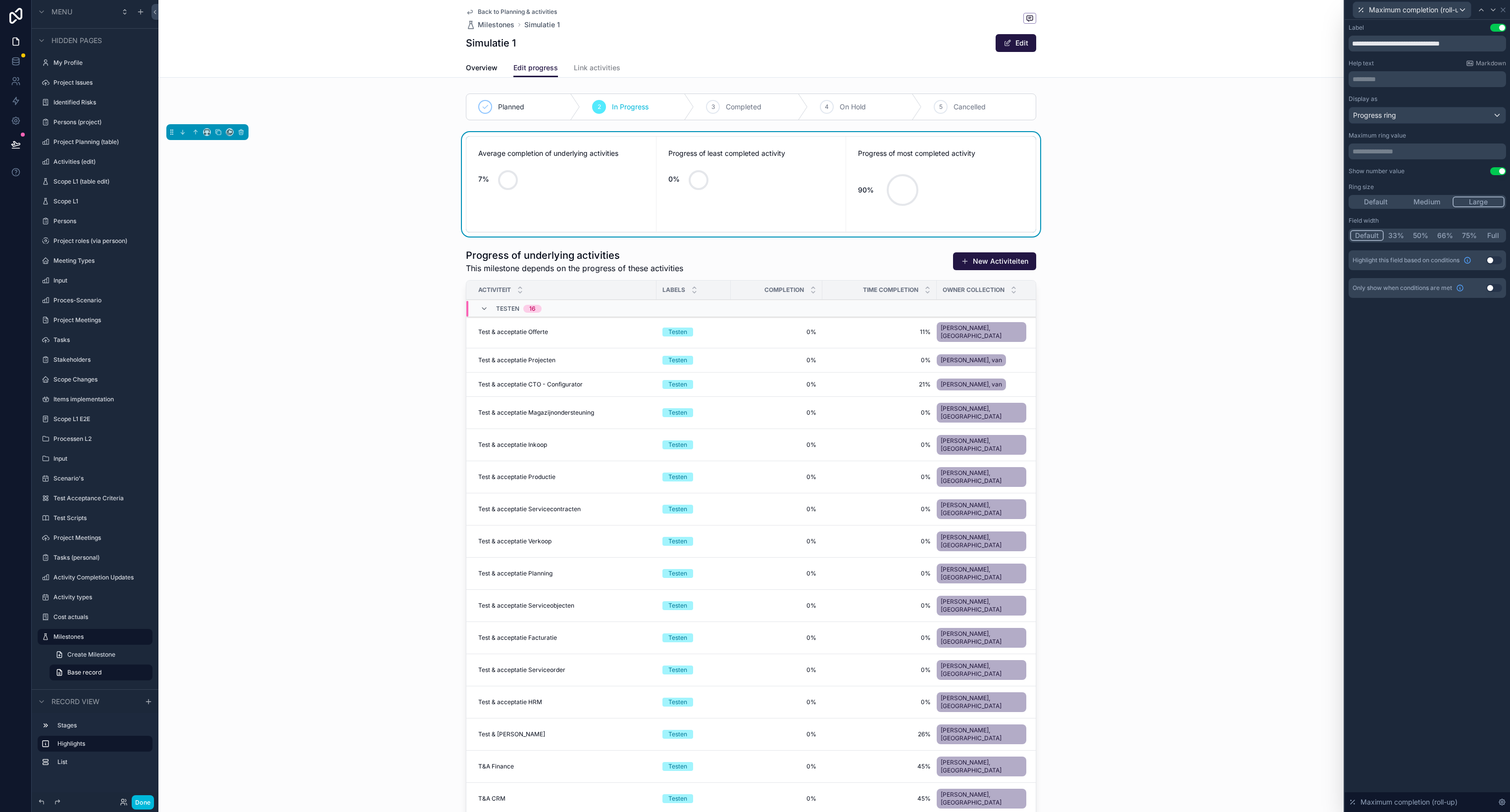
drag, startPoint x: 1438, startPoint y: 203, endPoint x: 1432, endPoint y: 202, distance: 6.1
click at [1438, 203] on button "Medium" at bounding box center [1426, 202] width 51 height 11
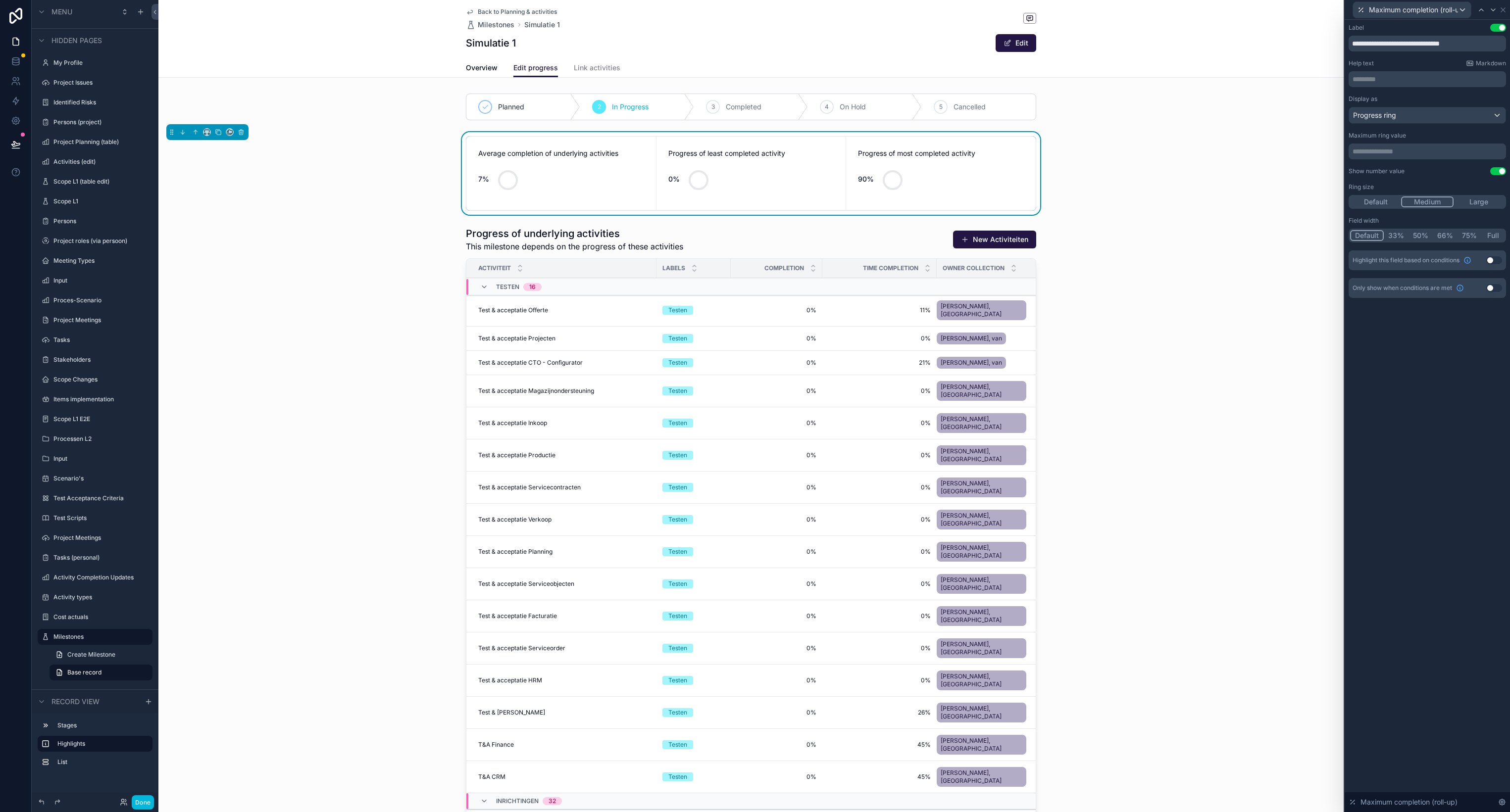
click at [1164, 225] on div "scrollable content" at bounding box center [751, 549] width 1185 height 654
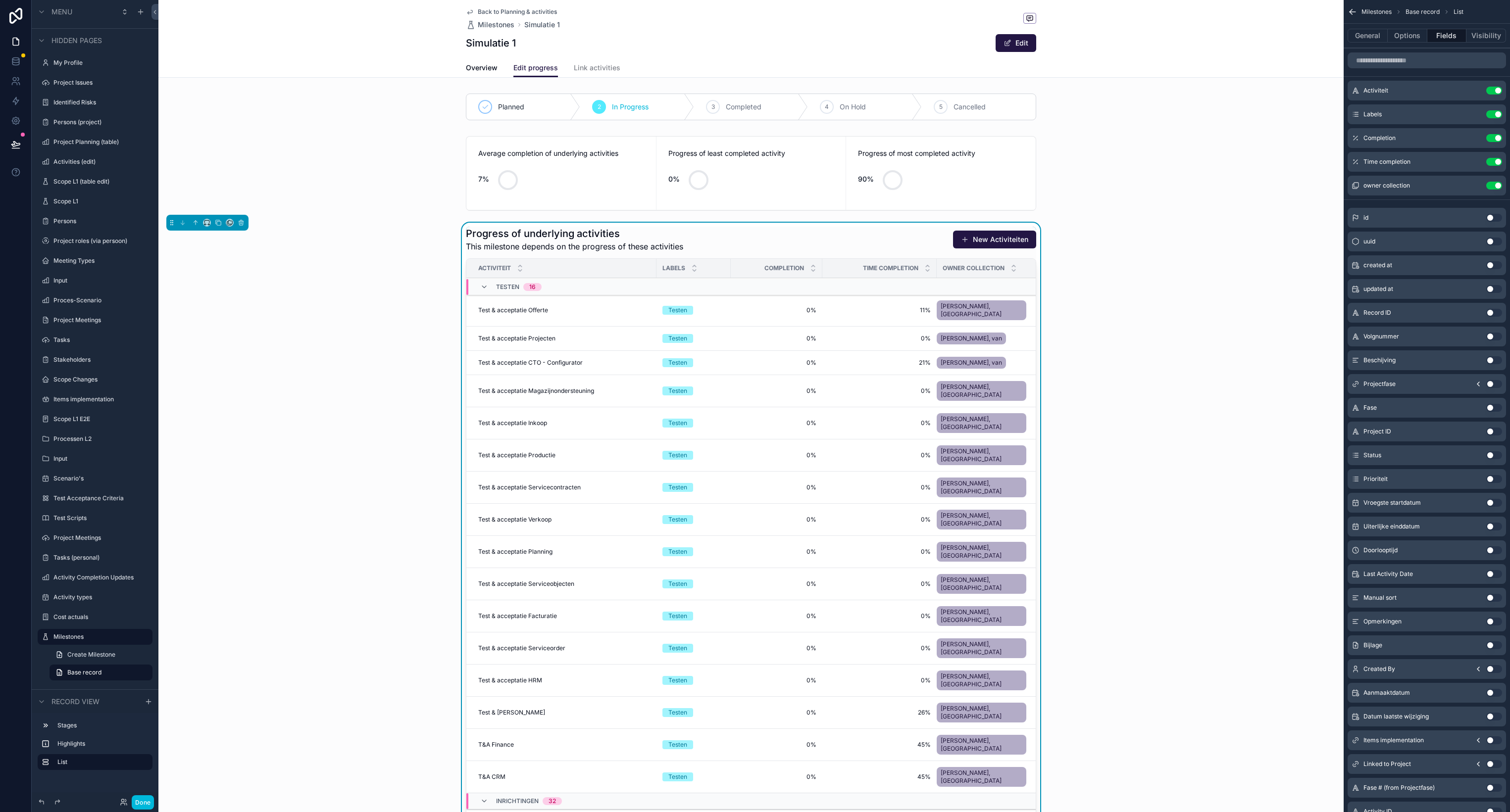
click at [833, 243] on div "Progress of underlying activities This milestone depends on the progress of the…" at bounding box center [751, 239] width 571 height 26
click at [0, 0] on icon "scrollable content" at bounding box center [0, 0] width 0 height 0
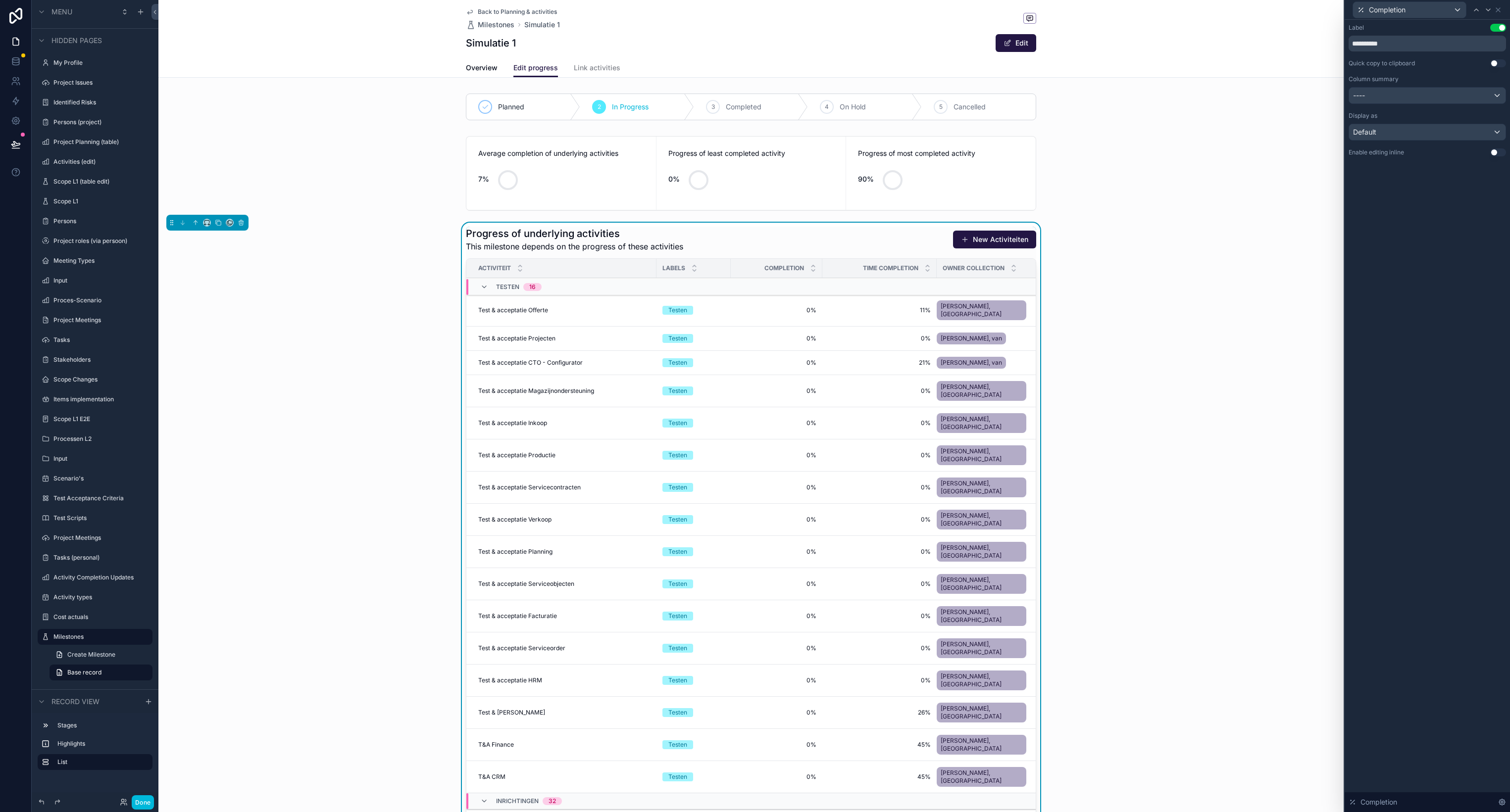
click at [1497, 154] on button "Use setting" at bounding box center [1498, 153] width 16 height 8
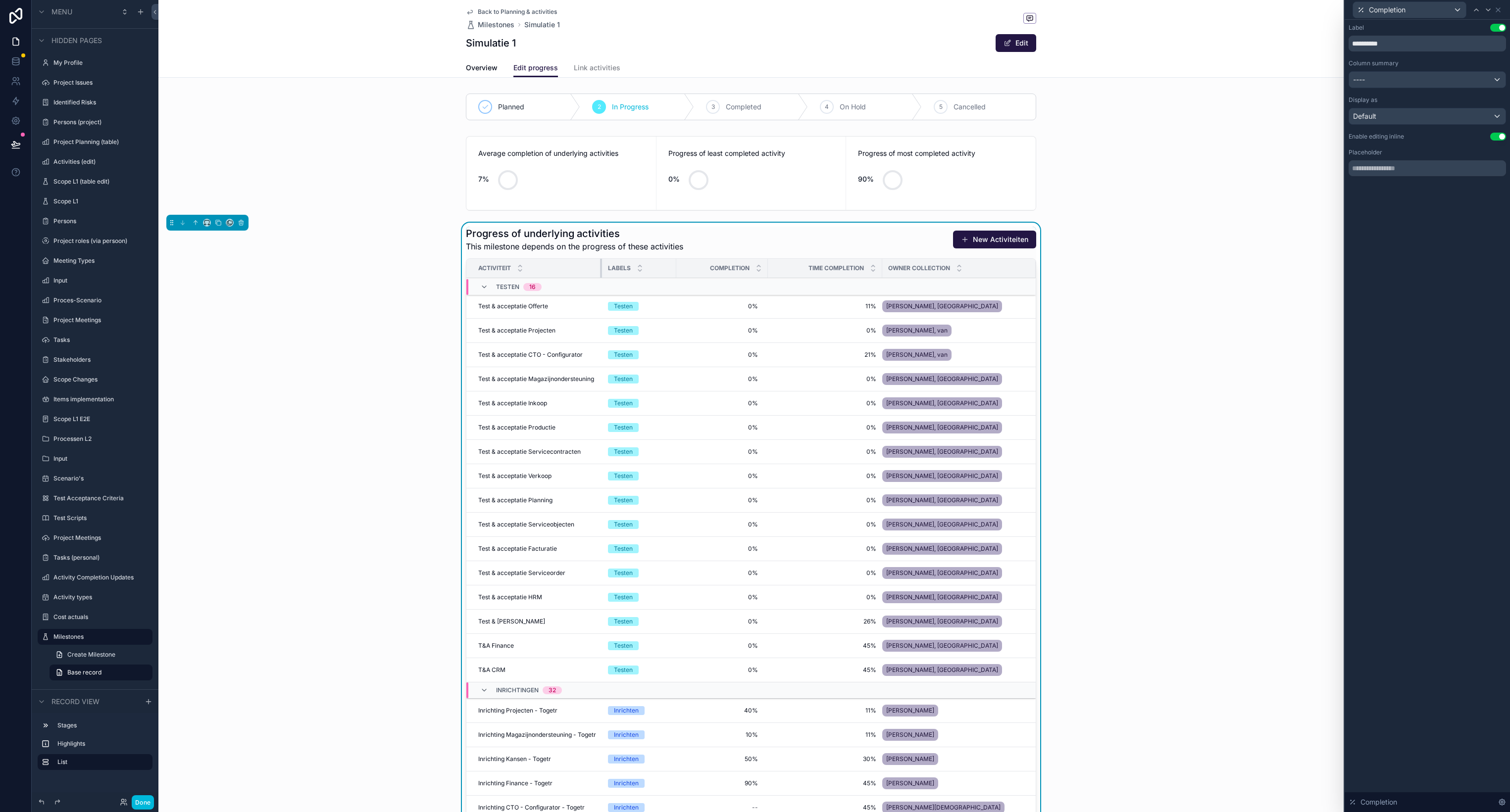
drag, startPoint x: 597, startPoint y: 264, endPoint x: 610, endPoint y: 263, distance: 13.0
click at [594, 263] on th "Activiteit" at bounding box center [534, 268] width 136 height 19
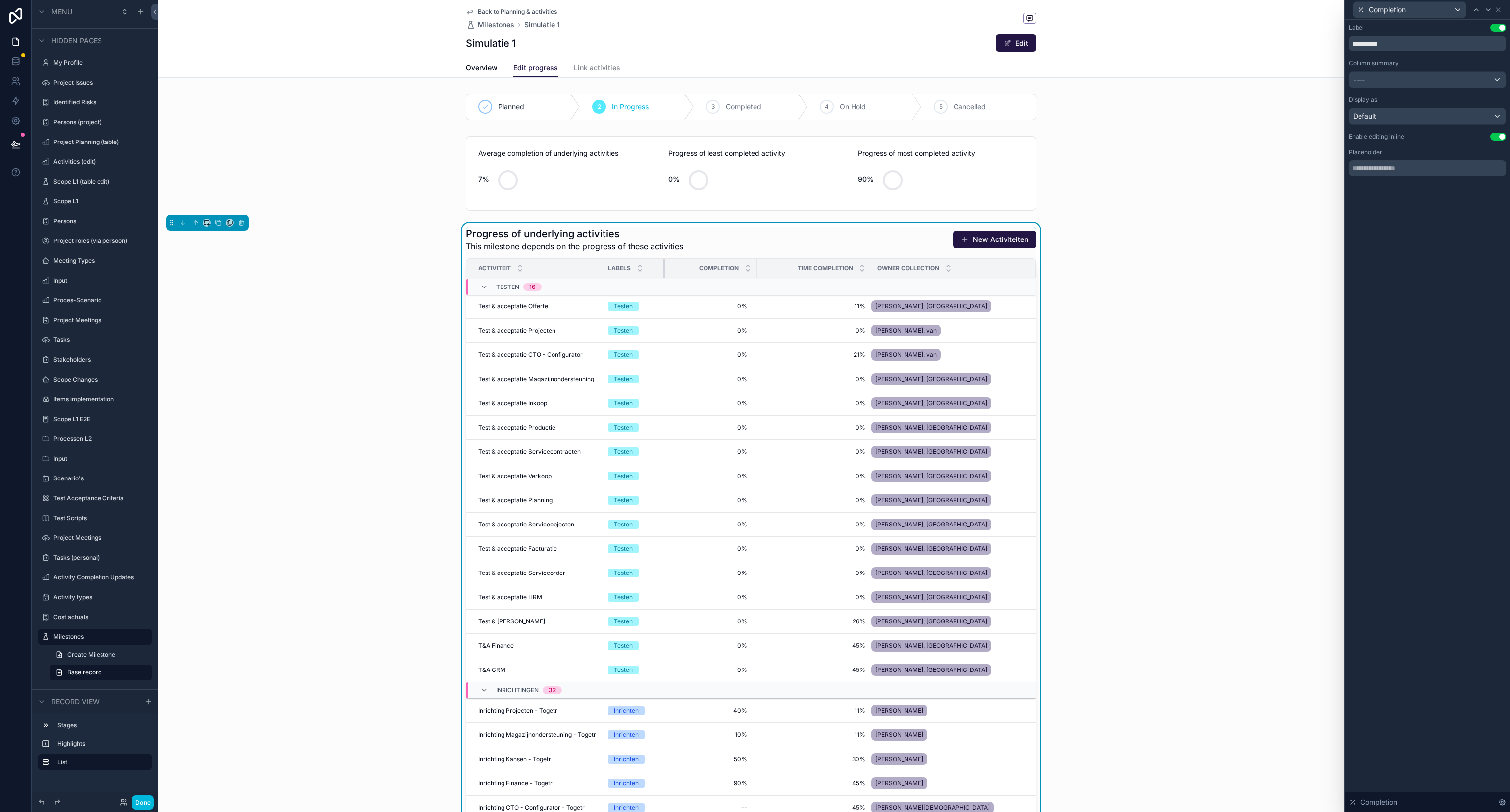
drag, startPoint x: 676, startPoint y: 263, endPoint x: 664, endPoint y: 263, distance: 12.0
click at [664, 263] on div "scrollable content" at bounding box center [665, 267] width 4 height 18
click at [1462, 43] on input "**********" at bounding box center [1427, 43] width 158 height 16
type input "***"
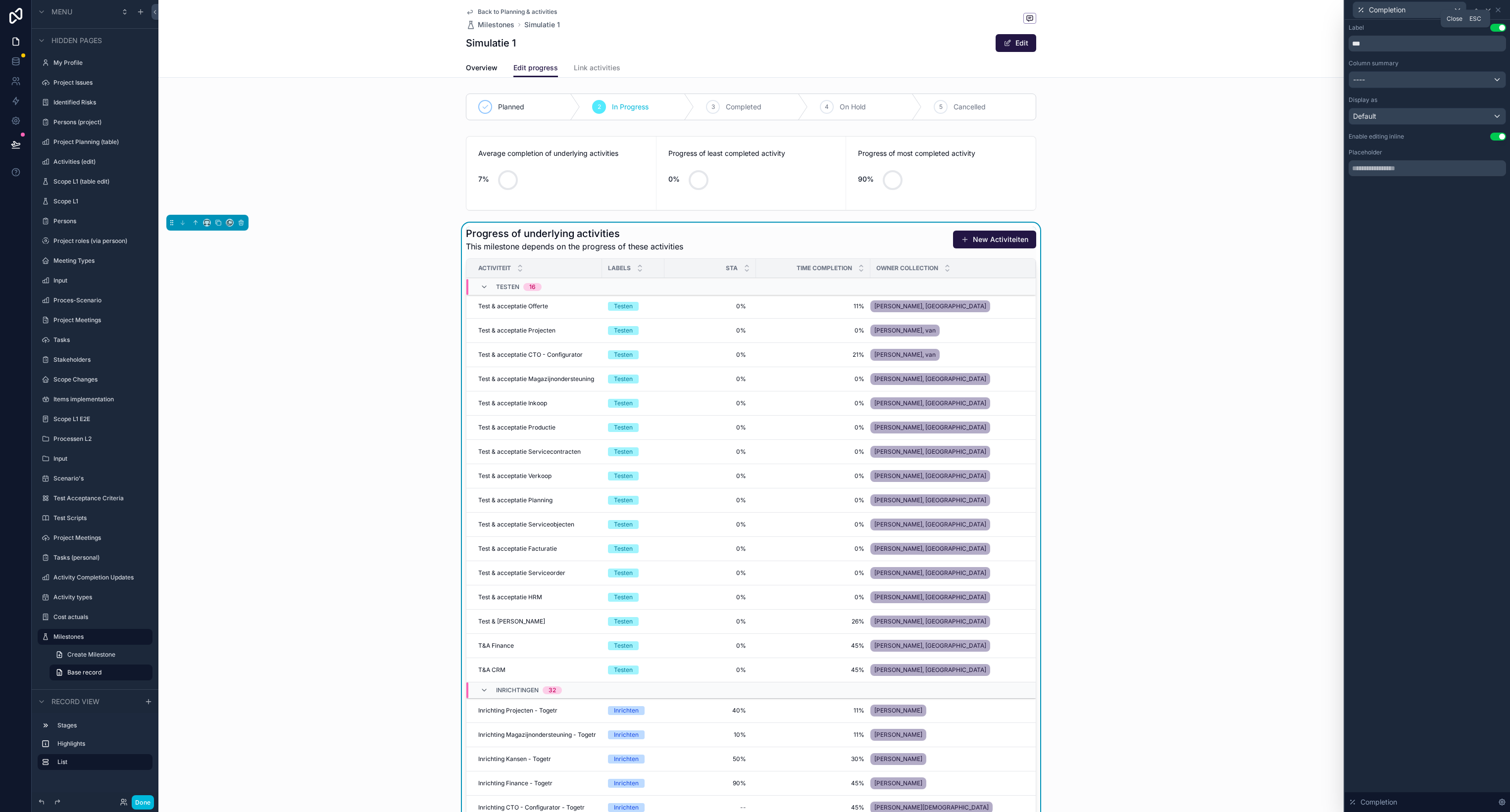
click at [1500, 11] on icon at bounding box center [1498, 10] width 8 height 8
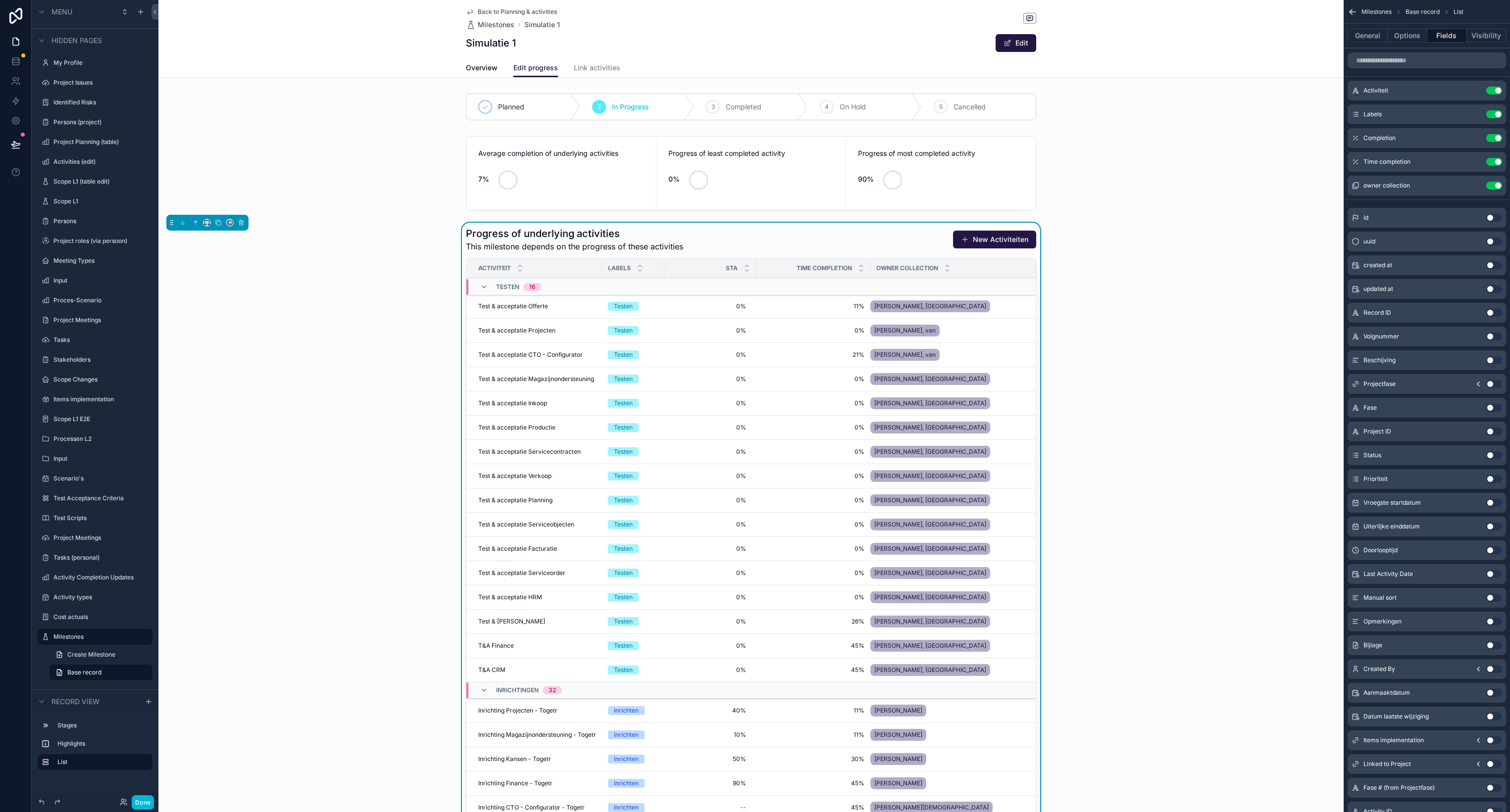
click at [0, 0] on icon "scrollable content" at bounding box center [0, 0] width 0 height 0
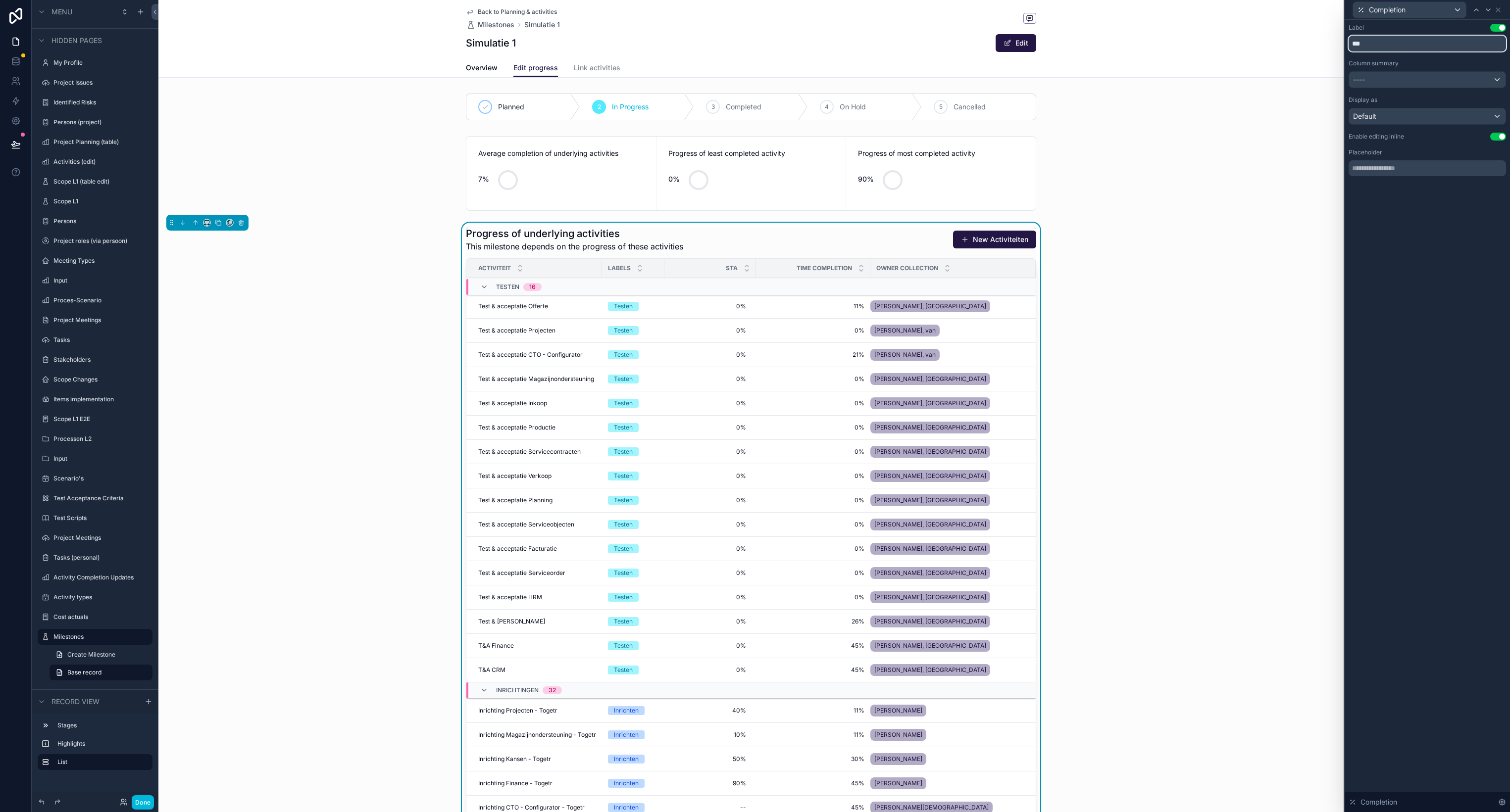
click at [1414, 45] on input "***" at bounding box center [1427, 43] width 158 height 16
click at [1414, 44] on input "***" at bounding box center [1427, 43] width 158 height 16
type input "**********"
click at [1500, 10] on icon at bounding box center [1498, 10] width 8 height 8
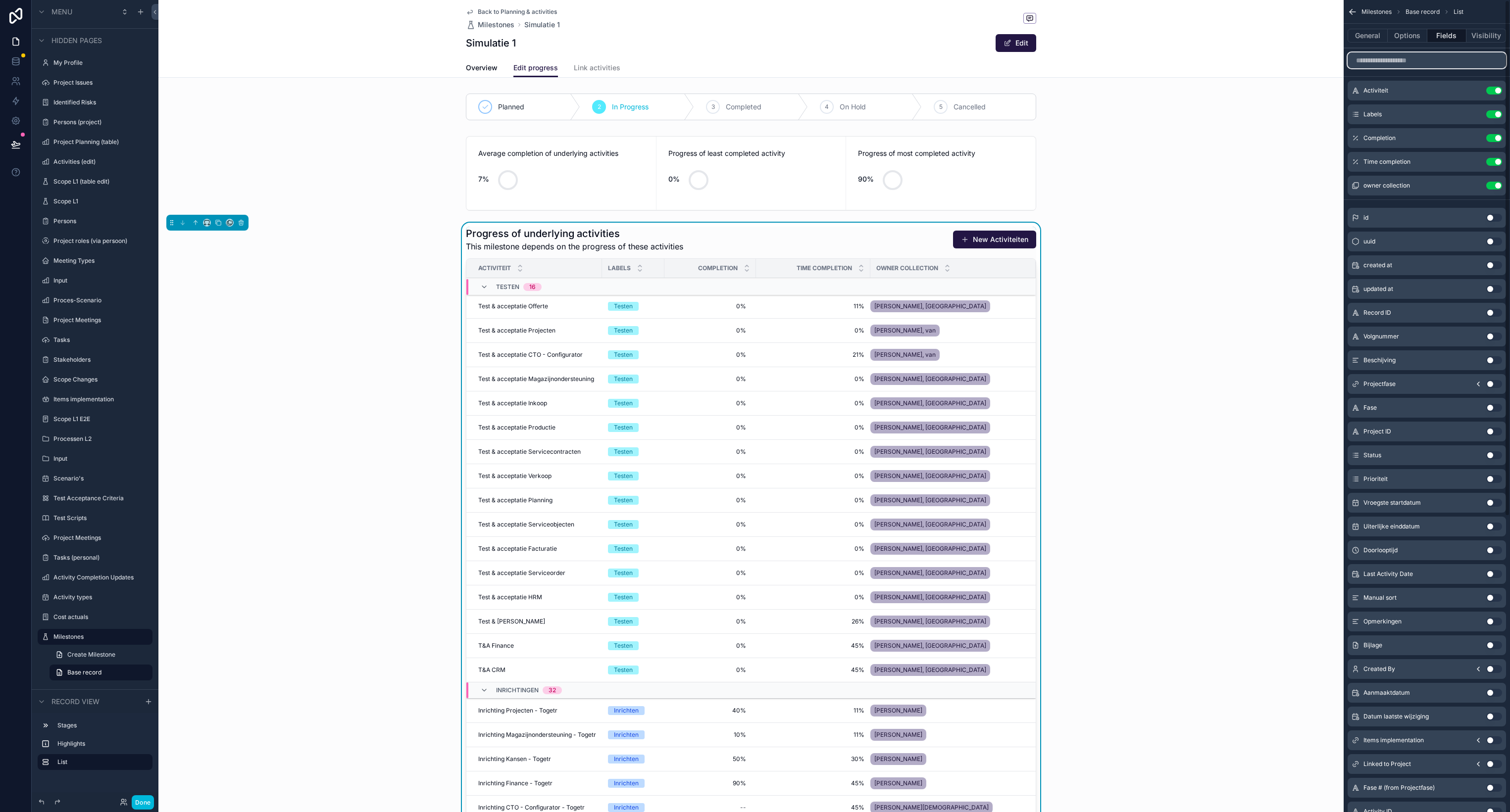
click at [1396, 60] on input "scrollable content" at bounding box center [1426, 60] width 158 height 16
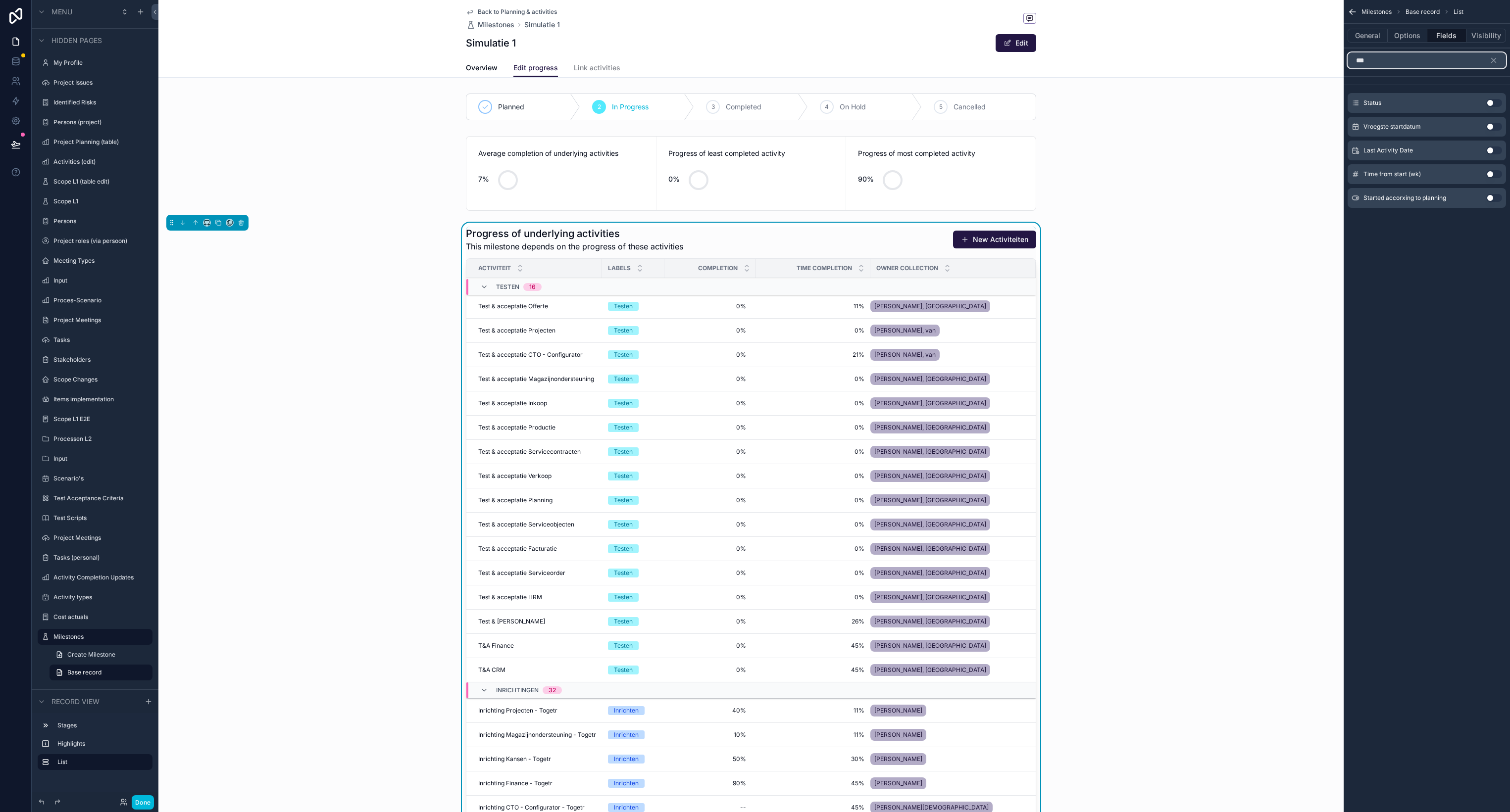
type input "***"
click at [1494, 101] on button "Use setting" at bounding box center [1494, 103] width 16 height 8
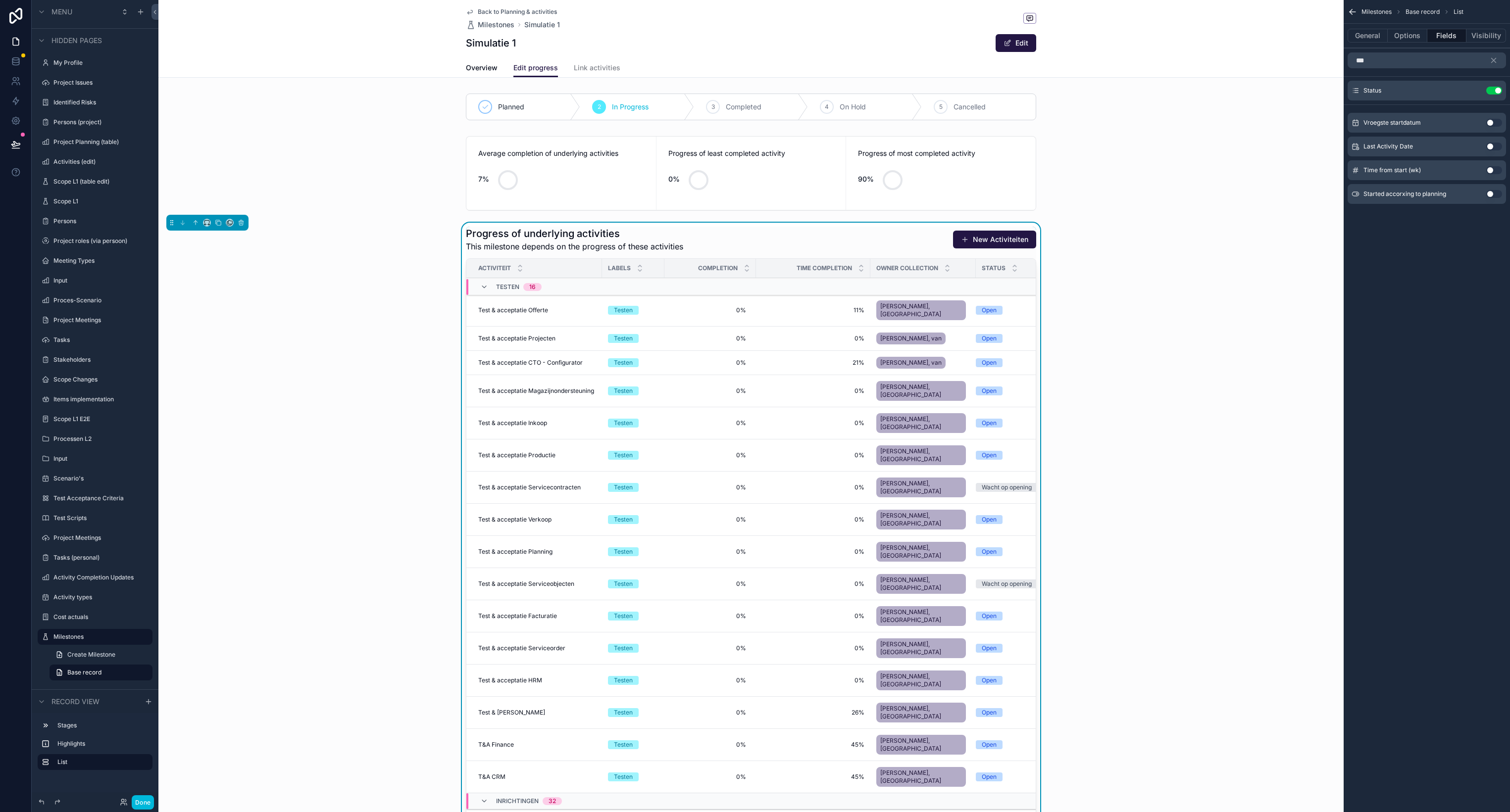
click at [0, 0] on icon "scrollable content" at bounding box center [0, 0] width 0 height 0
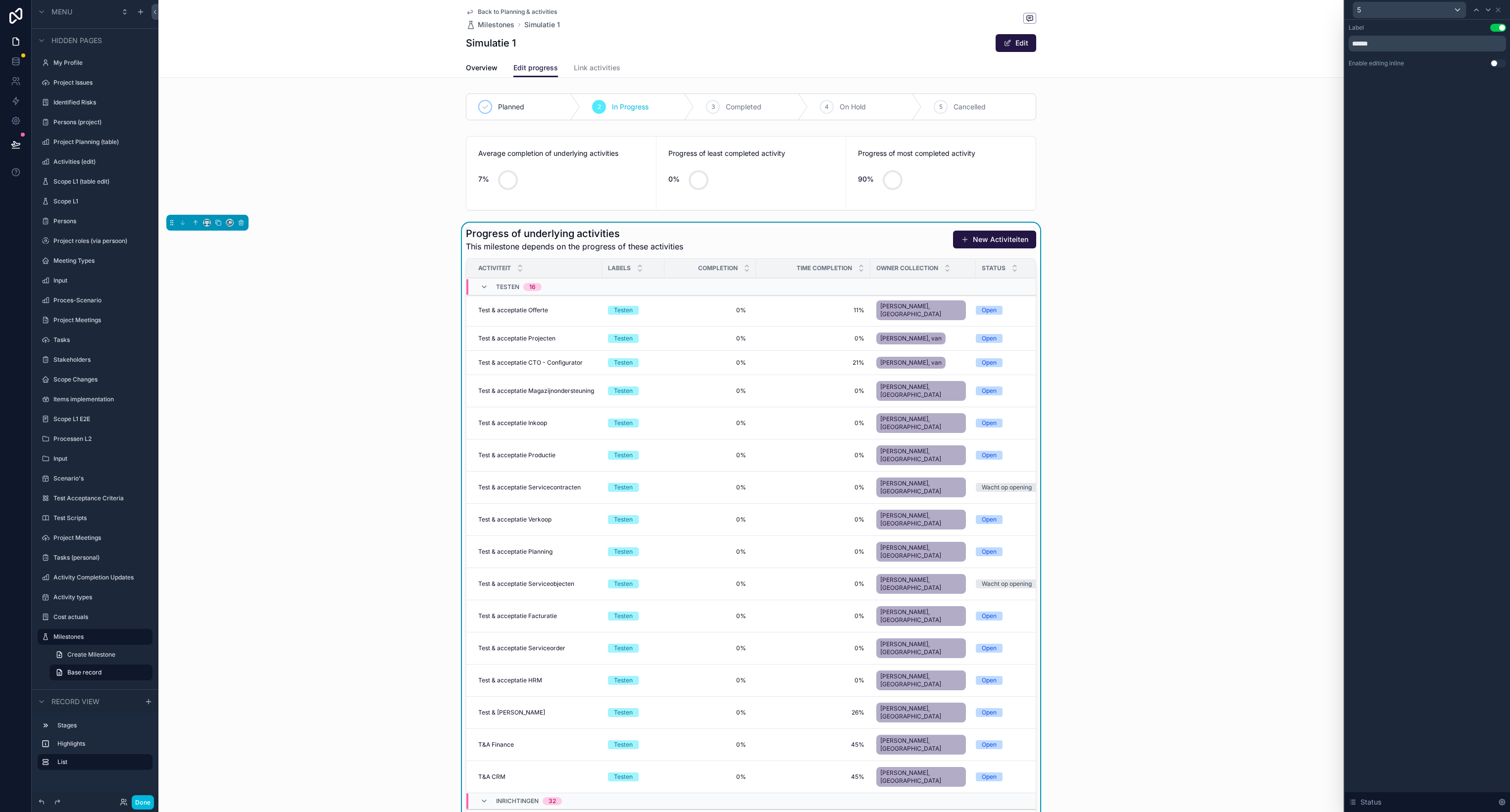
click at [1497, 62] on button "Use setting" at bounding box center [1498, 63] width 16 height 8
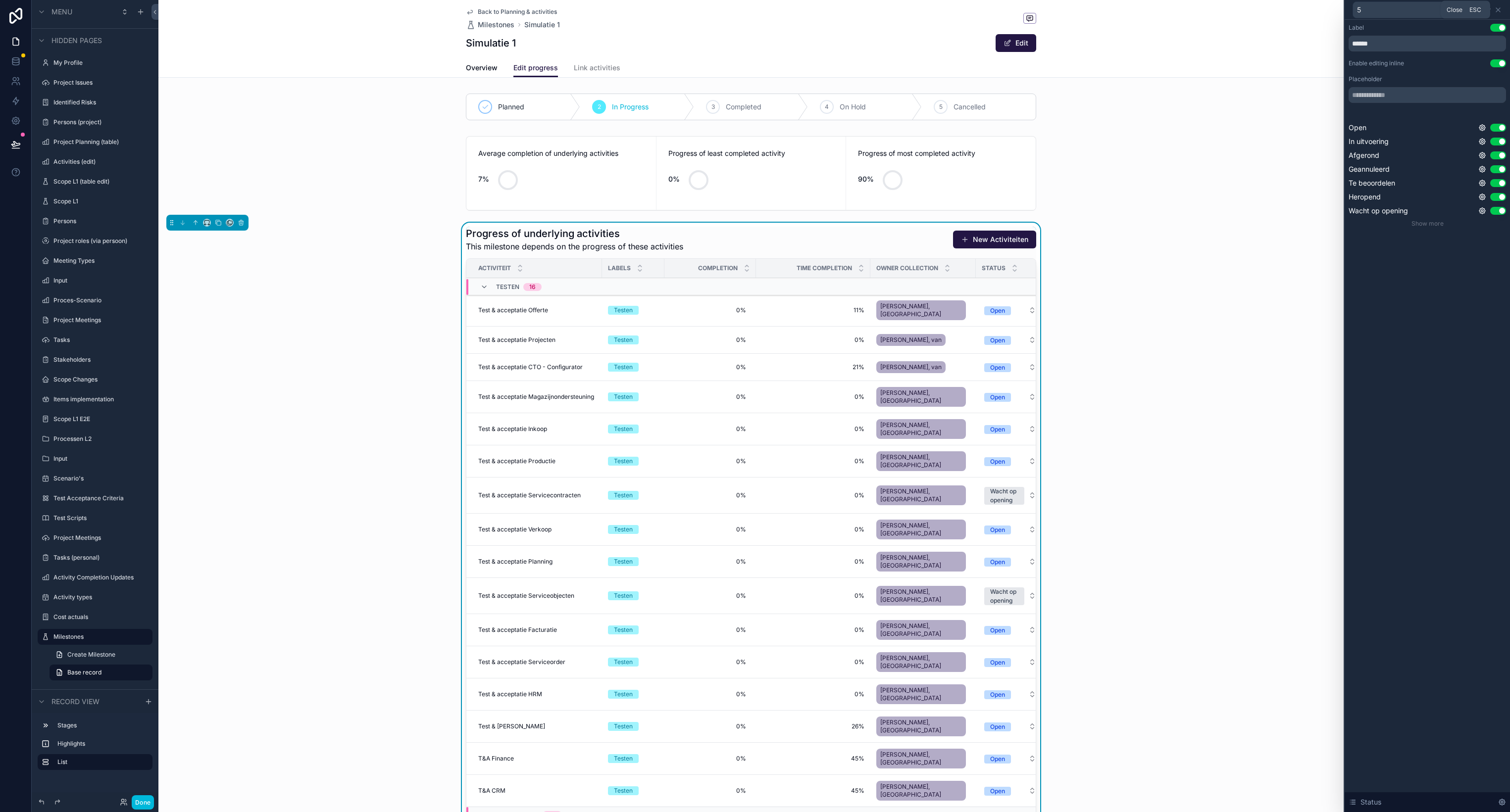
click at [1501, 10] on icon at bounding box center [1498, 10] width 8 height 8
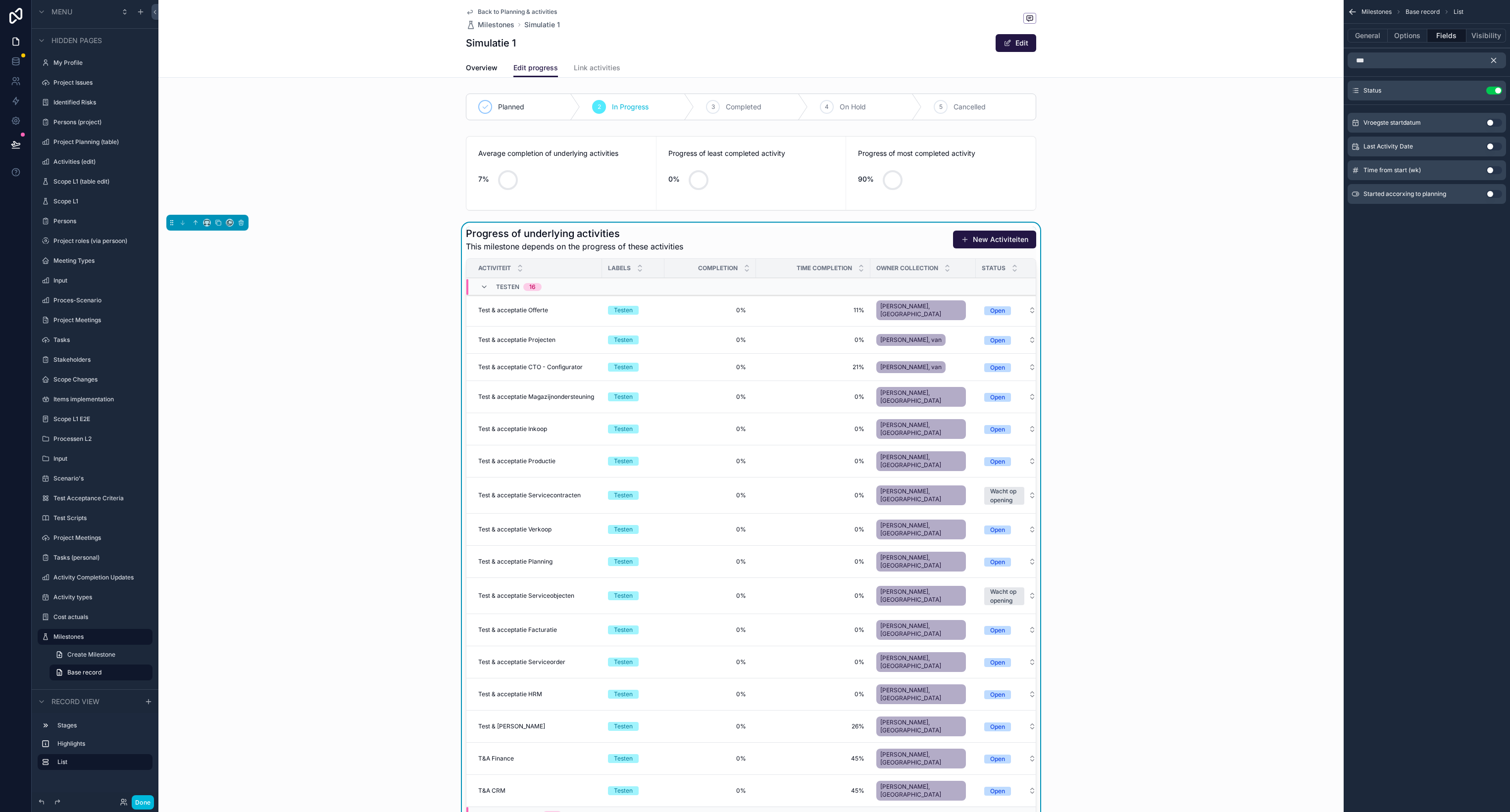
click at [1497, 63] on icon "scrollable content" at bounding box center [1493, 60] width 9 height 9
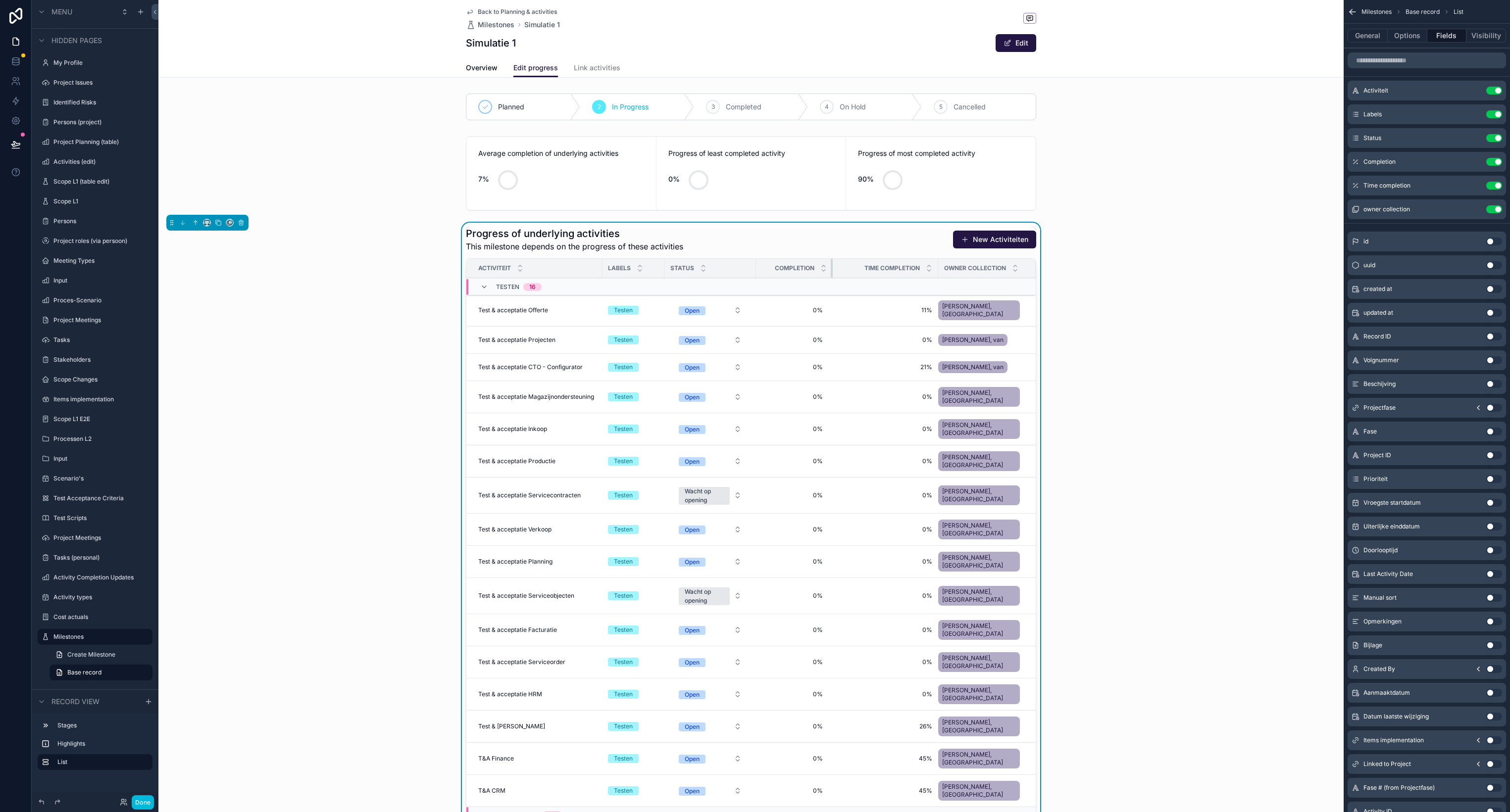
drag, startPoint x: 870, startPoint y: 263, endPoint x: 833, endPoint y: 266, distance: 37.1
click at [833, 266] on div "scrollable content" at bounding box center [833, 267] width 4 height 18
drag, startPoint x: 936, startPoint y: 262, endPoint x: 925, endPoint y: 263, distance: 11.0
click at [925, 263] on th "Time completion" at bounding box center [879, 268] width 94 height 19
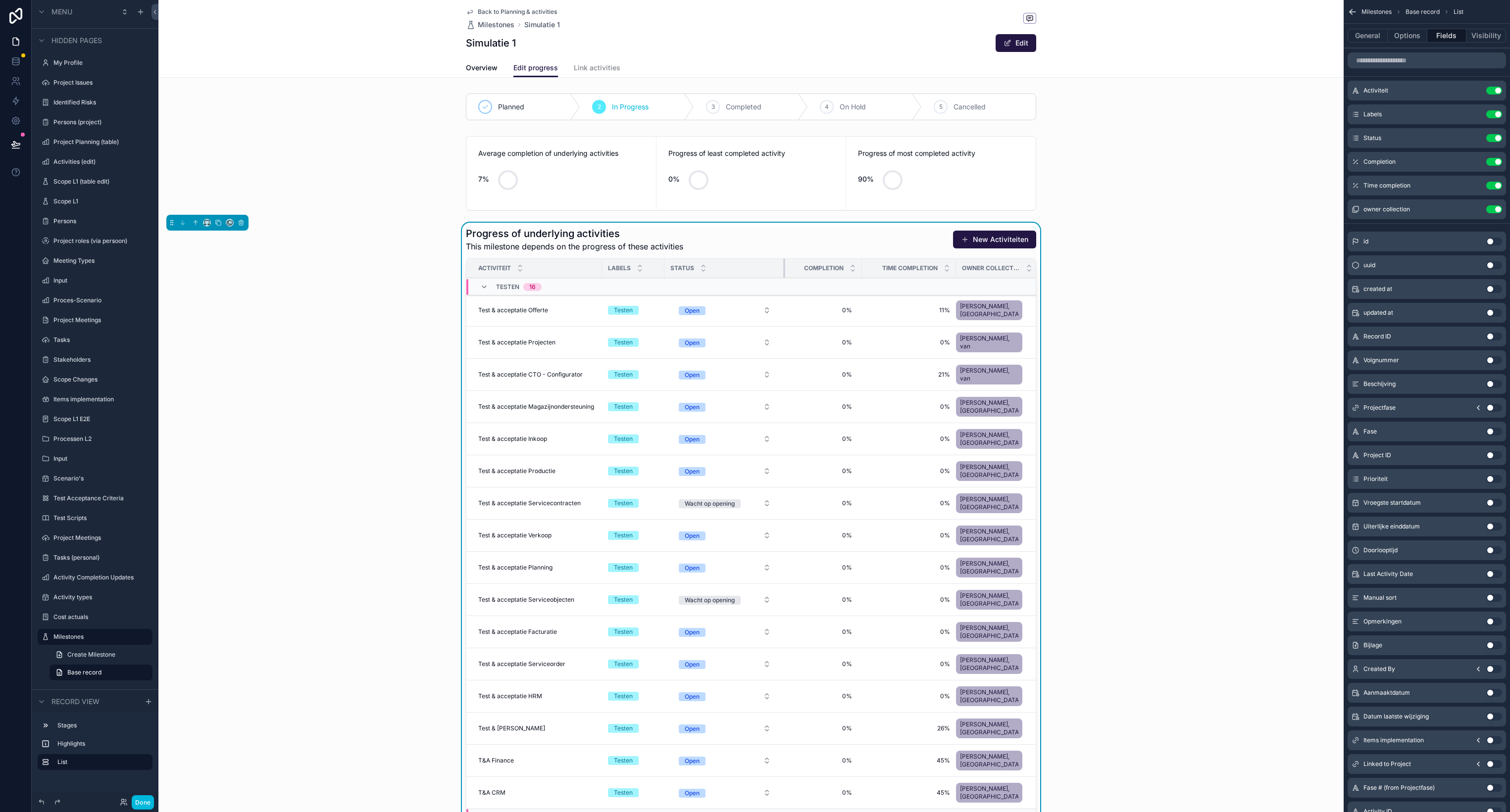
drag, startPoint x: 755, startPoint y: 267, endPoint x: 784, endPoint y: 266, distance: 29.0
click at [784, 266] on div "scrollable content" at bounding box center [784, 267] width 4 height 18
click at [1152, 282] on div "Progress of underlying activities This milestone depends on the progress of the…" at bounding box center [751, 549] width 1185 height 654
click at [485, 287] on icon "scrollable content" at bounding box center [484, 287] width 8 height 8
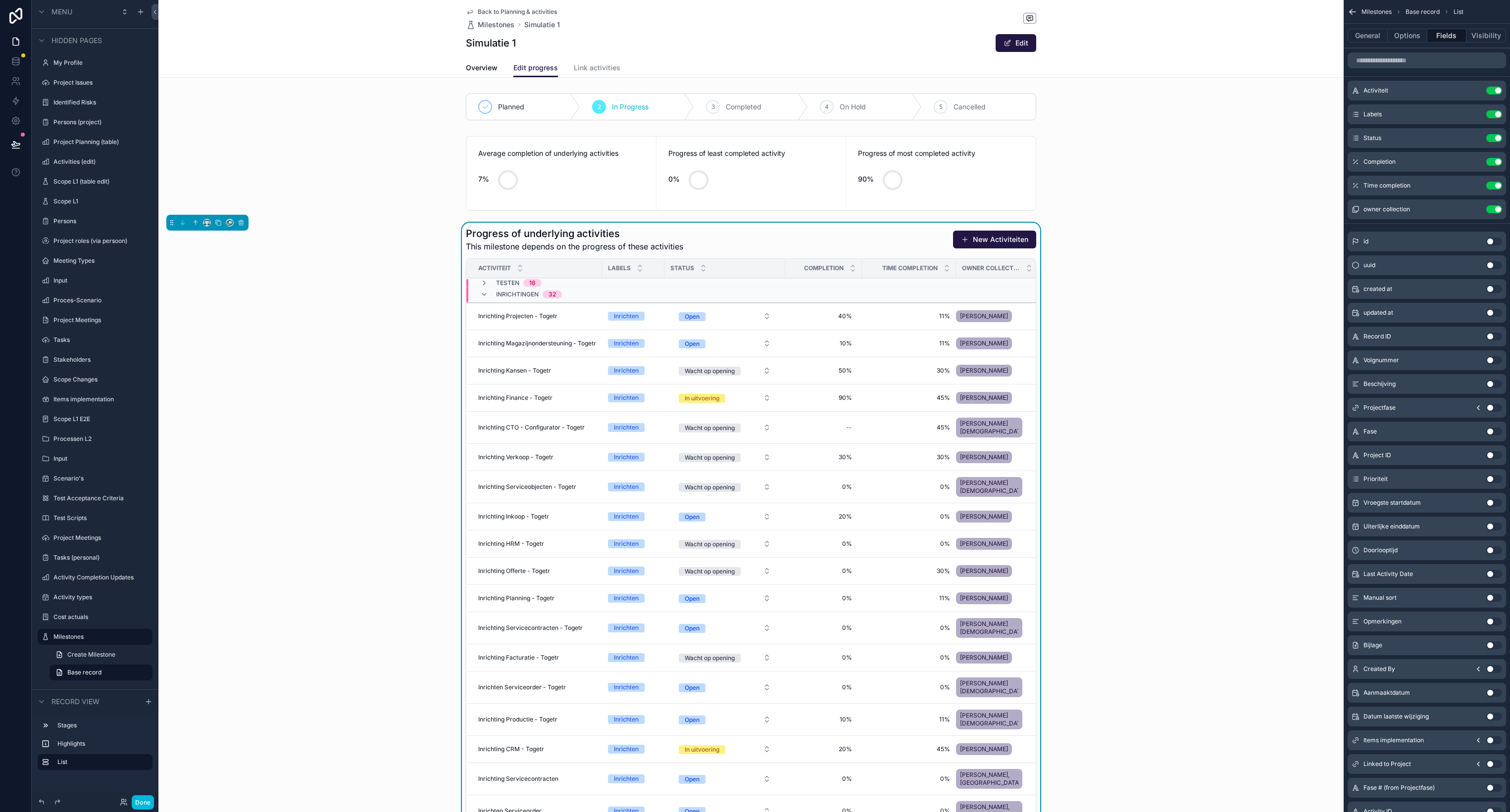
click at [484, 295] on icon "scrollable content" at bounding box center [484, 295] width 8 height 8
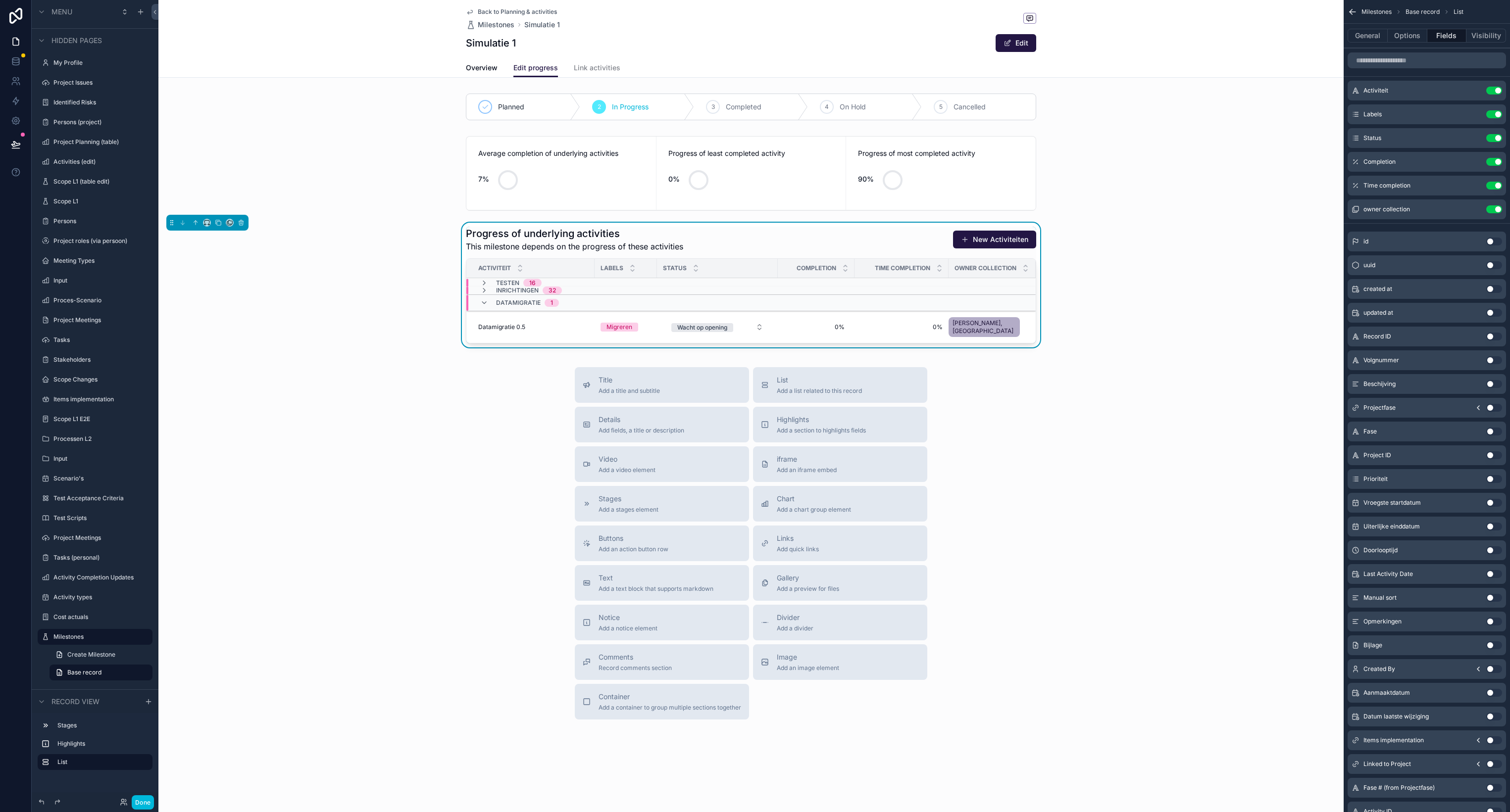
click at [393, 332] on div "Progress of underlying activities This milestone depends on the progress of the…" at bounding box center [751, 287] width 1185 height 129
click at [704, 237] on div "Progress of underlying activities This milestone depends on the progress of the…" at bounding box center [751, 239] width 571 height 26
click at [1366, 37] on button "General" at bounding box center [1368, 35] width 40 height 14
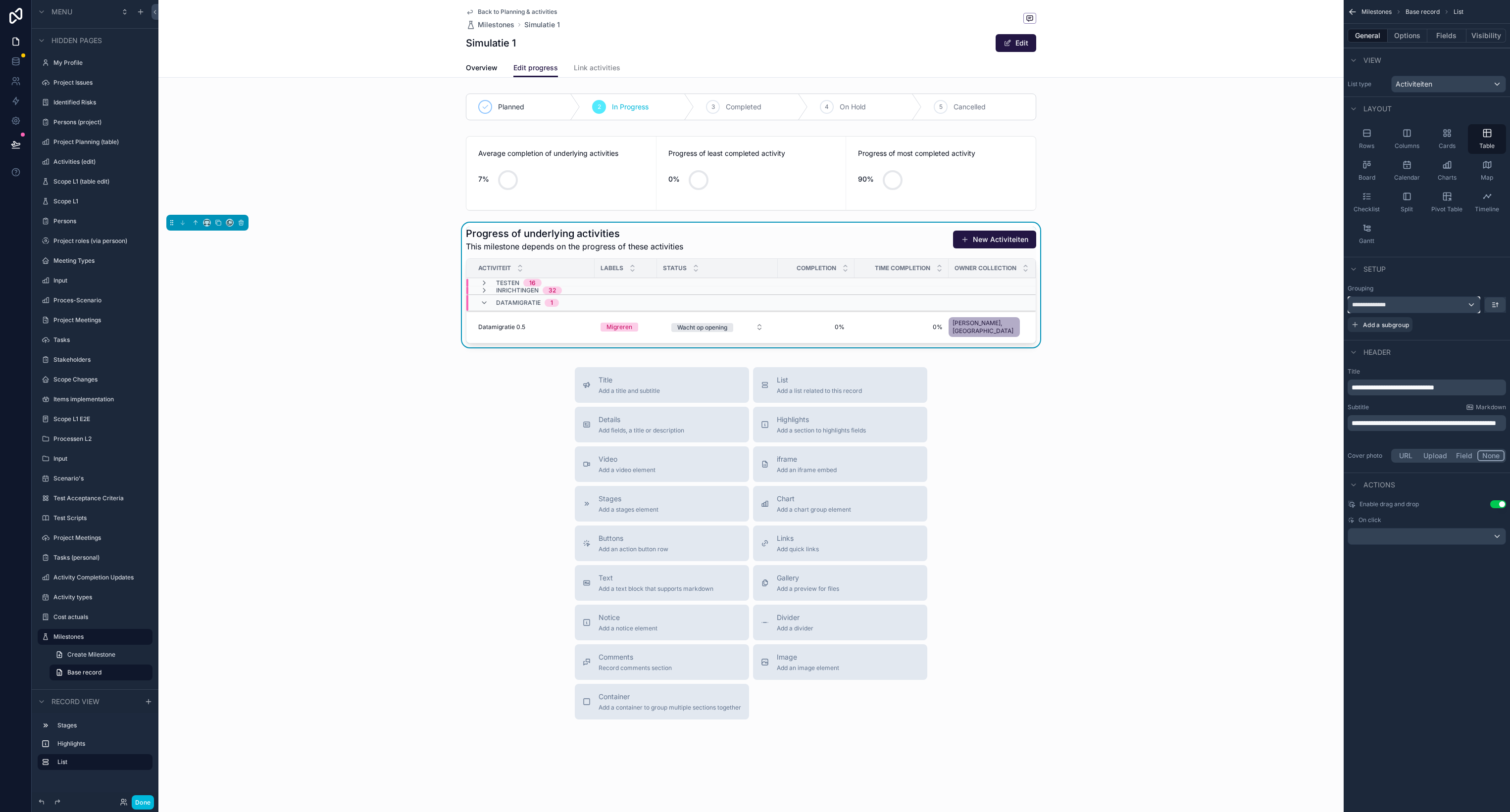
click at [1444, 304] on div "**********" at bounding box center [1414, 305] width 132 height 16
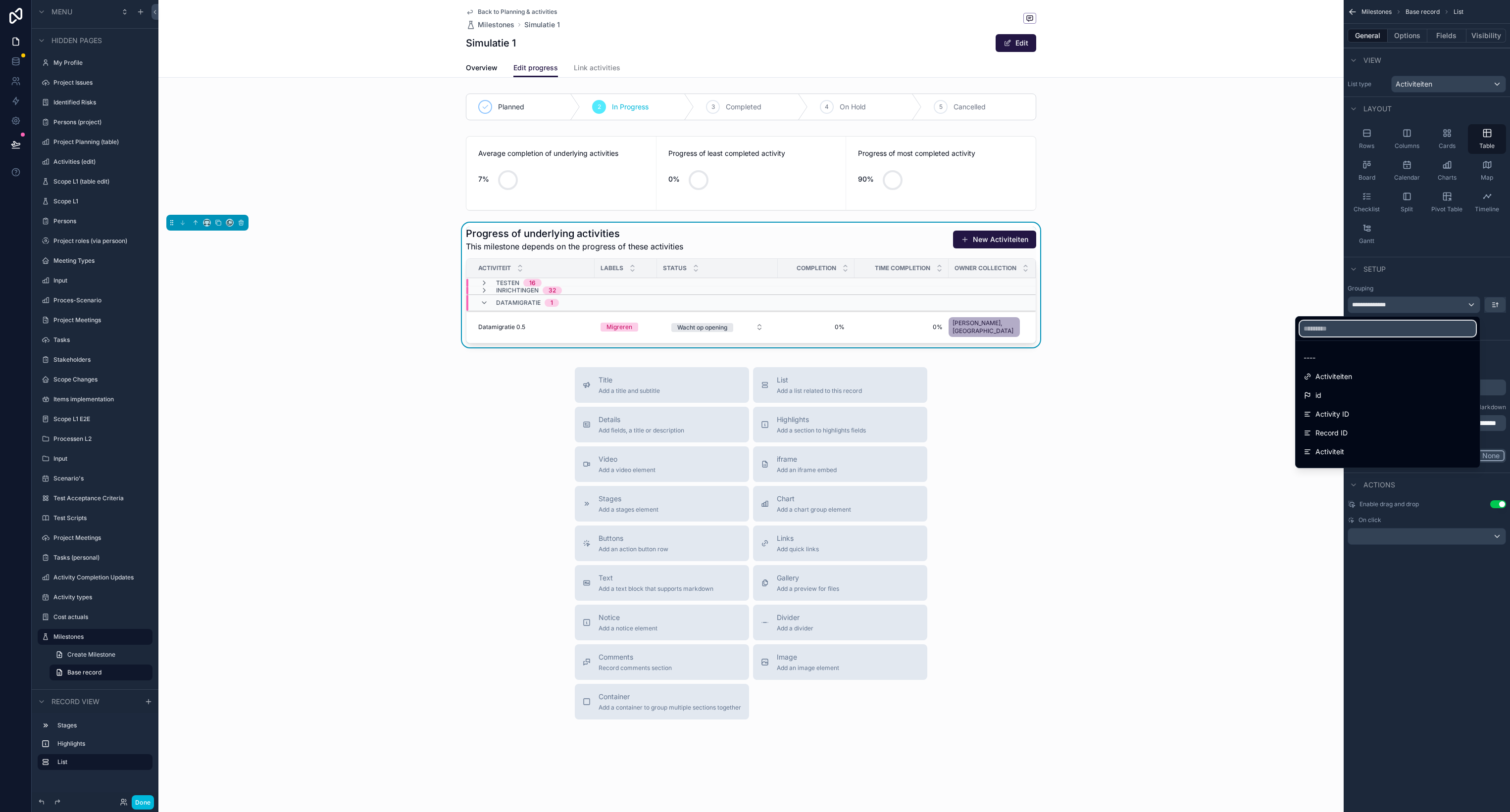
click at [1398, 328] on input "text" at bounding box center [1387, 328] width 176 height 16
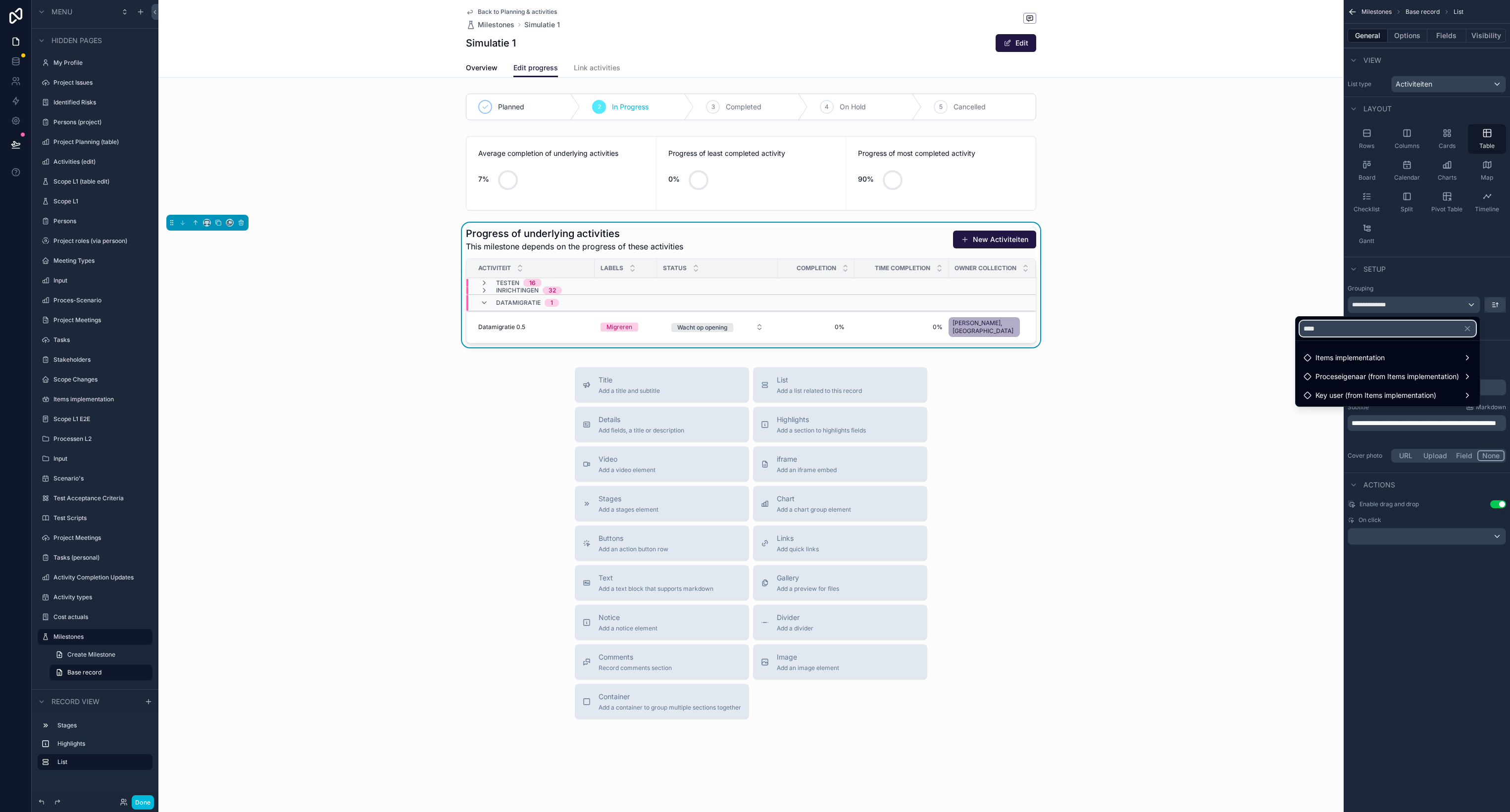
type input "****"
click at [1380, 356] on span "Items implementation" at bounding box center [1349, 357] width 69 height 12
drag, startPoint x: 1276, startPoint y: 351, endPoint x: 1253, endPoint y: 353, distance: 23.1
click at [1253, 353] on span "Items implementation" at bounding box center [1251, 349] width 69 height 12
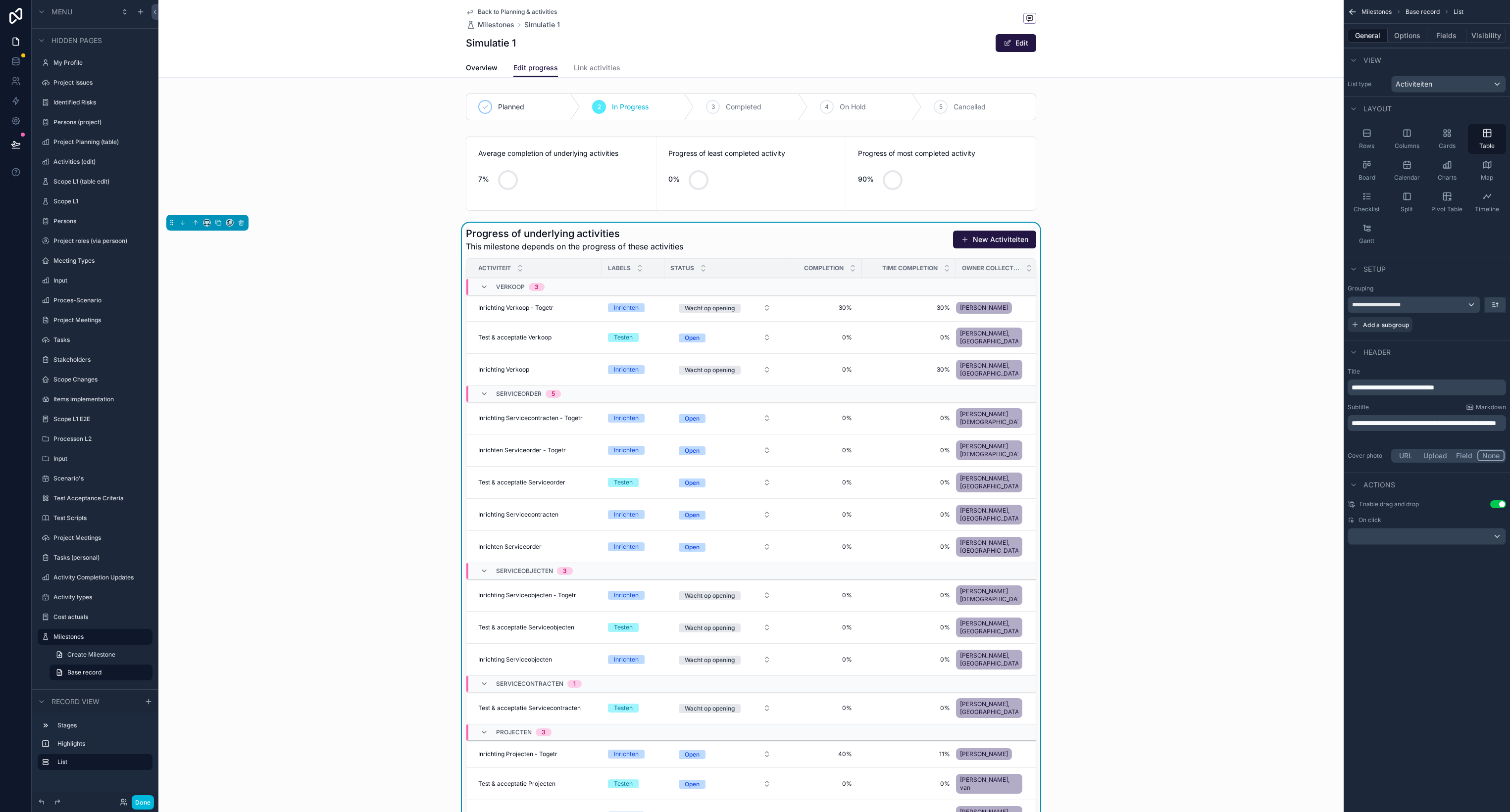
click at [485, 287] on icon "scrollable content" at bounding box center [484, 287] width 8 height 8
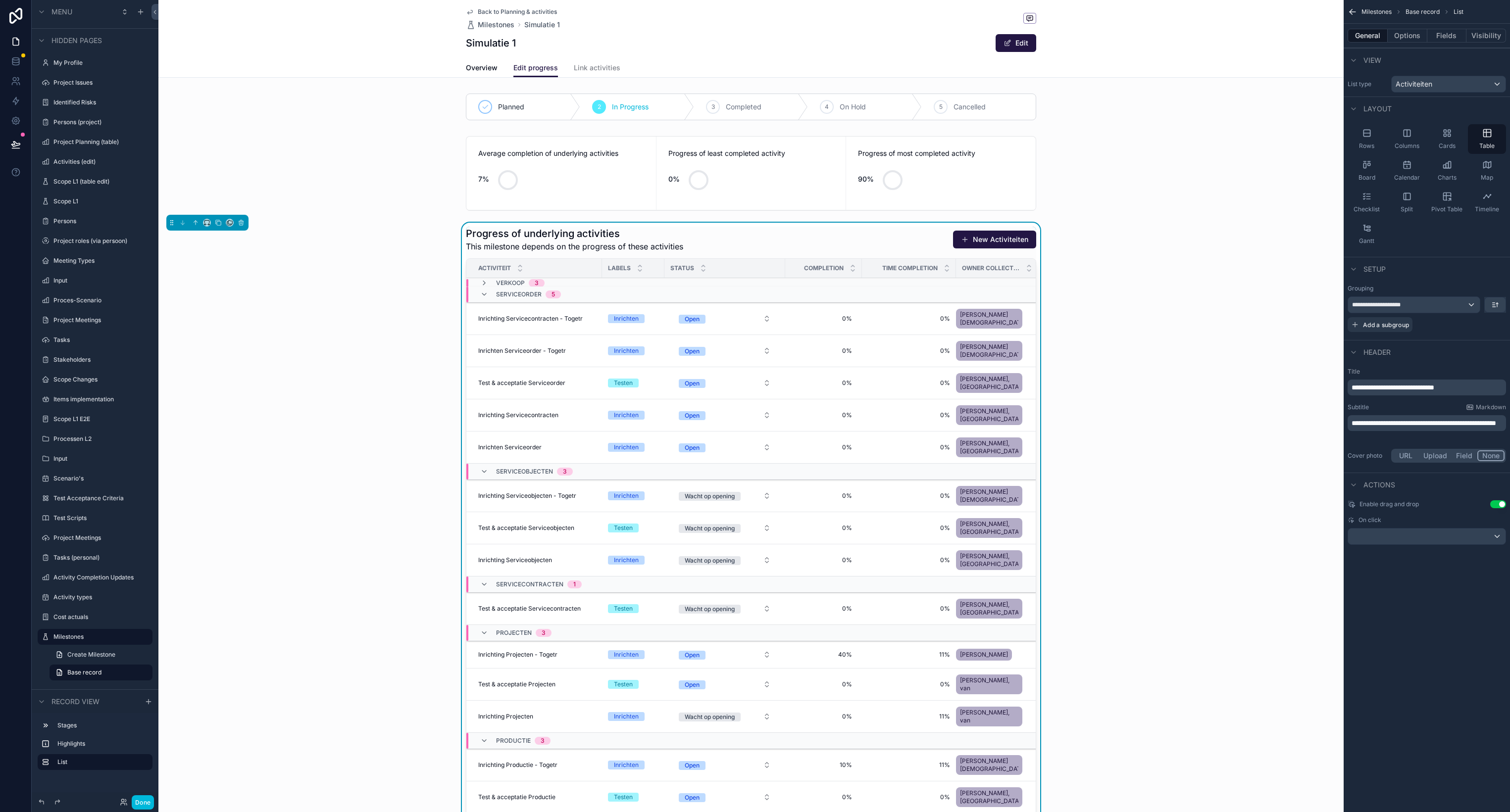
click at [484, 296] on icon "scrollable content" at bounding box center [484, 295] width 8 height 8
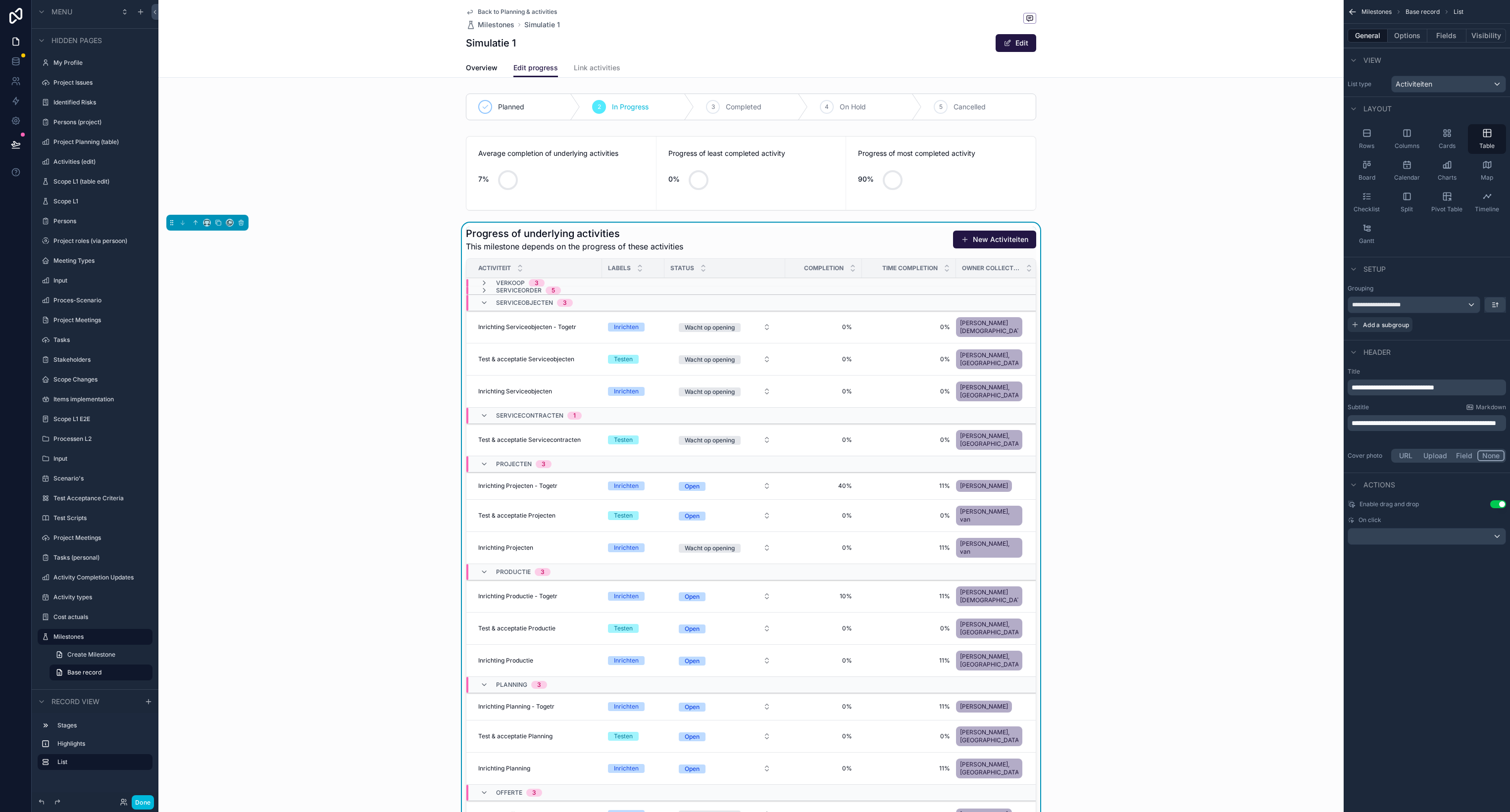
click at [483, 301] on icon "scrollable content" at bounding box center [484, 303] width 8 height 8
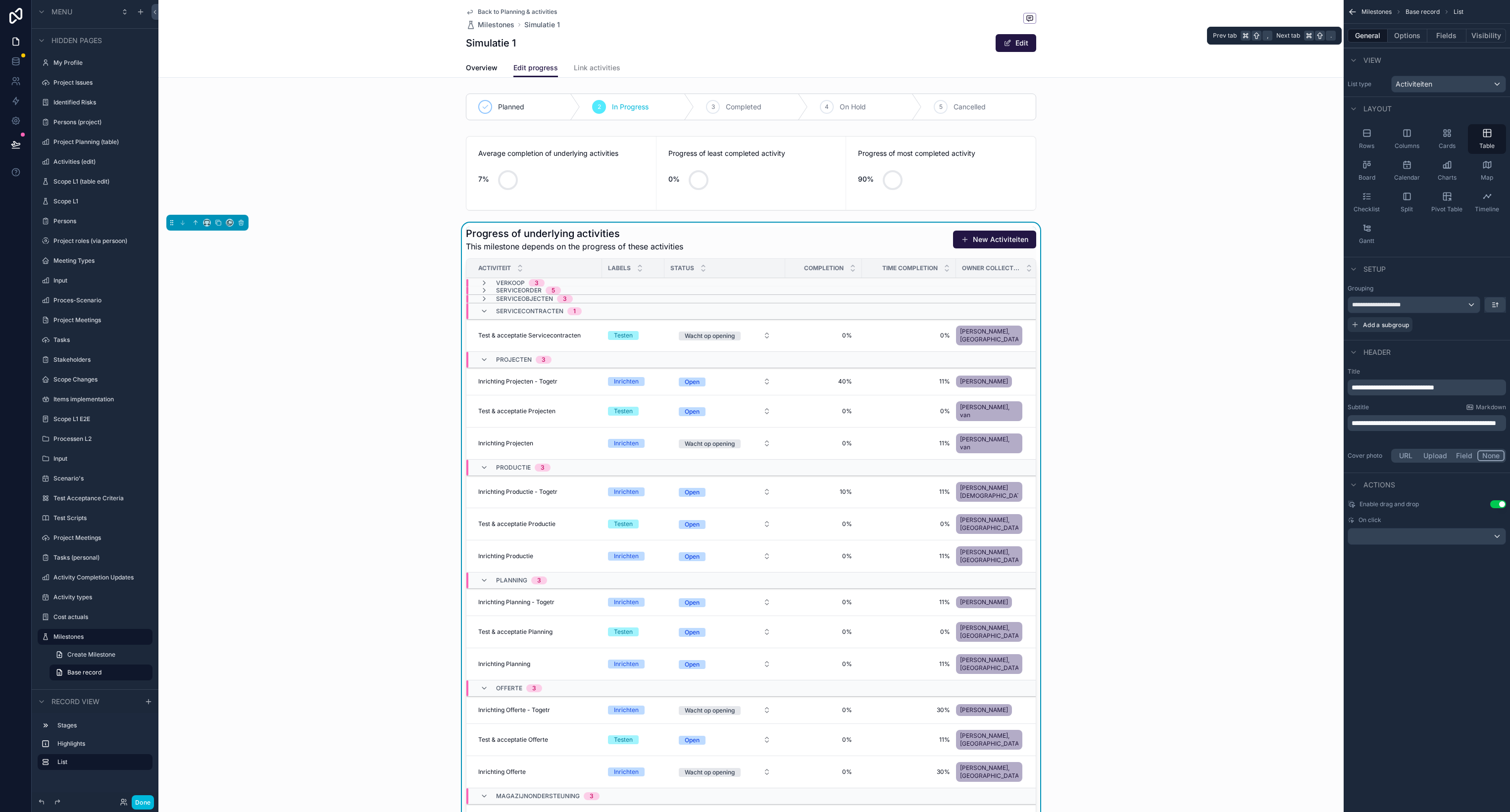
click at [1403, 35] on button "Options" at bounding box center [1406, 35] width 39 height 14
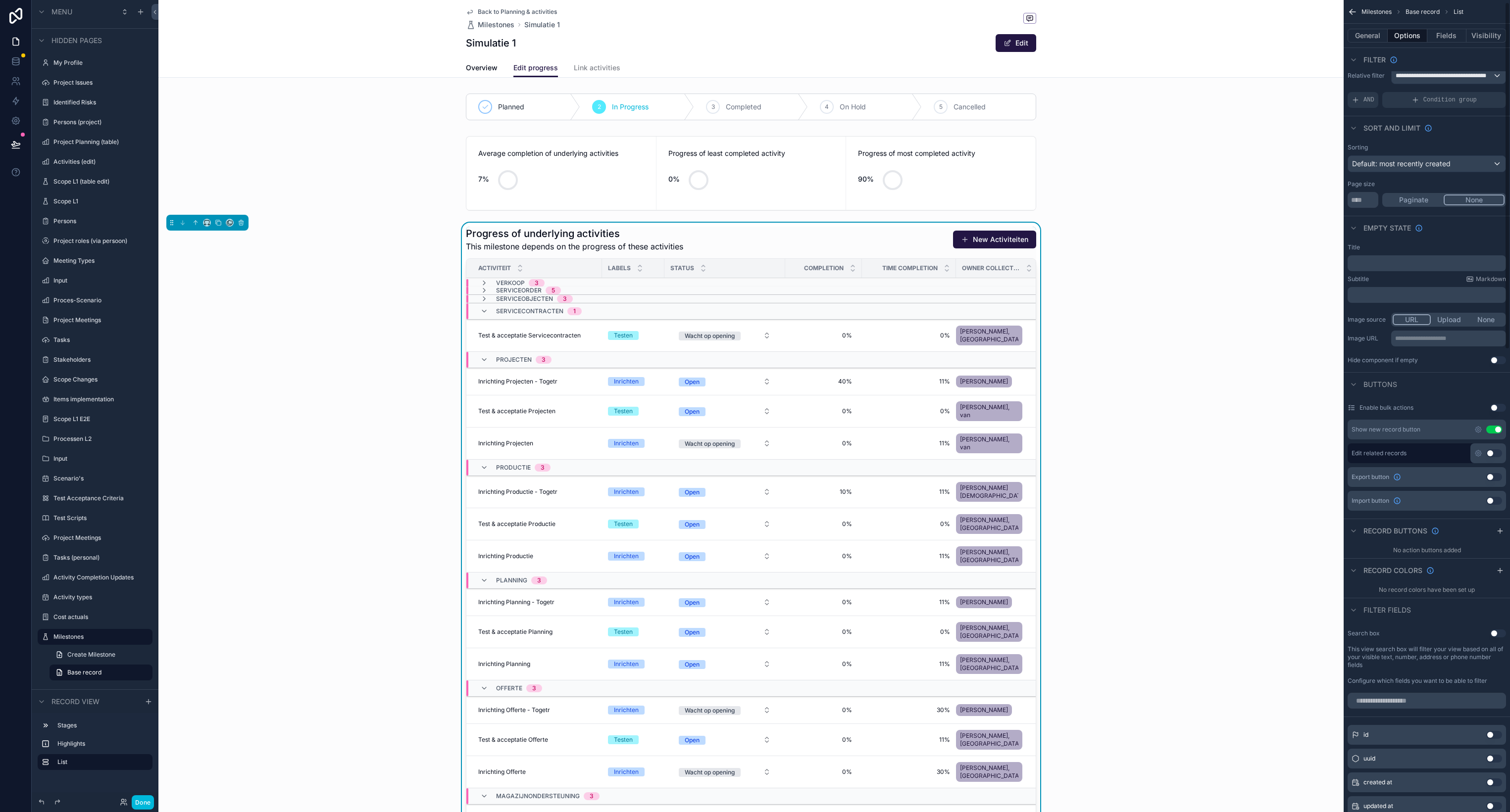
click at [1408, 712] on div "scrollable content" at bounding box center [1426, 700] width 166 height 24
click at [1410, 706] on input "scrollable content" at bounding box center [1426, 702] width 158 height 16
type input "****"
click at [1496, 733] on button "Use setting" at bounding box center [1494, 737] width 16 height 8
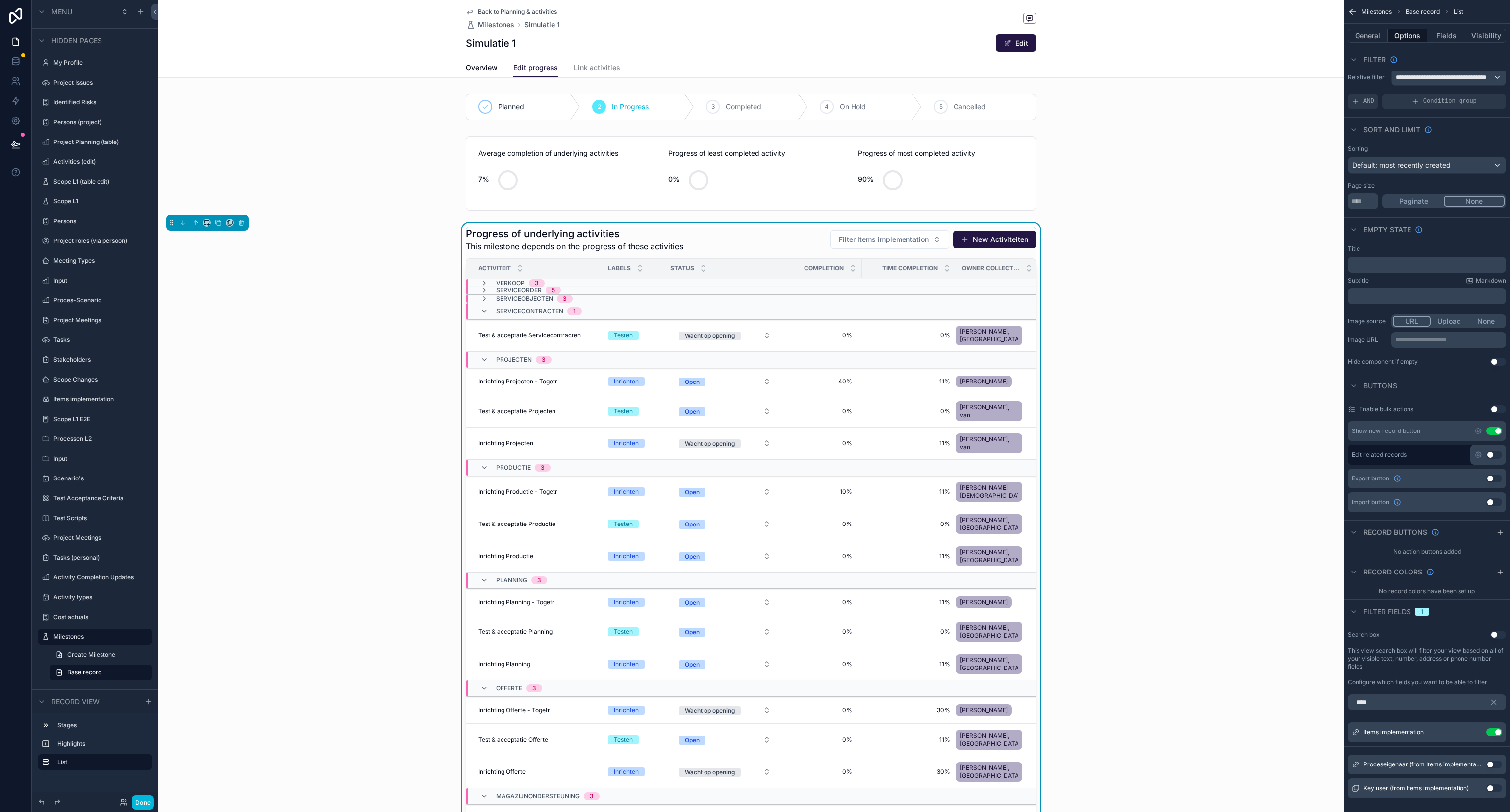
click at [1492, 762] on button "Use setting" at bounding box center [1494, 765] width 16 height 8
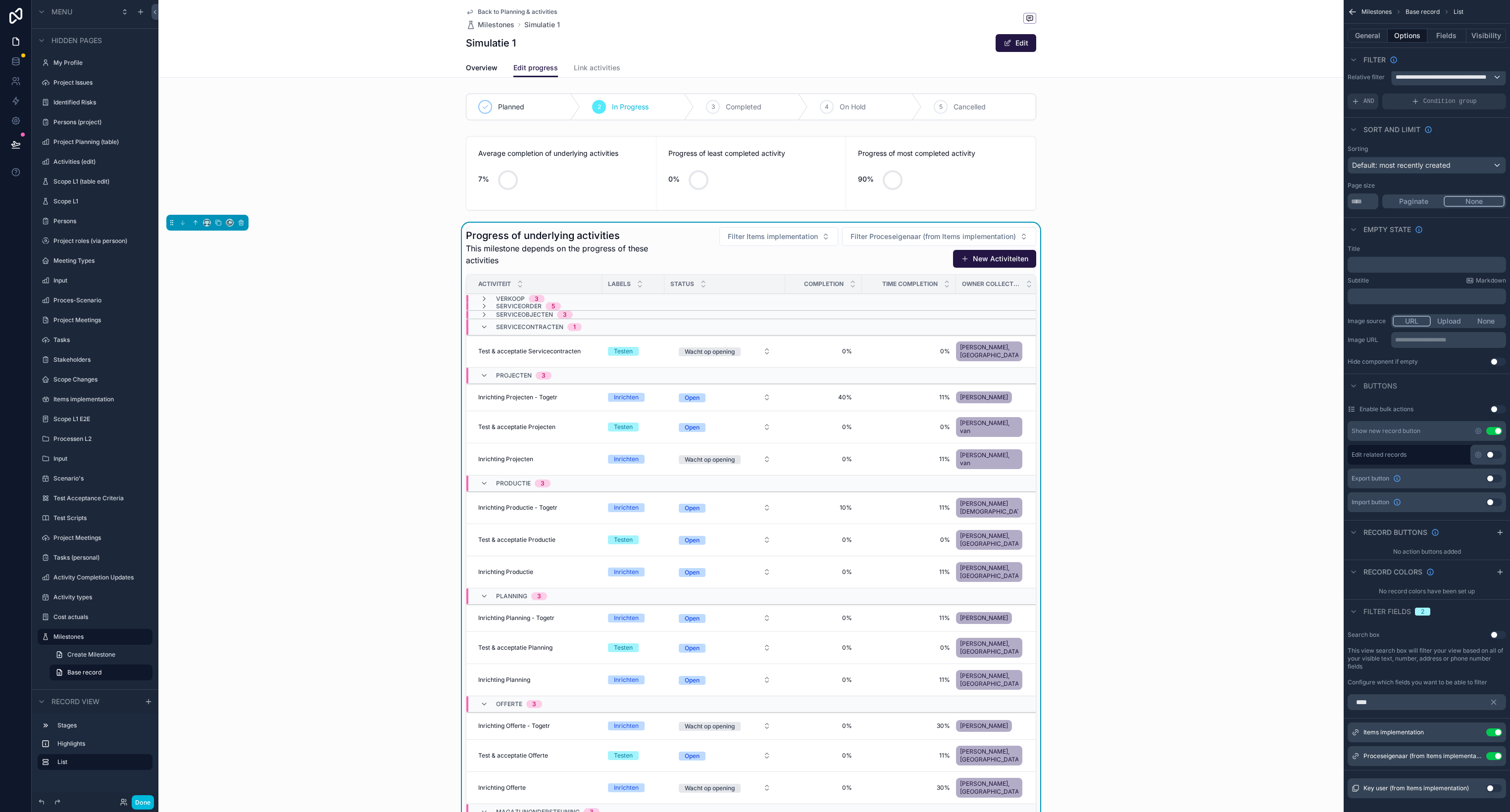
click at [1492, 787] on button "Use setting" at bounding box center [1494, 788] width 16 height 8
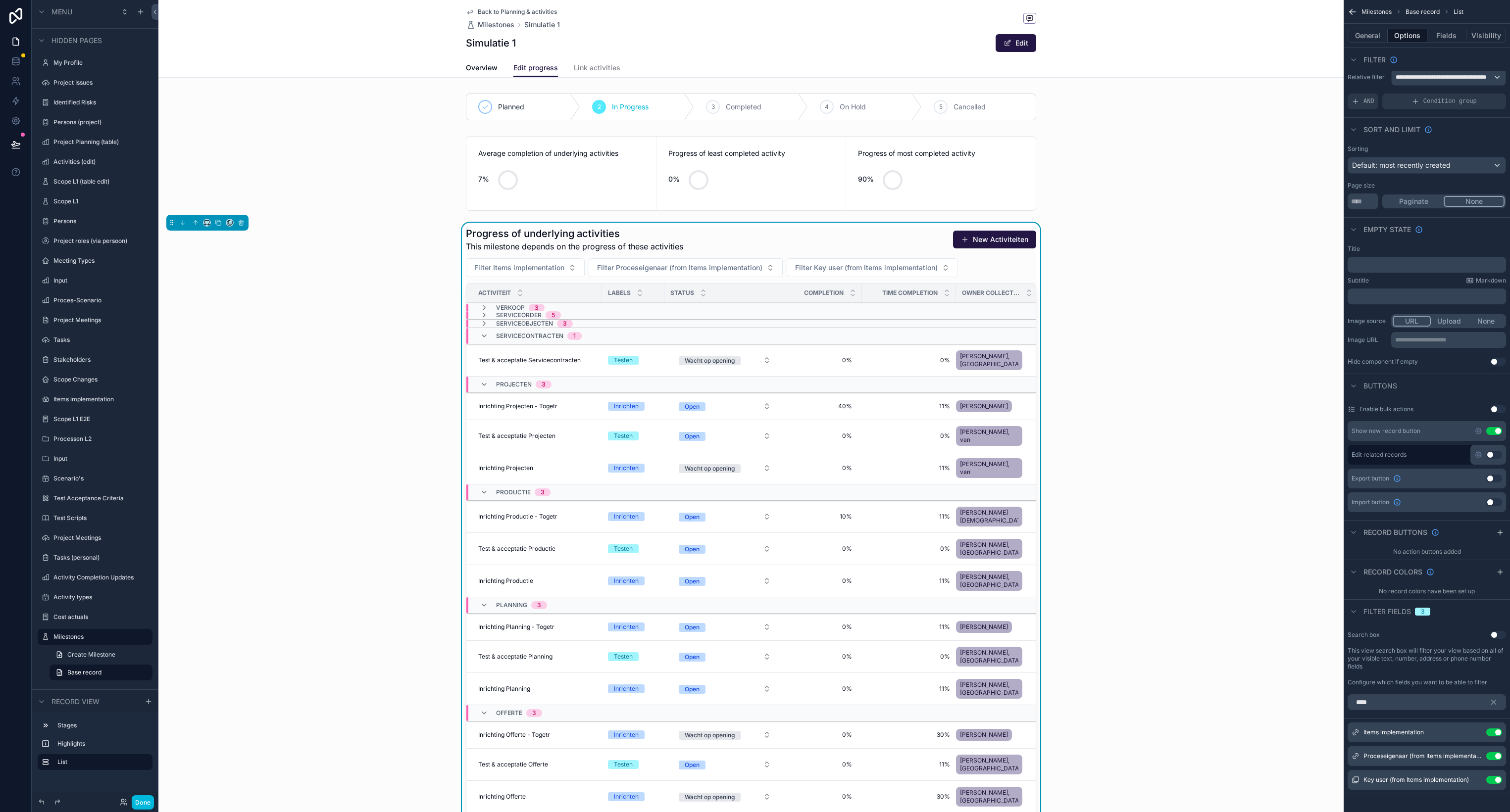
click at [1213, 232] on div "Progress of underlying activities This milestone depends on the progress of the…" at bounding box center [751, 561] width 1185 height 678
click at [1263, 229] on div "Progress of underlying activities This milestone depends on the progress of the…" at bounding box center [751, 561] width 1185 height 678
click at [862, 240] on div "Progress of underlying activities This milestone depends on the progress of the…" at bounding box center [751, 239] width 571 height 26
click at [1493, 430] on button "Use setting" at bounding box center [1494, 431] width 16 height 8
click at [1138, 226] on div "Progress of underlying activities This milestone depends on the progress of the…" at bounding box center [751, 561] width 1185 height 678
